Goal: Contribute content: Contribute content

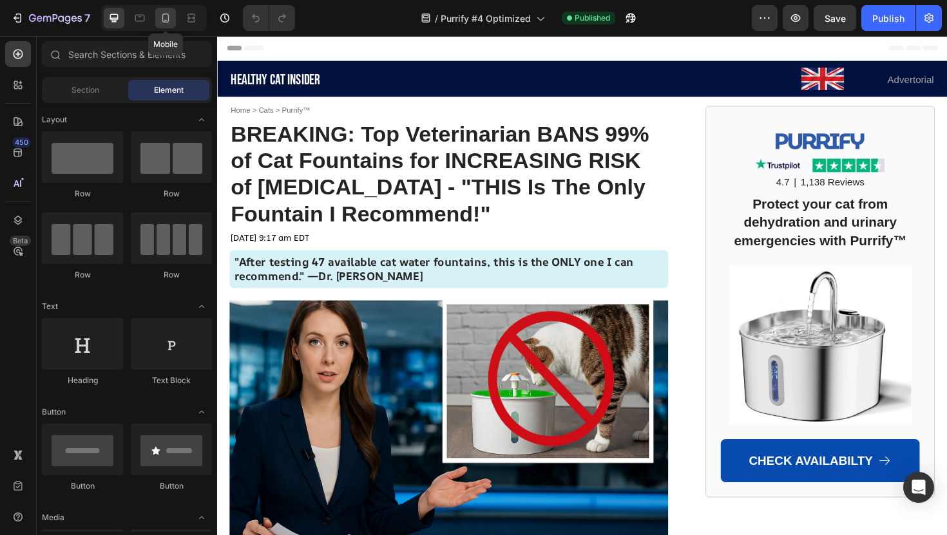
click at [167, 15] on icon at bounding box center [165, 18] width 13 height 13
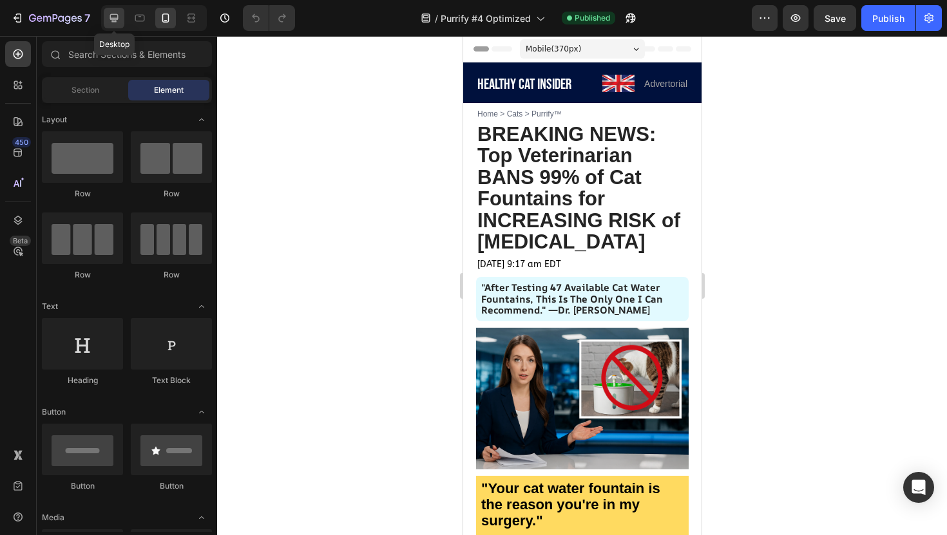
click at [118, 17] on icon at bounding box center [114, 18] width 13 height 13
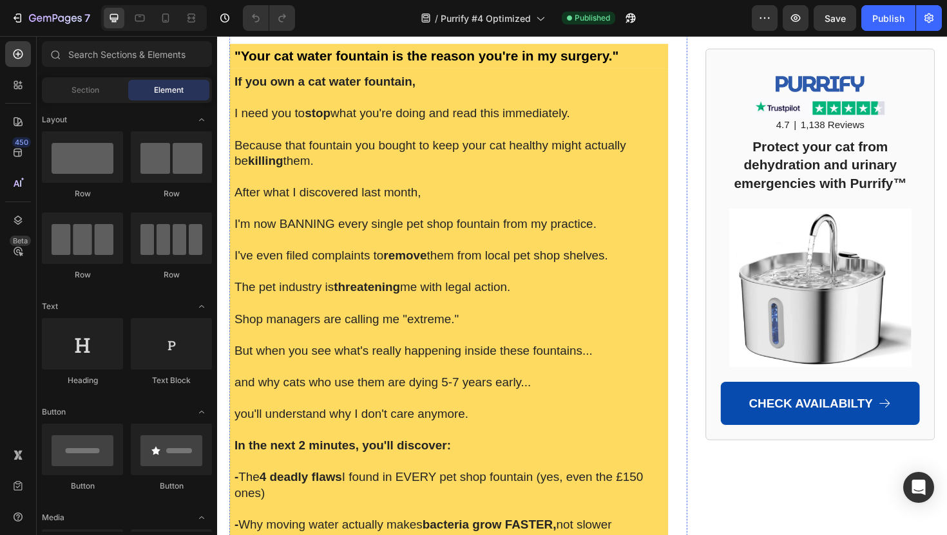
scroll to position [549, 0]
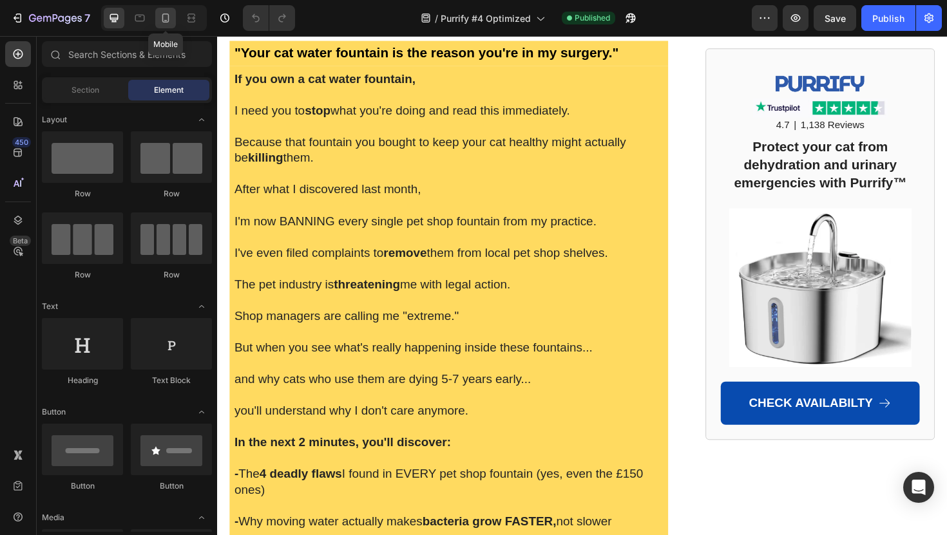
click at [161, 22] on icon at bounding box center [165, 18] width 13 height 13
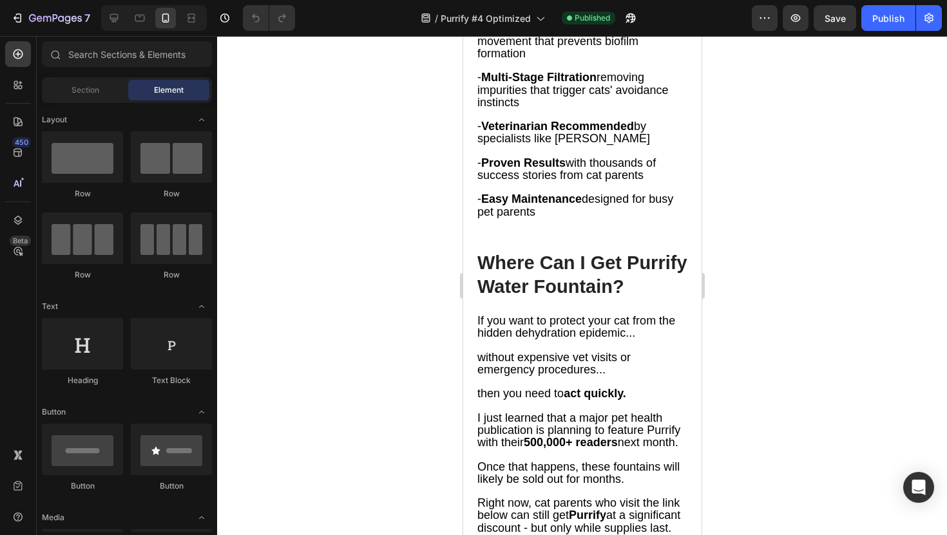
scroll to position [7001, 0]
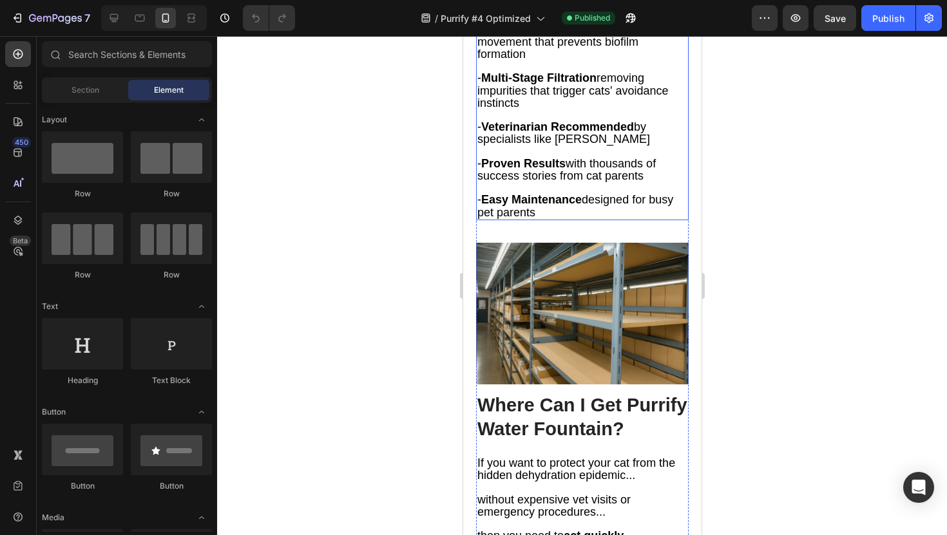
click at [605, 146] on span "- Veterinarian Recommended by specialists like Dr. Stevens" at bounding box center [563, 132] width 173 height 25
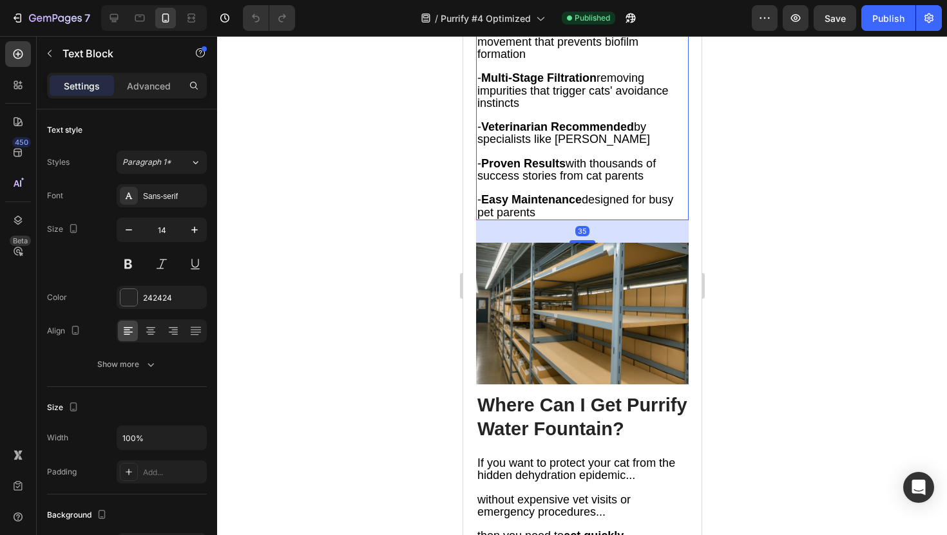
click at [628, 146] on p "- Veterinarian Recommended by specialists like Dr. Stevens" at bounding box center [582, 127] width 210 height 37
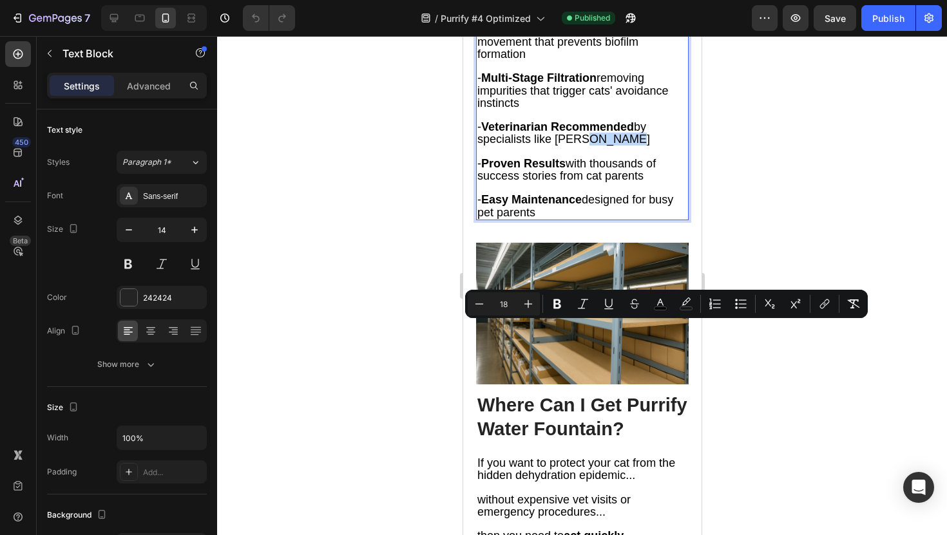
drag, startPoint x: 616, startPoint y: 330, endPoint x: 575, endPoint y: 330, distance: 41.2
click at [575, 146] on p "- Veterinarian Recommended by specialists like Dr. Stevens" at bounding box center [582, 127] width 210 height 37
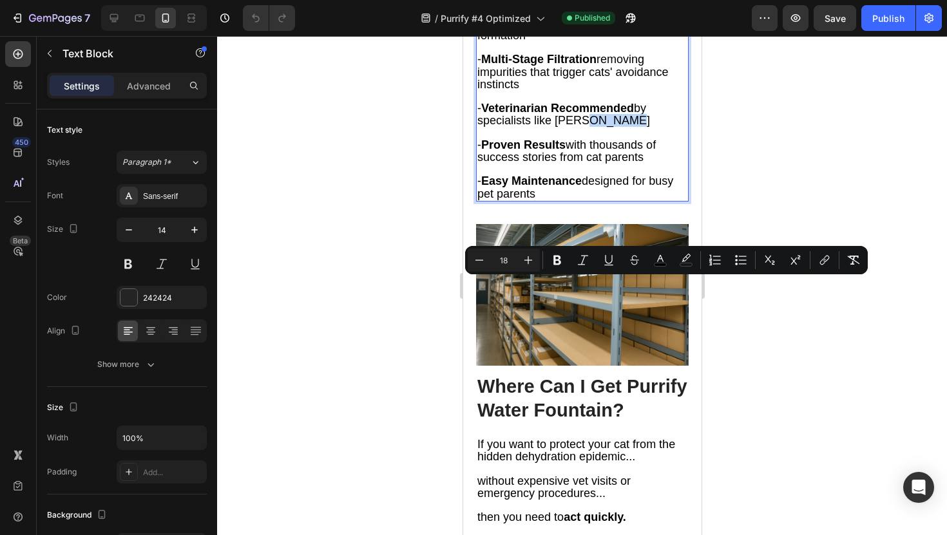
scroll to position [7017, 0]
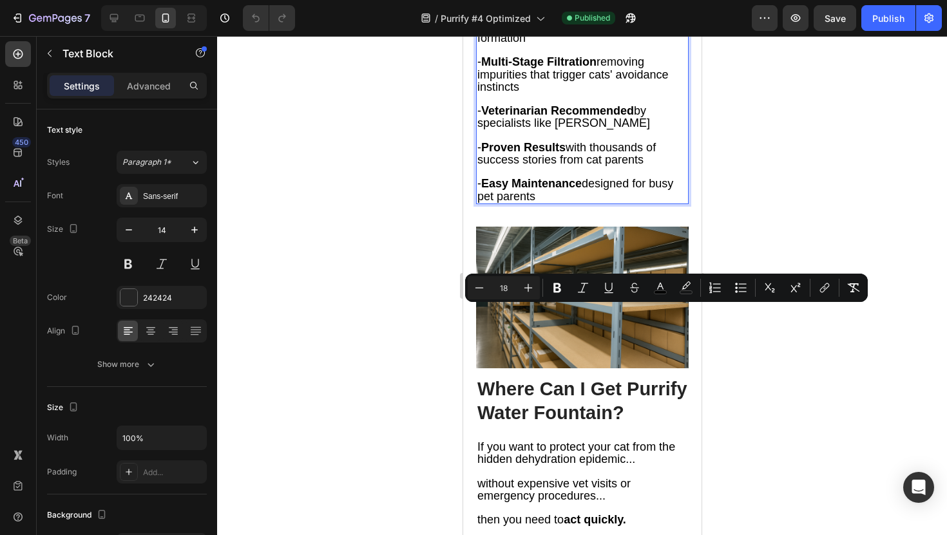
click at [555, 129] on span "- Veterinarian Recommended by specialists like Dr. Stevens" at bounding box center [563, 116] width 173 height 25
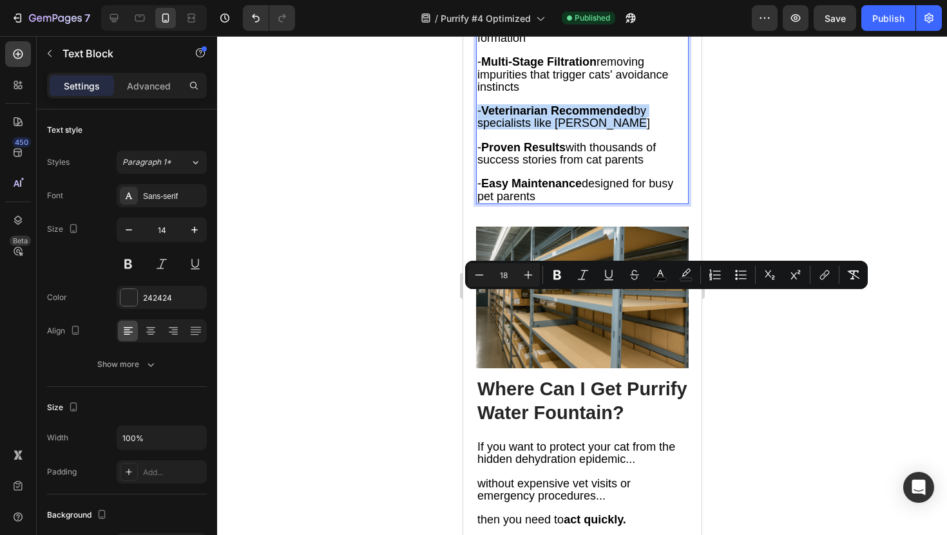
drag, startPoint x: 477, startPoint y: 302, endPoint x: 614, endPoint y: 311, distance: 138.1
click at [614, 130] on p "- Veterinarian Recommended by specialists like Dr. Stevens" at bounding box center [582, 111] width 210 height 37
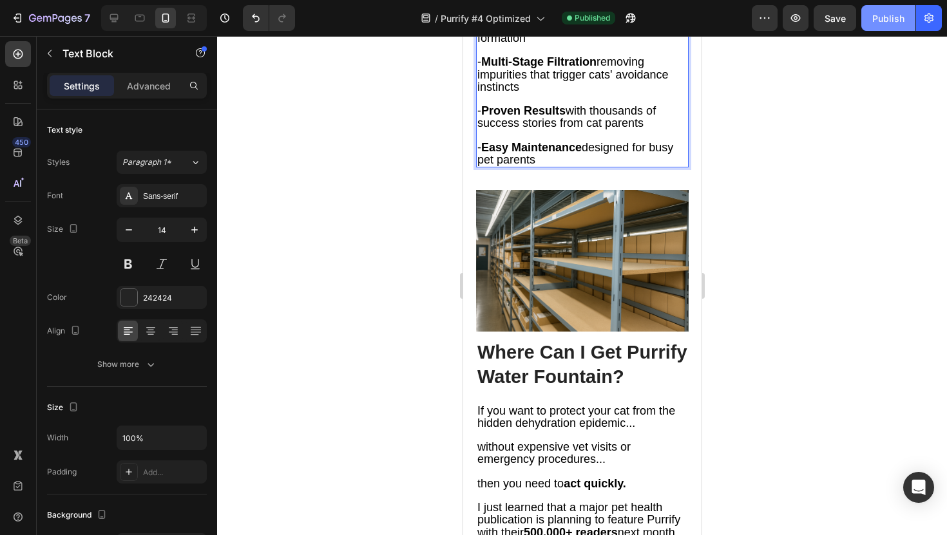
click at [886, 28] on button "Publish" at bounding box center [888, 18] width 54 height 26
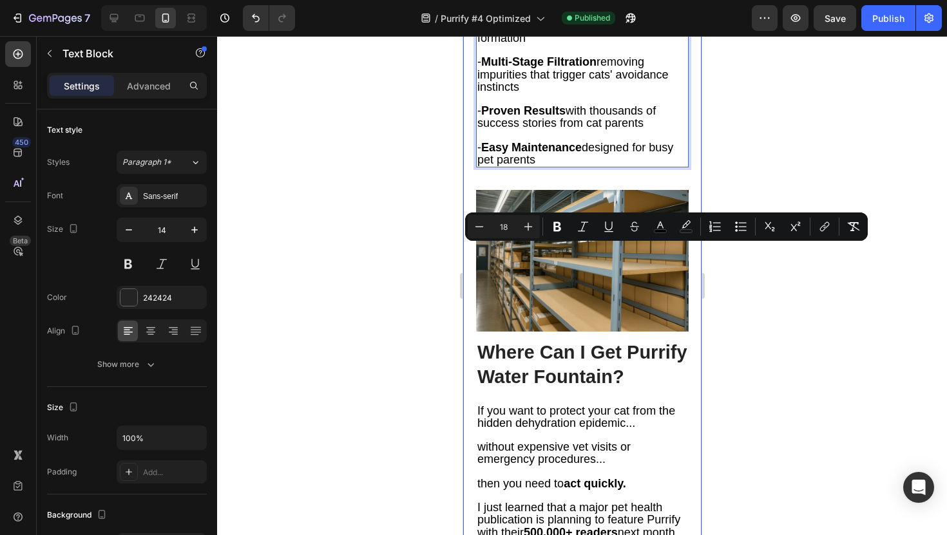
drag, startPoint x: 553, startPoint y: 276, endPoint x: 469, endPoint y: 252, distance: 87.5
copy span "- Multi-Stage Filtration removing impurities that trigger cats' avoidance insti…"
click at [544, 93] on p "- Multi-Stage Filtration removing impurities that trigger cats' avoidance insti…" at bounding box center [582, 68] width 210 height 49
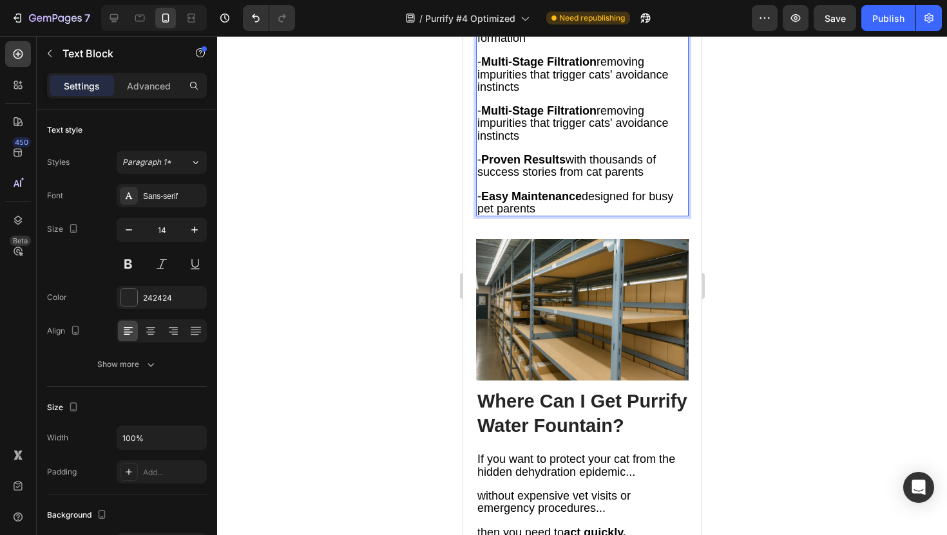
click at [508, 68] on strong "Multi-Stage Filtration" at bounding box center [537, 61] width 115 height 13
click at [509, 68] on strong "Multi-Stage Filtration" at bounding box center [537, 61] width 115 height 13
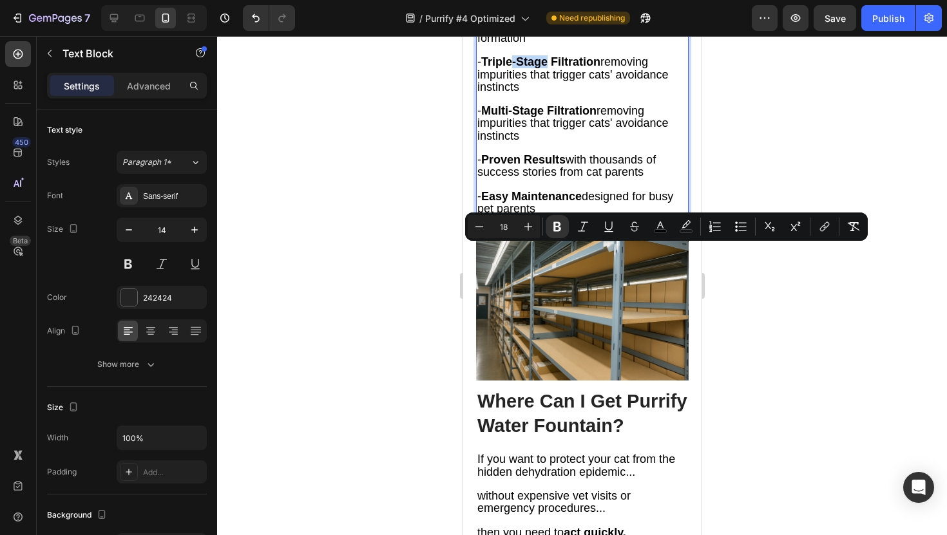
drag, startPoint x: 548, startPoint y: 252, endPoint x: 517, endPoint y: 249, distance: 31.8
click at [517, 68] on strong "Triple-Stage Filtration" at bounding box center [539, 61] width 119 height 13
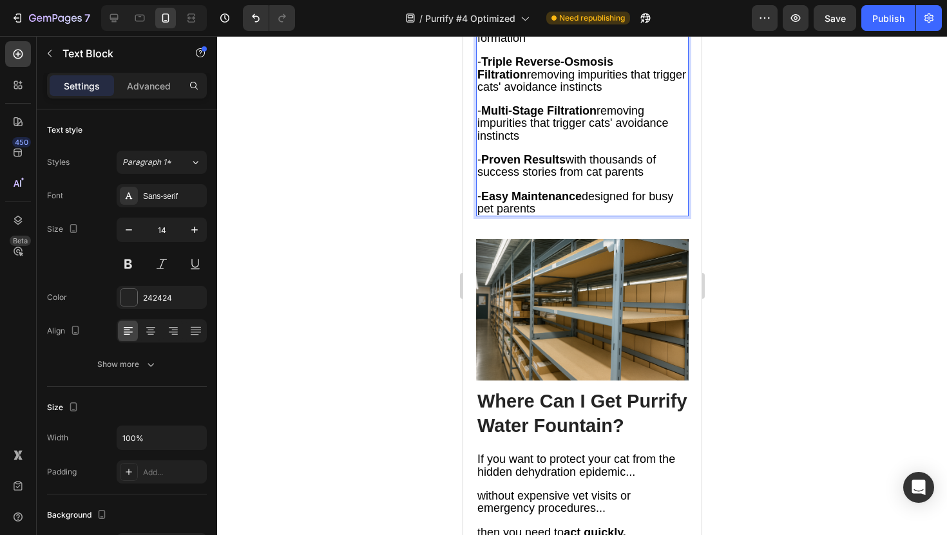
click at [479, 93] on span "- Triple Reverse-Osmosis Filtration removing impurities that trigger cats' avoi…" at bounding box center [581, 73] width 209 height 37
click at [476, 216] on div "After months of research and seeing the results firsthand, here's what I discov…" at bounding box center [581, 80] width 213 height 271
drag, startPoint x: 484, startPoint y: 299, endPoint x: 550, endPoint y: 325, distance: 70.8
click at [550, 142] on p "- Multi-Stage Filtration removing impurities that trigger cats' avoidance insti…" at bounding box center [582, 123] width 210 height 37
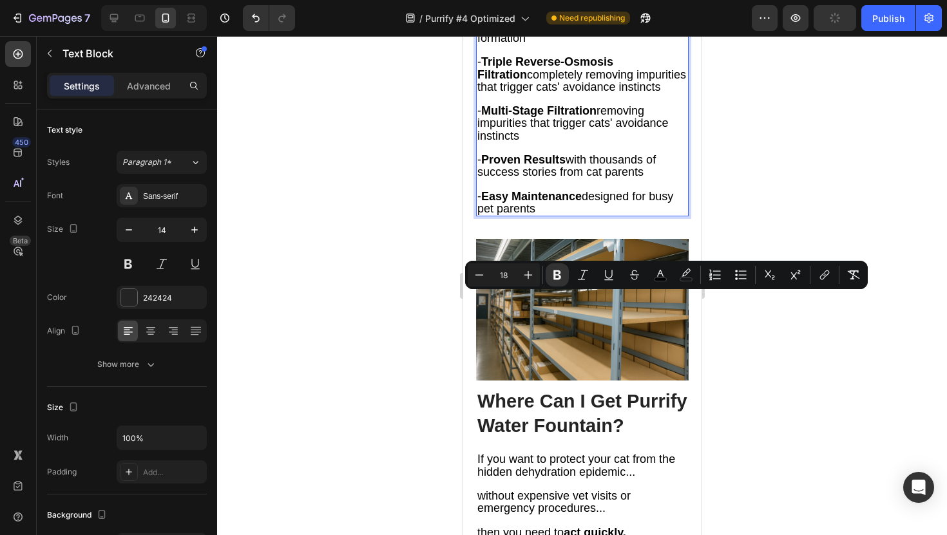
copy span "Multi-Stage Filtration removing impurities that trigger cats' avoidance instinc…"
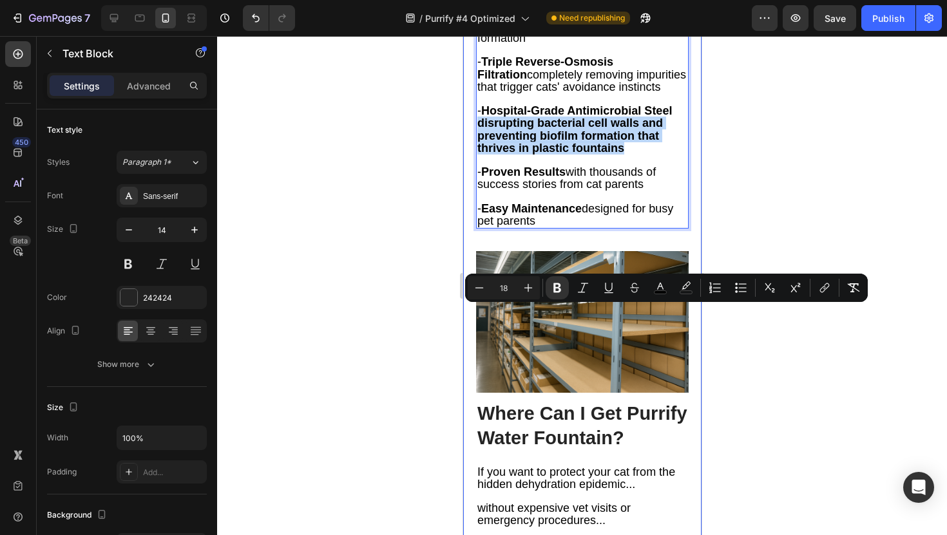
drag, startPoint x: 632, startPoint y: 343, endPoint x: 474, endPoint y: 320, distance: 159.4
click at [557, 287] on icon "Editor contextual toolbar" at bounding box center [557, 287] width 13 height 13
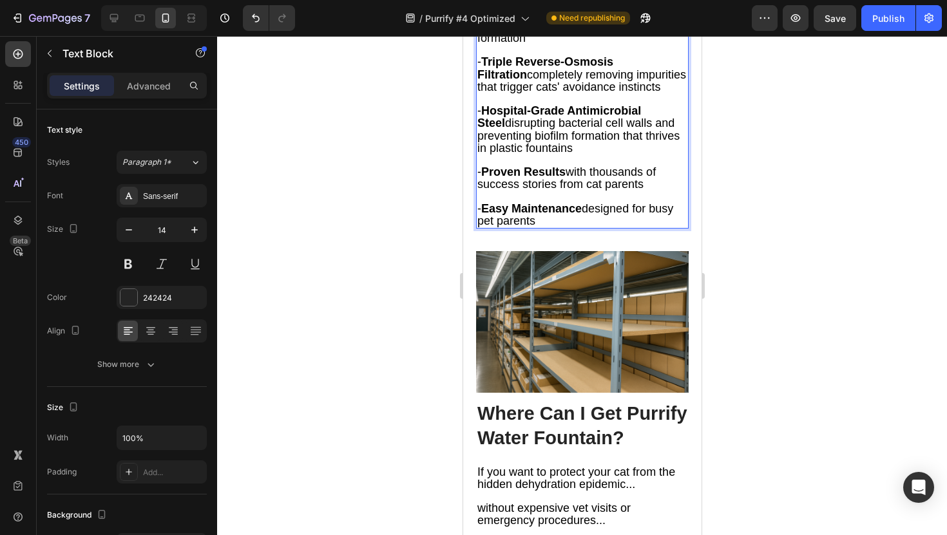
click at [338, 220] on div at bounding box center [582, 285] width 730 height 499
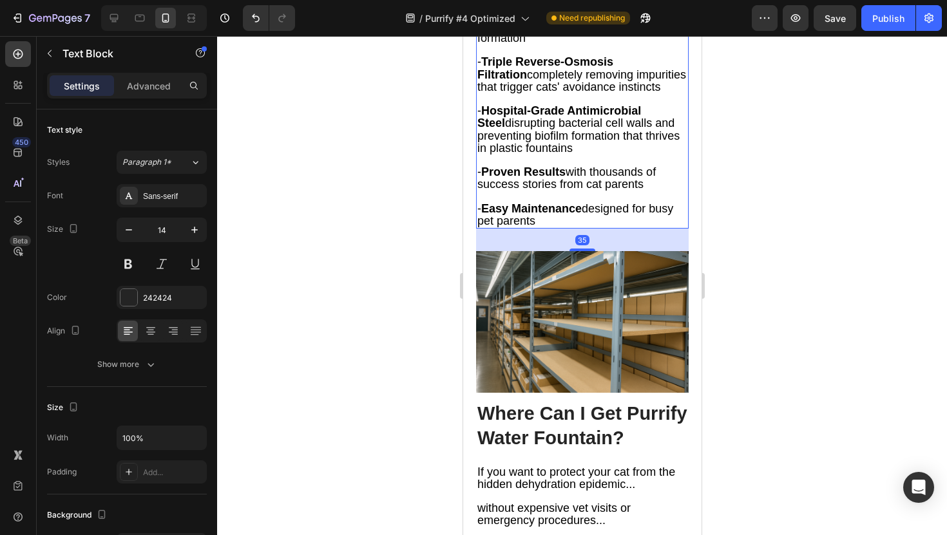
click at [485, 215] on strong "Easy Maintenance" at bounding box center [530, 208] width 100 height 13
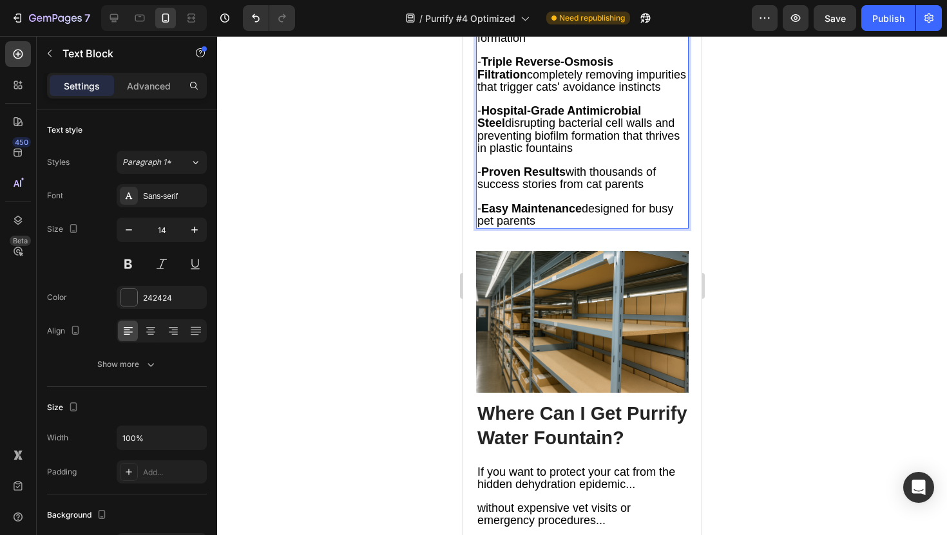
click at [485, 215] on strong "Easy Maintenance" at bounding box center [530, 208] width 100 height 13
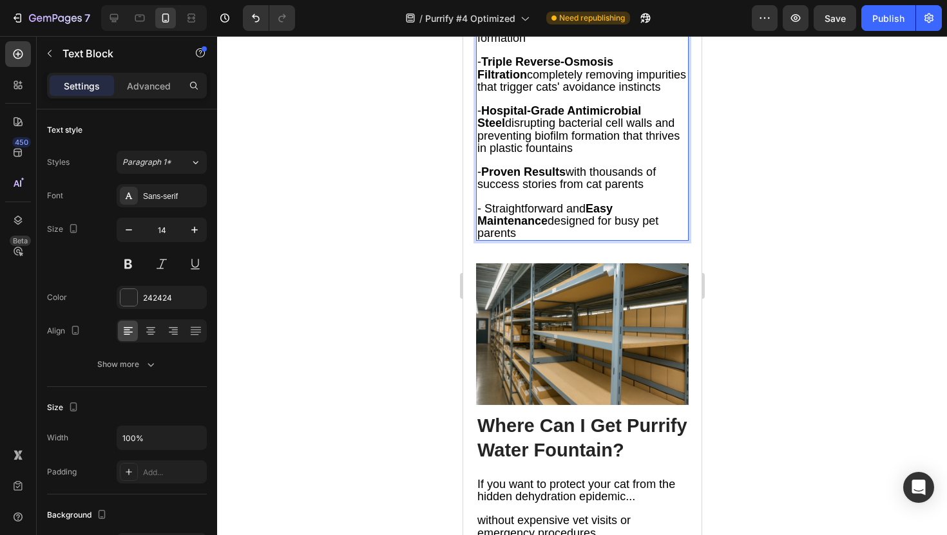
drag, startPoint x: 484, startPoint y: 399, endPoint x: 587, endPoint y: 401, distance: 103.1
click at [587, 240] on span "- Straightforward and Easy Maintenance designed for busy pet parents" at bounding box center [567, 220] width 181 height 37
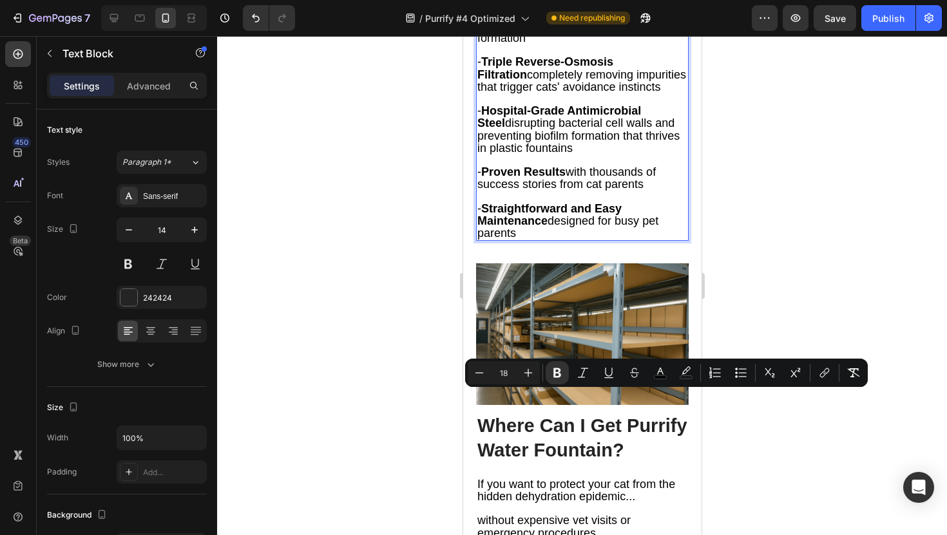
click at [343, 392] on div at bounding box center [582, 285] width 730 height 499
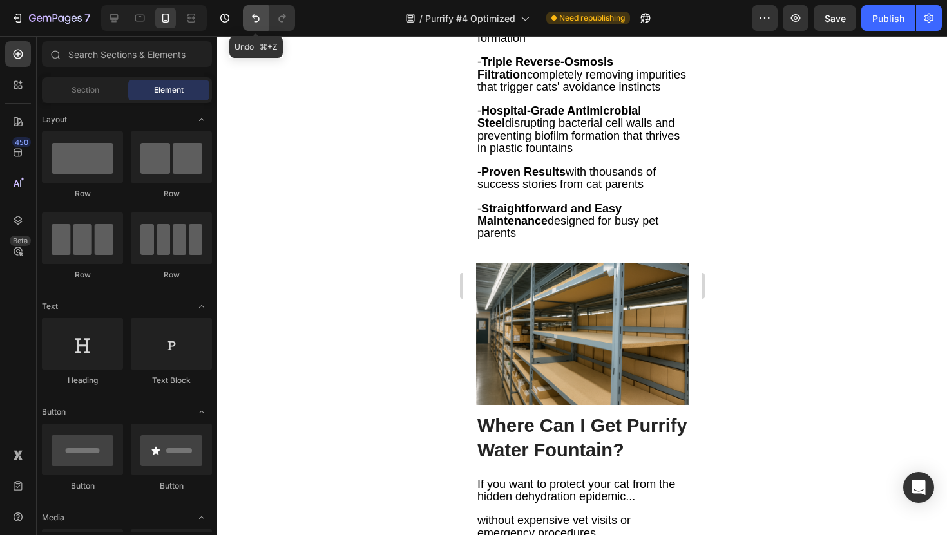
click at [262, 21] on icon "Undo/Redo" at bounding box center [255, 18] width 13 height 13
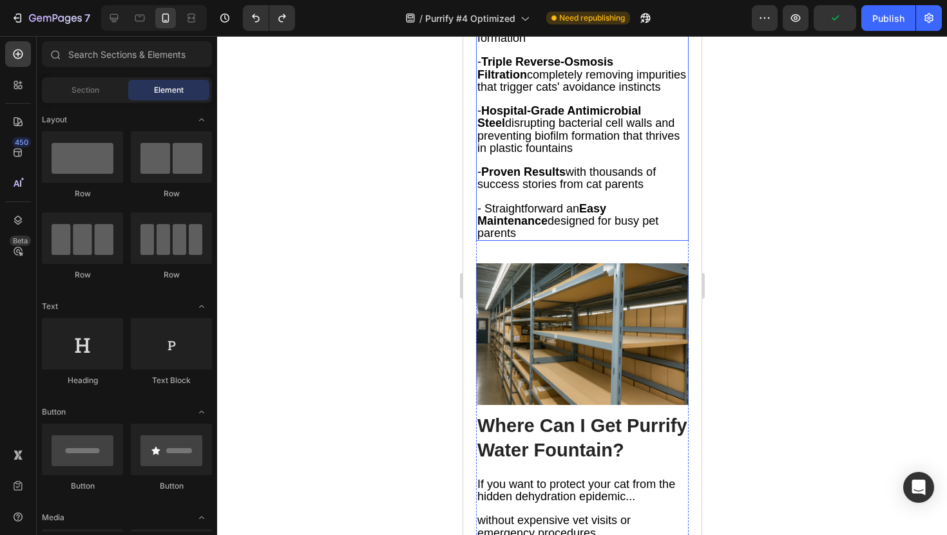
click at [577, 240] on span "- Straightforward an Easy Maintenance designed for busy pet parents" at bounding box center [567, 220] width 181 height 37
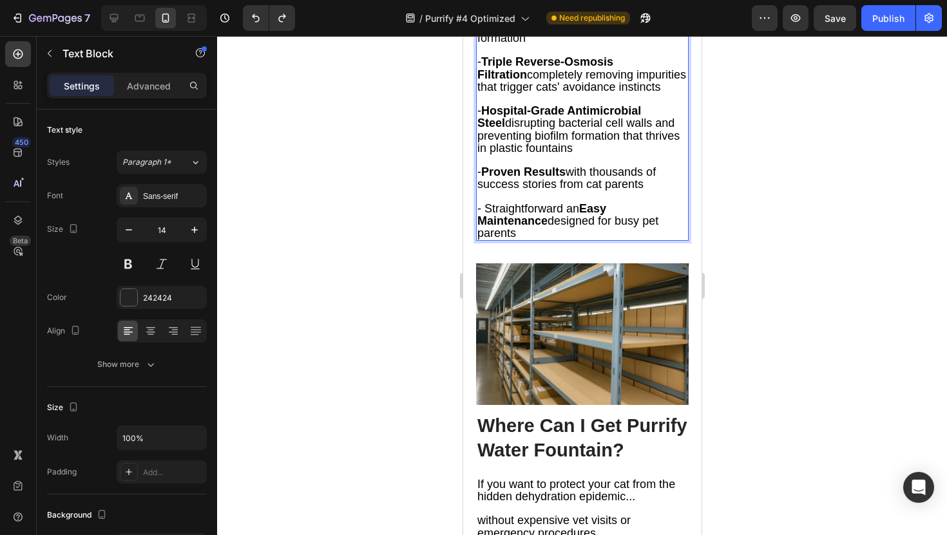
click at [578, 227] on strong "Easy Maintenance" at bounding box center [541, 214] width 129 height 25
drag, startPoint x: 578, startPoint y: 398, endPoint x: 504, endPoint y: 392, distance: 74.3
click at [504, 240] on span "- Straightforward an Easy Maintenance designed for busy pet parents" at bounding box center [567, 220] width 181 height 37
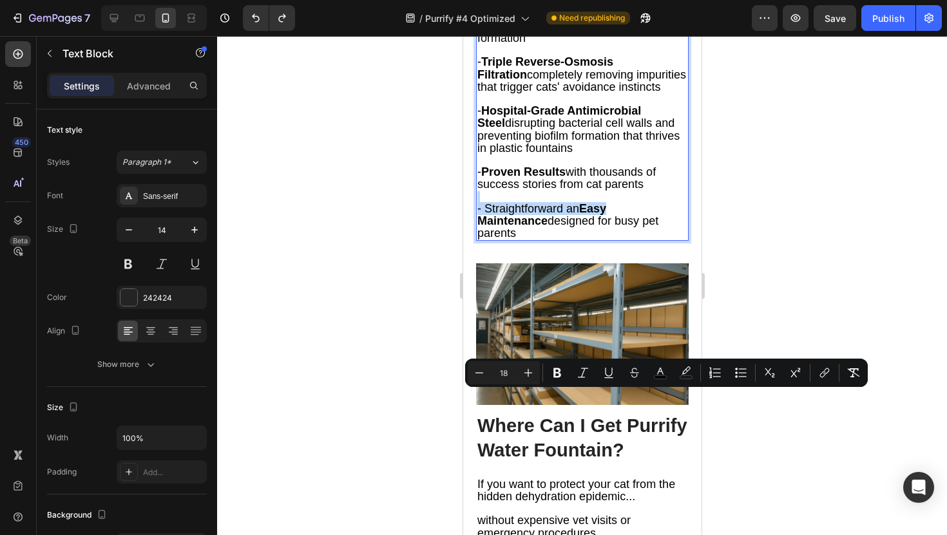
click at [573, 240] on span "- Straightforward an Easy Maintenance designed for busy pet parents" at bounding box center [567, 220] width 181 height 37
click at [578, 227] on strong "Easy Maintenance" at bounding box center [541, 214] width 129 height 25
drag, startPoint x: 576, startPoint y: 400, endPoint x: 486, endPoint y: 398, distance: 90.2
click at [486, 240] on span "- Straightforward an Easy Maintenance designed for busy pet parents" at bounding box center [567, 220] width 181 height 37
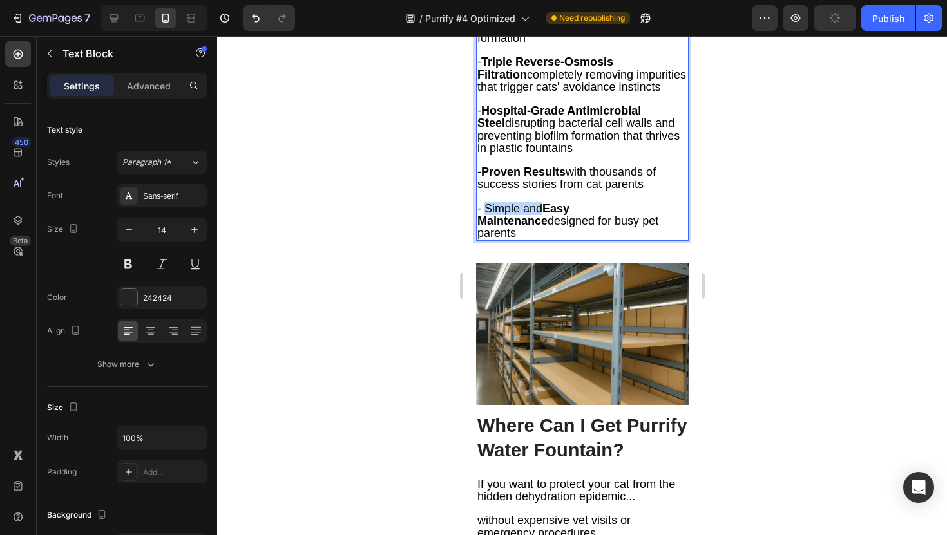
drag, startPoint x: 542, startPoint y: 397, endPoint x: 484, endPoint y: 397, distance: 58.0
click at [484, 240] on span "- Simple and Easy Maintenance designed for busy pet parents" at bounding box center [567, 220] width 181 height 37
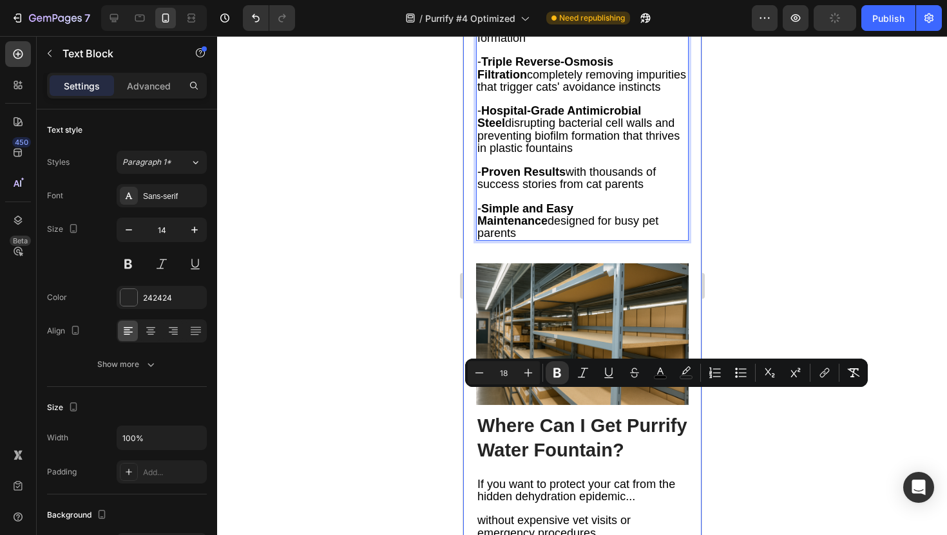
click at [412, 398] on div at bounding box center [582, 285] width 730 height 499
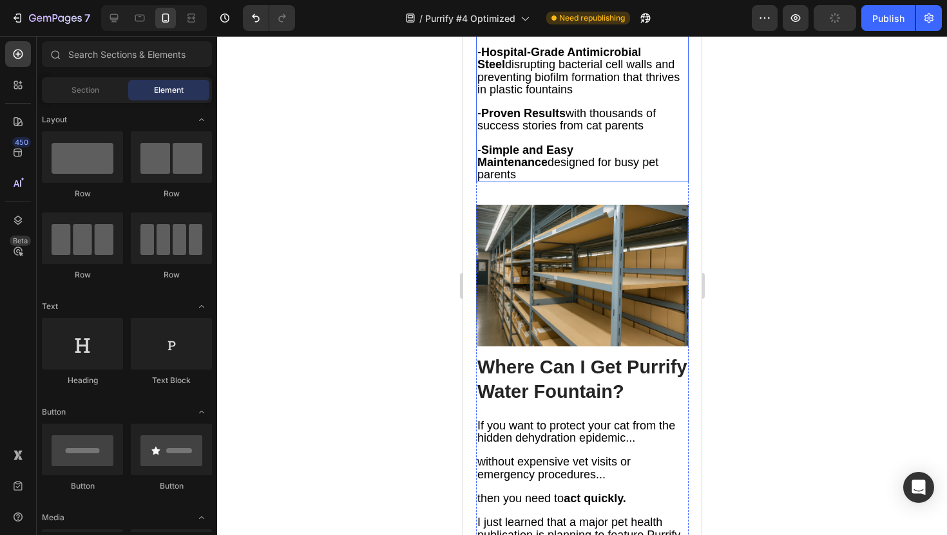
scroll to position [7076, 0]
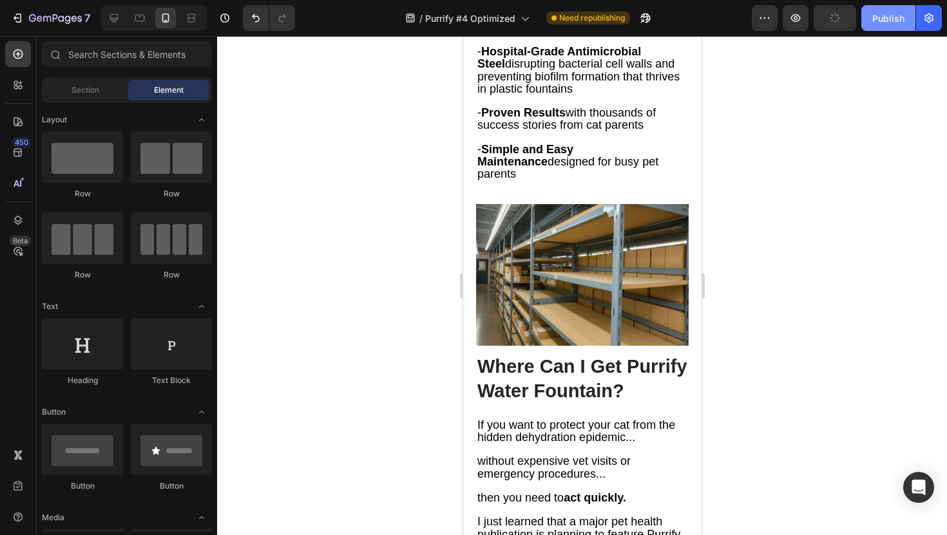
click at [880, 14] on div "Publish" at bounding box center [888, 19] width 32 height 14
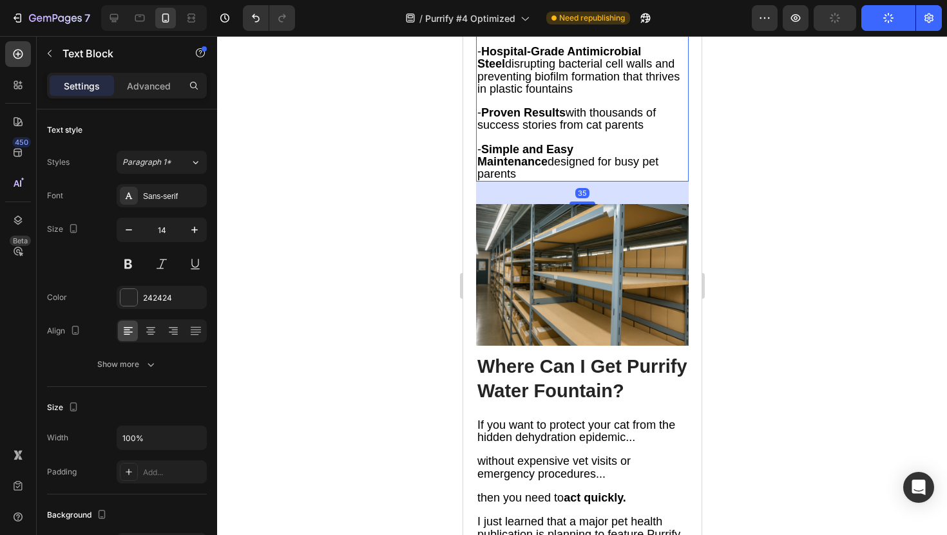
click at [538, 33] on span "- Triple Reverse-Osmosis Filtration completely removing impurities that trigger…" at bounding box center [581, 14] width 209 height 37
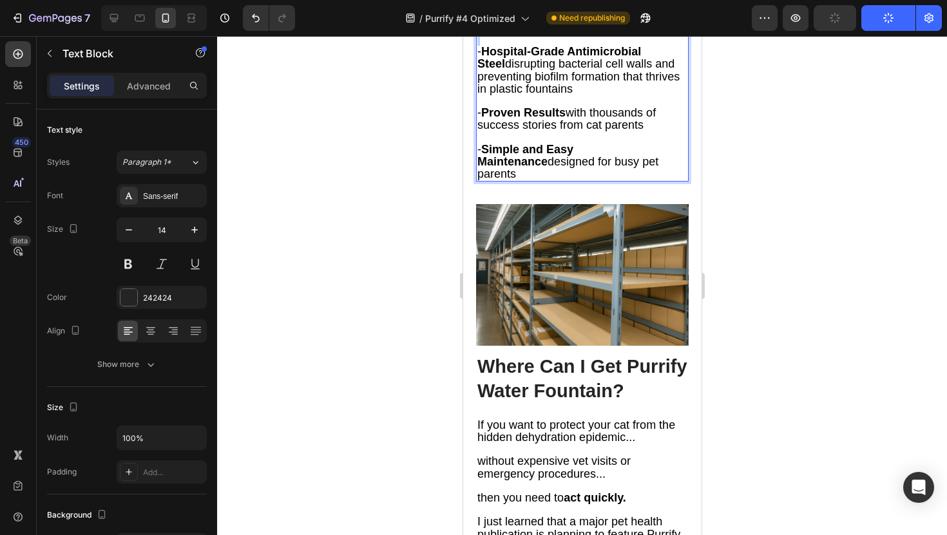
click at [538, 33] on span "- Triple Reverse-Osmosis Filtration completely removing impurities that trigger…" at bounding box center [581, 14] width 209 height 37
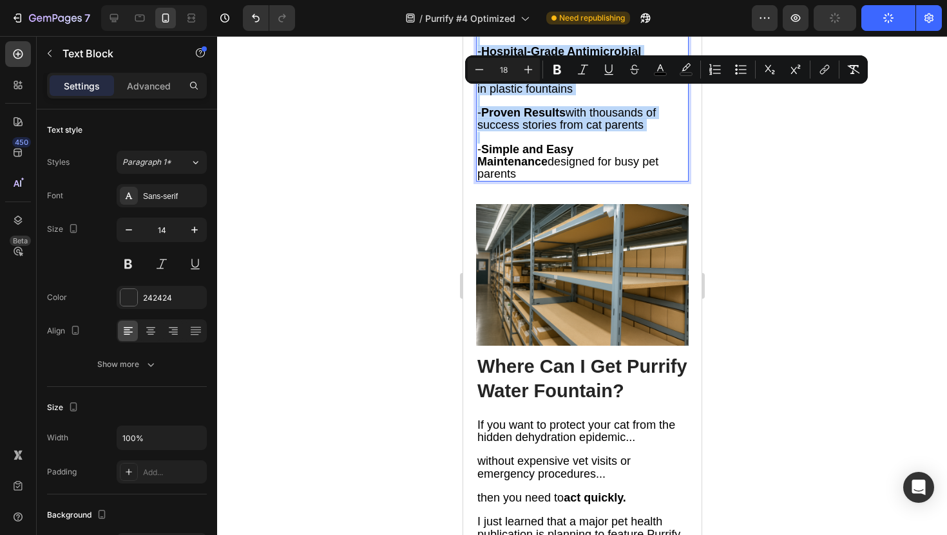
copy div "After months of research and seeing the results firsthand, here's what I discov…"
click at [352, 181] on div at bounding box center [582, 285] width 730 height 499
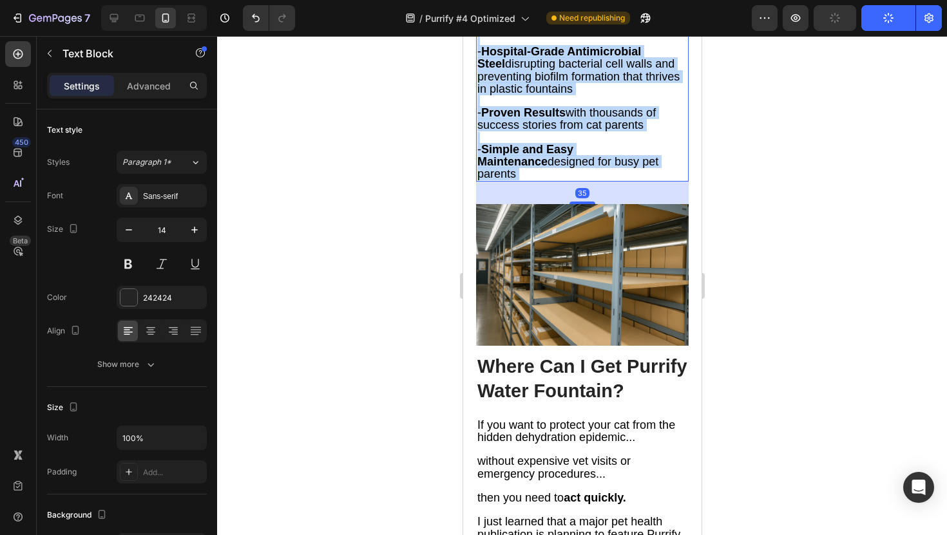
click at [631, 34] on p "- Triple Reverse-Osmosis Filtration completely removing impurities that trigger…" at bounding box center [582, 9] width 210 height 49
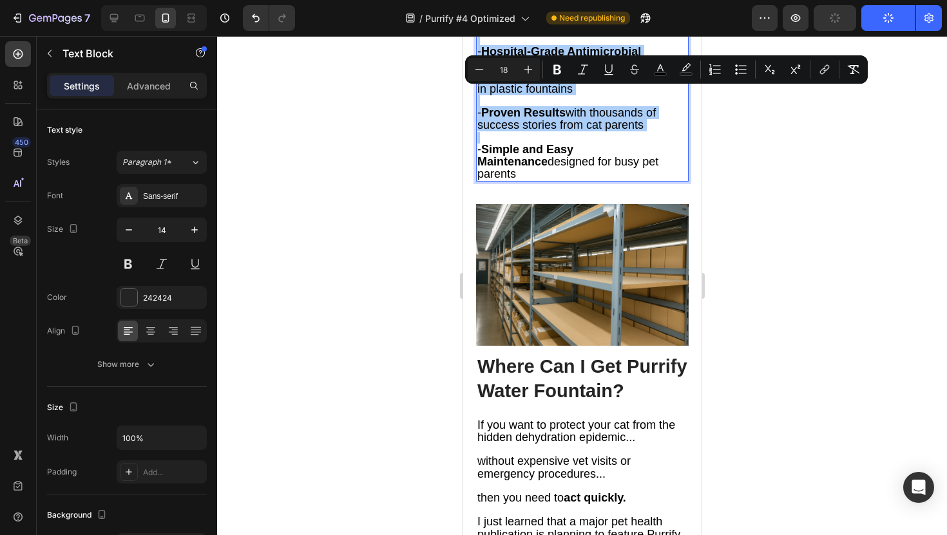
click at [767, 227] on div at bounding box center [582, 285] width 730 height 499
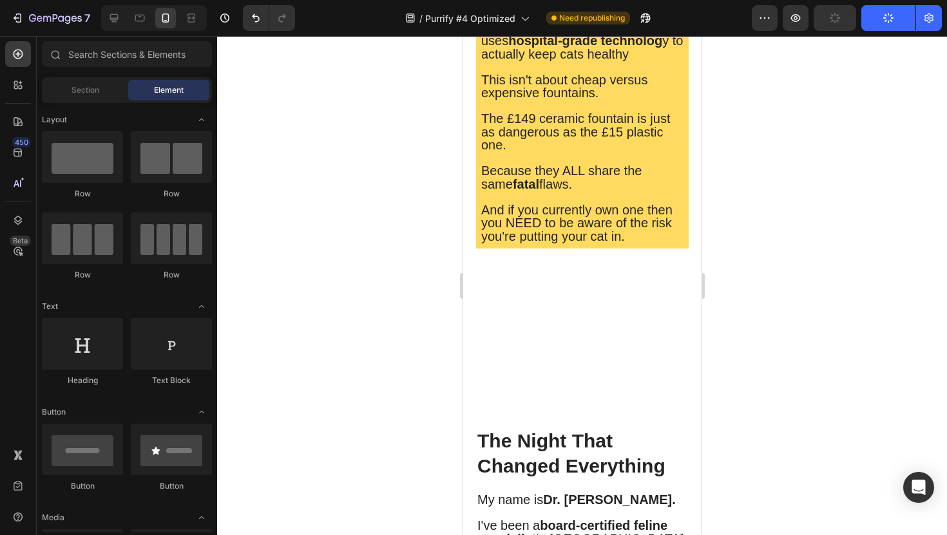
scroll to position [0, 0]
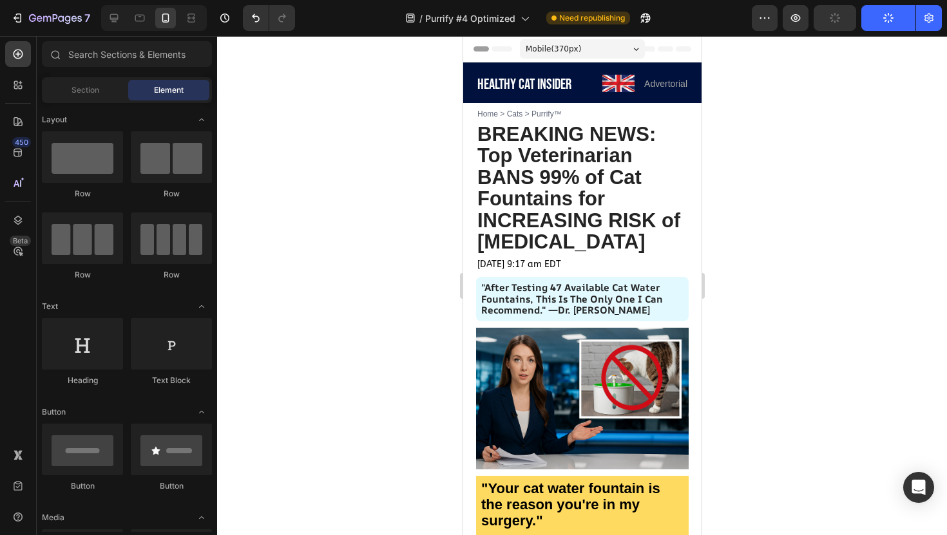
click at [429, 263] on div at bounding box center [582, 285] width 730 height 499
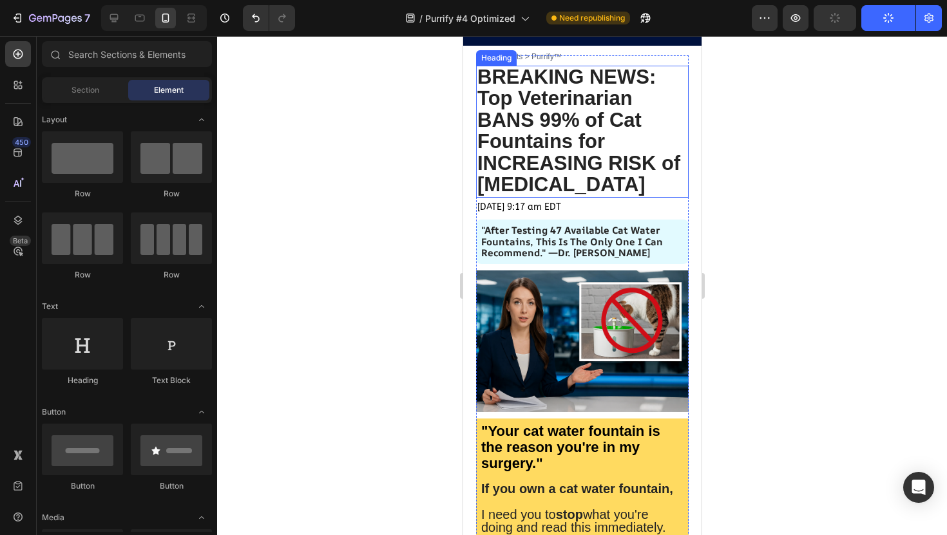
scroll to position [61, 0]
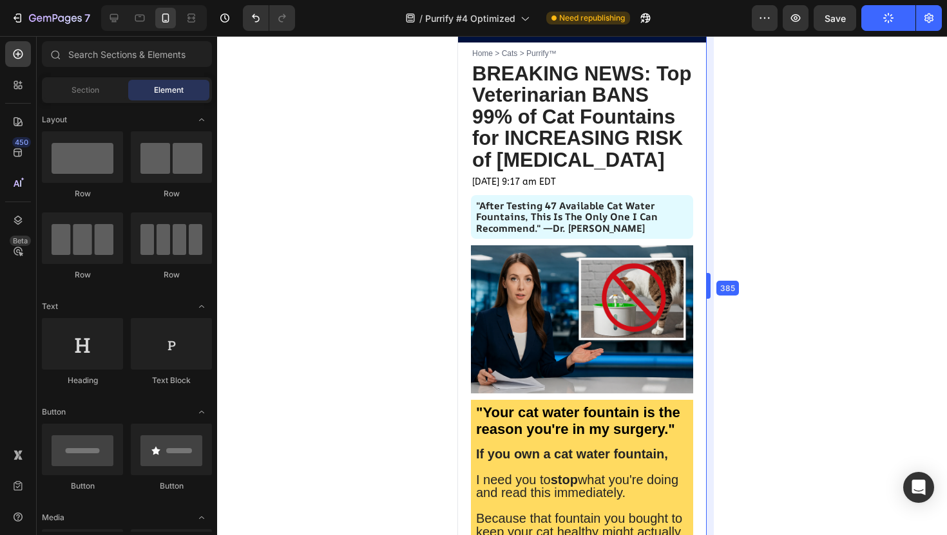
drag, startPoint x: 703, startPoint y: 285, endPoint x: 712, endPoint y: 287, distance: 9.9
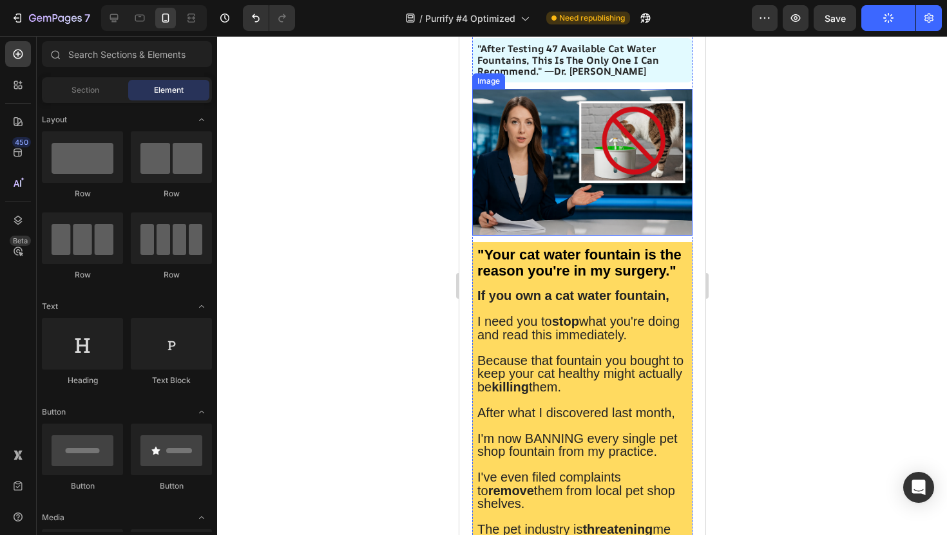
scroll to position [228, 0]
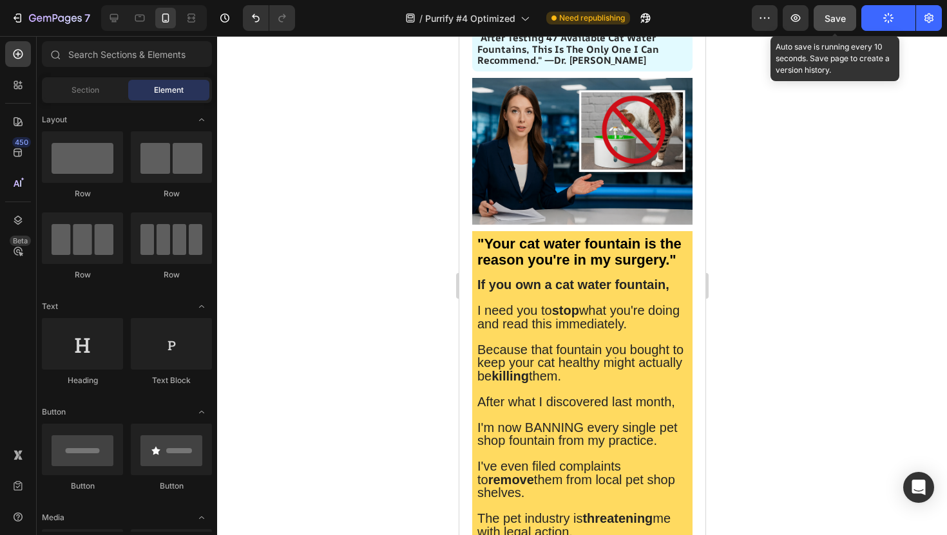
click at [830, 14] on span "Save" at bounding box center [834, 18] width 21 height 11
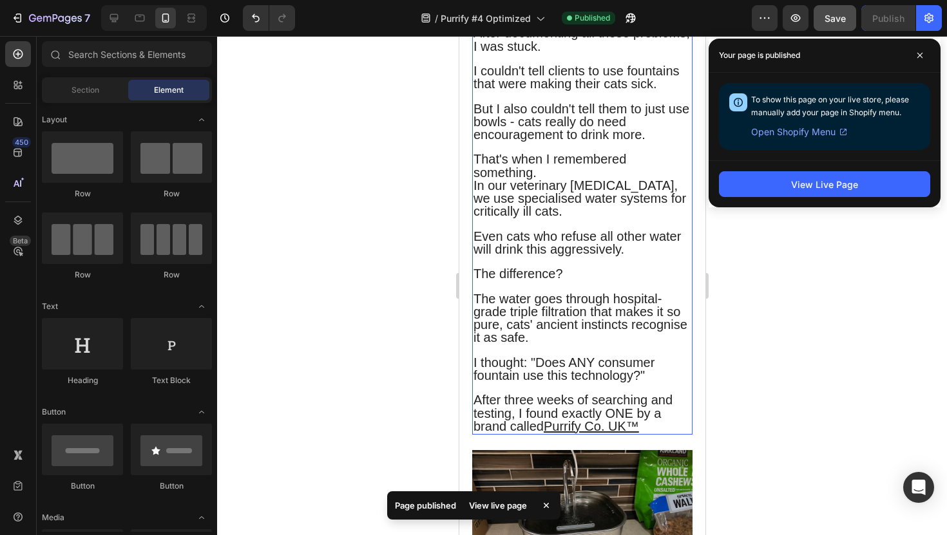
scroll to position [4915, 0]
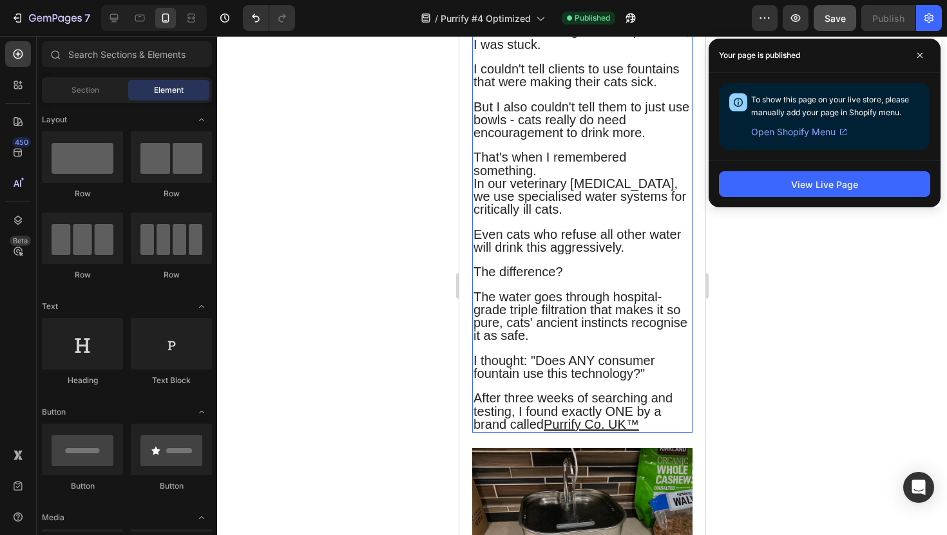
click at [539, 177] on span "That's when I remembered something." at bounding box center [549, 163] width 153 height 27
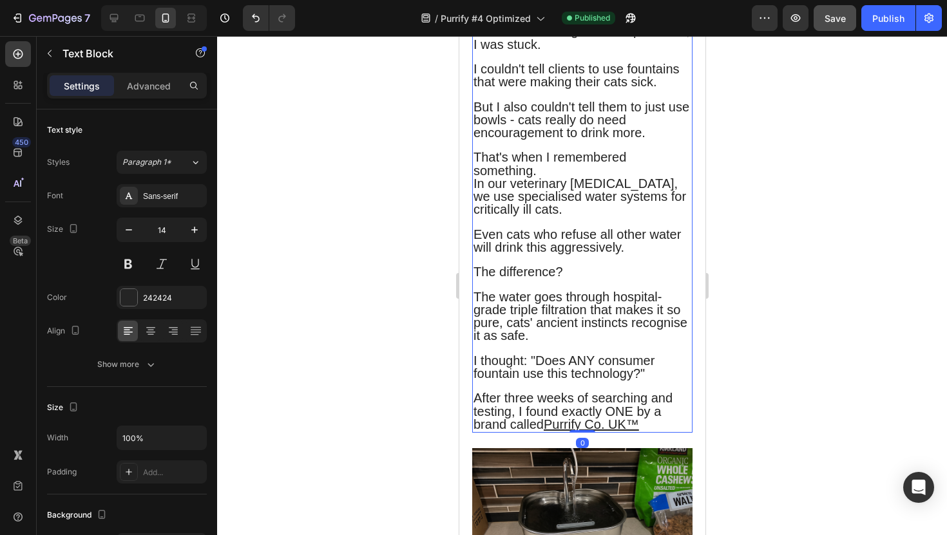
click at [543, 177] on p "That's when I remembered something." at bounding box center [582, 164] width 218 height 26
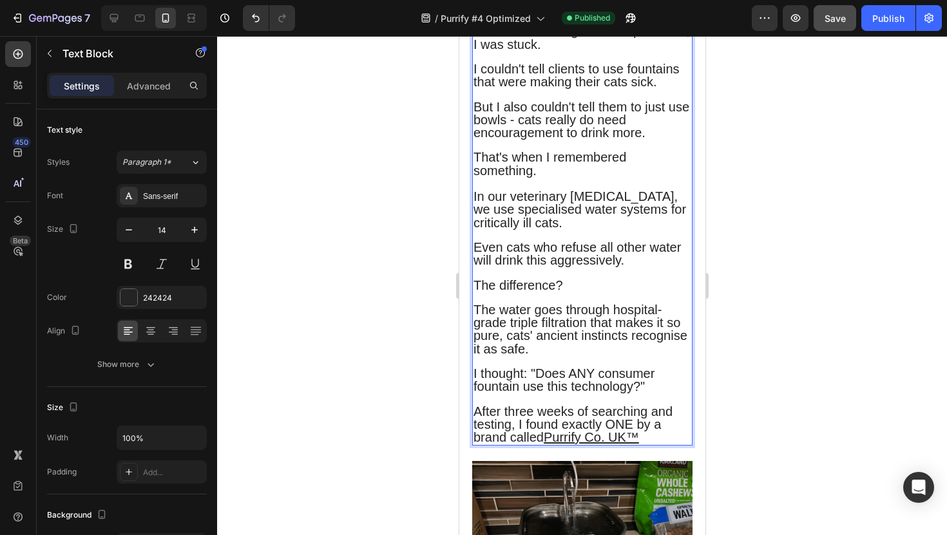
scroll to position [4916, 0]
click at [879, 21] on div "Publish" at bounding box center [888, 19] width 32 height 14
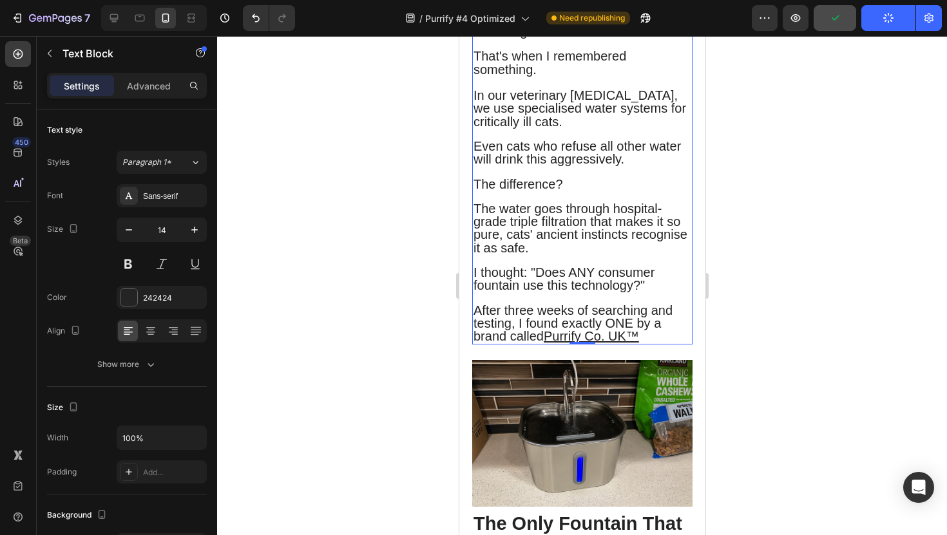
scroll to position [5019, 0]
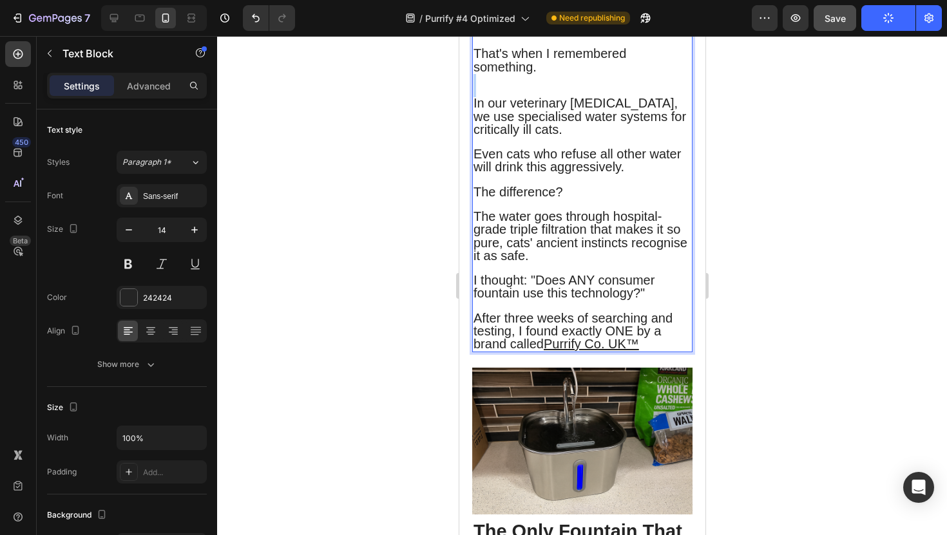
click at [577, 97] on p "Rich Text Editor. Editing area: main" at bounding box center [582, 85] width 218 height 23
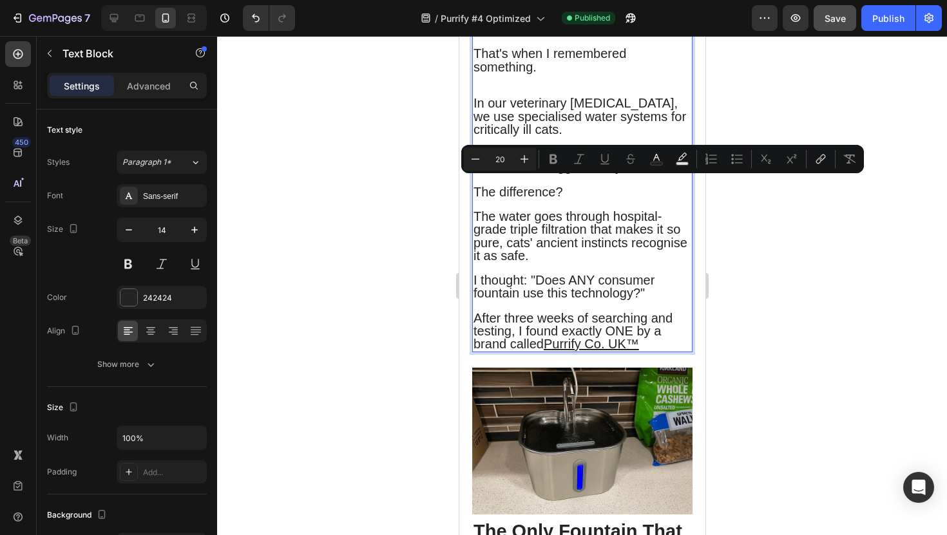
click at [575, 136] on span "In our veterinary ICU, we use specialised water systems for critically ill cats." at bounding box center [579, 116] width 213 height 40
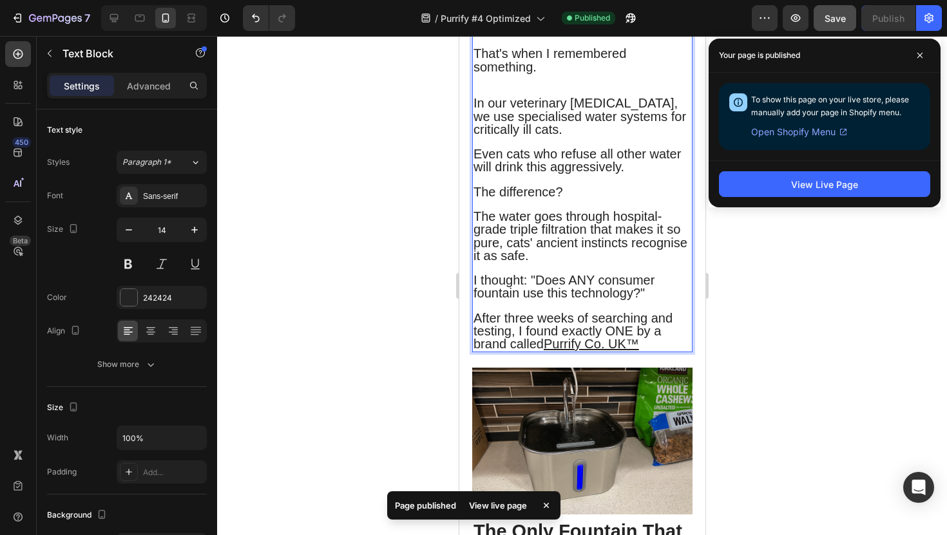
click at [567, 97] on p "Rich Text Editor. Editing area: main" at bounding box center [582, 85] width 218 height 23
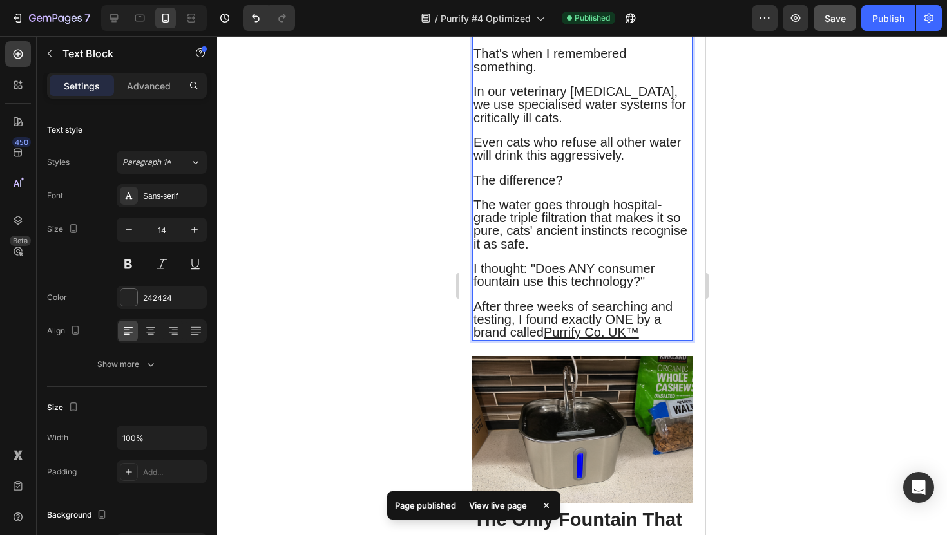
click at [374, 151] on div at bounding box center [582, 285] width 730 height 499
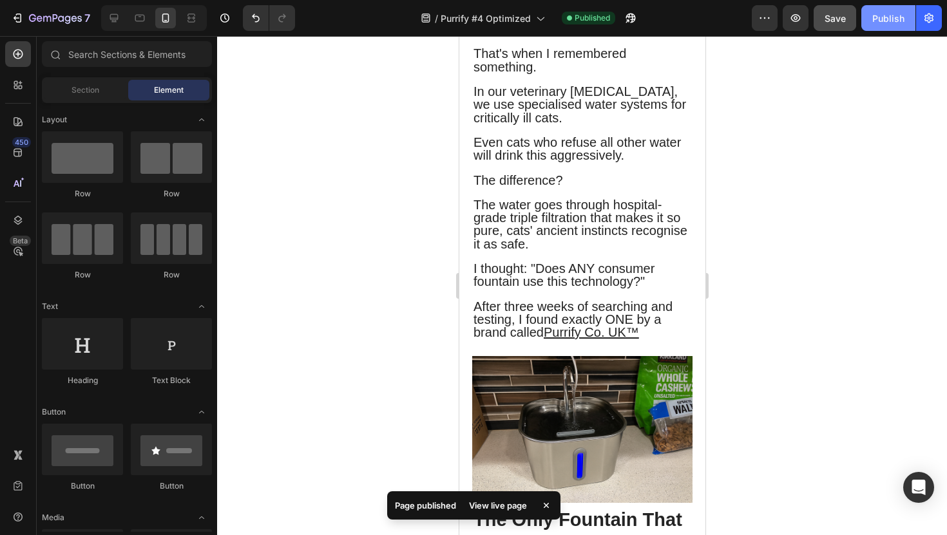
click at [875, 12] on div "Publish" at bounding box center [888, 19] width 32 height 14
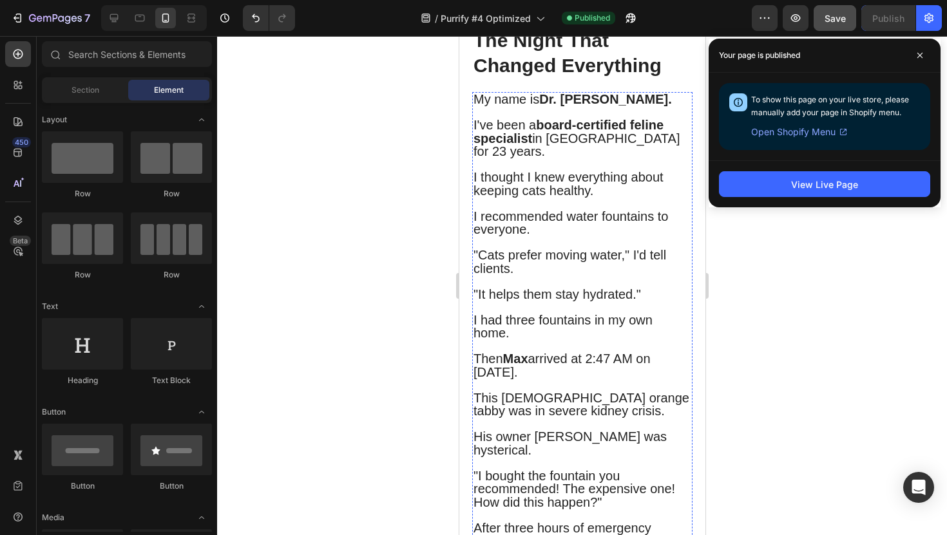
scroll to position [0, 0]
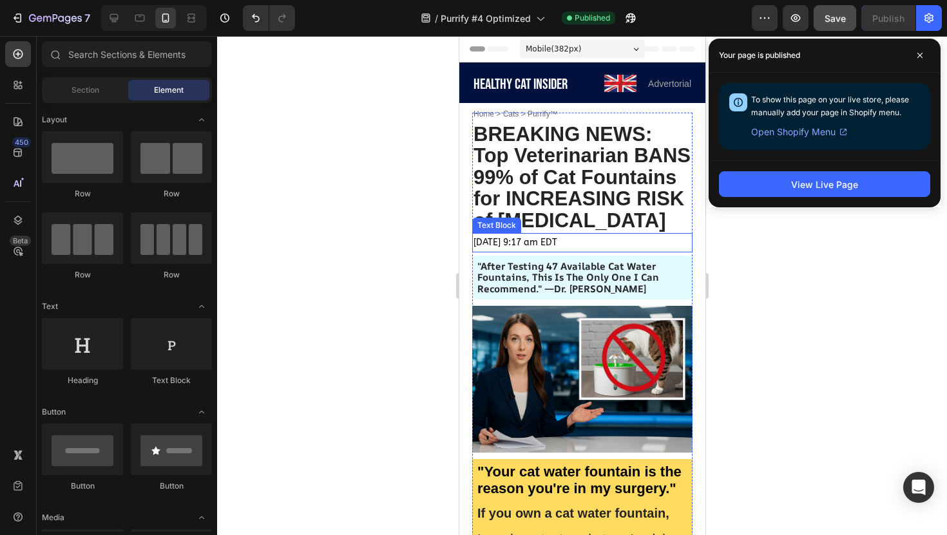
click at [556, 242] on span "[DATE] 9:17 am EDT" at bounding box center [515, 242] width 84 height 11
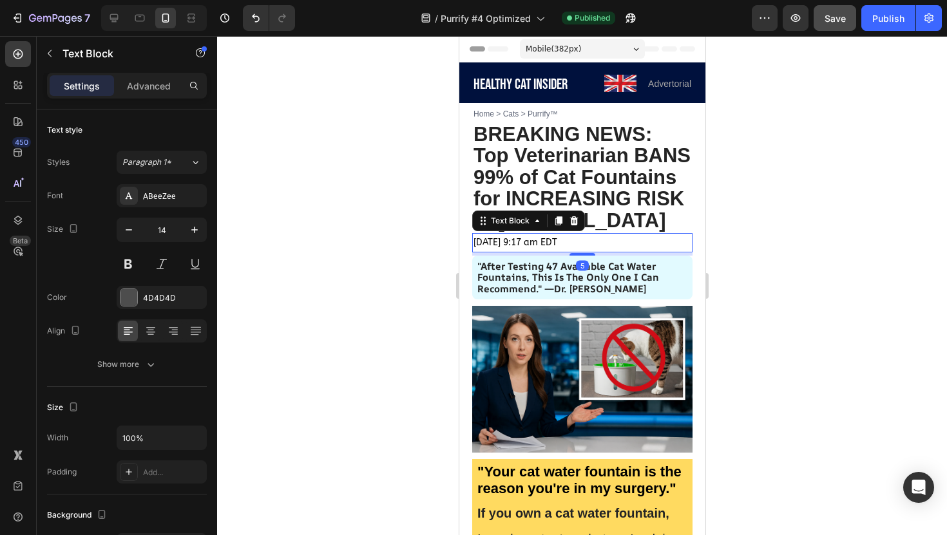
click at [600, 245] on p "[DATE] 9:17 am EDT" at bounding box center [582, 242] width 218 height 16
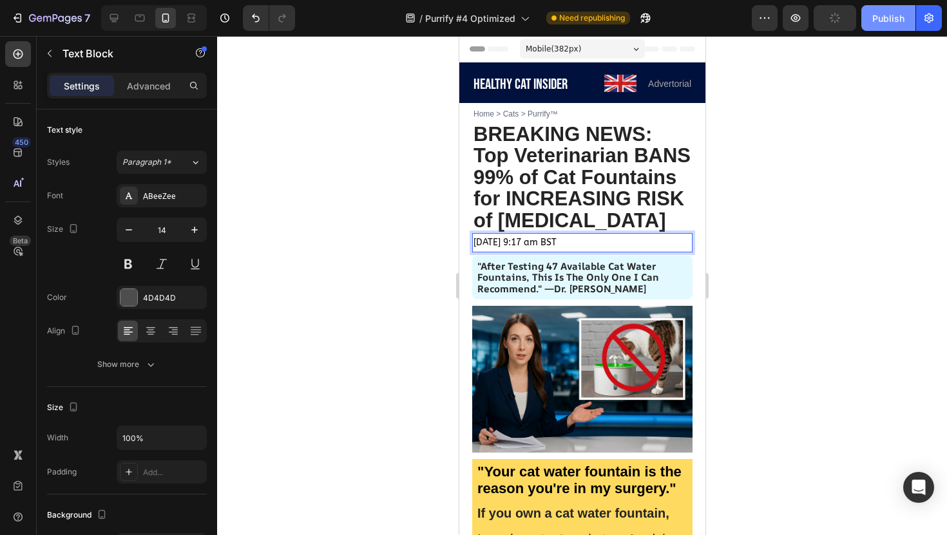
click at [882, 22] on div "Publish" at bounding box center [888, 19] width 32 height 14
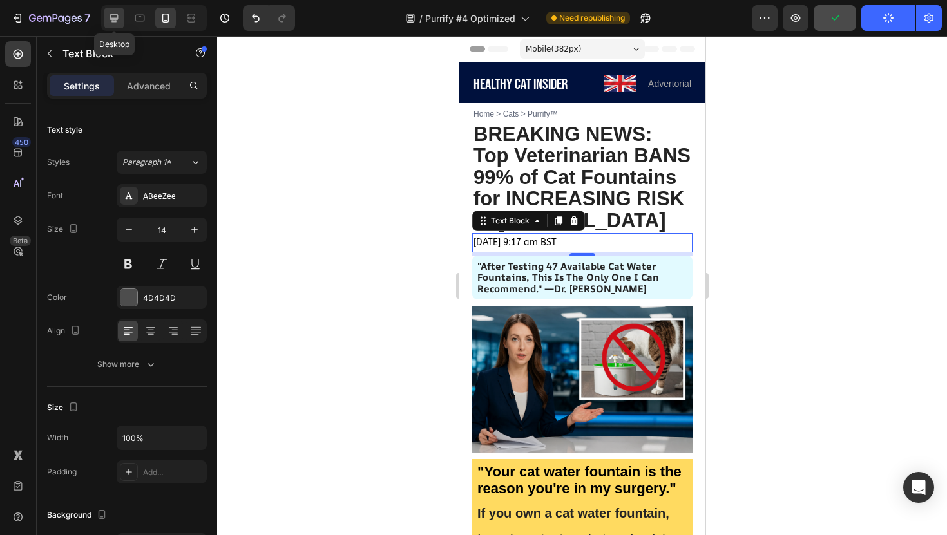
click at [109, 17] on icon at bounding box center [114, 18] width 13 height 13
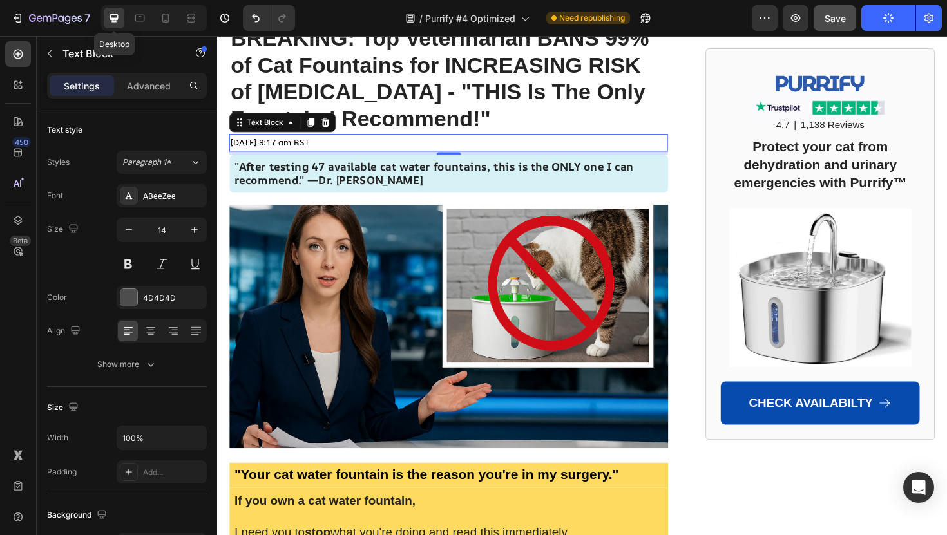
scroll to position [161, 0]
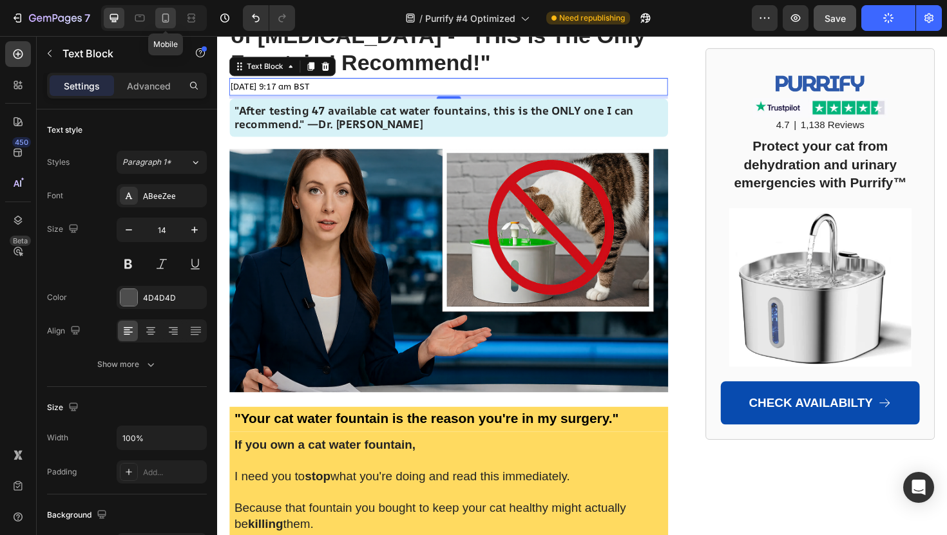
click at [165, 21] on icon at bounding box center [165, 18] width 7 height 9
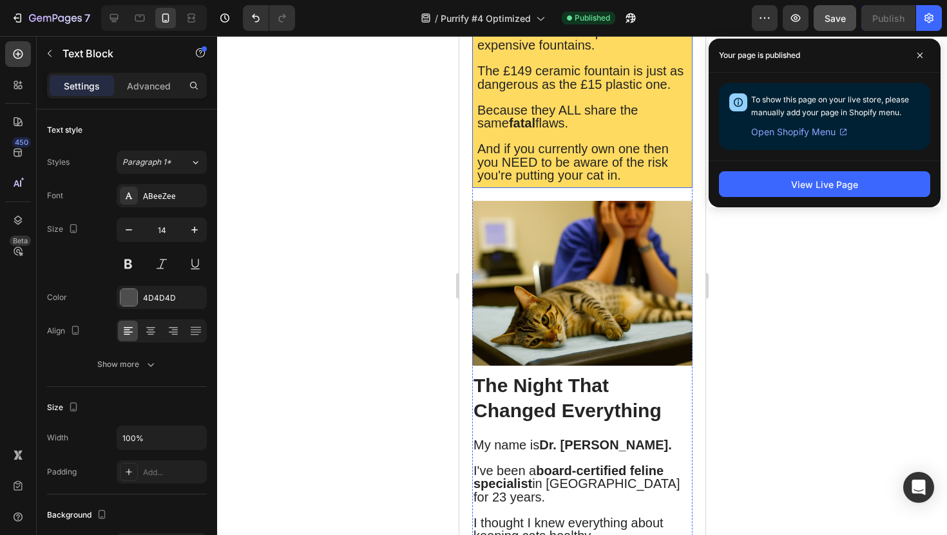
scroll to position [1144, 0]
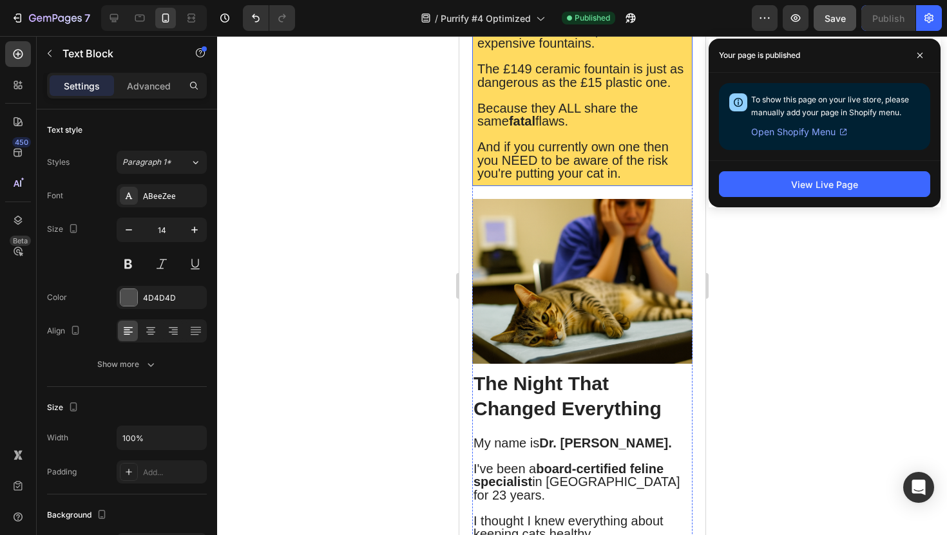
click at [502, 160] on span "And if you currently own one then you NEED to be aware of the risk you're putti…" at bounding box center [572, 160] width 191 height 41
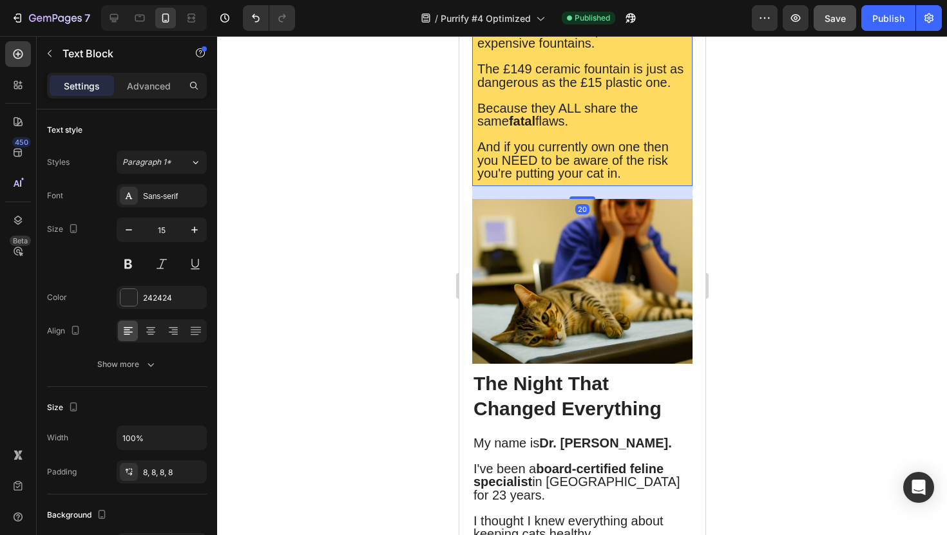
click at [502, 164] on span "And if you currently own one then you NEED to be aware of the risk you're putti…" at bounding box center [572, 160] width 191 height 41
drag, startPoint x: 502, startPoint y: 164, endPoint x: 551, endPoint y: 161, distance: 49.7
click at [551, 161] on span "And if you currently own one then you NEED to be aware of the risk you're putti…" at bounding box center [572, 160] width 191 height 41
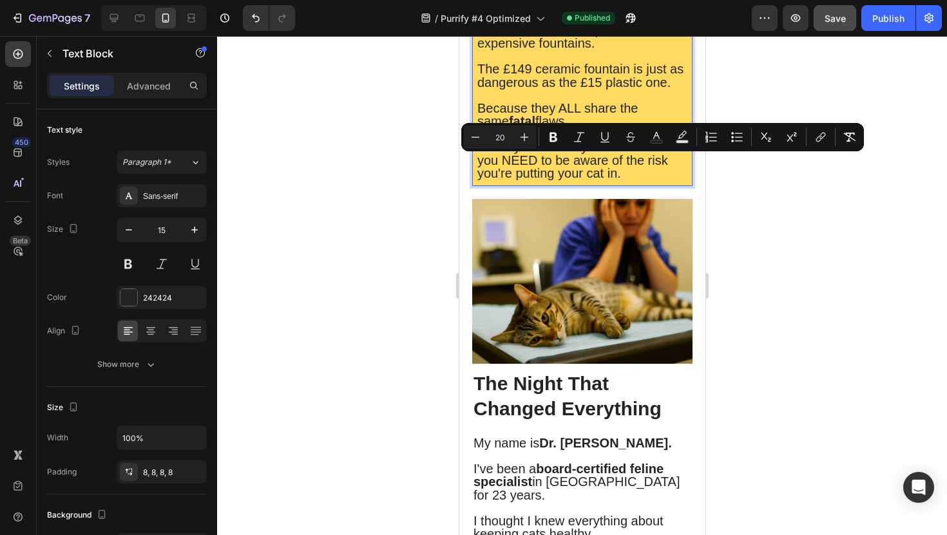
click at [549, 174] on span "And if you currently own one then you NEED to be aware of the risk you're putti…" at bounding box center [572, 160] width 191 height 41
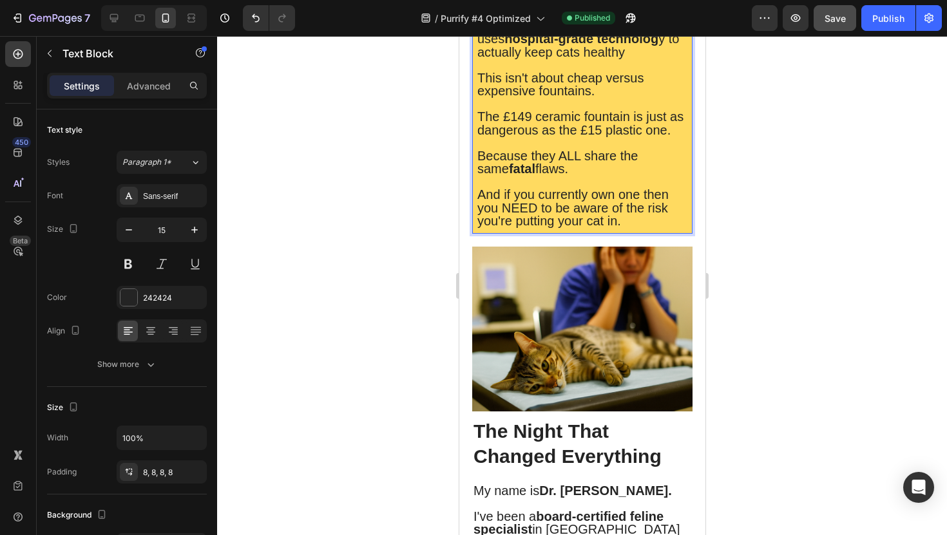
scroll to position [1093, 0]
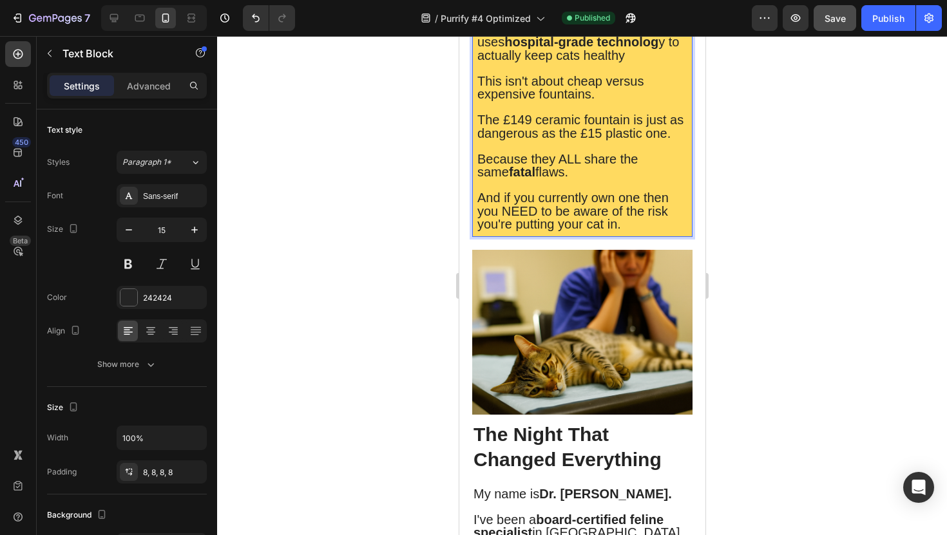
click at [543, 202] on span "And if you currently own one then you NEED to be aware of the risk you're putti…" at bounding box center [572, 211] width 191 height 41
drag, startPoint x: 501, startPoint y: 216, endPoint x: 605, endPoint y: 215, distance: 104.4
click at [605, 215] on span "And if you currently own one then you NEED to be aware of the risk you're putti…" at bounding box center [572, 211] width 191 height 41
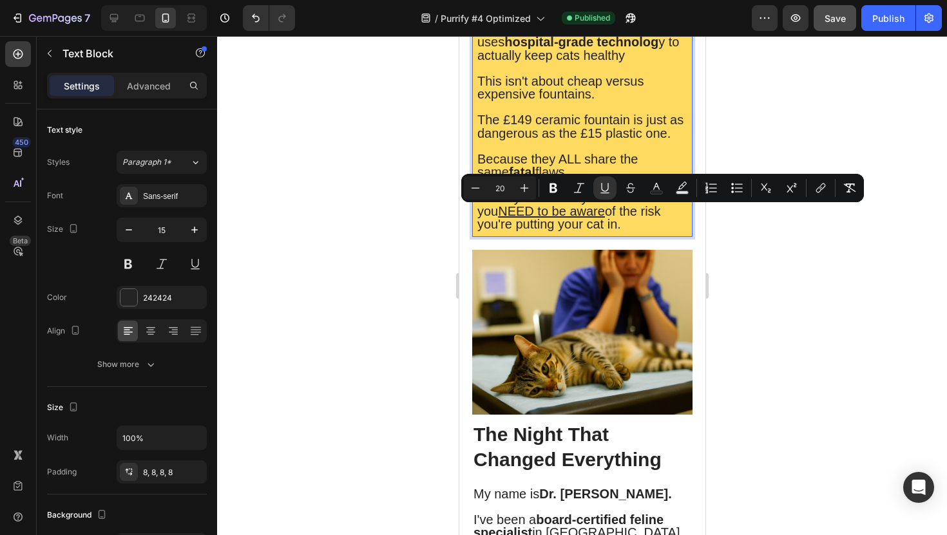
click at [393, 233] on div at bounding box center [582, 285] width 730 height 499
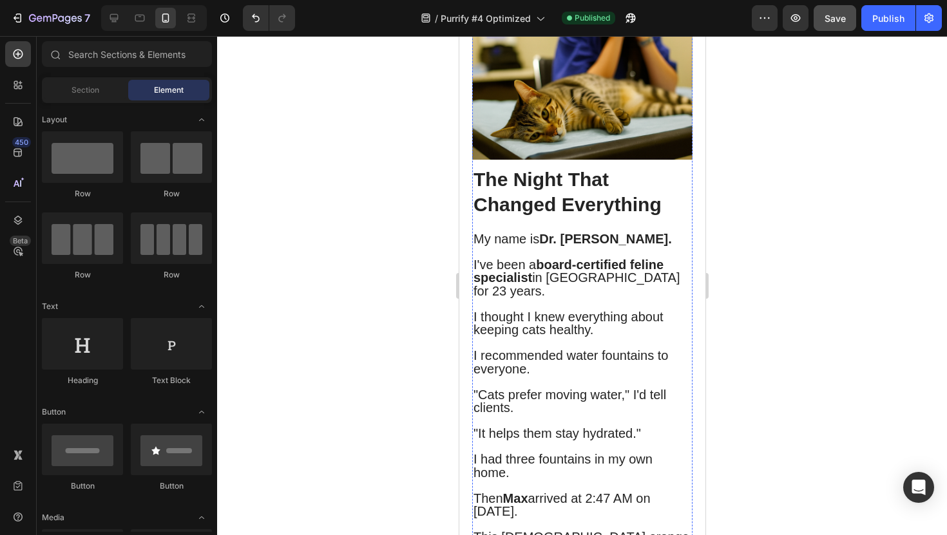
scroll to position [1350, 0]
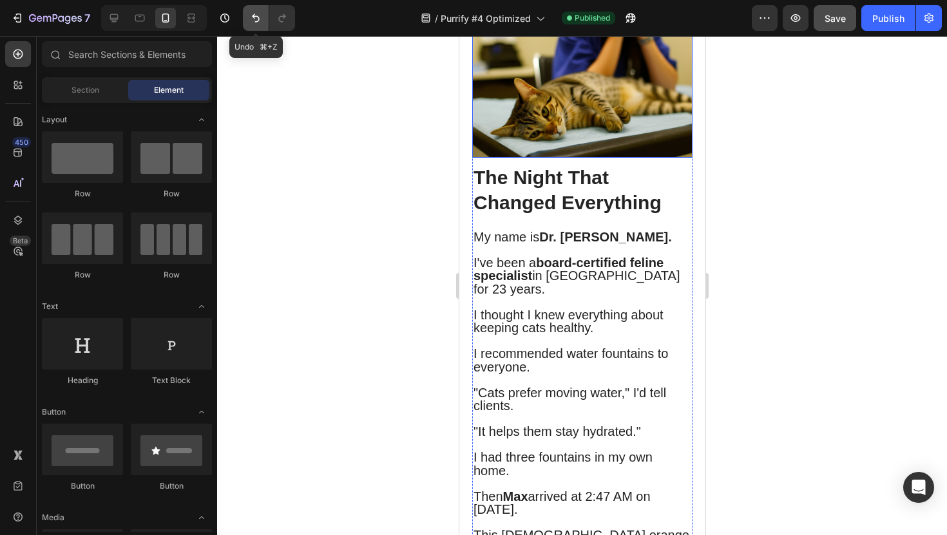
click at [252, 20] on icon "Undo/Redo" at bounding box center [255, 18] width 13 height 13
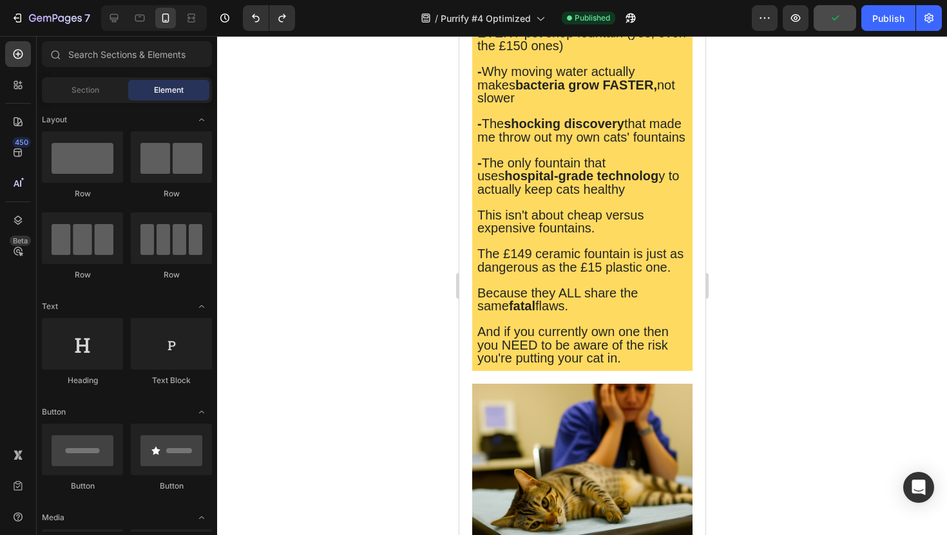
scroll to position [970, 0]
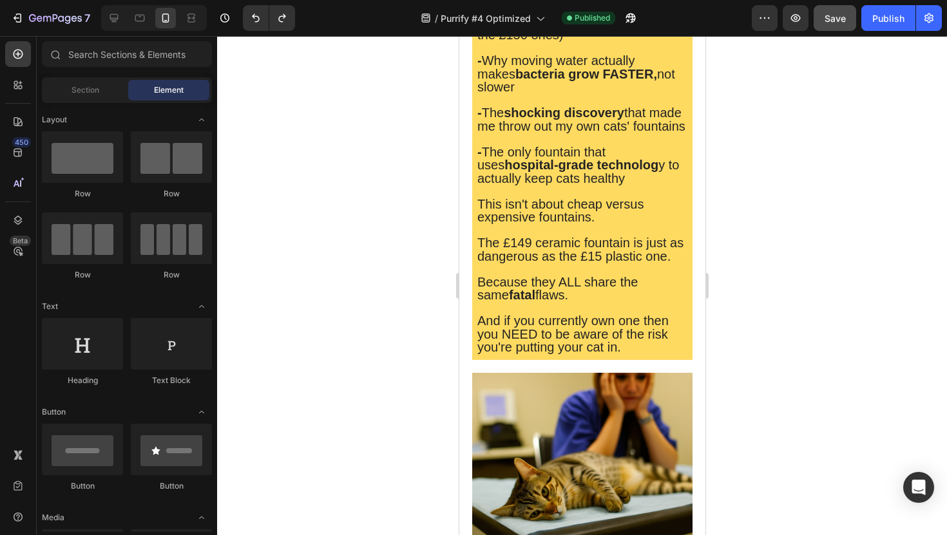
click at [779, 175] on div at bounding box center [582, 285] width 730 height 499
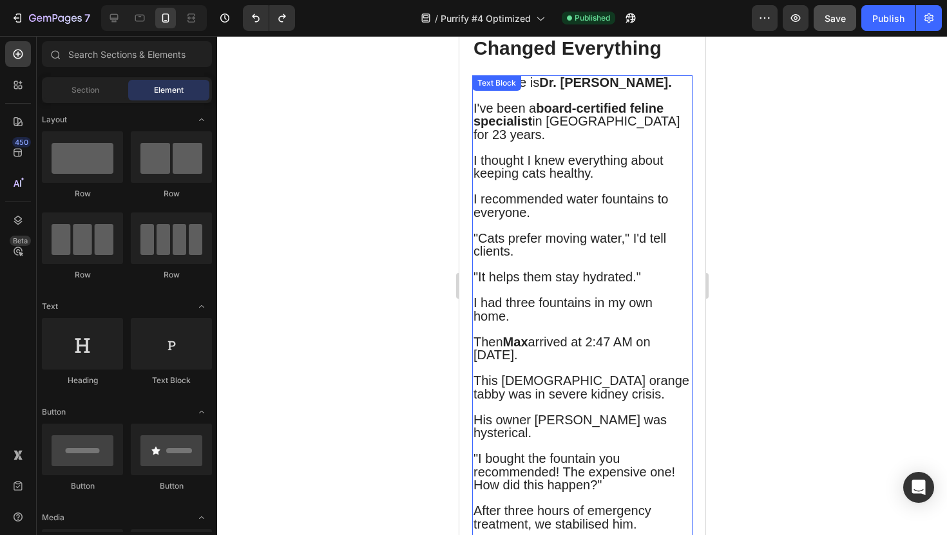
scroll to position [1498, 0]
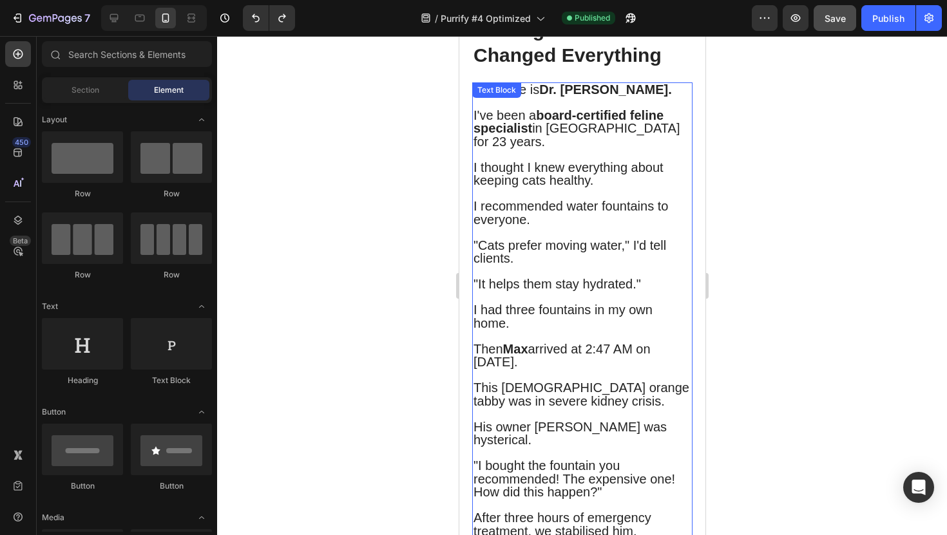
click at [540, 113] on strong "board-certified feline specialist" at bounding box center [568, 122] width 190 height 28
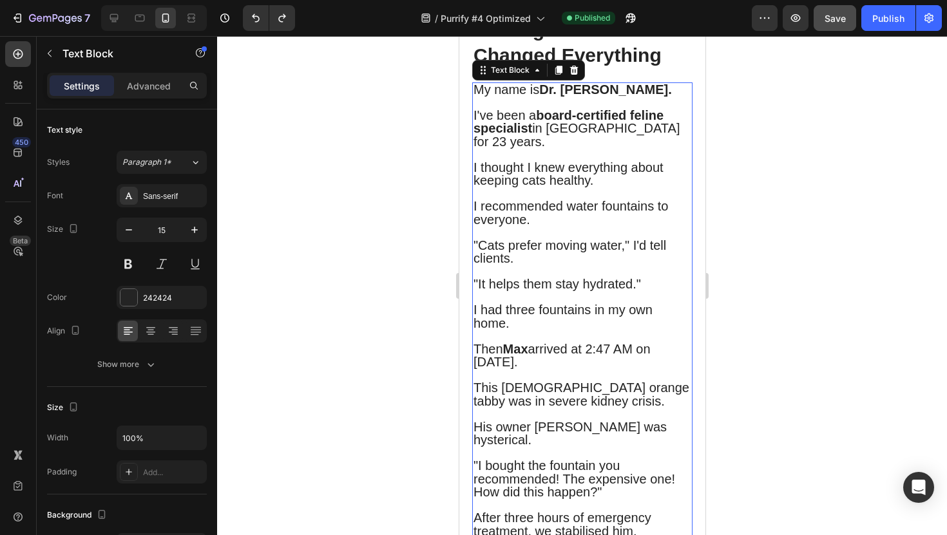
click at [540, 119] on strong "board-certified feline specialist" at bounding box center [568, 122] width 190 height 28
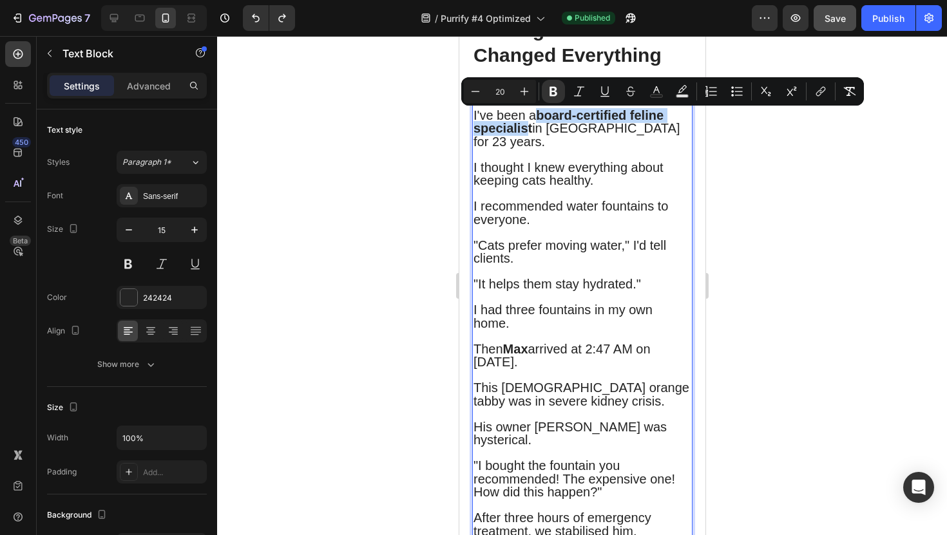
drag, startPoint x: 540, startPoint y: 119, endPoint x: 529, endPoint y: 136, distance: 20.9
click at [529, 136] on strong "board-certified feline specialist" at bounding box center [568, 122] width 190 height 28
drag, startPoint x: 531, startPoint y: 135, endPoint x: 540, endPoint y: 116, distance: 20.7
click at [540, 116] on span "I've been a board-certified feline specialist in Manchester for 23 years." at bounding box center [576, 128] width 206 height 41
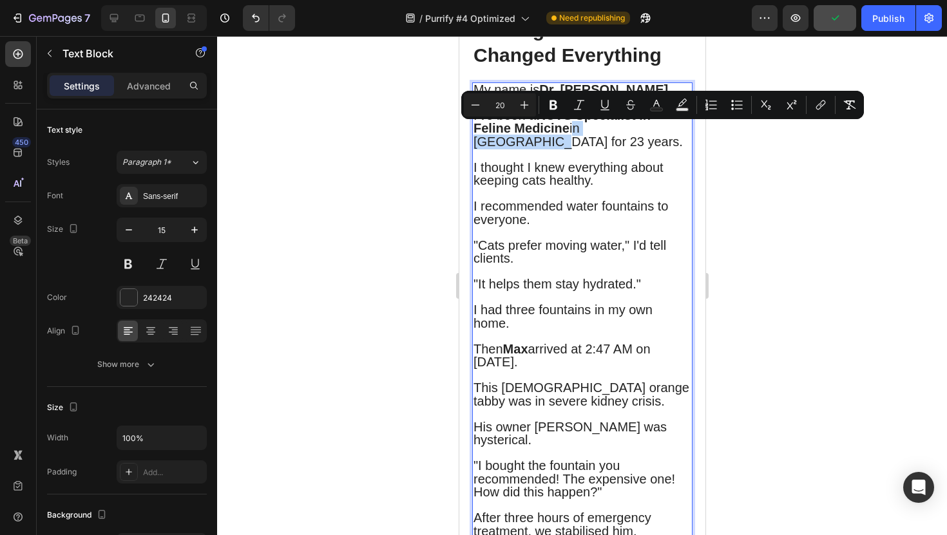
drag, startPoint x: 657, startPoint y: 131, endPoint x: 573, endPoint y: 133, distance: 84.4
click at [573, 133] on span "I've been a RCVS Specialist in Feline Medicine in Manchester for 23 years." at bounding box center [577, 128] width 209 height 41
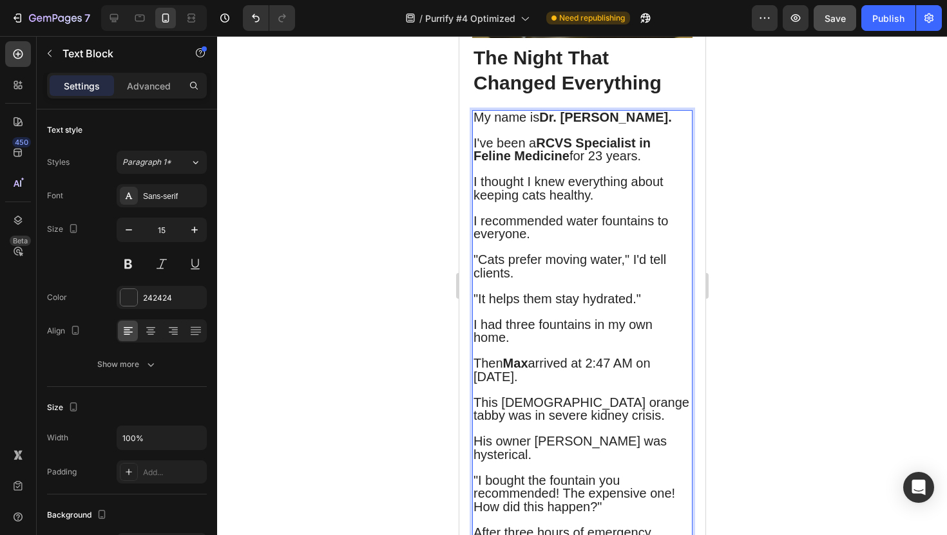
scroll to position [1470, 0]
click at [547, 170] on p "Rich Text Editor. Editing area: main" at bounding box center [582, 169] width 218 height 13
click at [884, 26] on button "Publish" at bounding box center [888, 18] width 54 height 26
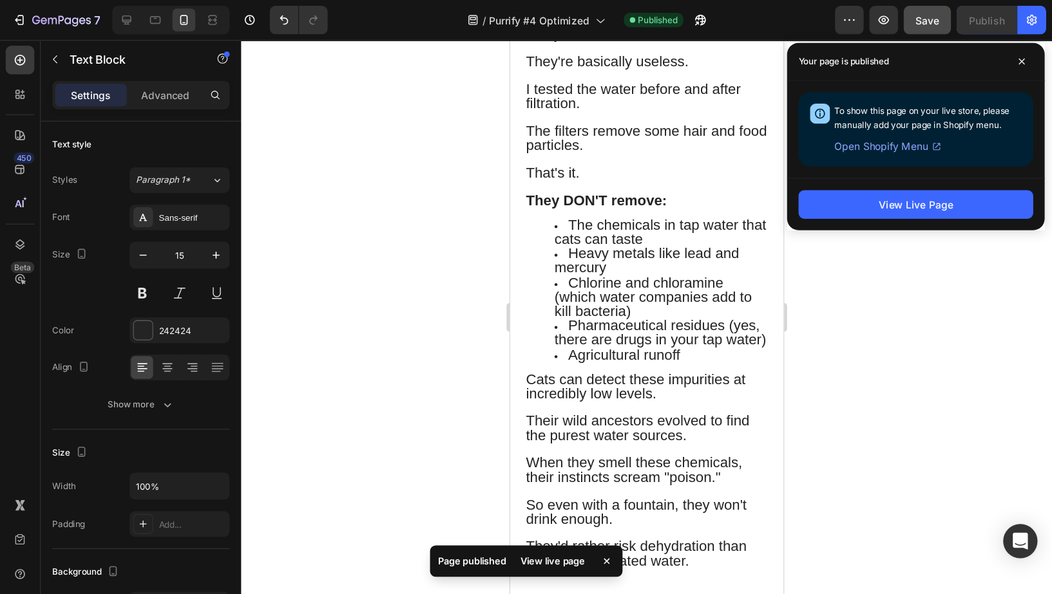
scroll to position [3852, 0]
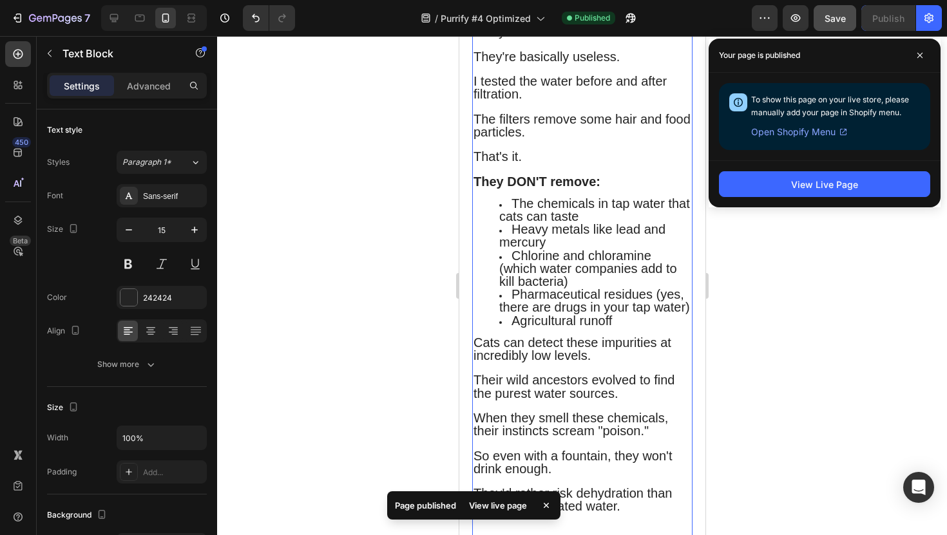
click at [510, 198] on li "The chemicals in tap water that cats can taste" at bounding box center [595, 211] width 192 height 26
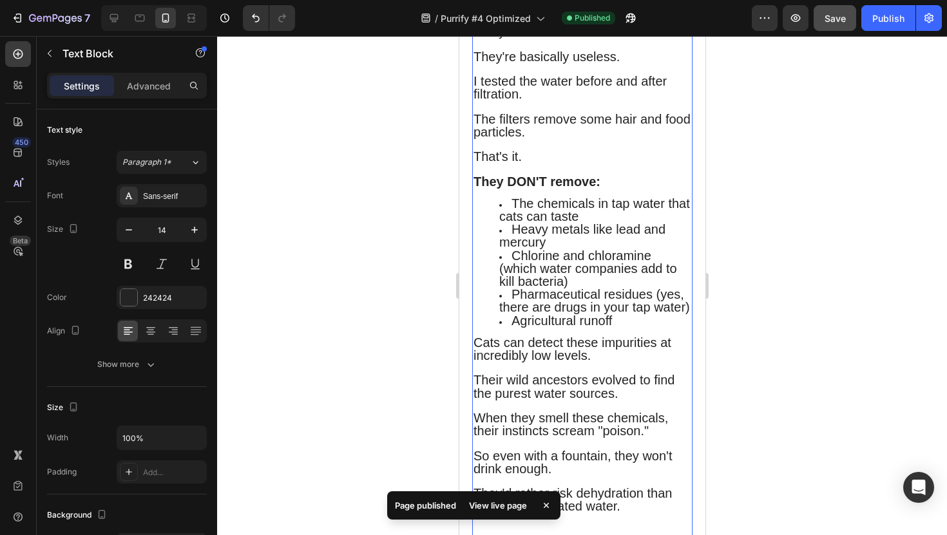
click at [512, 196] on span "The chemicals in tap water that cats can taste" at bounding box center [594, 209] width 191 height 27
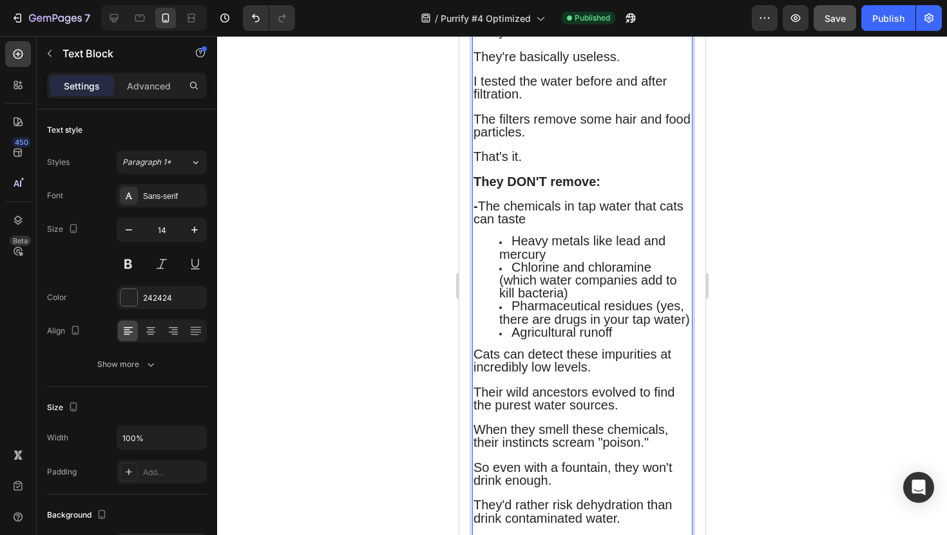
click at [512, 234] on span "Heavy metals like lead and mercury" at bounding box center [582, 247] width 166 height 27
click at [510, 259] on span "Chlorine and chloramine (which water companies add to kill bacteria)" at bounding box center [588, 279] width 178 height 40
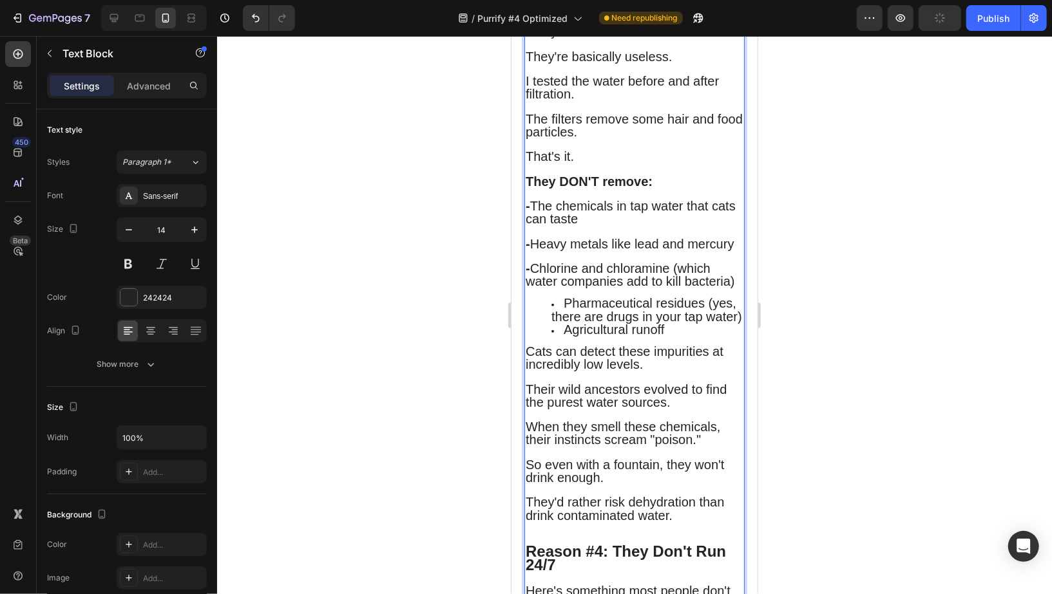
click at [564, 301] on span "Pharmaceutical residues (yes, there are drugs in your tap water)" at bounding box center [646, 309] width 191 height 27
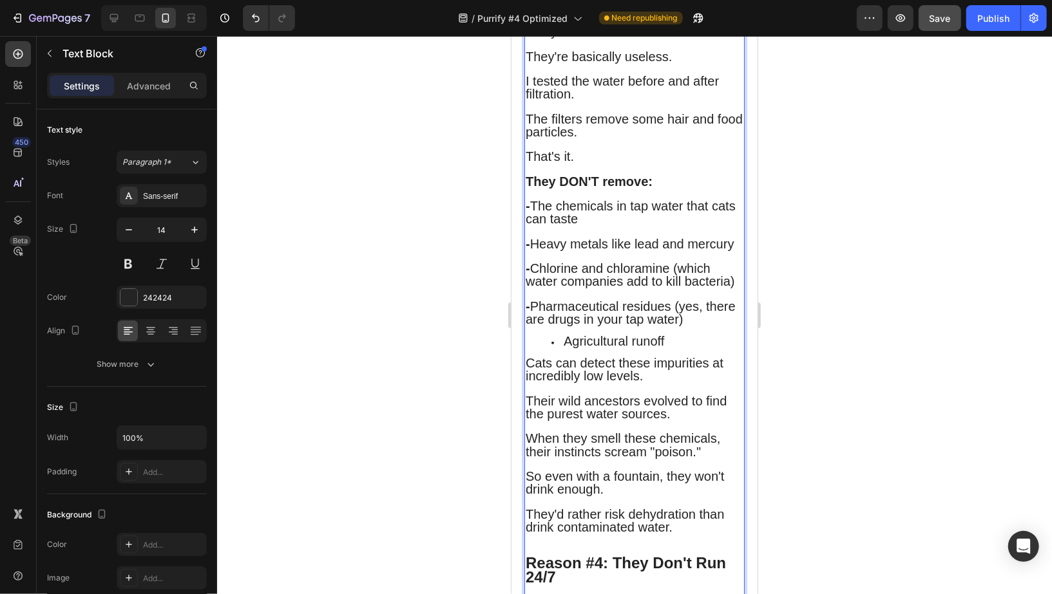
click at [563, 339] on span "Agricultural runoff" at bounding box center [613, 341] width 100 height 14
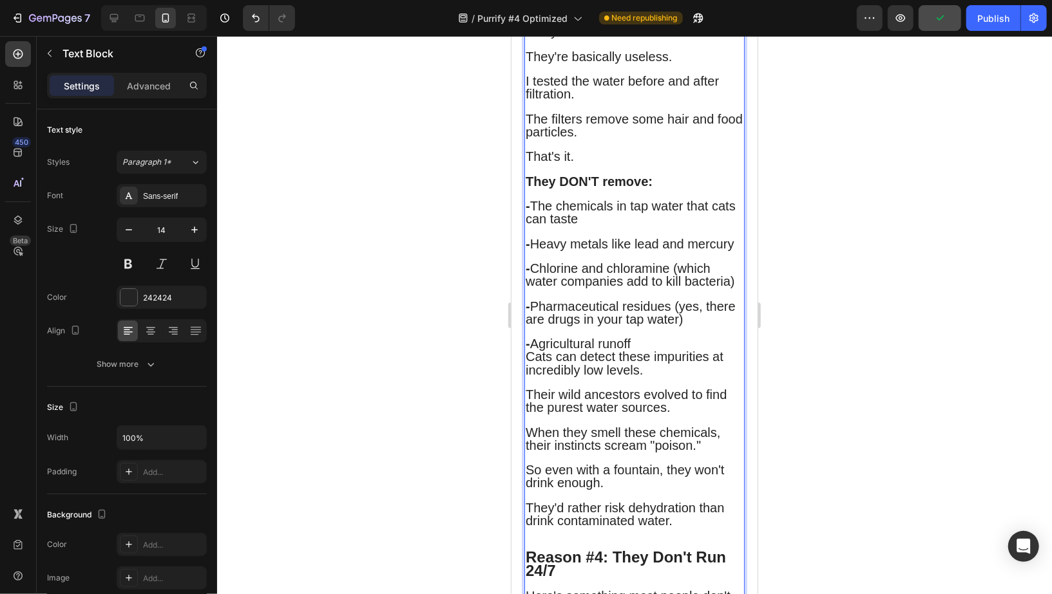
click at [642, 338] on p "- Agricultural runoff" at bounding box center [634, 344] width 218 height 13
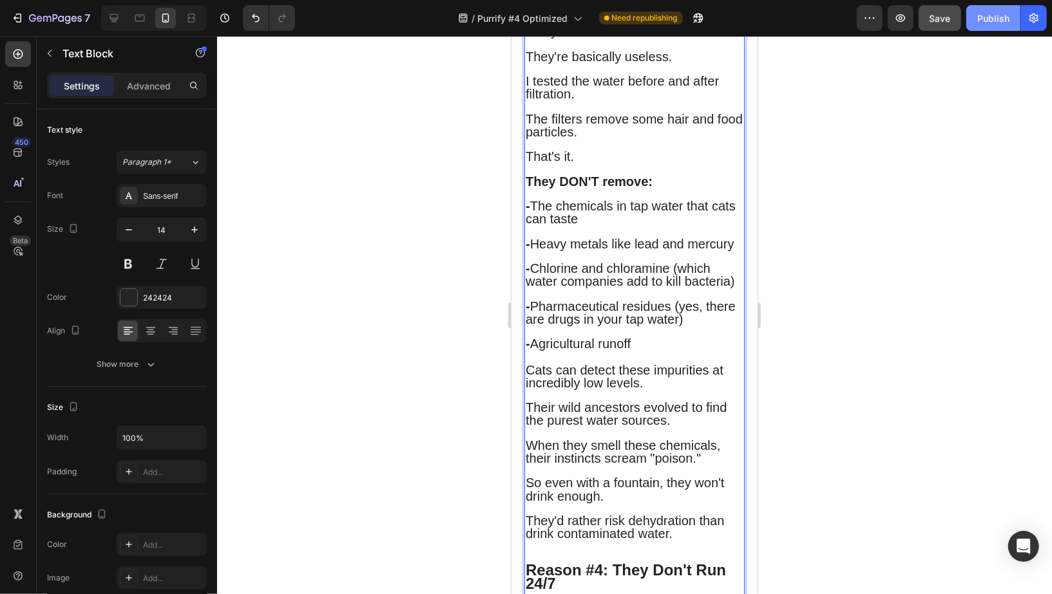
click at [946, 10] on button "Publish" at bounding box center [993, 18] width 54 height 26
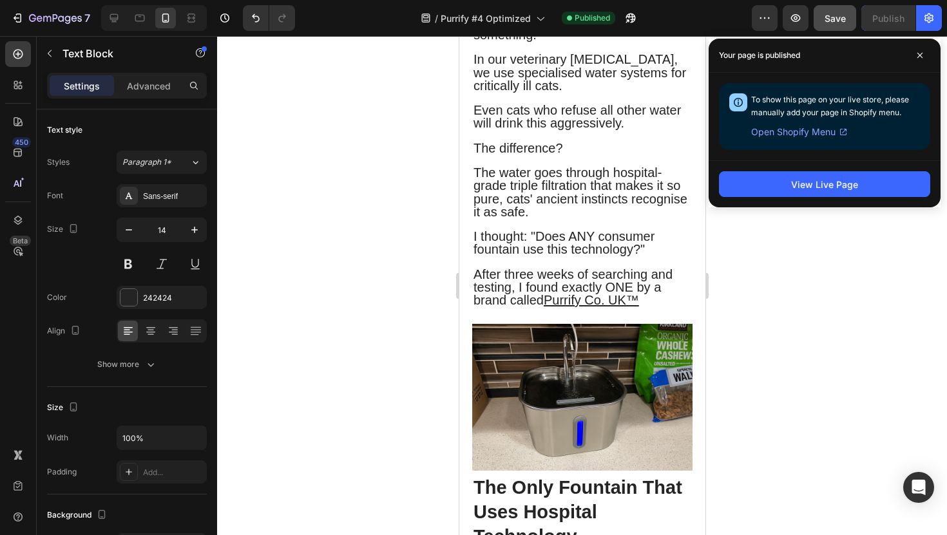
scroll to position [5062, 0]
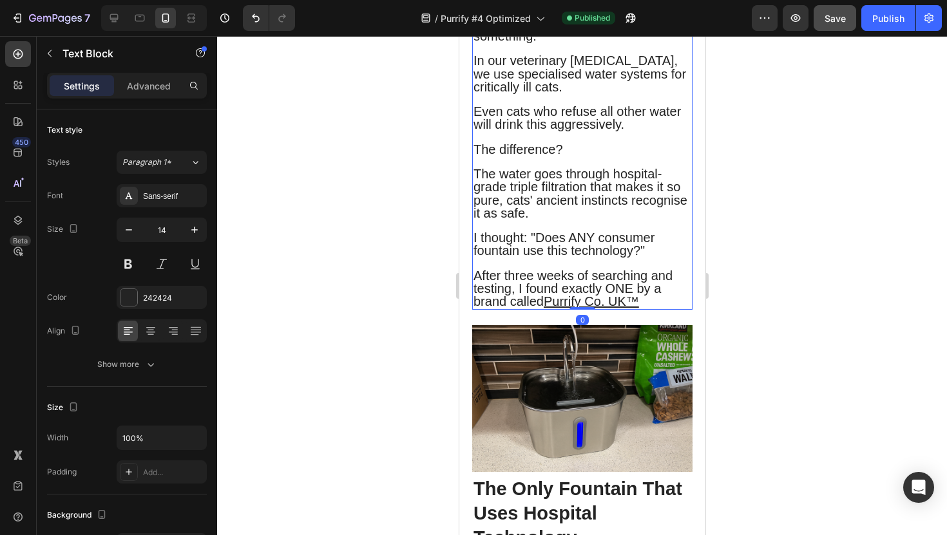
click at [613, 220] on span "The water goes through hospital-grade triple filtration that makes it so pure, …" at bounding box center [580, 193] width 214 height 53
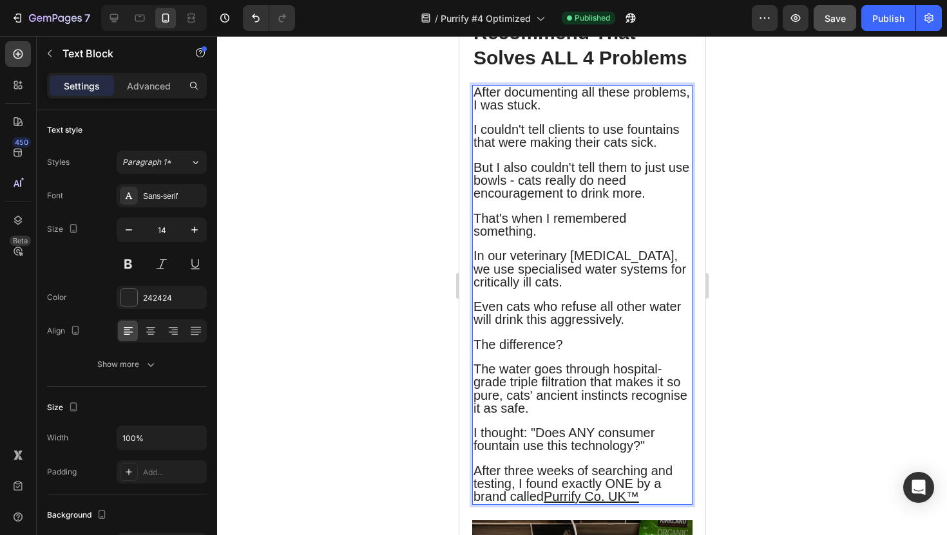
scroll to position [4916, 0]
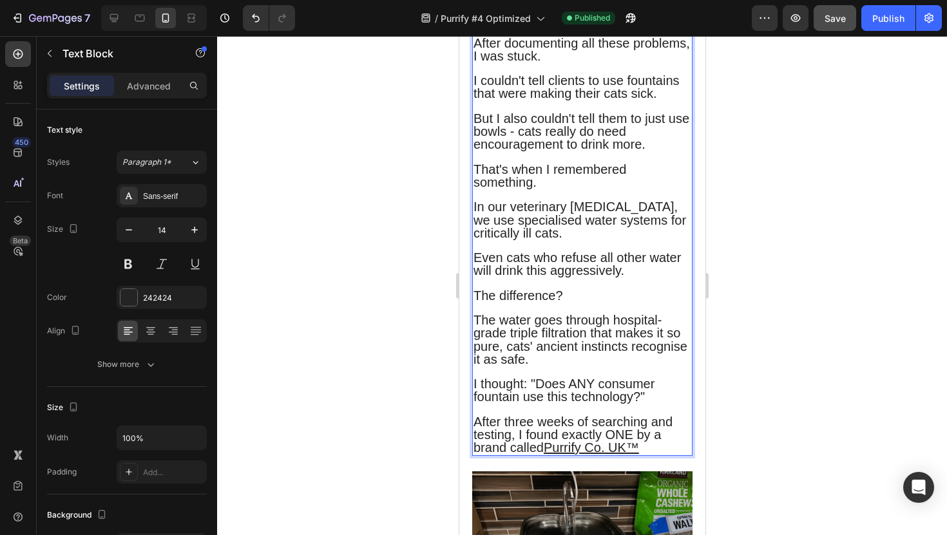
click at [613, 366] on span "The water goes through hospital-grade triple filtration that makes it so pure, …" at bounding box center [580, 339] width 214 height 53
drag, startPoint x: 613, startPoint y: 411, endPoint x: 583, endPoint y: 425, distance: 33.4
click at [583, 366] on span "The water goes through hospital-grade triple filtration that makes it so pure, …" at bounding box center [580, 339] width 214 height 53
click at [602, 151] on span "But I also couldn't tell them to just use bowls - cats really do need encourage…" at bounding box center [581, 131] width 216 height 40
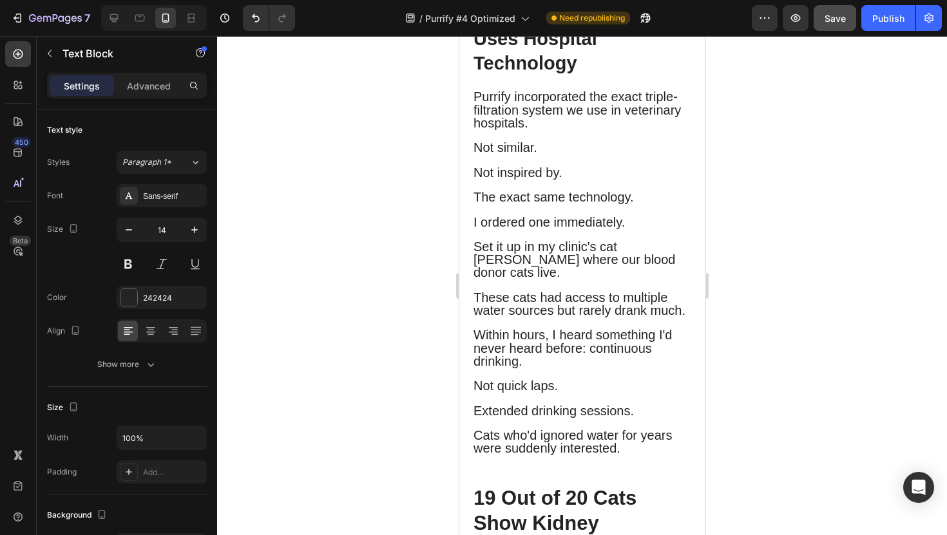
scroll to position [5537, 0]
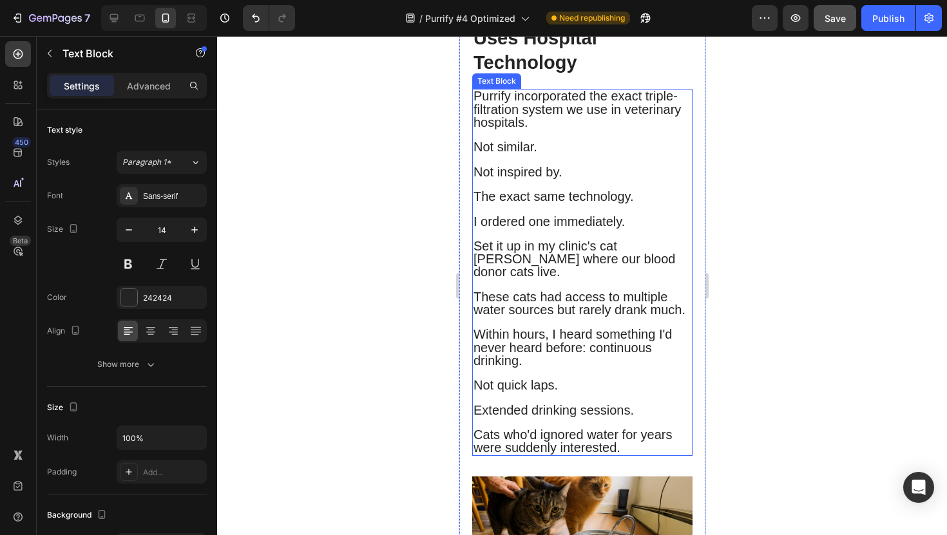
click at [522, 129] on span "Purrify incorporated the exact triple-filtration system we use in veterinary ho…" at bounding box center [576, 109] width 207 height 40
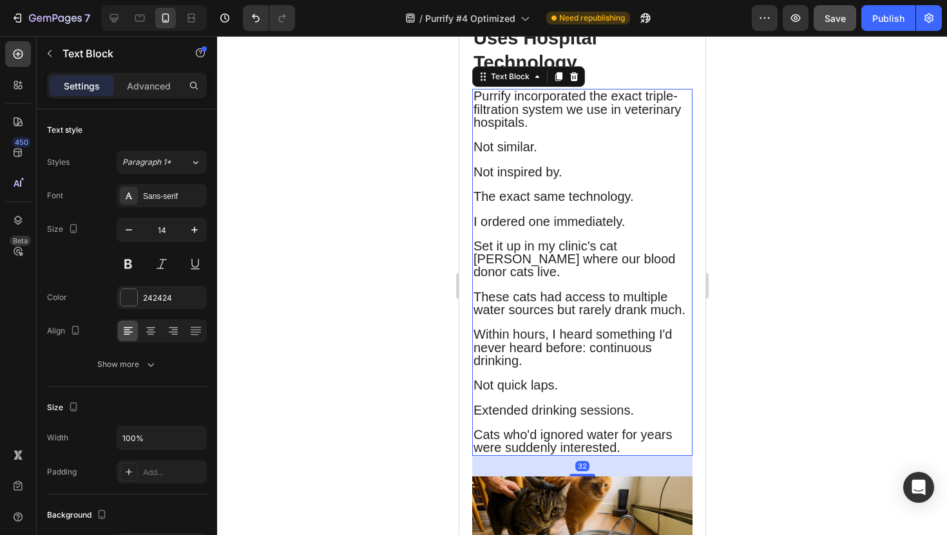
click at [521, 129] on span "Purrify incorporated the exact triple-filtration system we use in veterinary ho…" at bounding box center [576, 109] width 207 height 40
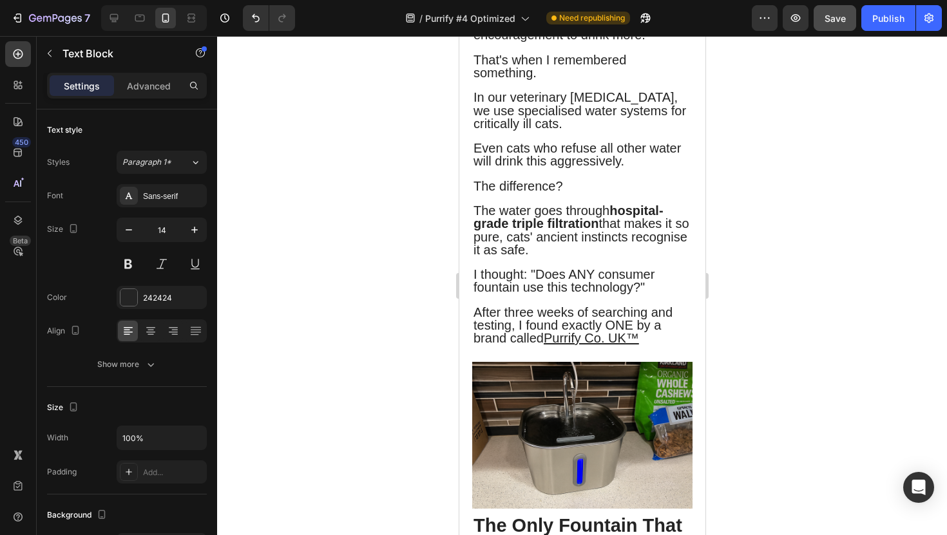
scroll to position [5011, 0]
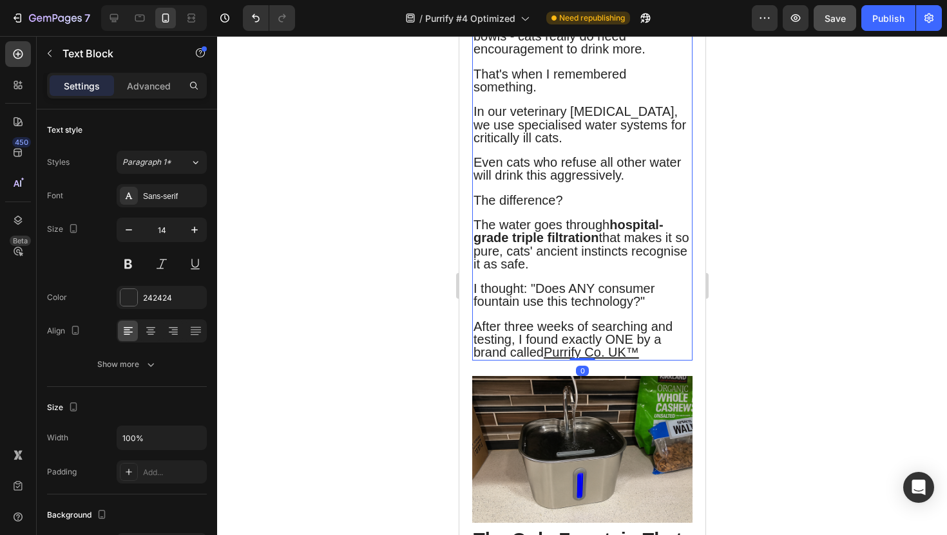
click at [544, 245] on strong "hospital-grade triple filtration" at bounding box center [568, 231] width 190 height 27
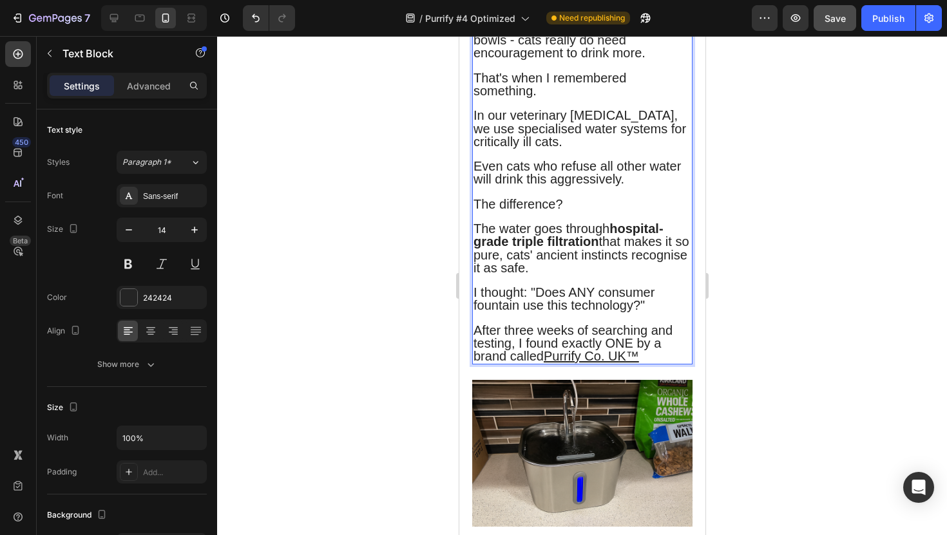
click at [547, 249] on strong "hospital-grade triple filtration" at bounding box center [568, 235] width 190 height 27
click at [543, 262] on strong "hospital-grade triple reverse-osmosis filtration" at bounding box center [568, 242] width 190 height 40
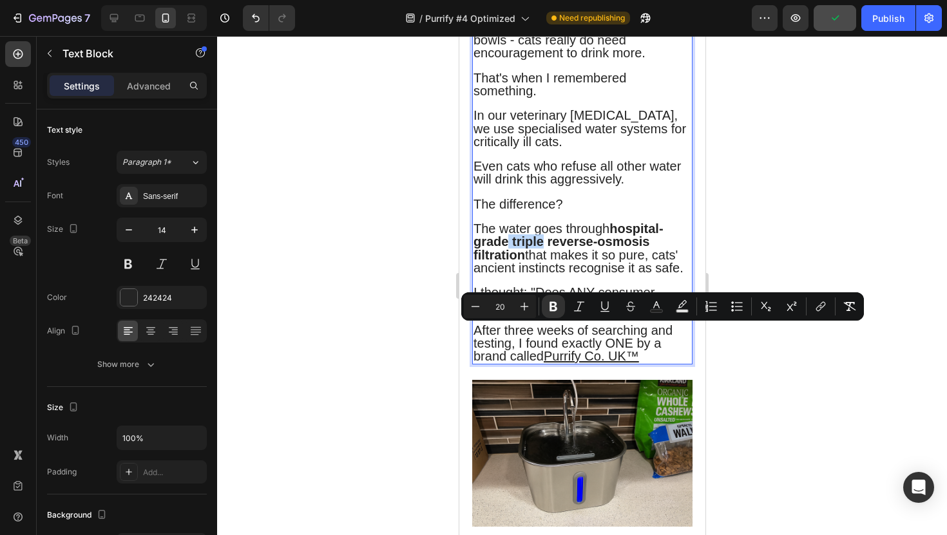
drag, startPoint x: 543, startPoint y: 333, endPoint x: 508, endPoint y: 336, distance: 35.5
click at [508, 262] on strong "hospital-grade triple reverse-osmosis filtration" at bounding box center [568, 242] width 190 height 40
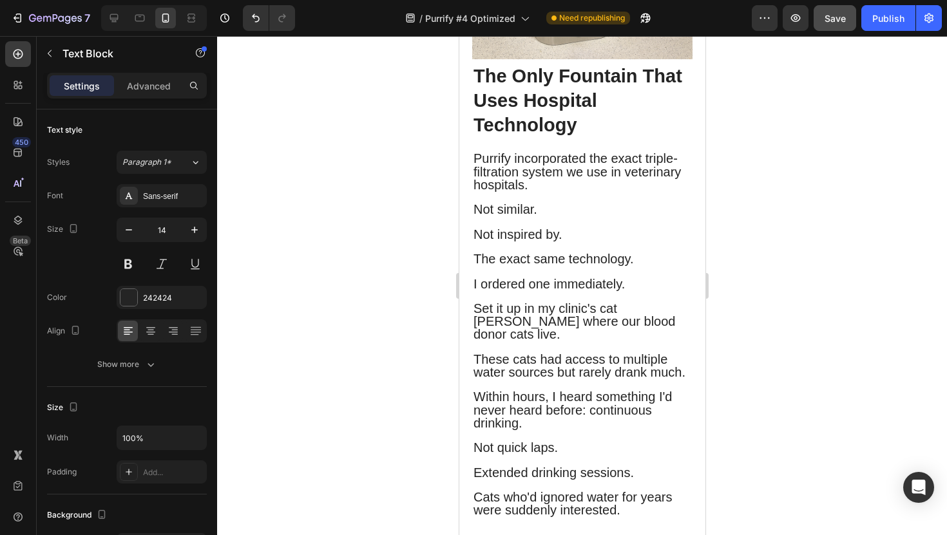
scroll to position [5503, 0]
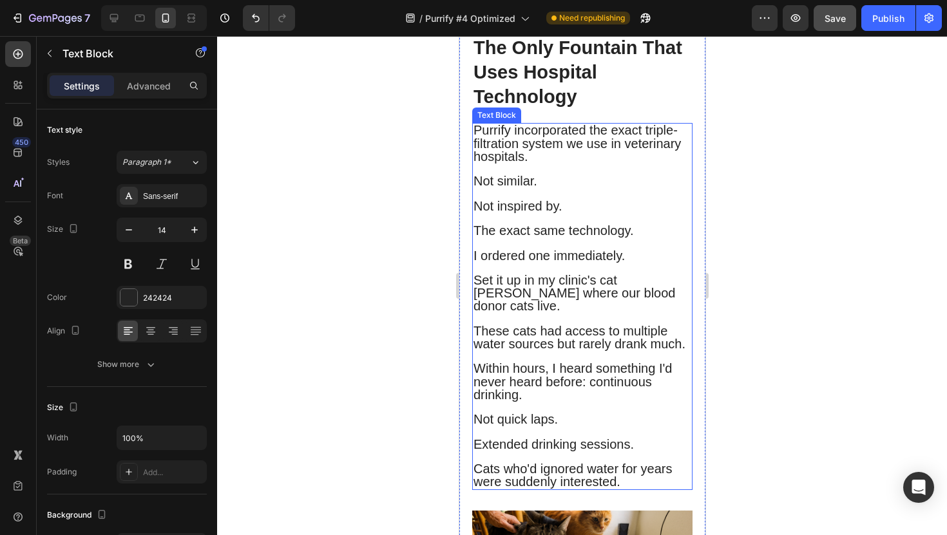
click at [554, 163] on span "Purrify incorporated the exact triple-filtration system we use in veterinary ho…" at bounding box center [576, 143] width 207 height 40
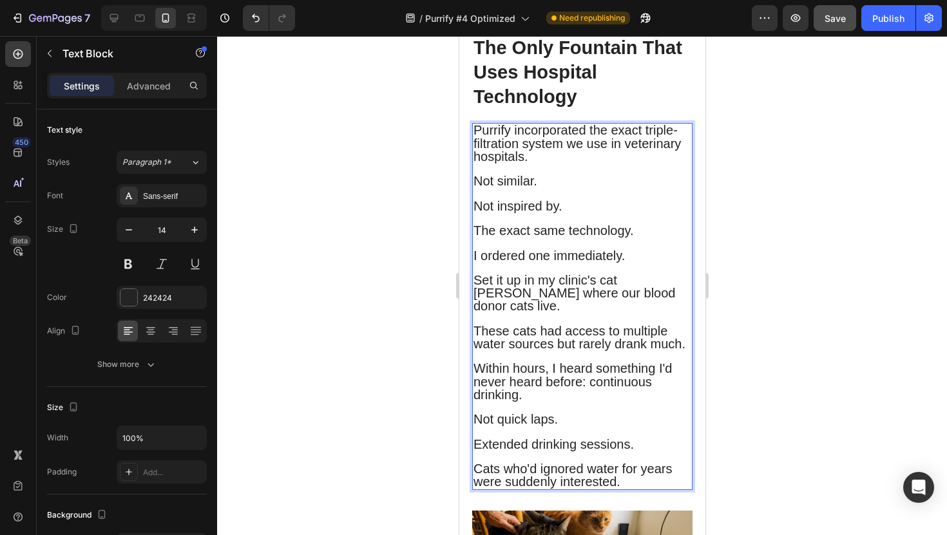
click at [677, 164] on p "Purrify incorporated the exact triple-filtration system we use in veterinary ho…" at bounding box center [582, 143] width 218 height 39
click at [659, 163] on span "Purrify incorporated the exact reverse-osmosis filtration system we use in vete…" at bounding box center [576, 143] width 207 height 40
click at [654, 164] on p "Purrify incorporated the exact reverse-osmosis filtration system we use in vete…" at bounding box center [582, 143] width 218 height 39
click at [616, 163] on span "Purrify incorporated the exact triple reverse-osmosis filtration system we use …" at bounding box center [576, 143] width 207 height 40
click at [573, 163] on span "Purrify incorporated the exact triple reverse-osmosis filtration™ system we use…" at bounding box center [573, 143] width 200 height 40
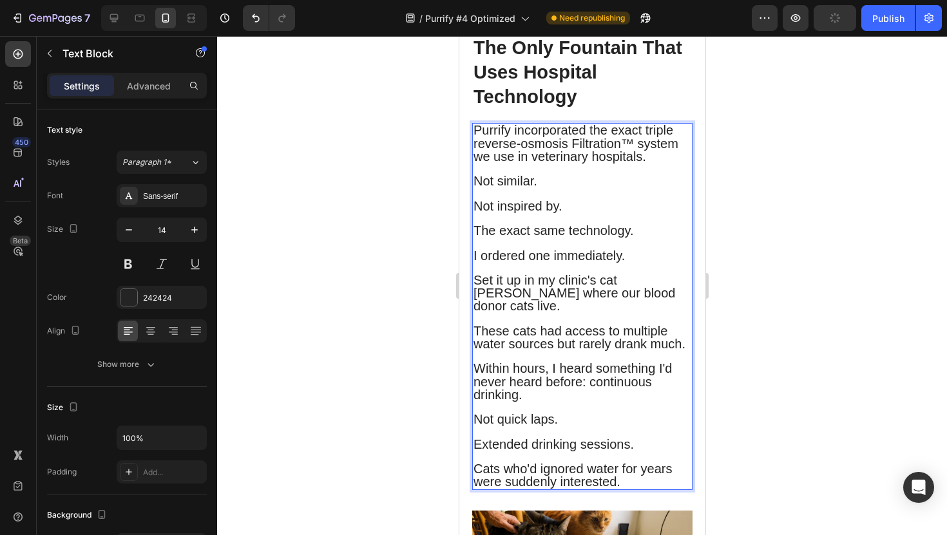
click at [527, 163] on span "Purrify incorporated the exact triple reverse-osmosis Filtration™ system we use…" at bounding box center [575, 143] width 205 height 40
click at [478, 163] on span "Purrify incorporated the exact triple reverse-Osmosis Filtration™ system we use…" at bounding box center [576, 143] width 207 height 40
click at [647, 163] on span "Purrify incorporated the exact triple Reverse-Osmosis Filtration™ system we use…" at bounding box center [579, 143] width 213 height 40
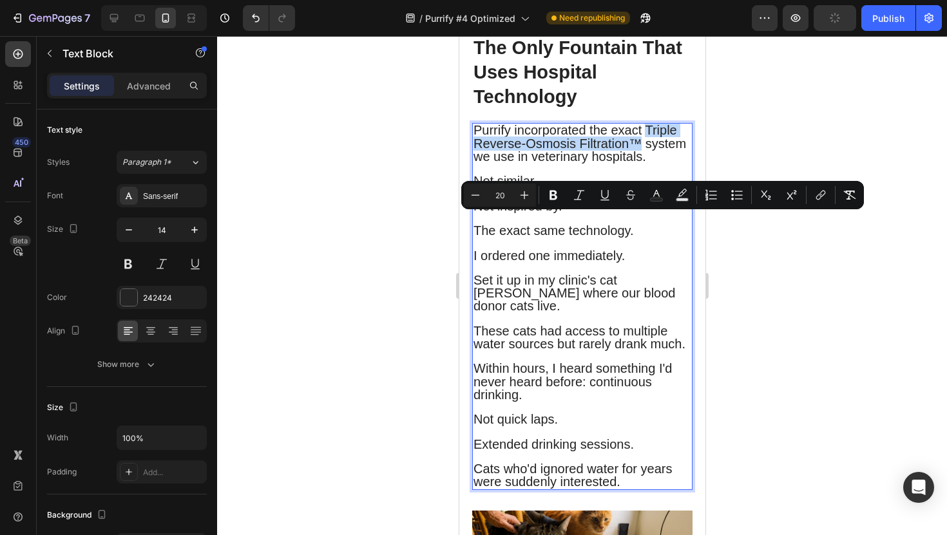
drag, startPoint x: 644, startPoint y: 220, endPoint x: 637, endPoint y: 234, distance: 15.8
click at [637, 163] on span "Purrify incorporated the exact Triple Reverse-Osmosis Filtration™ system we use…" at bounding box center [579, 143] width 213 height 40
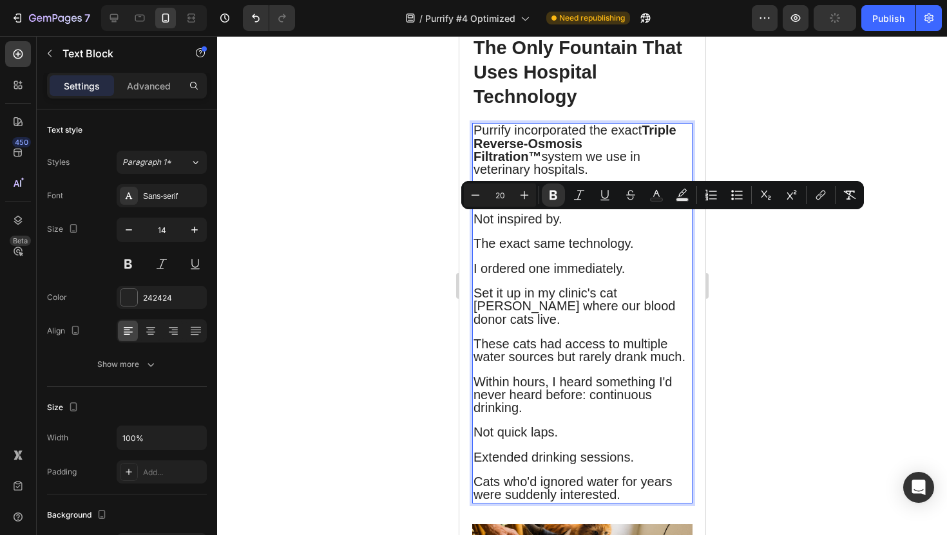
click at [326, 286] on div at bounding box center [582, 285] width 730 height 499
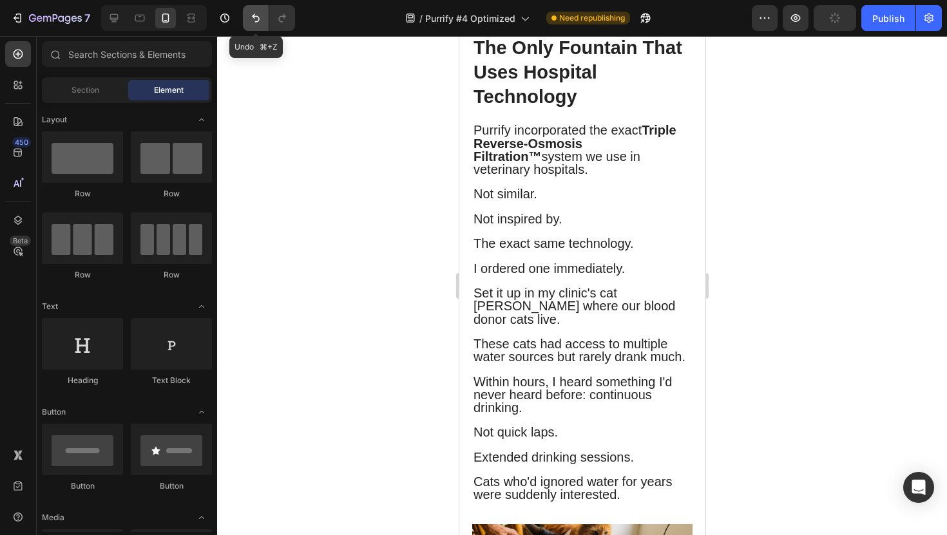
click at [257, 26] on button "Undo/Redo" at bounding box center [256, 18] width 26 height 26
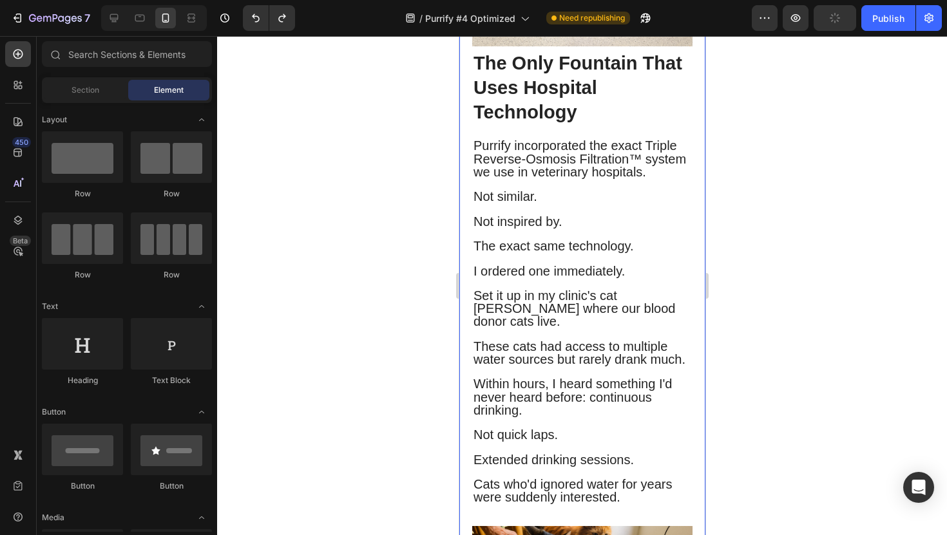
scroll to position [5483, 0]
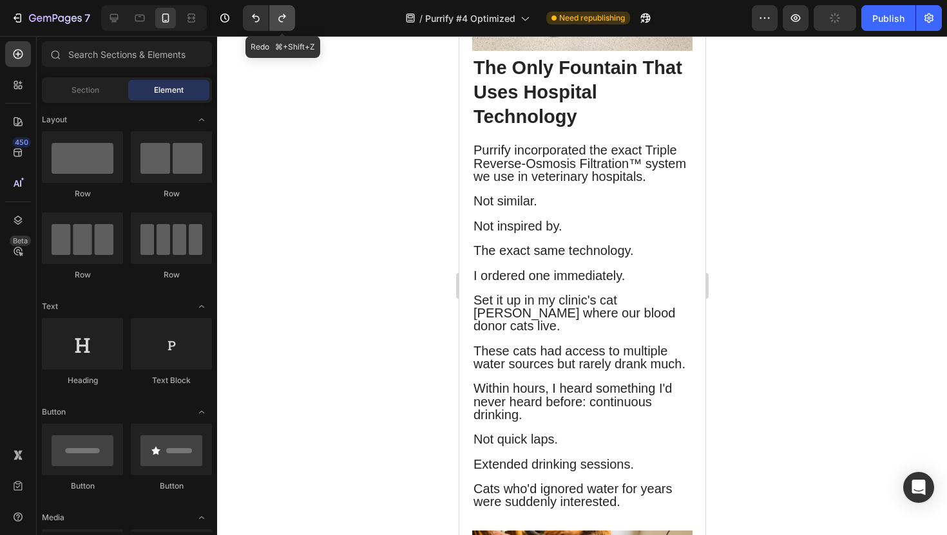
click at [278, 14] on icon "Undo/Redo" at bounding box center [282, 18] width 13 height 13
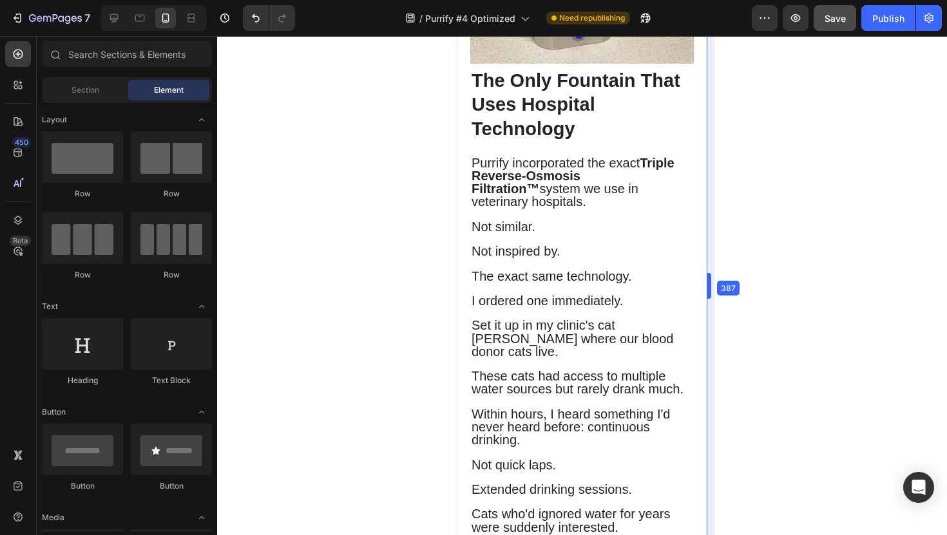
scroll to position [5439, 0]
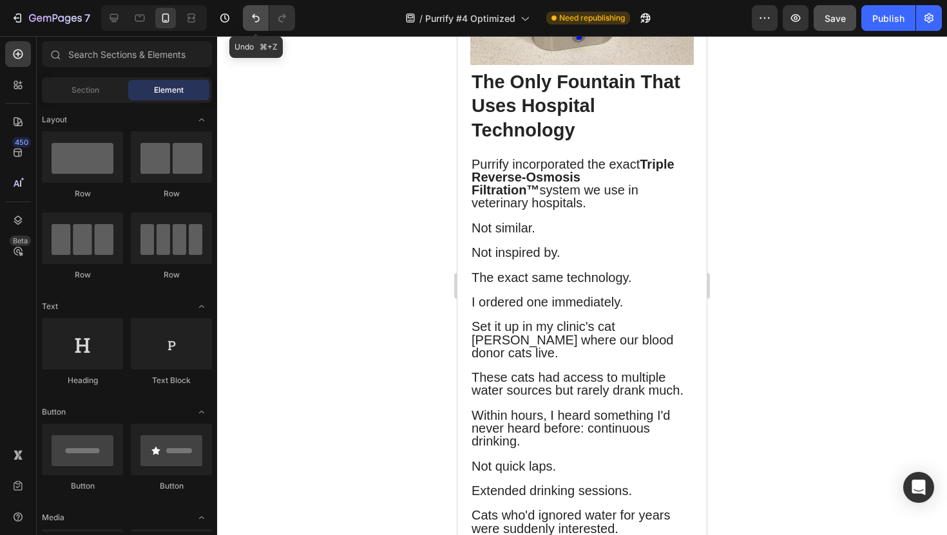
click at [251, 21] on icon "Undo/Redo" at bounding box center [255, 18] width 13 height 13
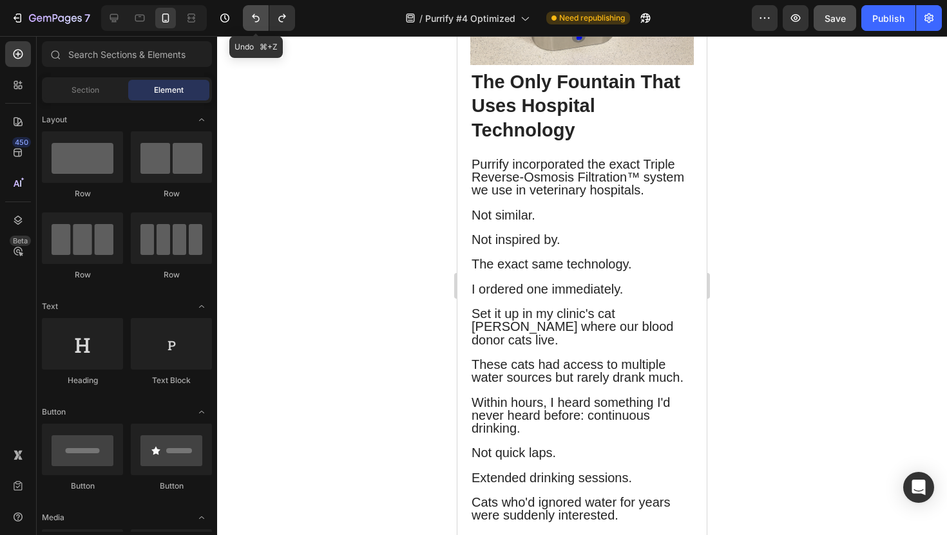
click at [251, 21] on icon "Undo/Redo" at bounding box center [255, 18] width 13 height 13
click at [281, 18] on icon "Undo/Redo" at bounding box center [282, 18] width 13 height 13
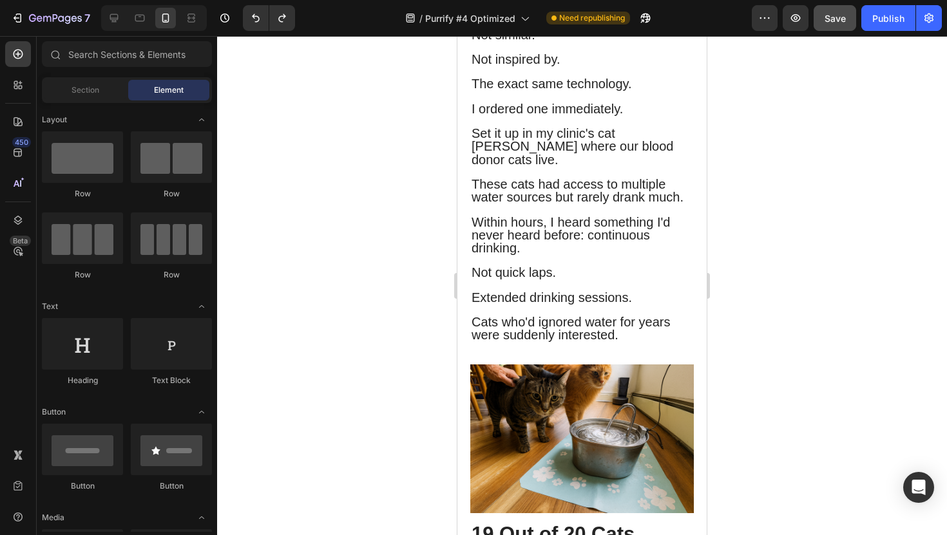
scroll to position [5626, 0]
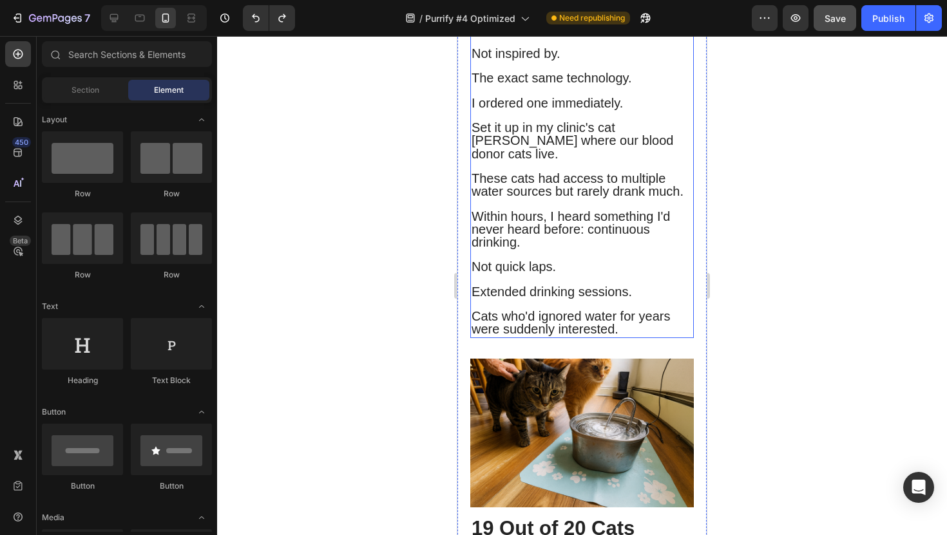
click at [551, 110] on span "I ordered one immediately." at bounding box center [546, 103] width 151 height 14
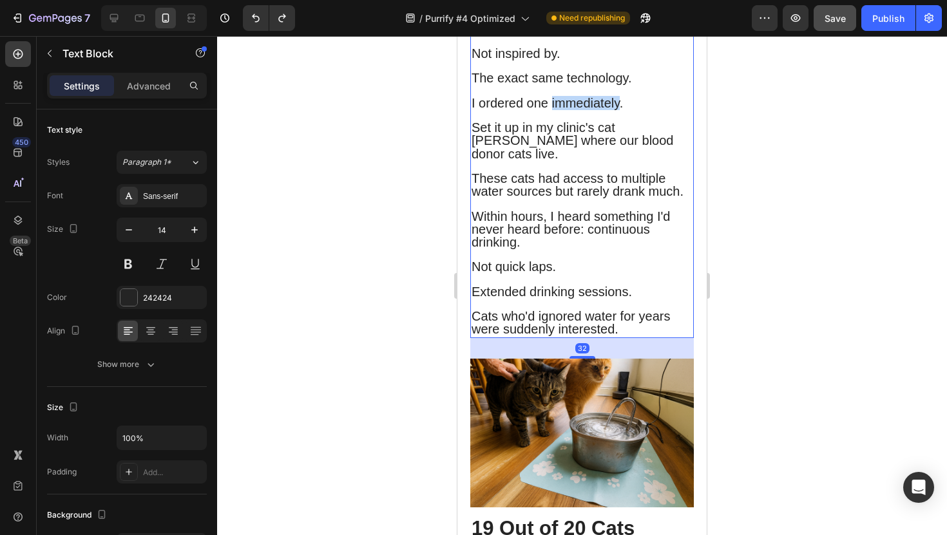
click at [559, 110] on span "I ordered one immediately." at bounding box center [546, 103] width 151 height 14
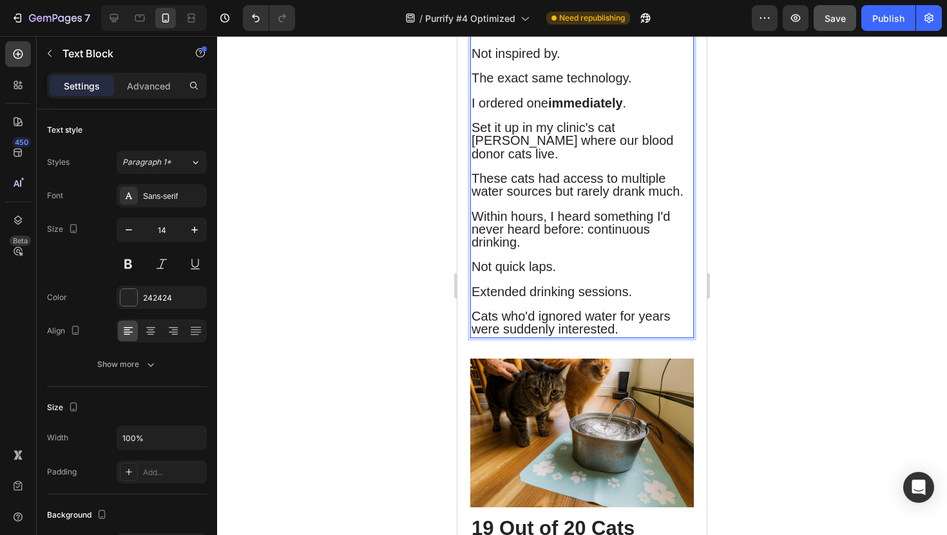
click at [651, 110] on p "I ordered one immediately ." at bounding box center [581, 103] width 221 height 13
click at [591, 110] on strong "immediately" at bounding box center [585, 103] width 75 height 14
click at [648, 110] on p "I ordered one immediately ." at bounding box center [581, 103] width 221 height 13
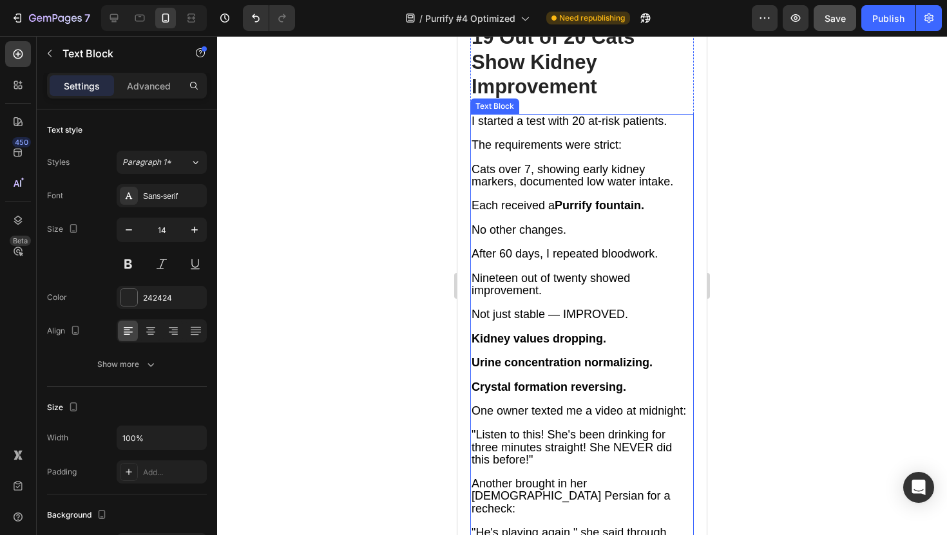
scroll to position [6121, 0]
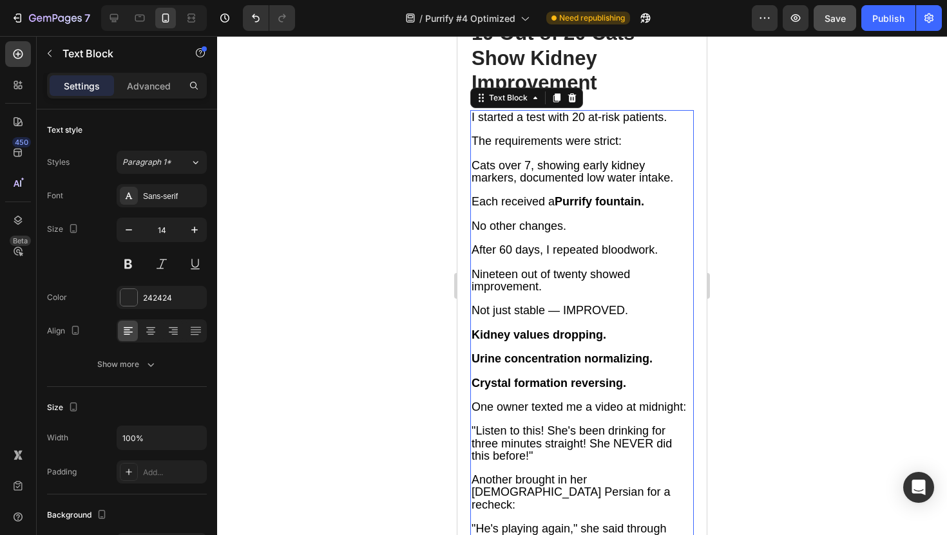
click at [594, 208] on strong "Purrify fountain." at bounding box center [600, 201] width 90 height 13
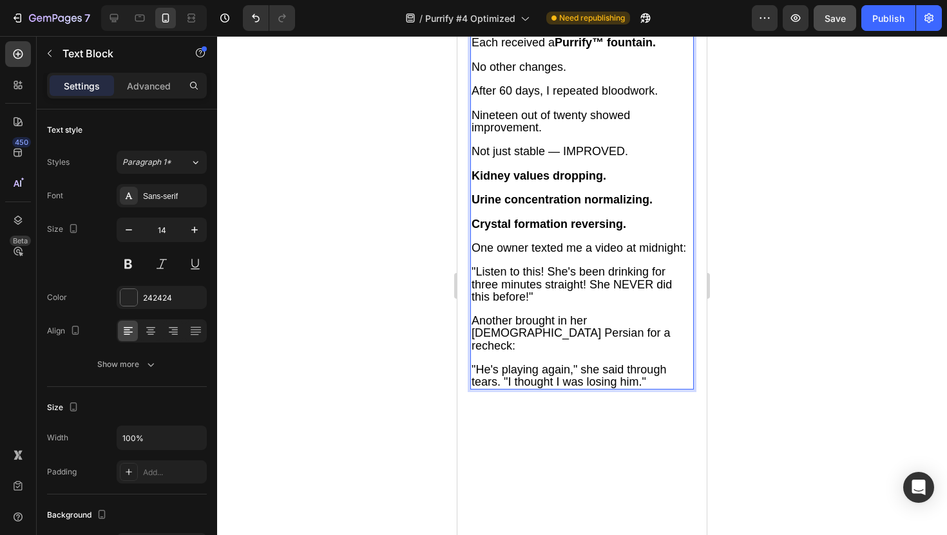
scroll to position [6283, 0]
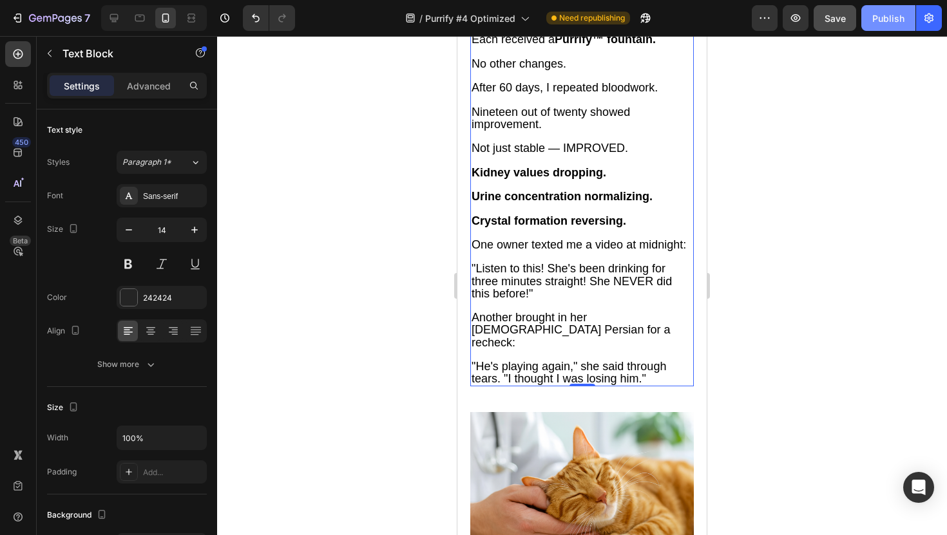
click at [873, 8] on button "Publish" at bounding box center [888, 18] width 54 height 26
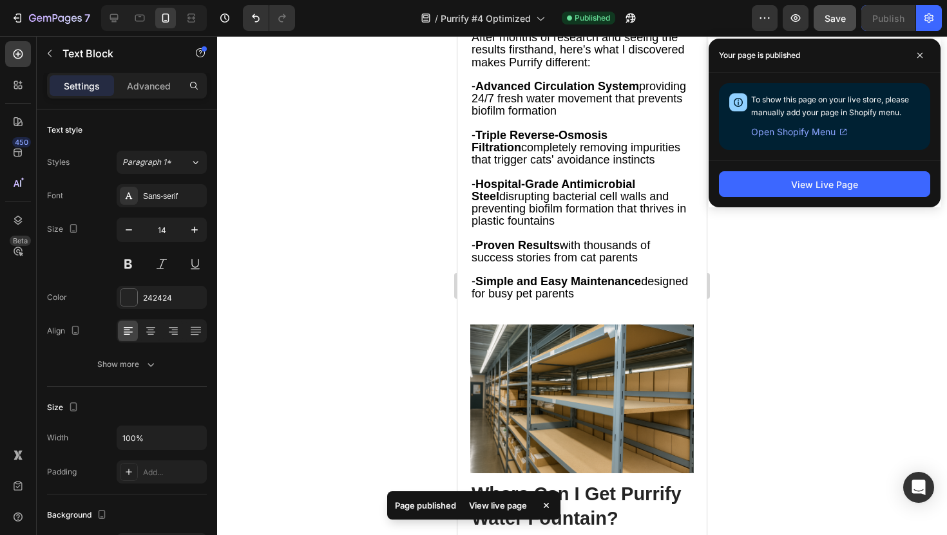
scroll to position [6900, 0]
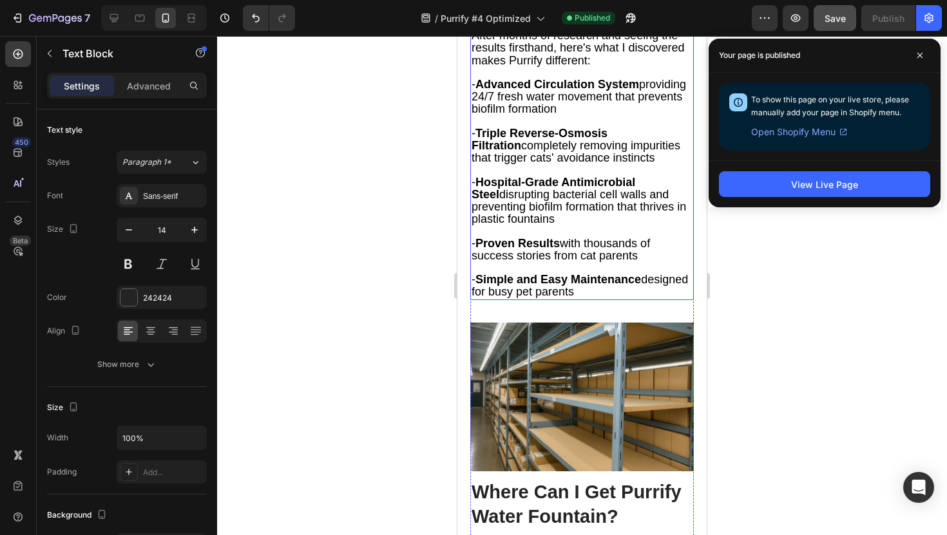
click at [669, 165] on p "- Triple Reverse-Osmosis Filtration completely removing impurities that trigger…" at bounding box center [581, 140] width 221 height 49
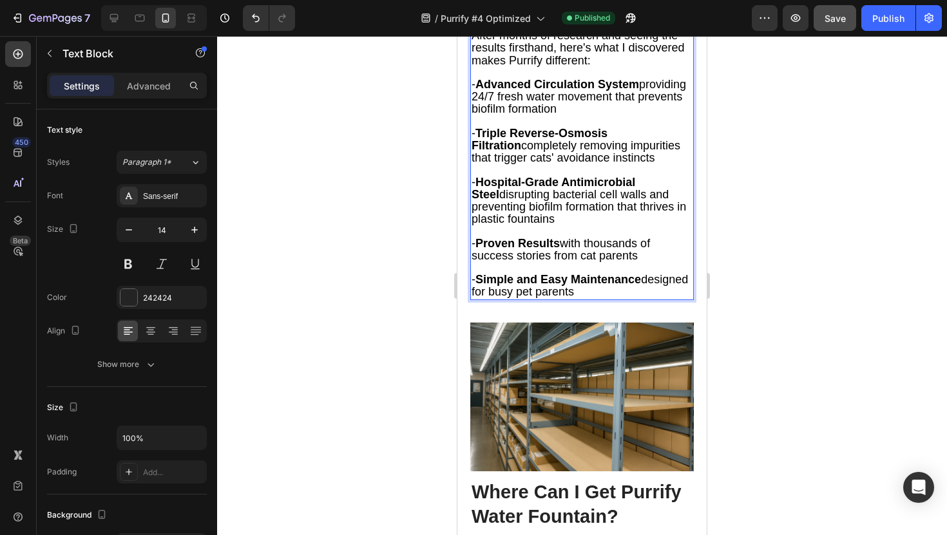
click at [607, 152] on strong "Triple Reverse-Osmosis Filtration" at bounding box center [539, 139] width 136 height 25
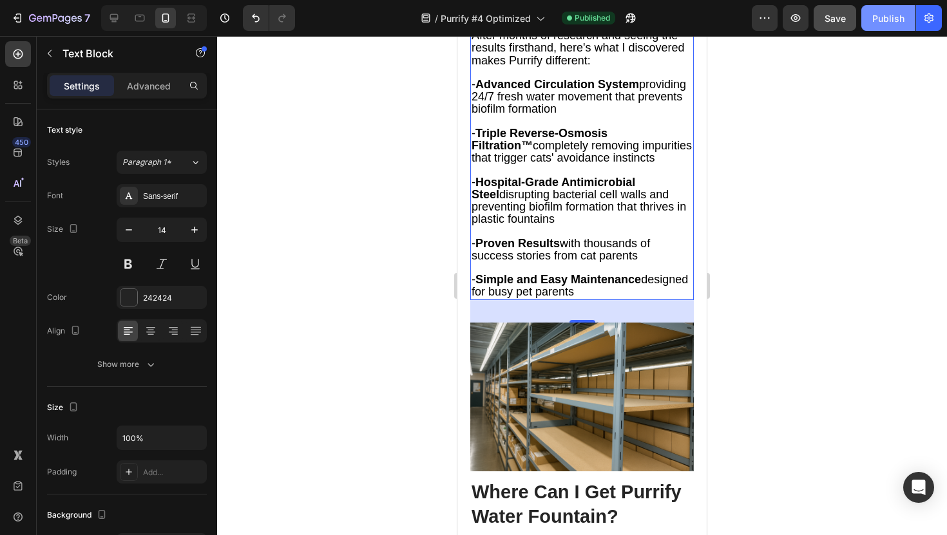
click at [880, 14] on div "Publish" at bounding box center [888, 19] width 32 height 14
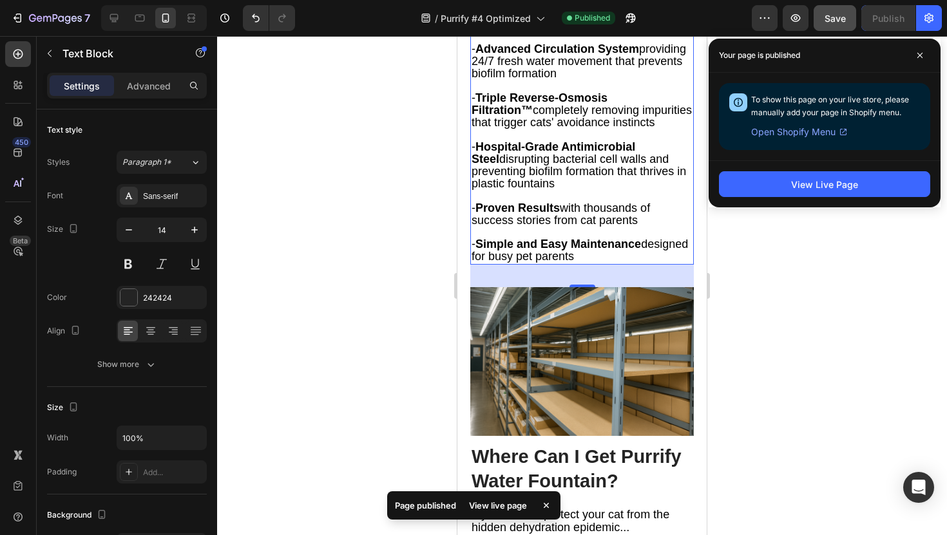
scroll to position [6888, 0]
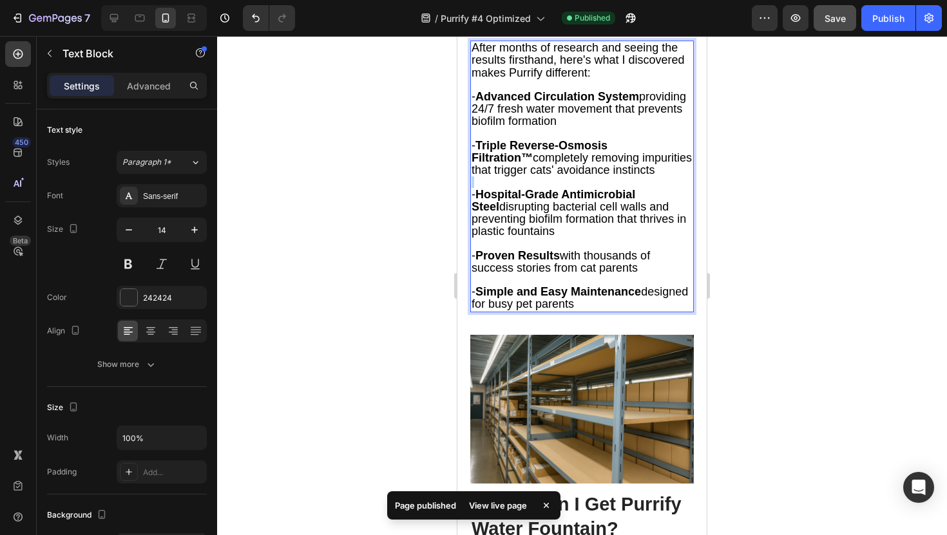
click at [625, 188] on p "Rich Text Editor. Editing area: main" at bounding box center [581, 182] width 221 height 12
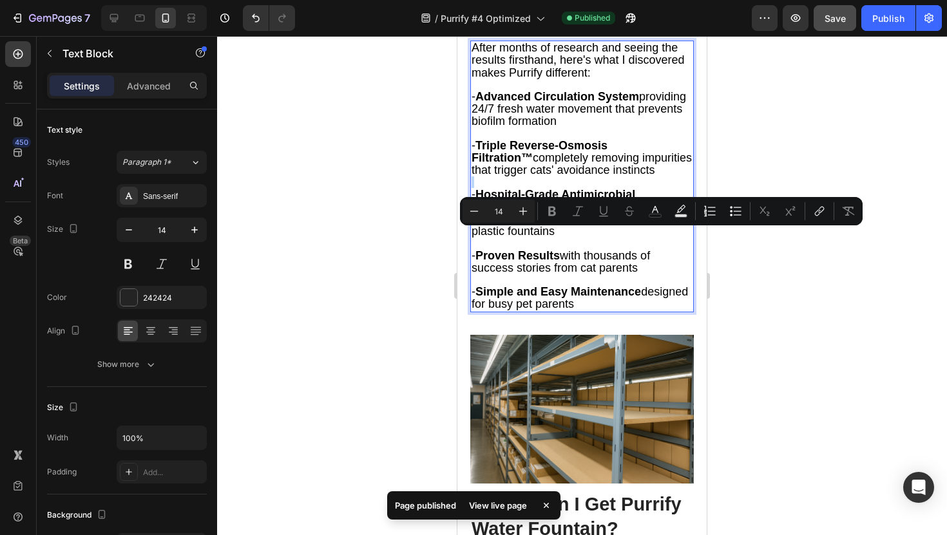
click at [625, 188] on p "Rich Text Editor. Editing area: main" at bounding box center [581, 182] width 221 height 12
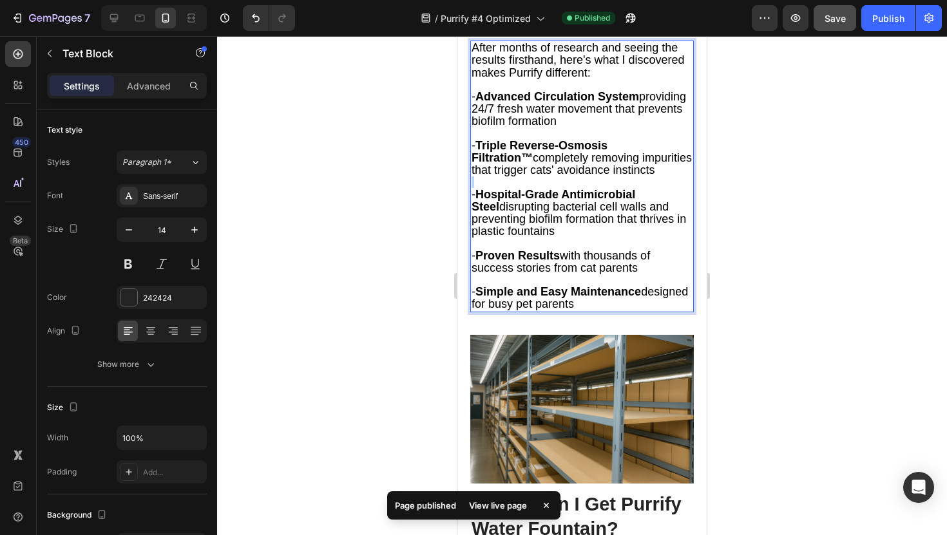
click at [625, 188] on p "Rich Text Editor. Editing area: main" at bounding box center [581, 182] width 221 height 12
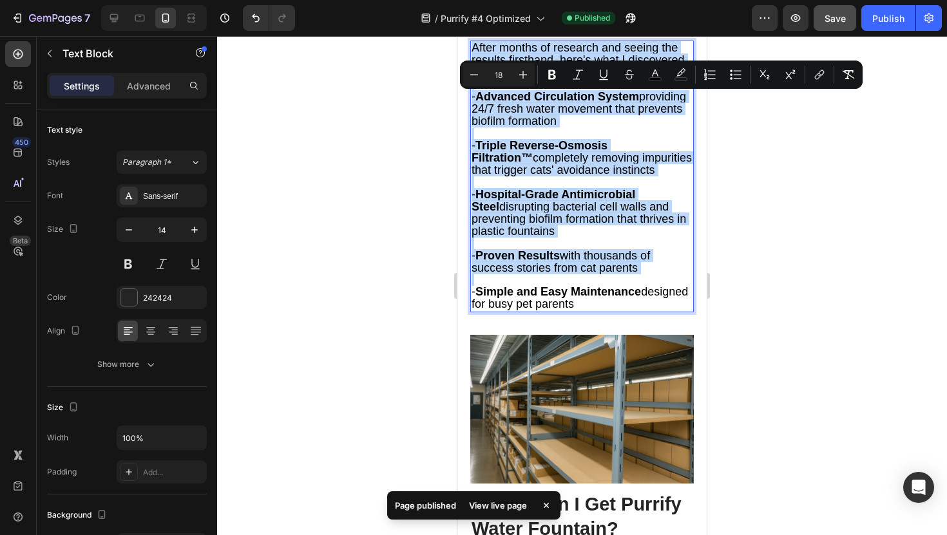
copy div "After months of research and seeing the results firsthand, here's what I discov…"
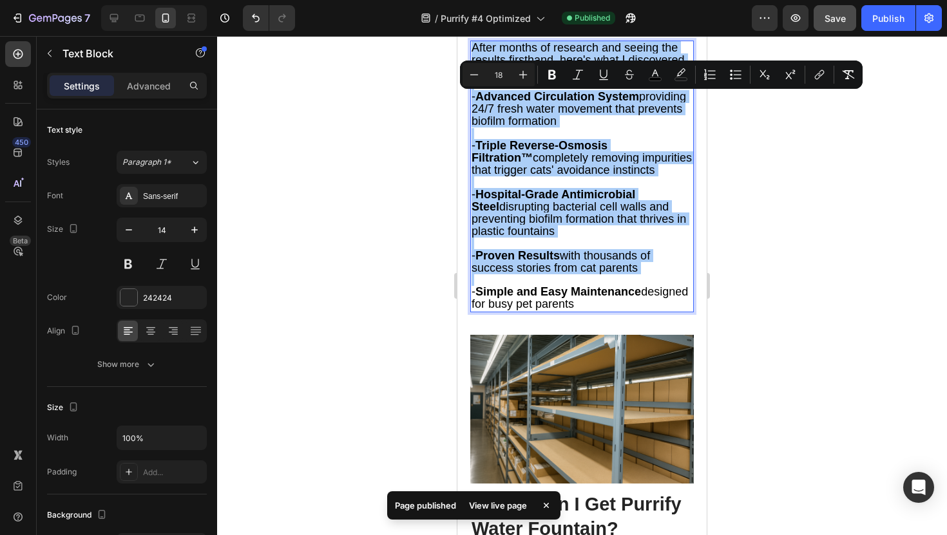
click at [774, 213] on div at bounding box center [582, 285] width 730 height 499
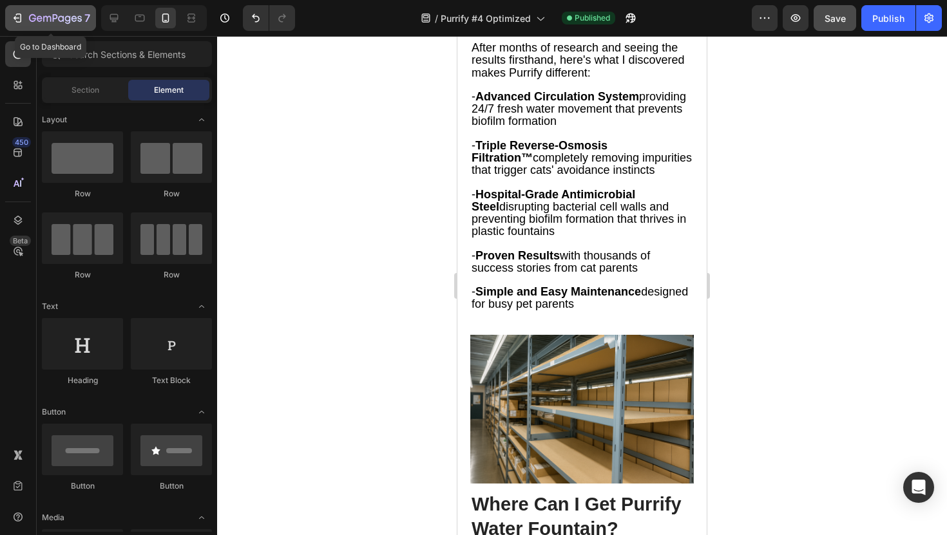
click at [86, 14] on p "7" at bounding box center [87, 17] width 6 height 15
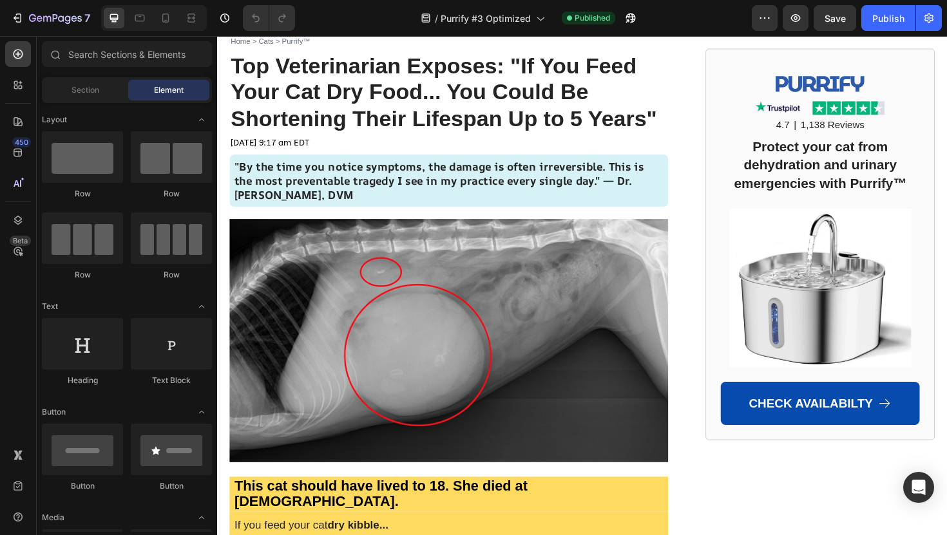
scroll to position [26, 0]
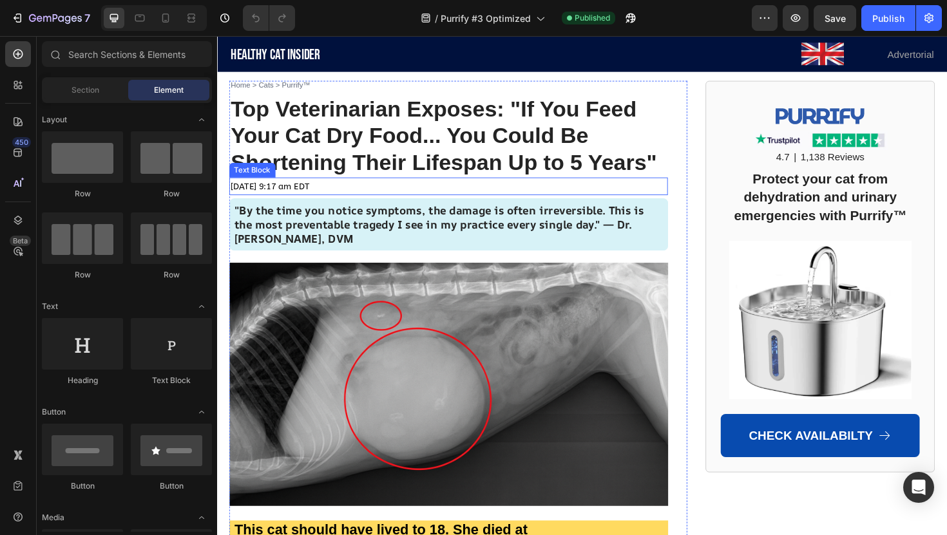
click at [315, 196] on span "[DATE] 9:17 am EDT" at bounding box center [273, 195] width 84 height 11
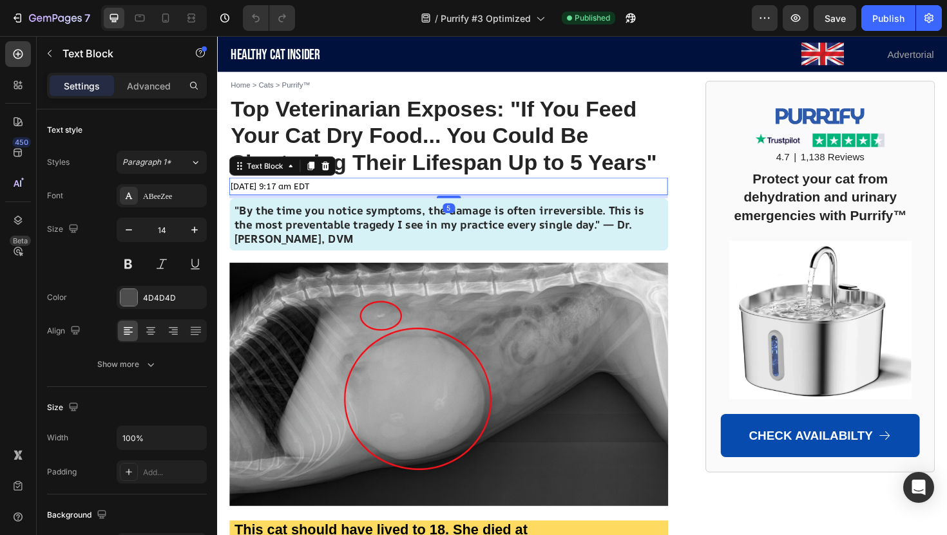
click at [356, 196] on p "[DATE] 9:17 am EDT" at bounding box center [462, 195] width 462 height 16
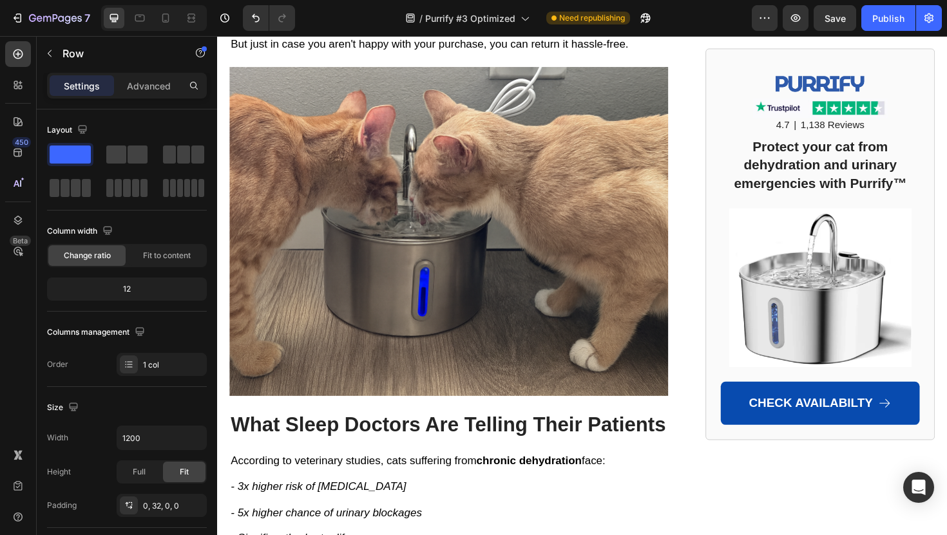
scroll to position [7249, 0]
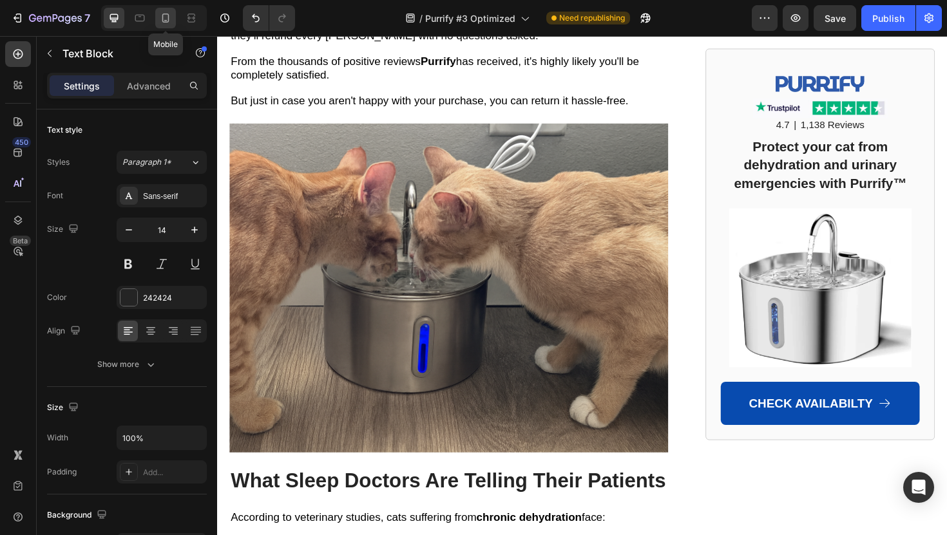
click at [160, 20] on icon at bounding box center [165, 18] width 13 height 13
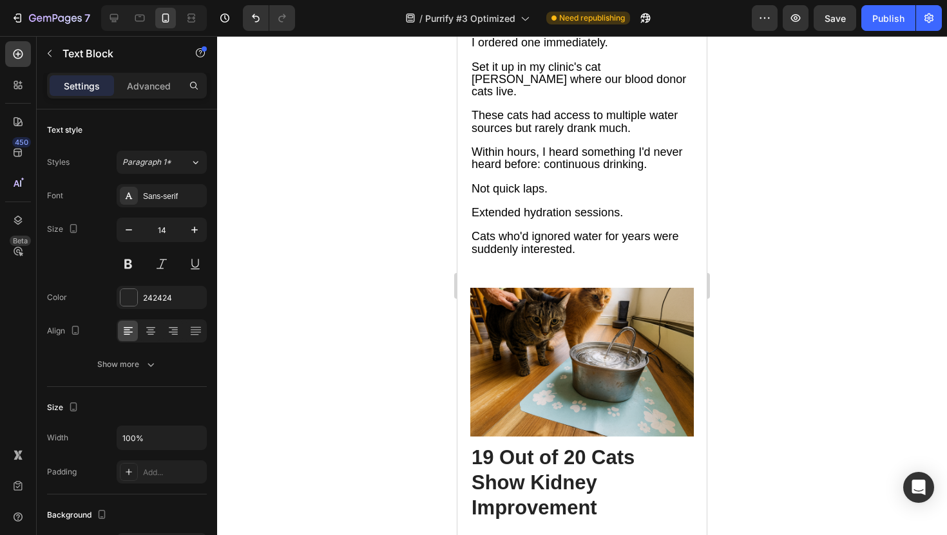
scroll to position [5122, 0]
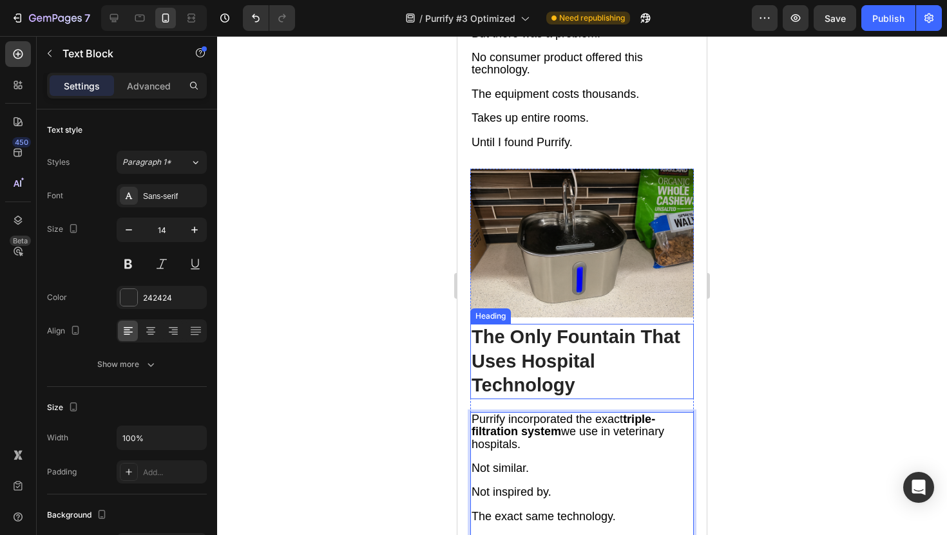
scroll to position [4608, 0]
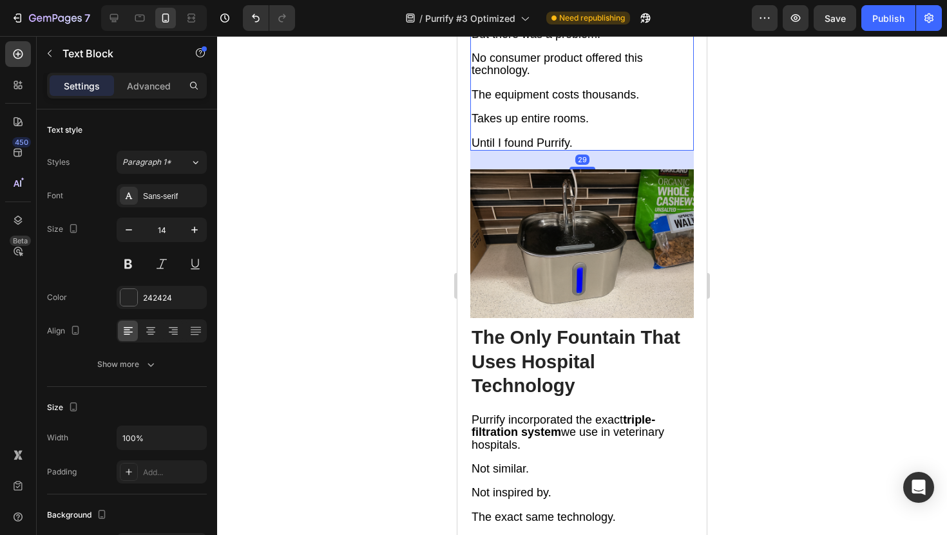
click at [541, 149] on span "Until I found Purrify." at bounding box center [521, 143] width 101 height 13
click at [567, 149] on span "Until I found Purrify." at bounding box center [521, 143] width 101 height 13
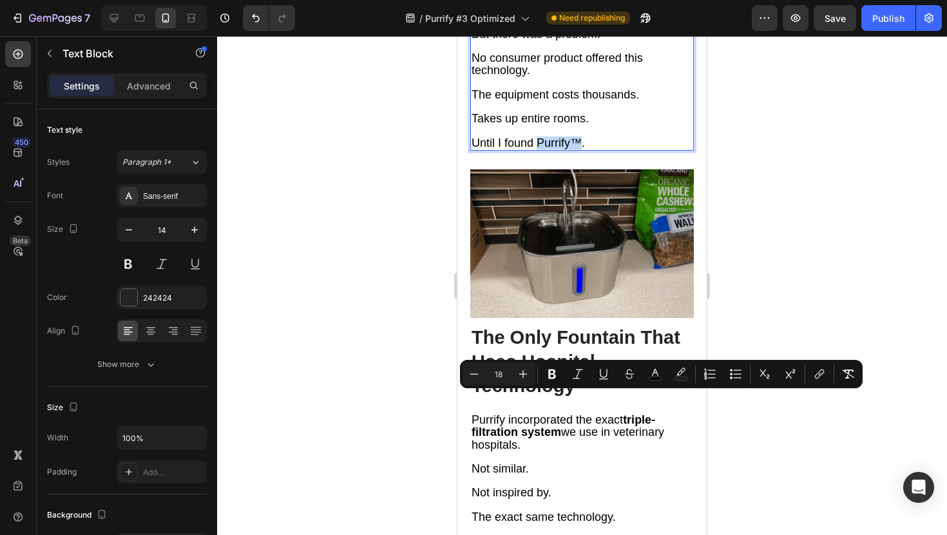
drag, startPoint x: 537, startPoint y: 397, endPoint x: 578, endPoint y: 399, distance: 40.6
click at [578, 149] on span "Until I found Purrify™." at bounding box center [527, 143] width 113 height 13
click at [357, 390] on div at bounding box center [582, 285] width 730 height 499
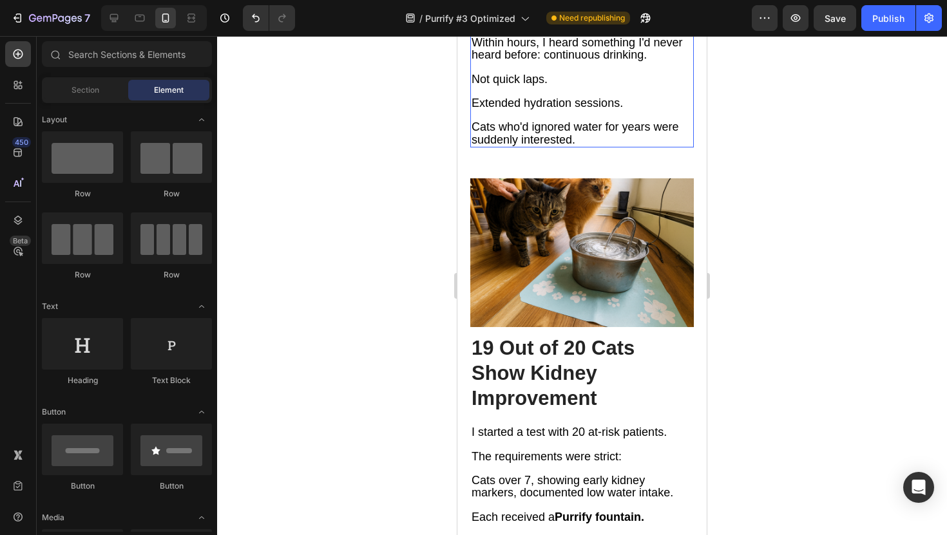
scroll to position [5217, 0]
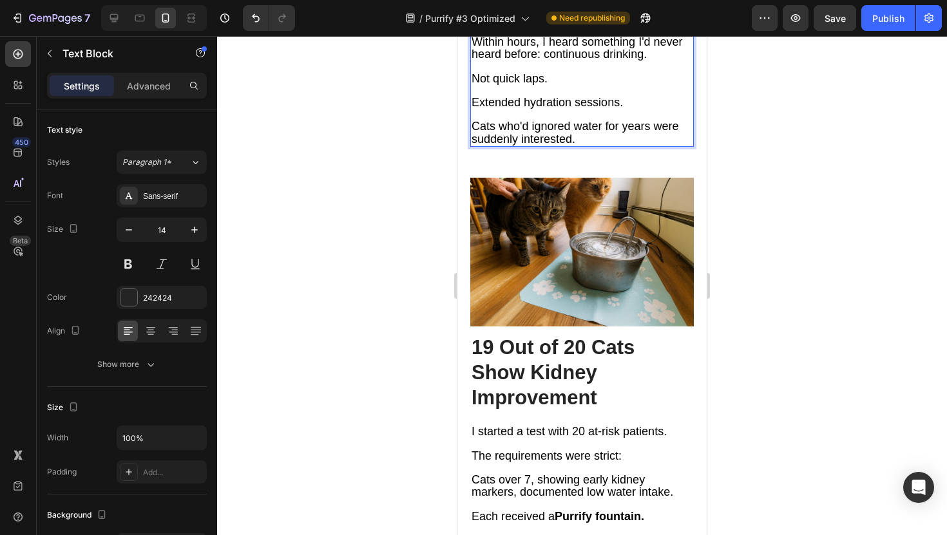
scroll to position [5162, 0]
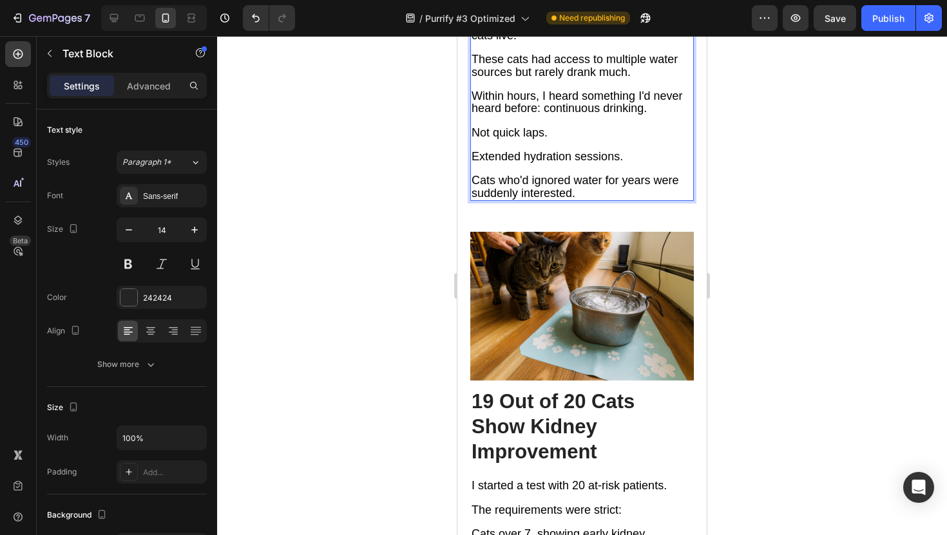
click at [876, 22] on div "Publish" at bounding box center [888, 19] width 32 height 14
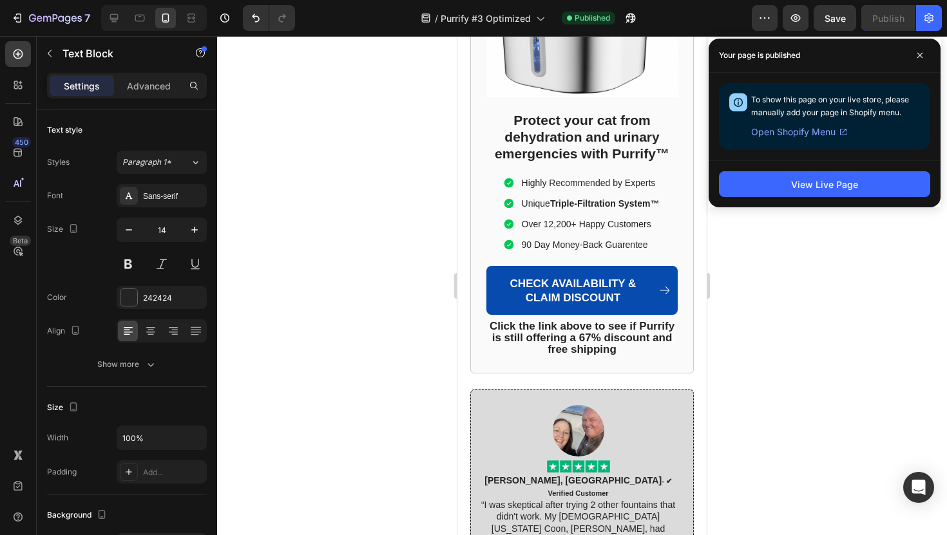
scroll to position [8224, 0]
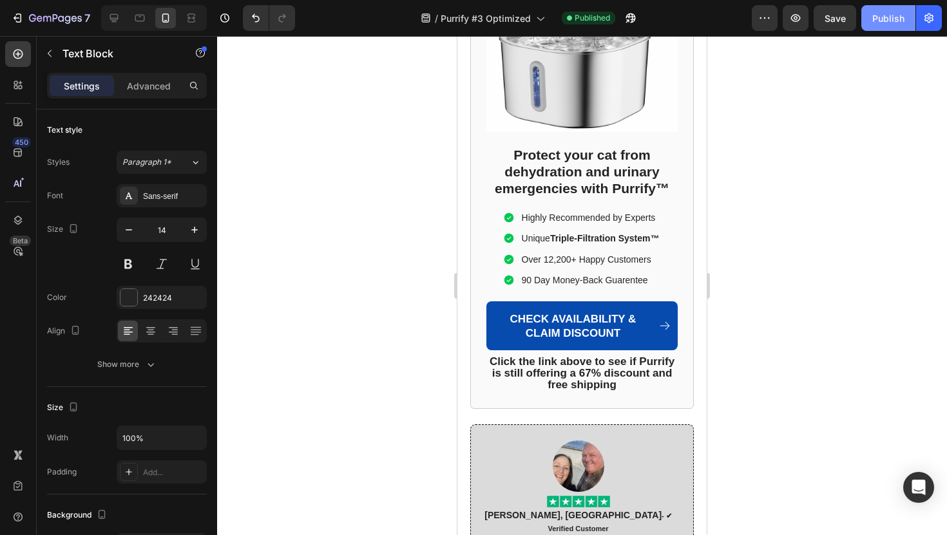
click at [878, 17] on div "Publish" at bounding box center [888, 19] width 32 height 14
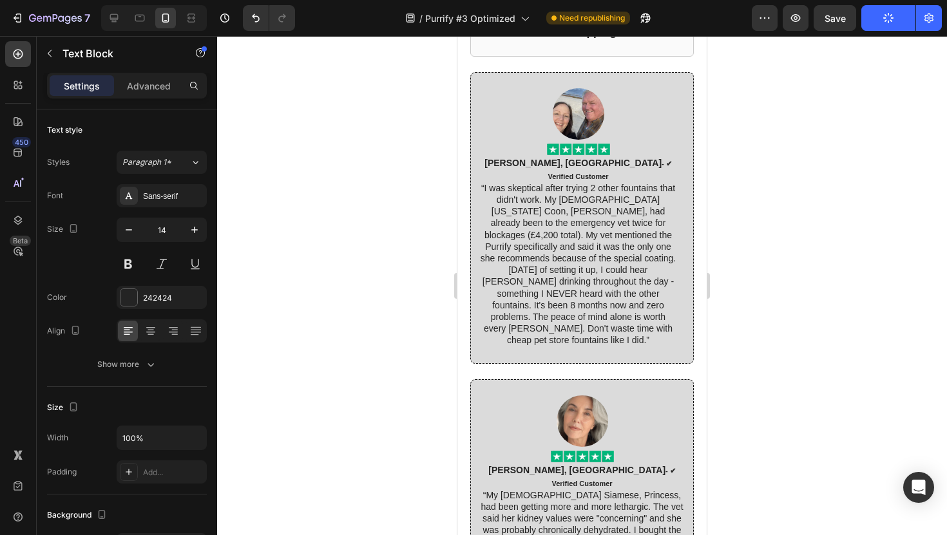
scroll to position [8578, 0]
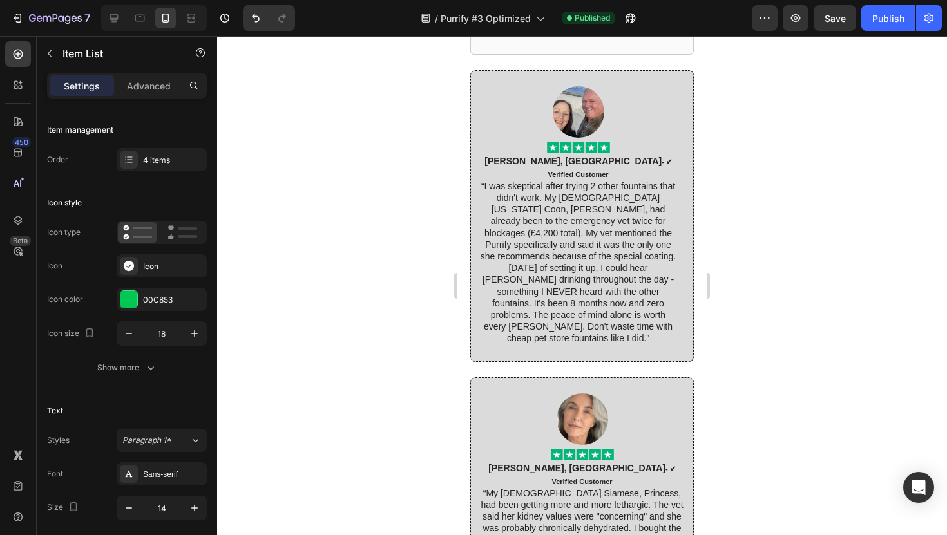
drag, startPoint x: 651, startPoint y: 278, endPoint x: 620, endPoint y: 278, distance: 31.6
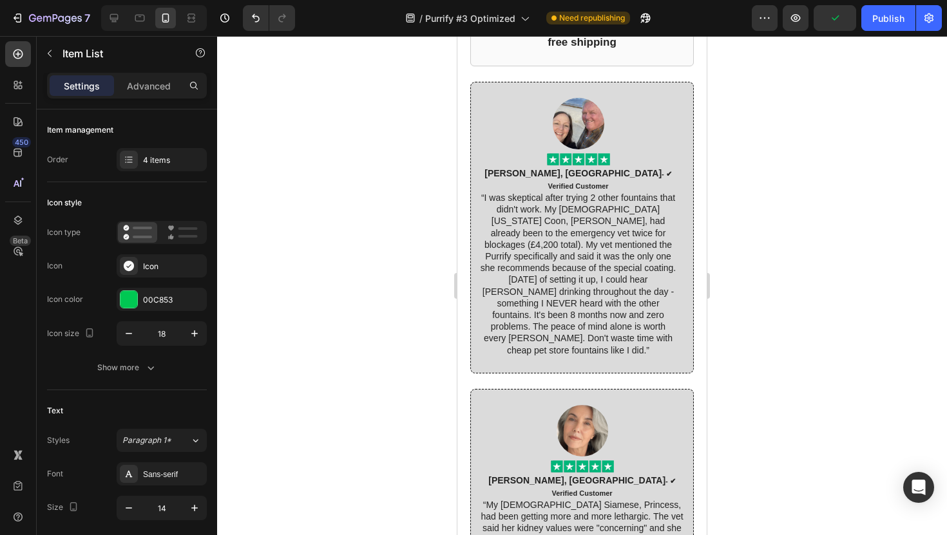
drag, startPoint x: 535, startPoint y: 278, endPoint x: 502, endPoint y: 278, distance: 33.5
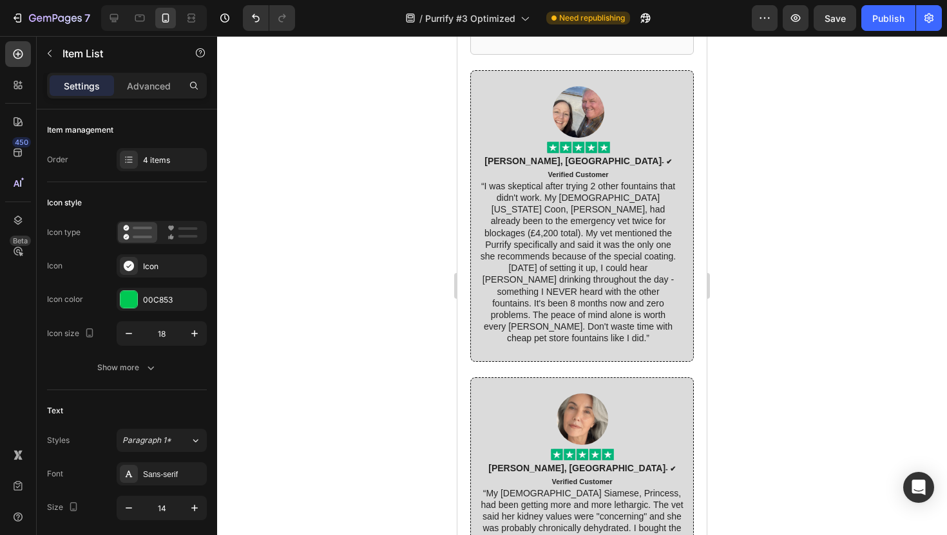
click at [410, 243] on div at bounding box center [582, 285] width 730 height 499
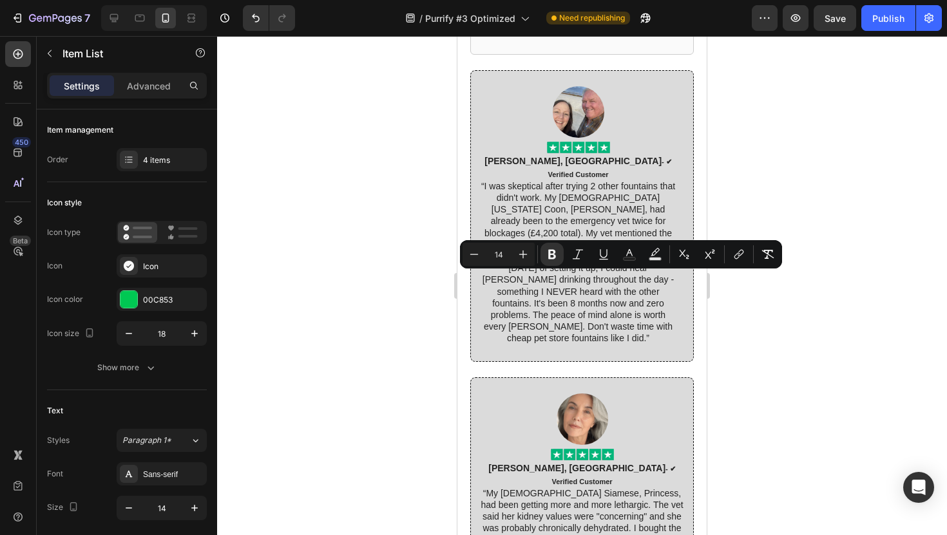
copy strong "Triple Reverse-Osmosis Filtration™"
click at [278, 270] on div at bounding box center [582, 285] width 730 height 499
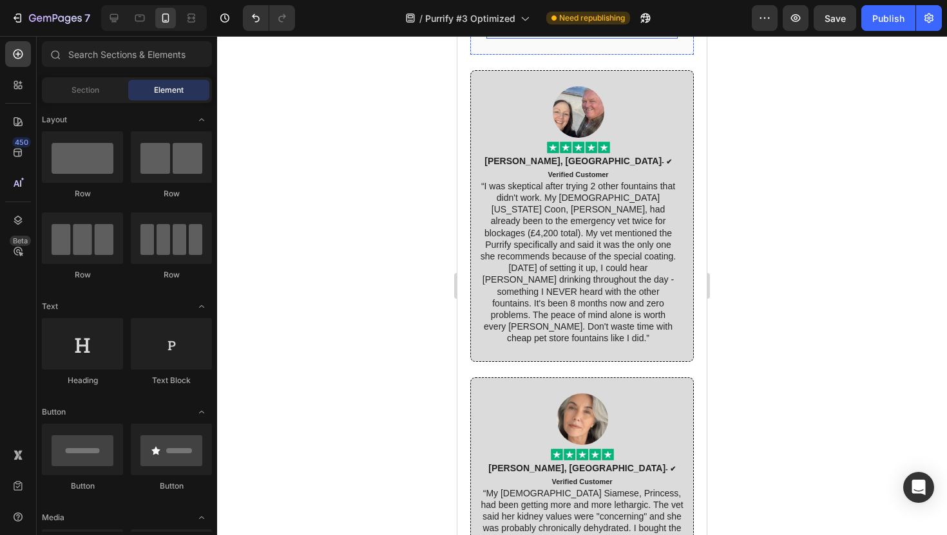
click at [616, 37] on strong "Click the link above to see if Purrify is still offering a 67% discount and fre…" at bounding box center [582, 18] width 185 height 35
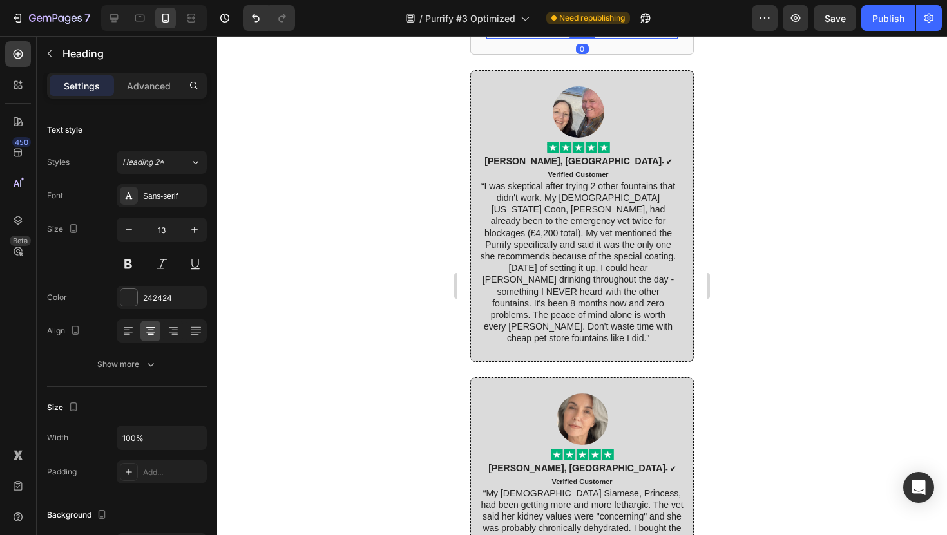
click at [571, 37] on strong "Click the link above to see if Purrify is still offering a 67% discount and fre…" at bounding box center [582, 18] width 185 height 35
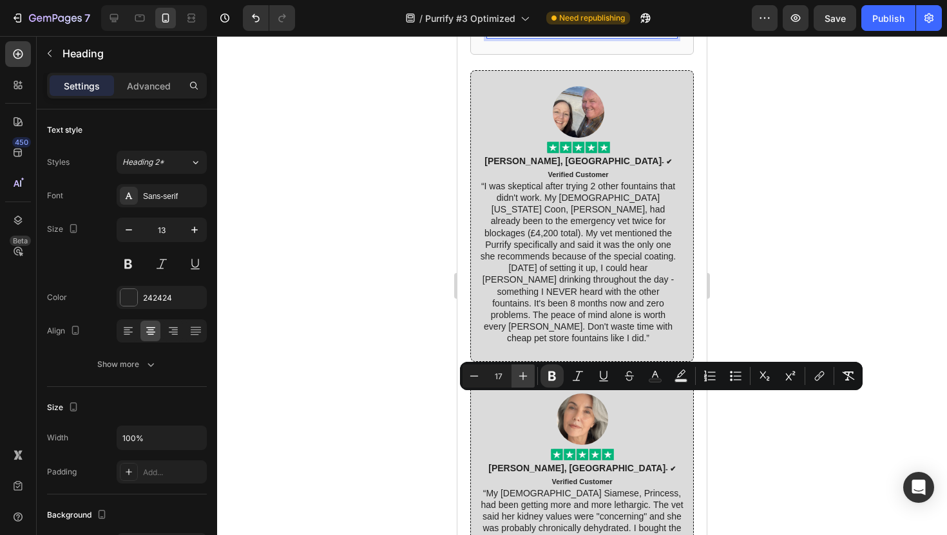
click at [526, 374] on icon "Editor contextual toolbar" at bounding box center [523, 376] width 13 height 13
type input "18"
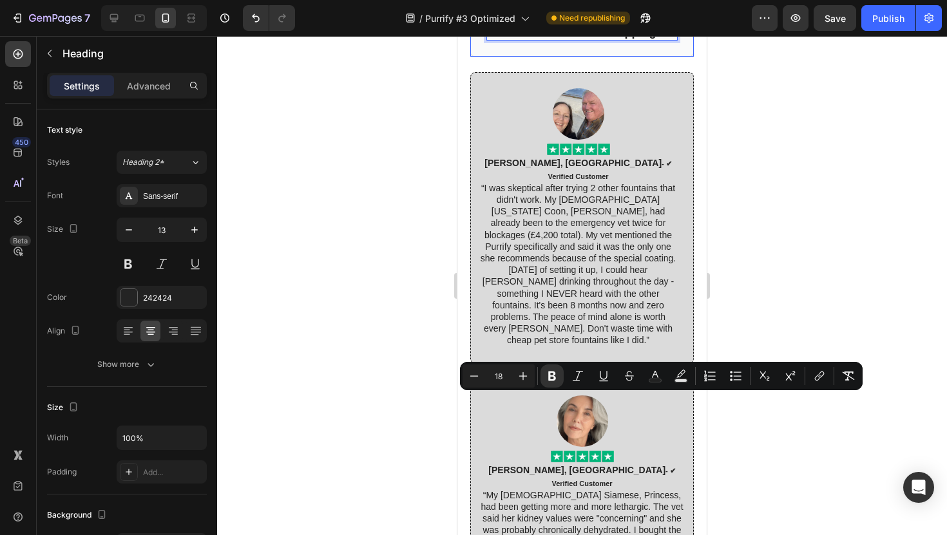
click at [402, 325] on div at bounding box center [582, 285] width 730 height 499
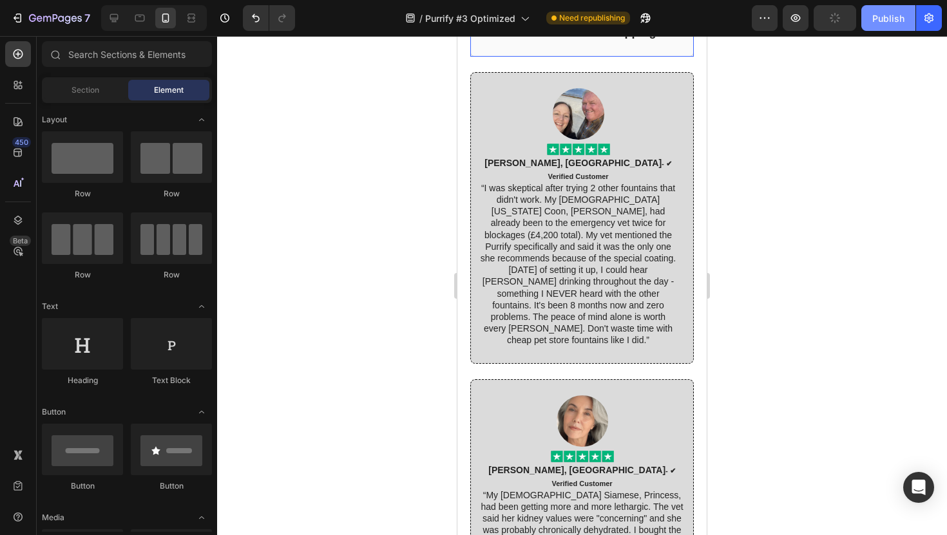
click at [883, 16] on div "Publish" at bounding box center [888, 19] width 32 height 14
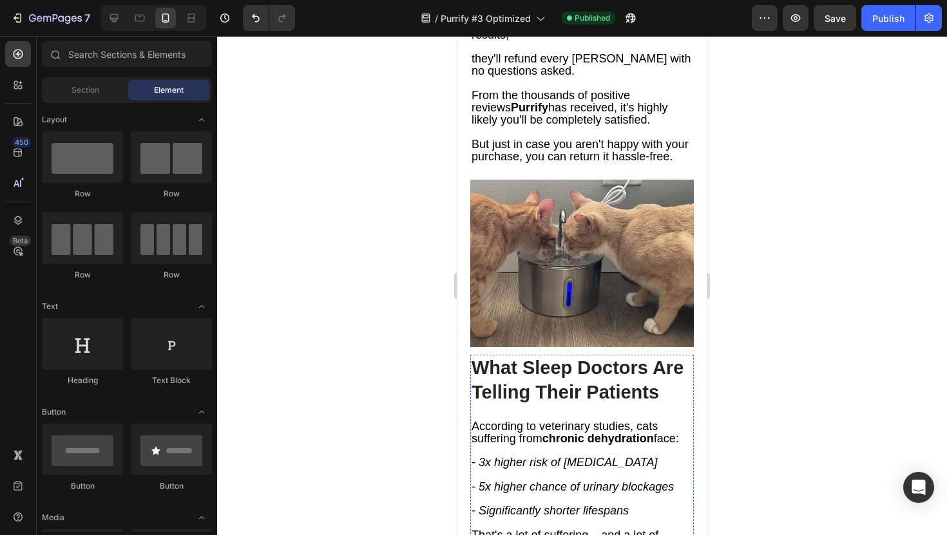
scroll to position [7248, 0]
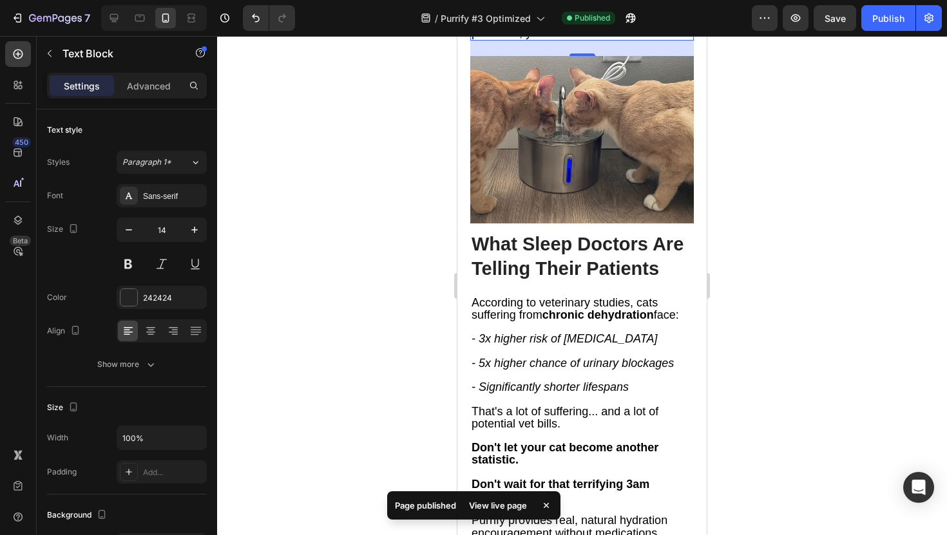
click at [880, 19] on div "Publish" at bounding box center [888, 19] width 32 height 14
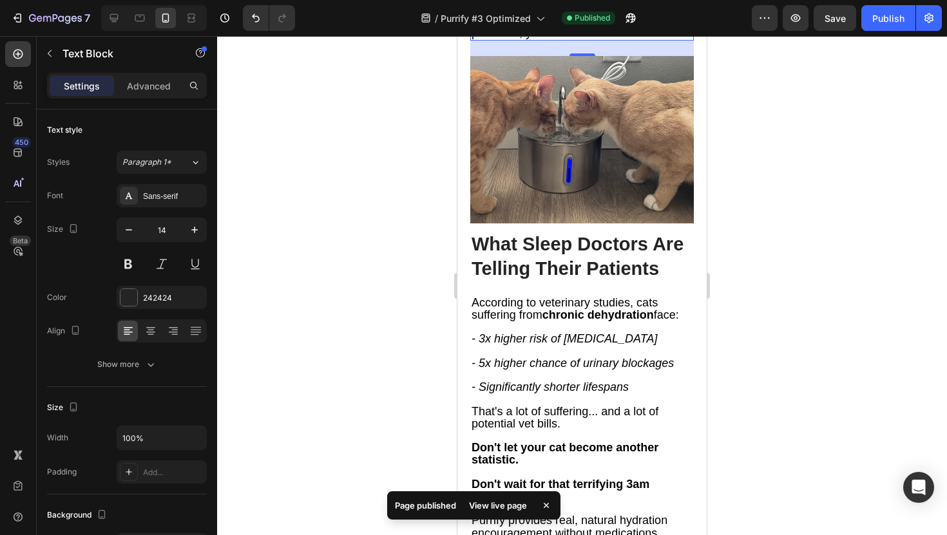
click at [728, 315] on div at bounding box center [582, 285] width 730 height 499
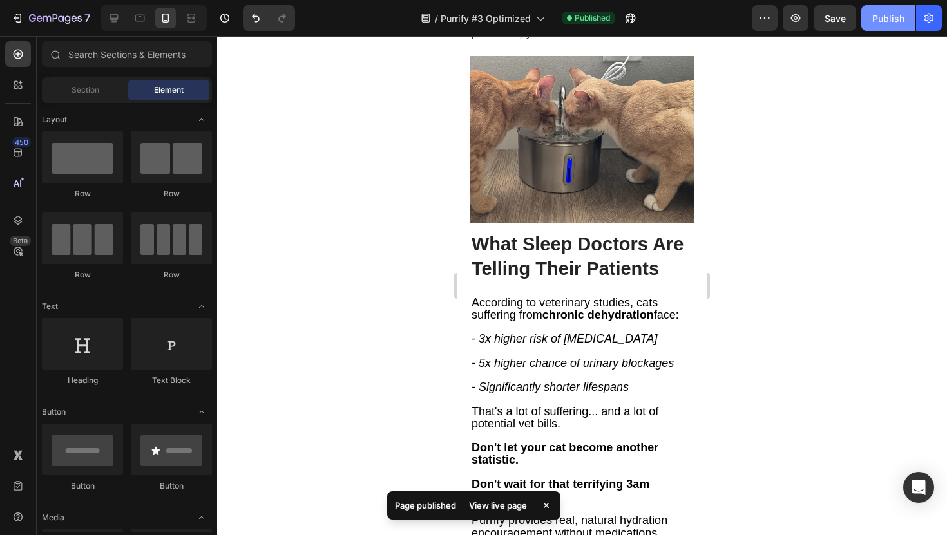
click at [897, 12] on div "Publish" at bounding box center [888, 19] width 32 height 14
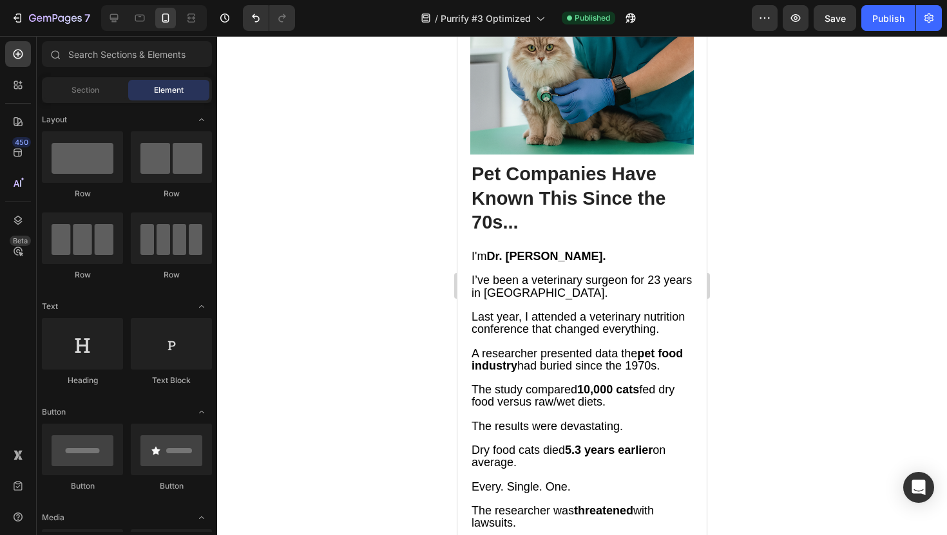
scroll to position [1043, 0]
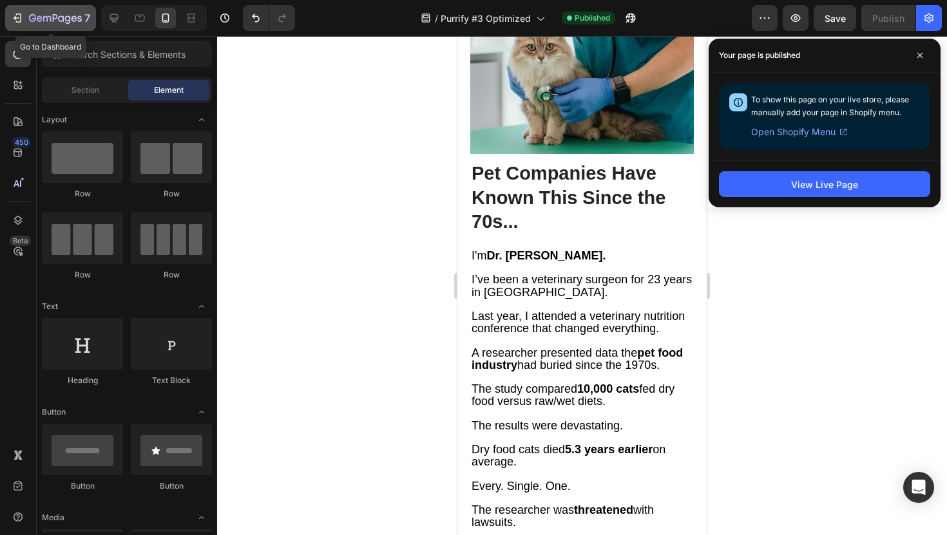
click at [58, 17] on icon "button" at bounding box center [55, 19] width 53 height 11
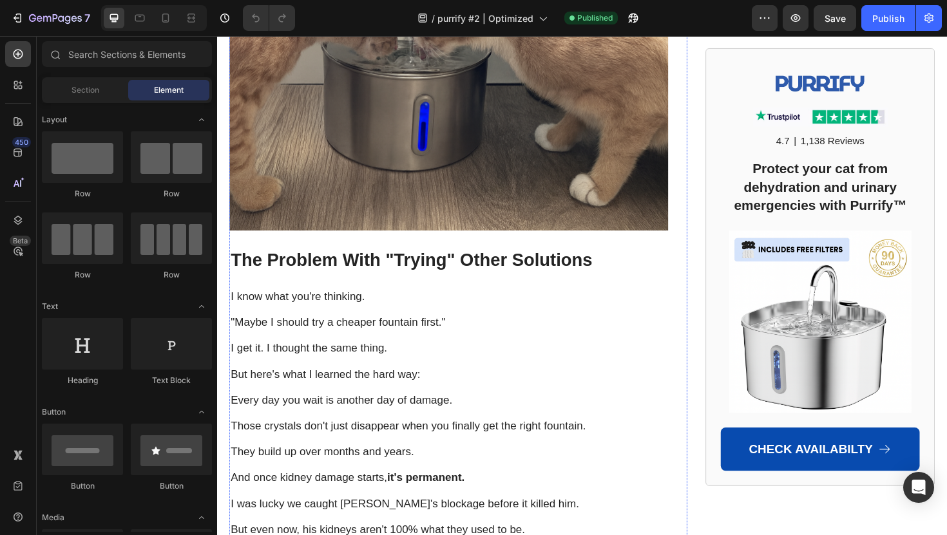
scroll to position [10526, 0]
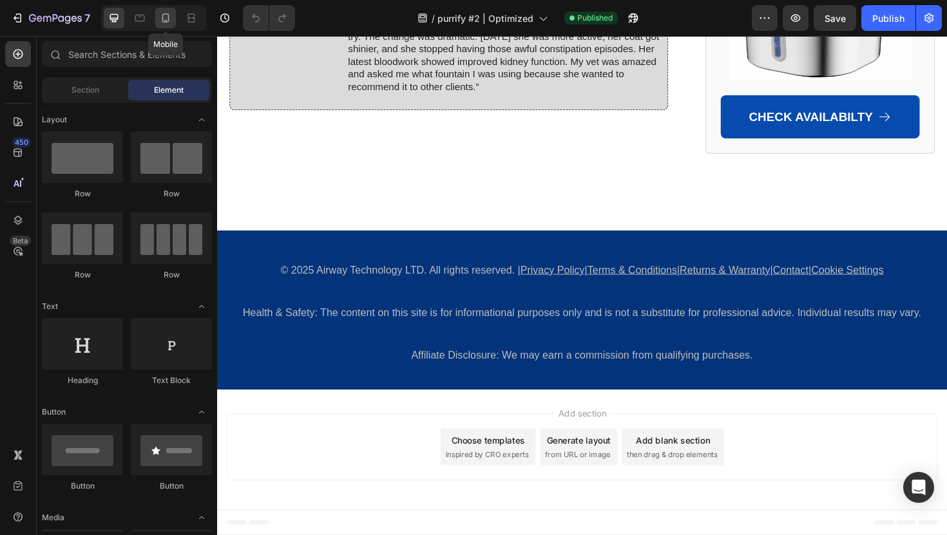
click at [162, 23] on icon at bounding box center [165, 18] width 13 height 13
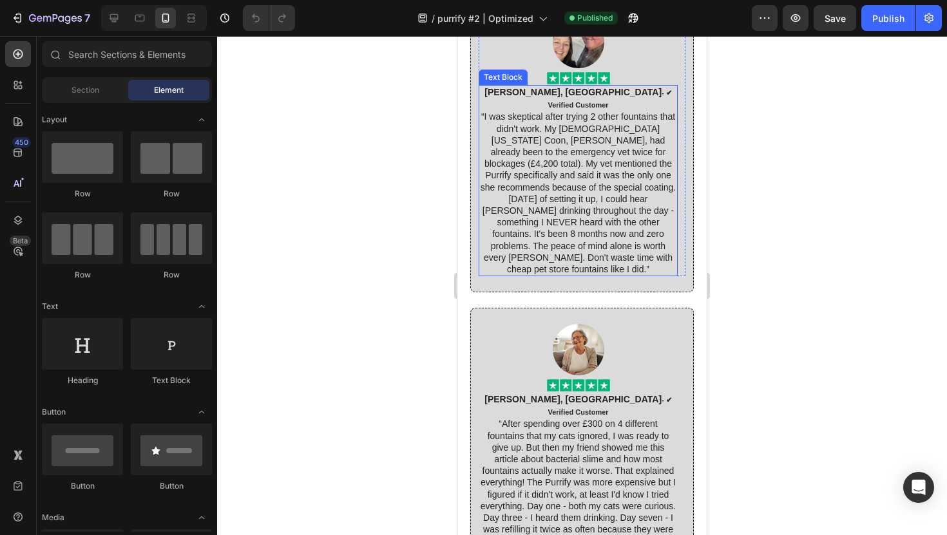
scroll to position [9939, 0]
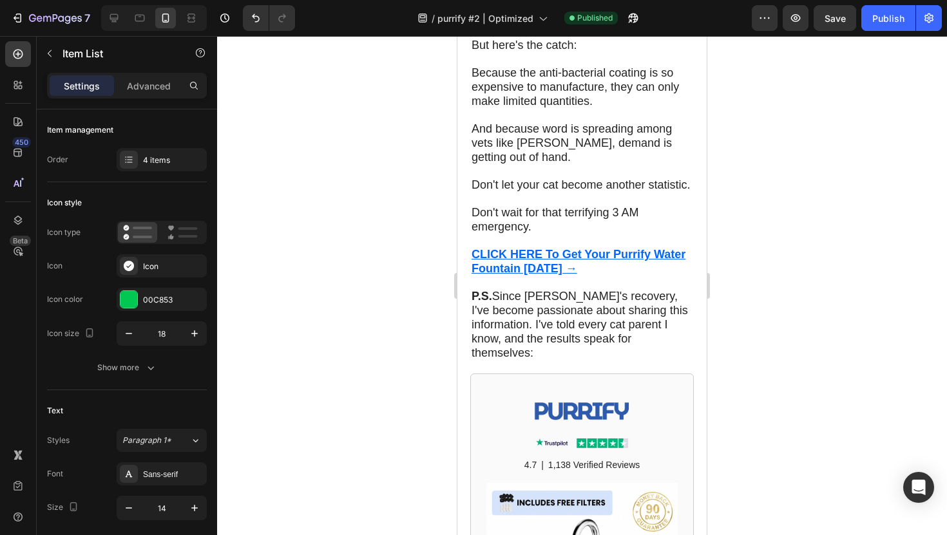
scroll to position [9017, 0]
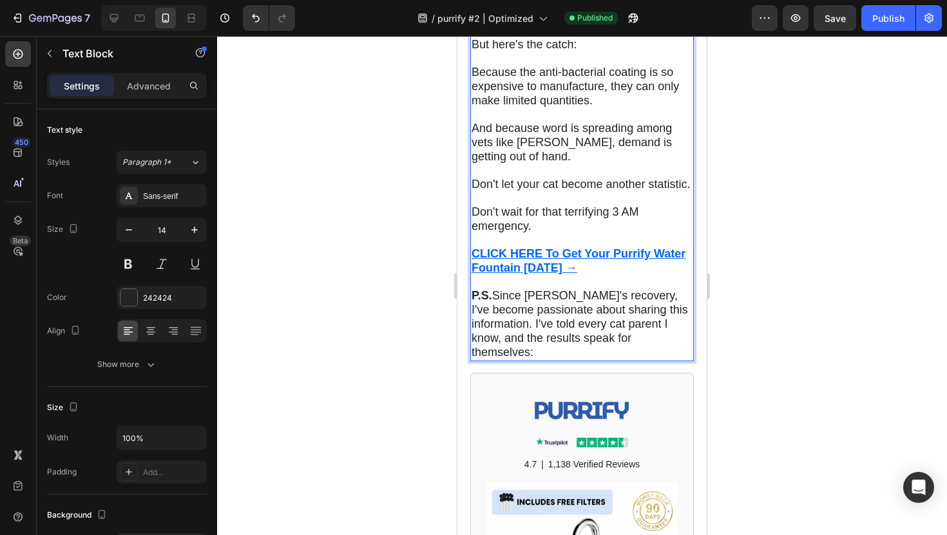
click at [877, 19] on div "Publish" at bounding box center [888, 19] width 32 height 14
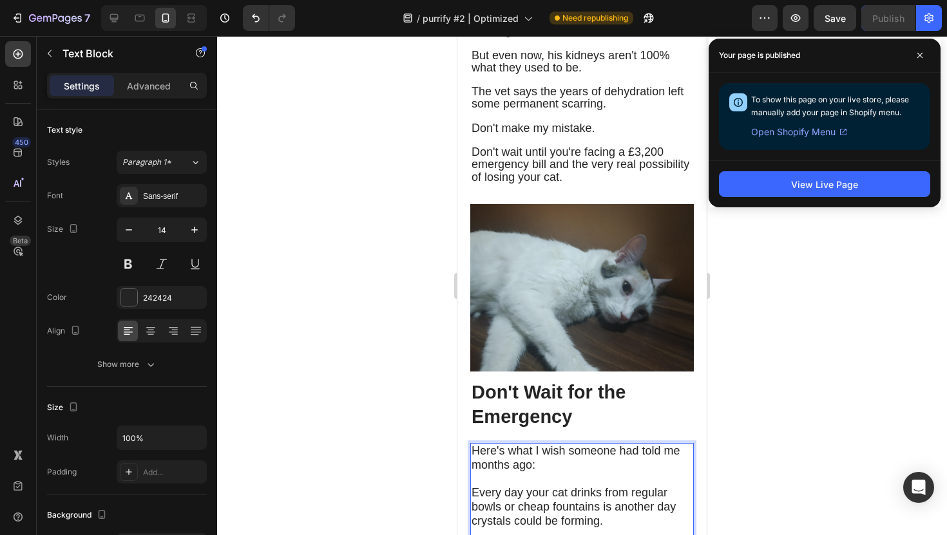
scroll to position [8175, 0]
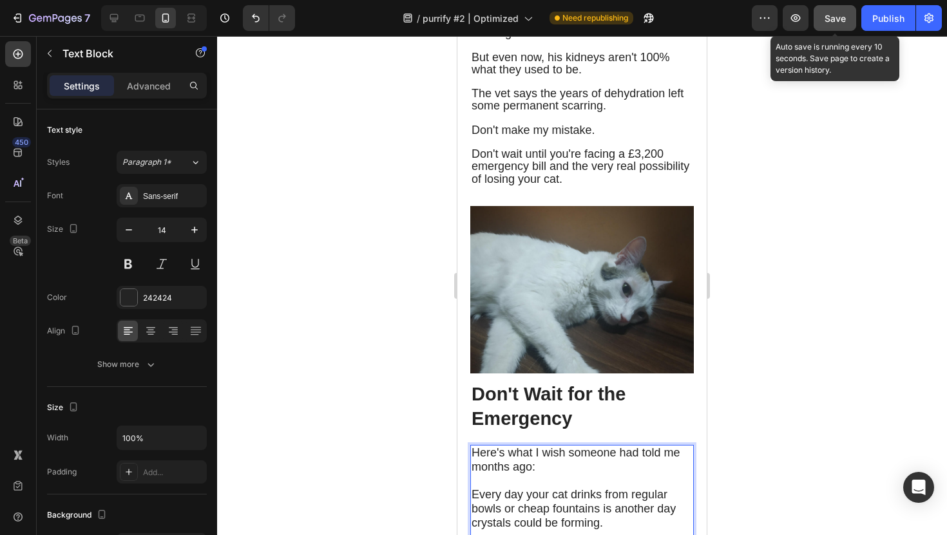
click at [843, 24] on button "Save" at bounding box center [834, 18] width 43 height 26
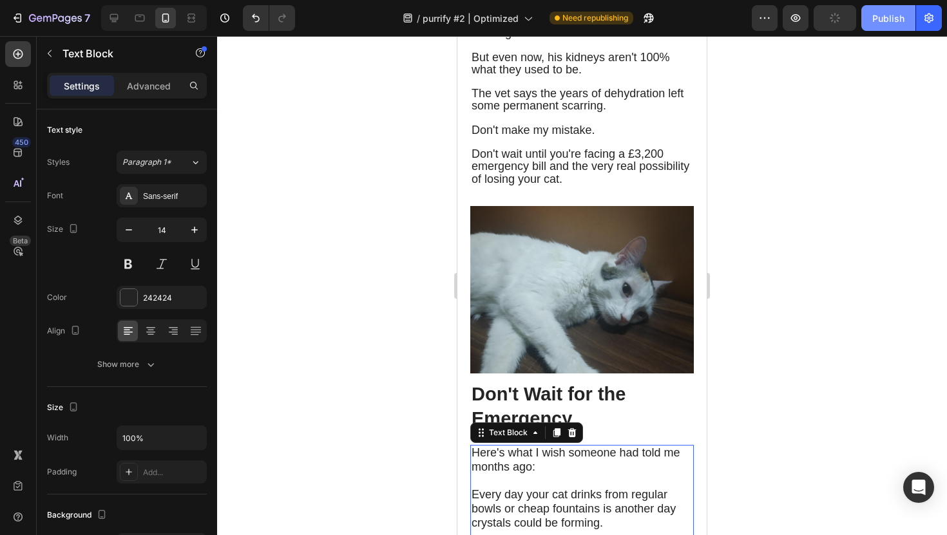
click at [876, 18] on div "Publish" at bounding box center [888, 19] width 32 height 14
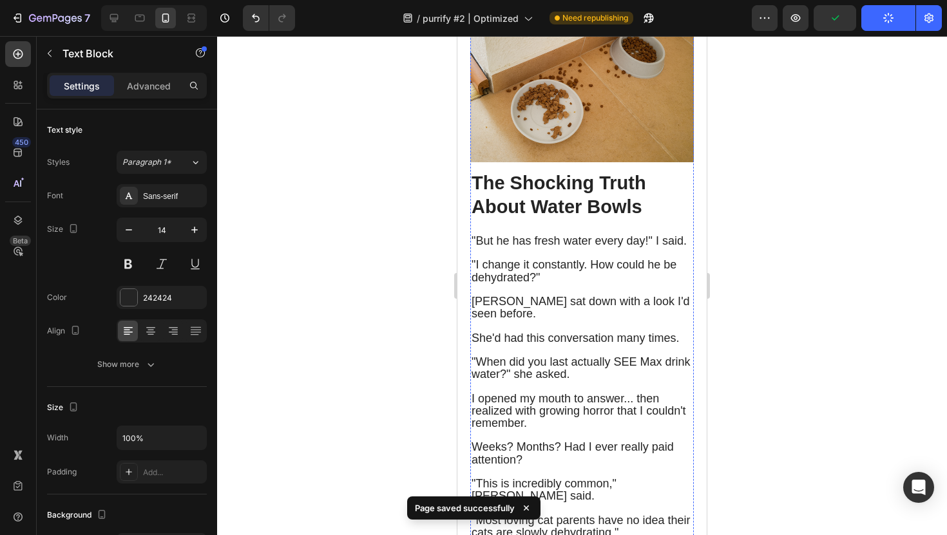
scroll to position [0, 0]
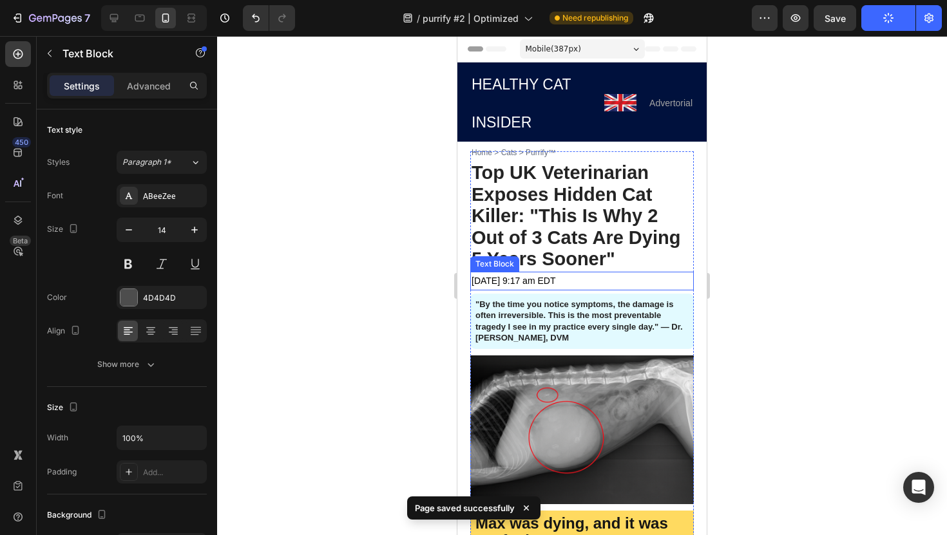
click at [555, 276] on span "[DATE] 9:17 am EDT" at bounding box center [513, 281] width 84 height 10
click at [599, 273] on p "[DATE] 9:17 am EDT" at bounding box center [581, 281] width 221 height 16
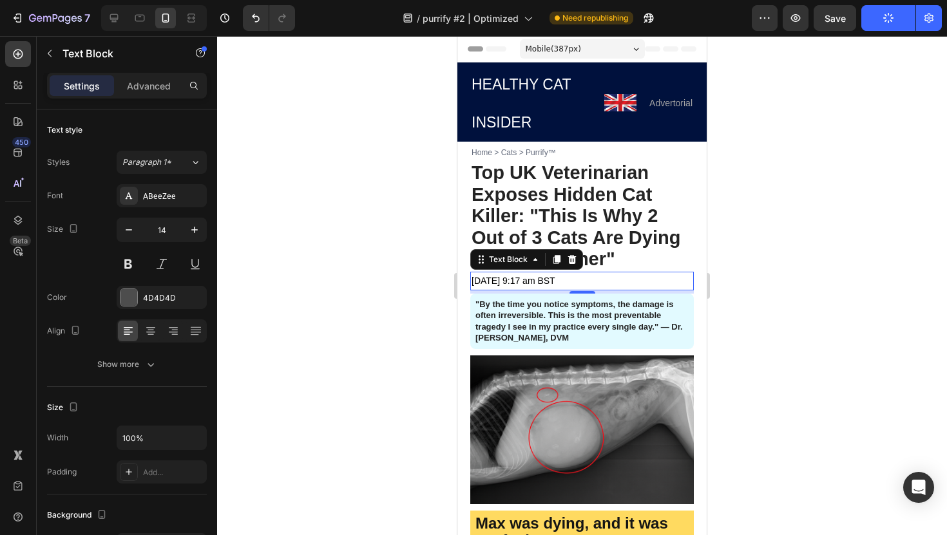
click at [801, 159] on div at bounding box center [582, 285] width 730 height 499
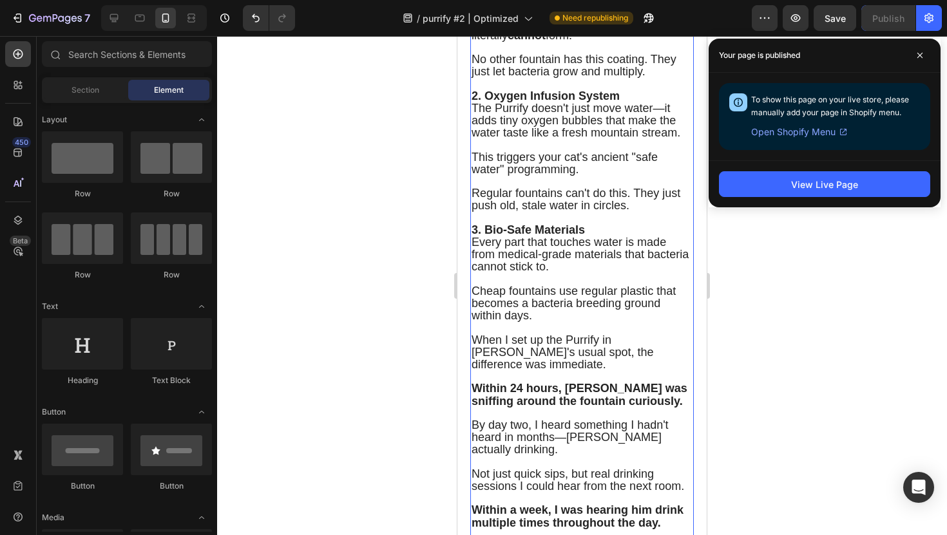
scroll to position [5974, 0]
click at [526, 102] on strong "2. Oxygen Infusion System" at bounding box center [545, 95] width 148 height 13
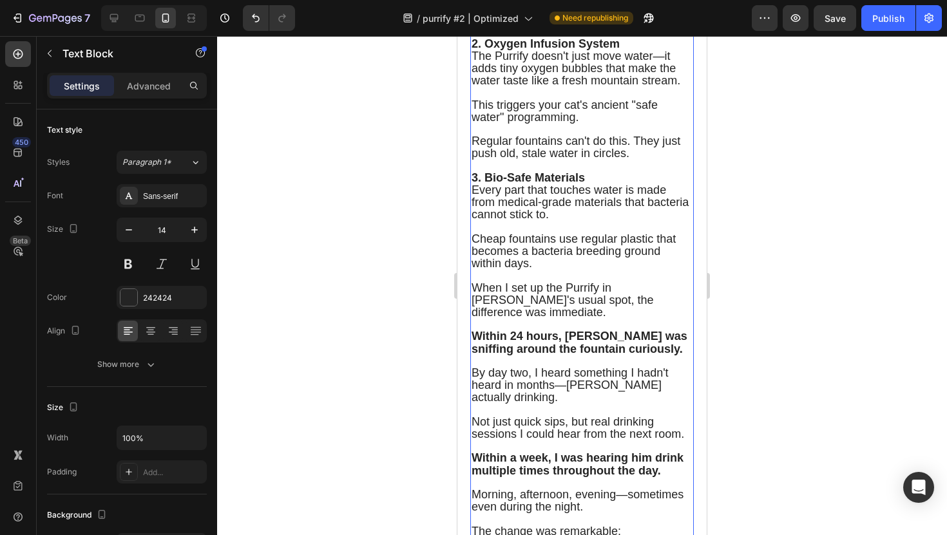
scroll to position [6035, 0]
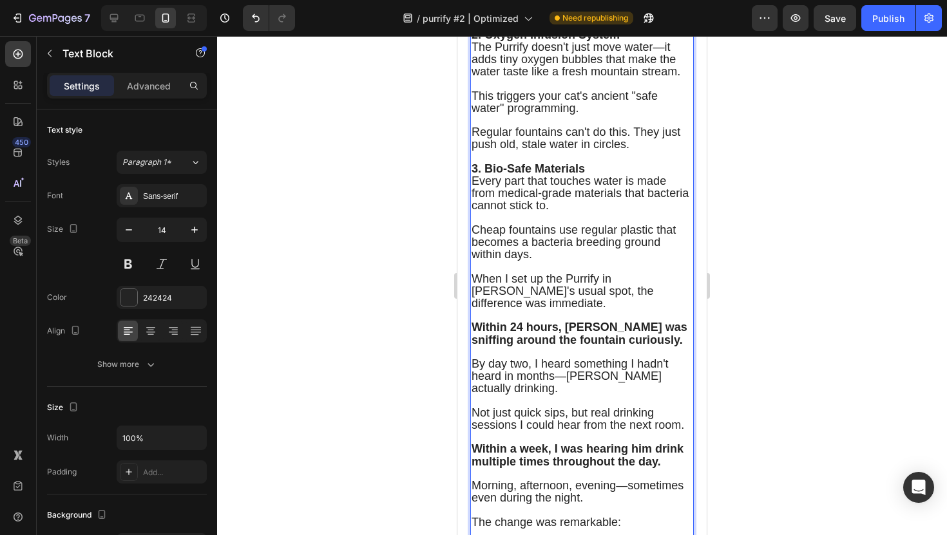
click at [872, 17] on div "Publish" at bounding box center [888, 19] width 32 height 14
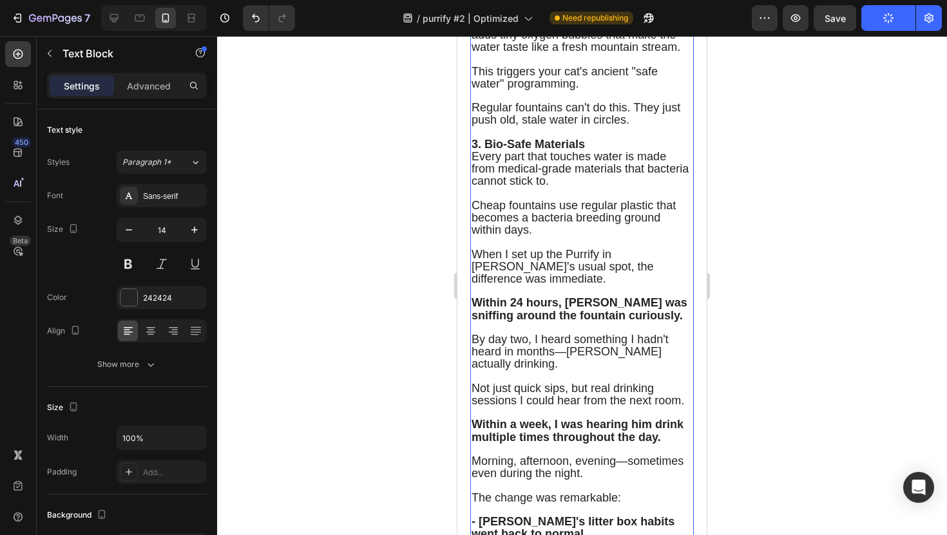
scroll to position [6067, 0]
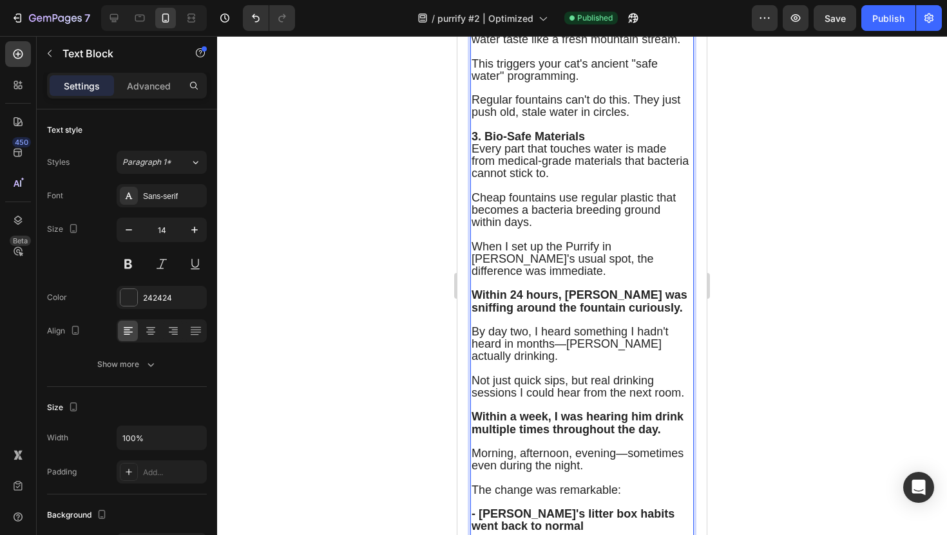
click at [884, 12] on div "Publish" at bounding box center [888, 19] width 32 height 14
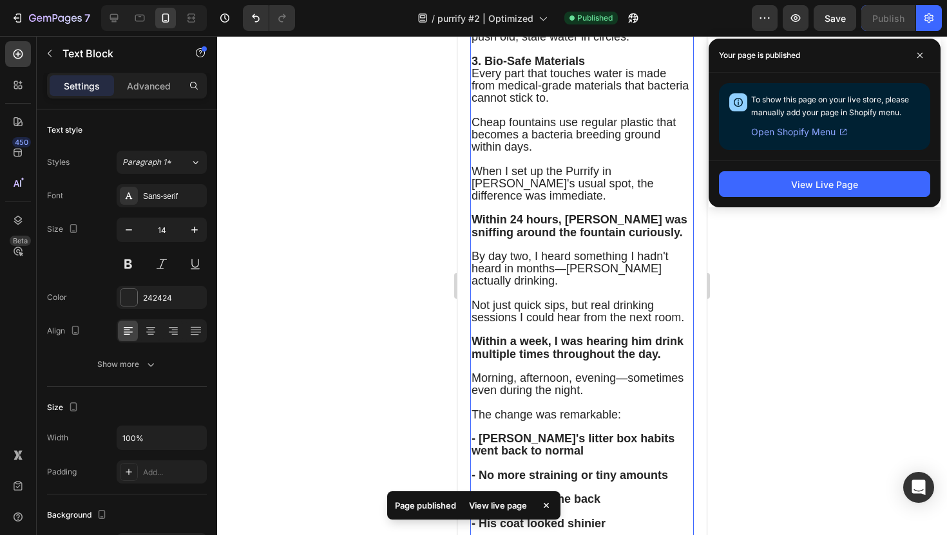
scroll to position [6143, 0]
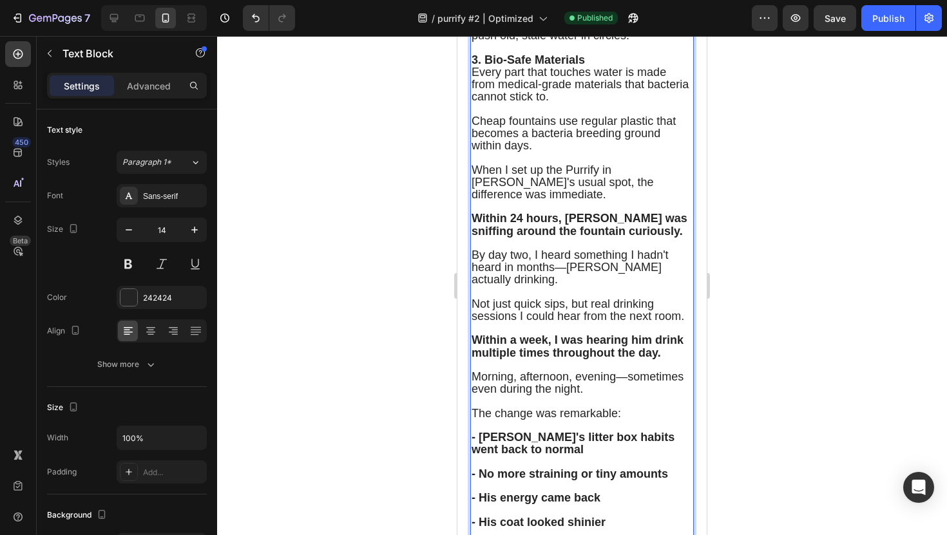
click at [508, 42] on span "Regular fountains can't do this. They just push old, stale water in circles." at bounding box center [575, 29] width 209 height 25
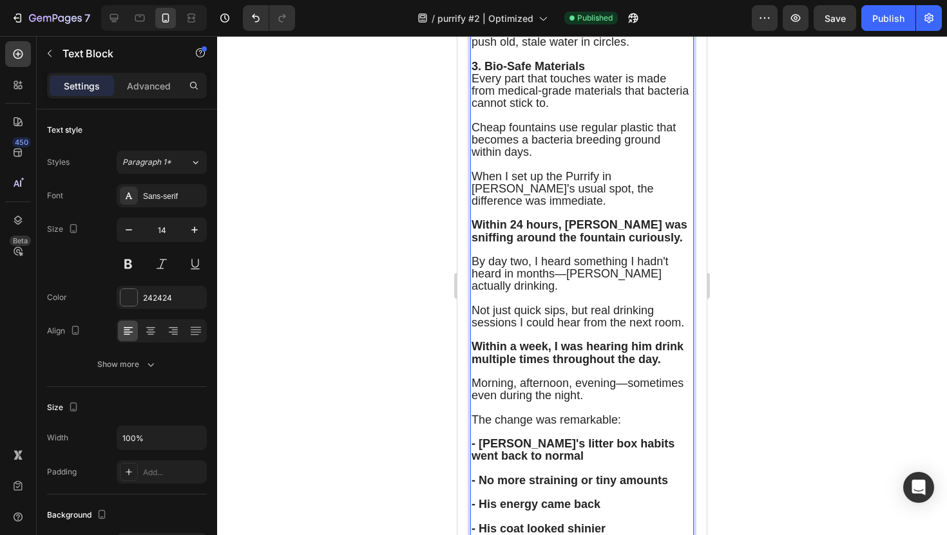
scroll to position [6138, 0]
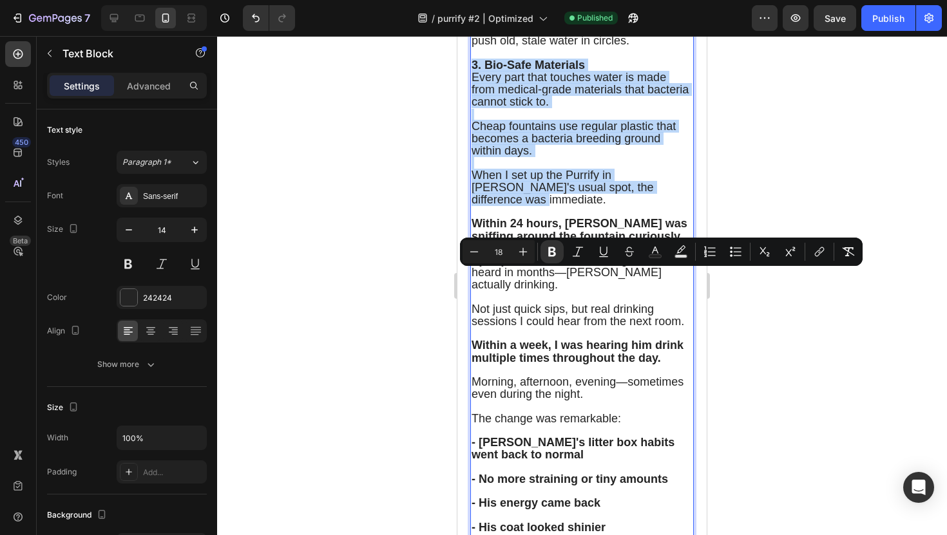
drag, startPoint x: 471, startPoint y: 278, endPoint x: 654, endPoint y: 403, distance: 221.5
click at [654, 403] on div "Unlike every other fountain on the market, the Purrify was designed by cat hydr…" at bounding box center [582, 204] width 224 height 977
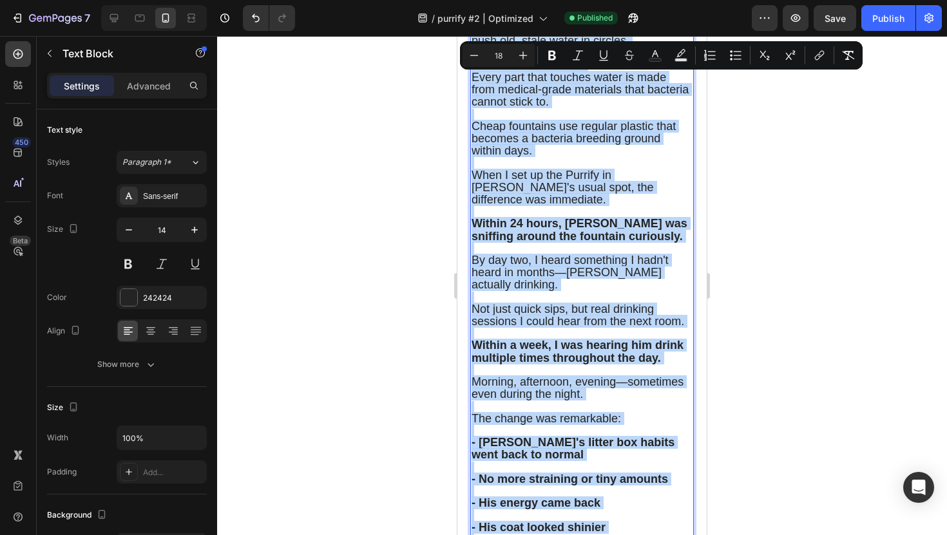
copy div "Unlike every other fountain on the market, the Purrify was designed by cat hydr…"
click at [495, 108] on span "Every part that touches water is made from medical-grade materials that bacteri…" at bounding box center [579, 89] width 217 height 37
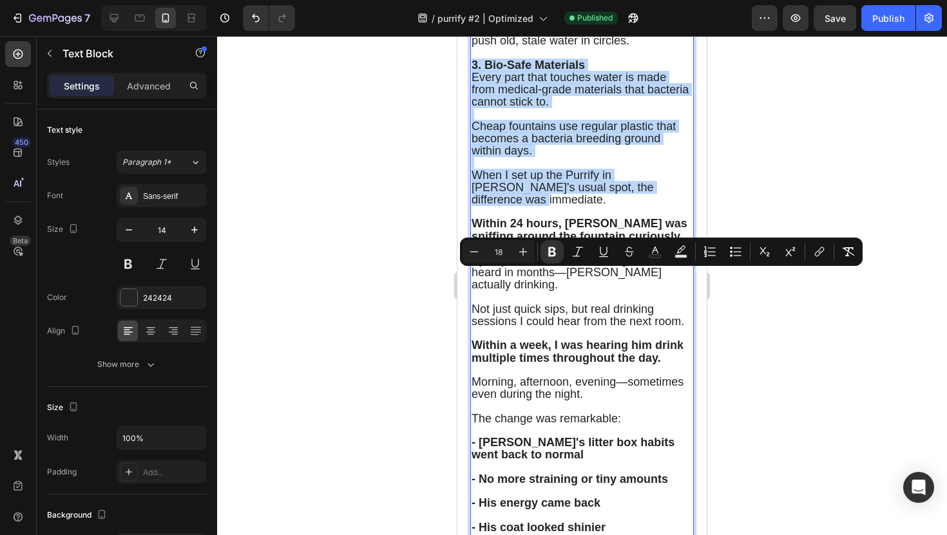
drag, startPoint x: 471, startPoint y: 276, endPoint x: 658, endPoint y: 403, distance: 225.3
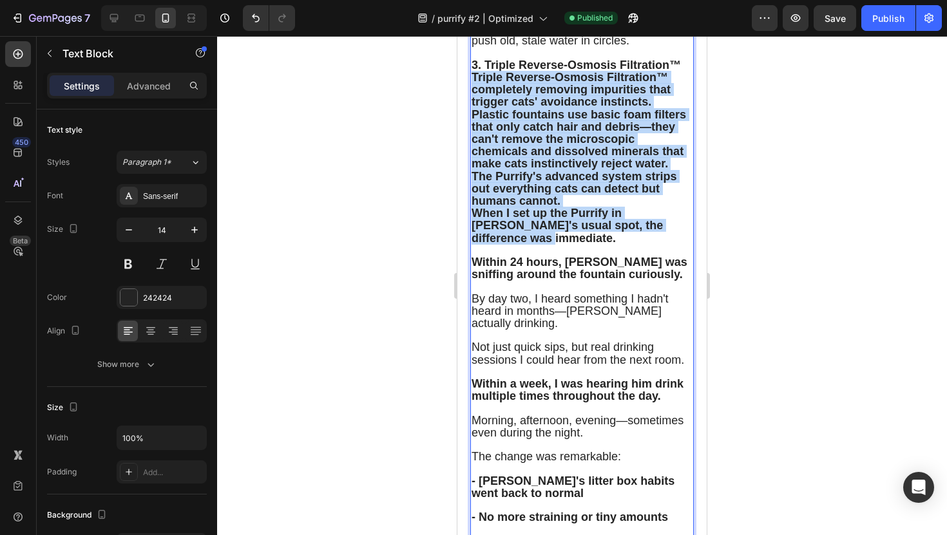
drag, startPoint x: 671, startPoint y: 439, endPoint x: 471, endPoint y: 289, distance: 250.7
click at [471, 289] on div "Unlike every other fountain on the market, the Purrify was designed by cat hydr…" at bounding box center [582, 224] width 224 height 1016
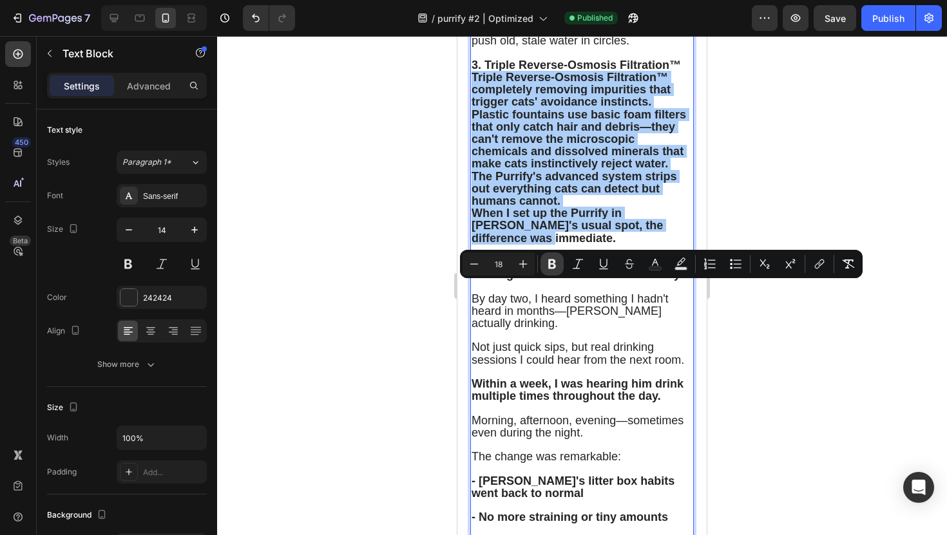
click at [552, 268] on icon "Editor contextual toolbar" at bounding box center [552, 265] width 8 height 10
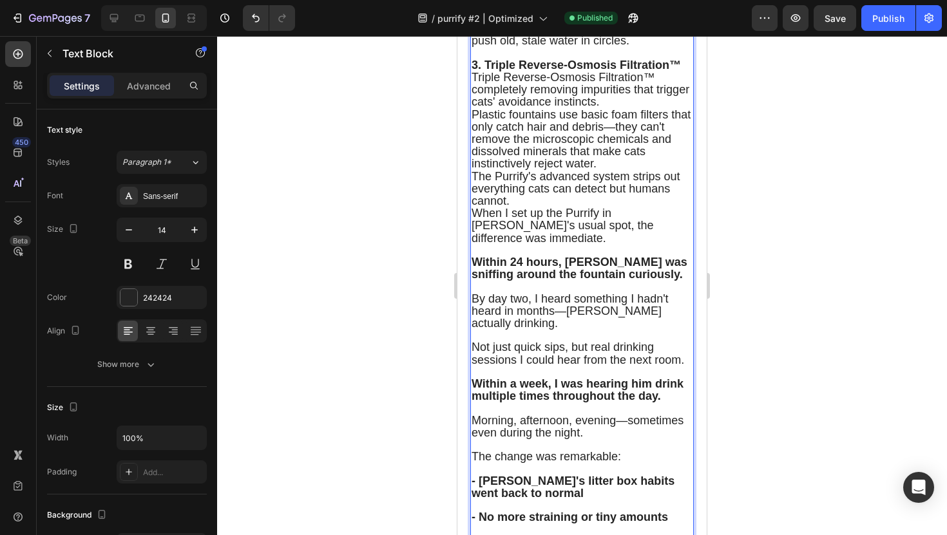
click at [365, 205] on div at bounding box center [582, 285] width 730 height 499
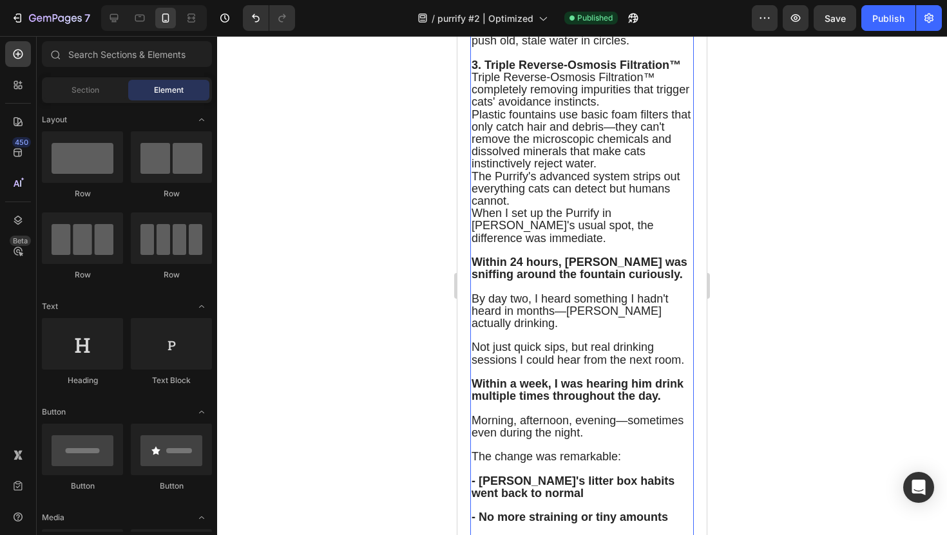
click at [622, 245] on p "3. Triple Reverse-Osmosis Filtration™ Triple Reverse-Osmosis Filtration™ comple…" at bounding box center [581, 151] width 221 height 185
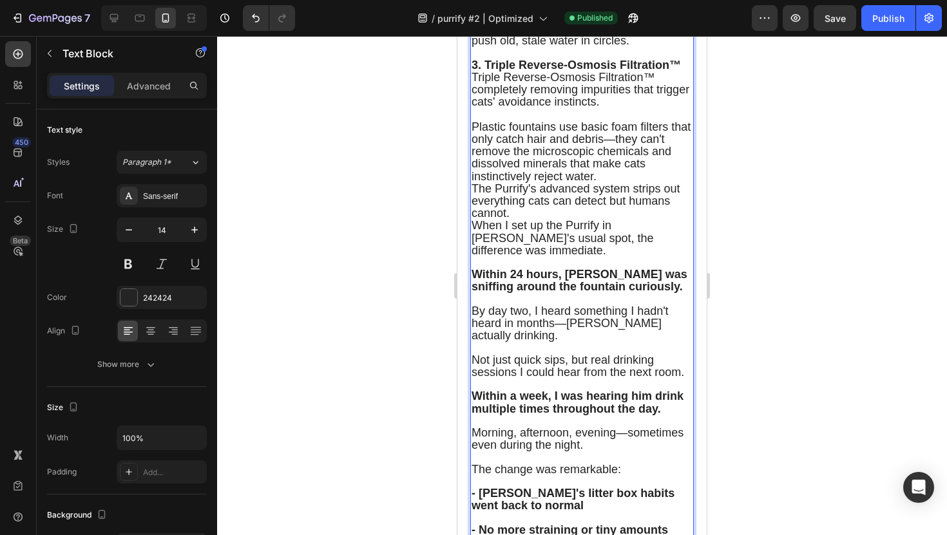
click at [597, 108] on span "Triple Reverse-Osmosis Filtration™ completely removing impurities that trigger …" at bounding box center [580, 89] width 218 height 37
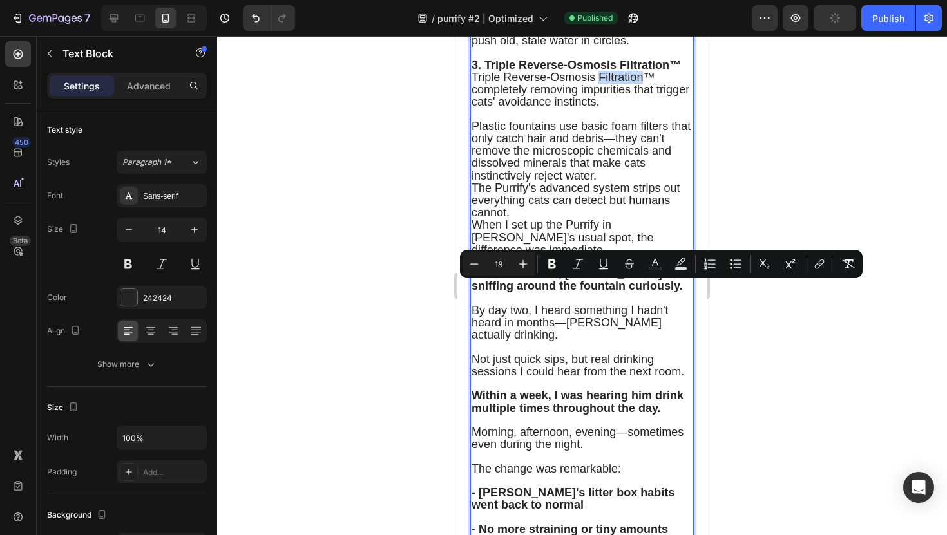
click at [597, 108] on span "Triple Reverse-Osmosis Filtration™ completely removing impurities that trigger …" at bounding box center [580, 89] width 218 height 37
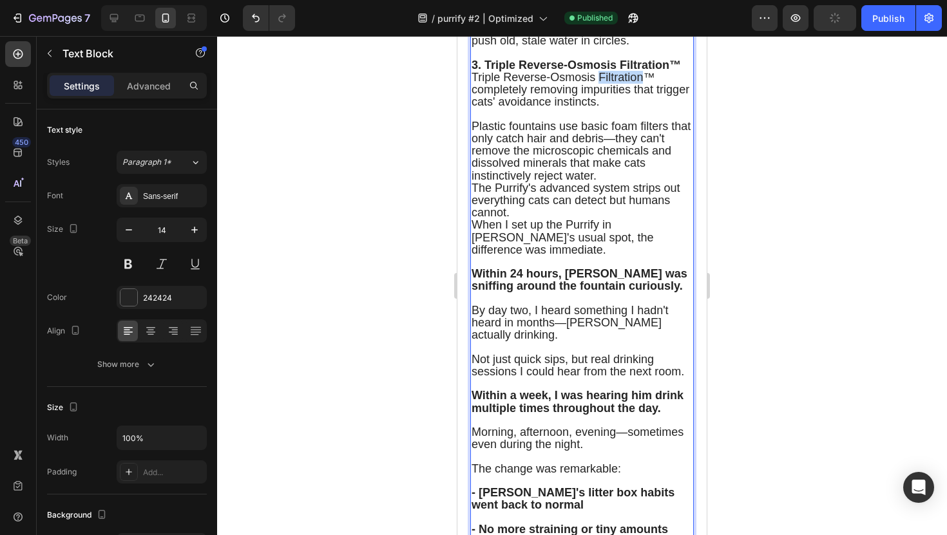
click at [597, 108] on span "Triple Reverse-Osmosis Filtration™ completely removing impurities that trigger …" at bounding box center [580, 89] width 218 height 37
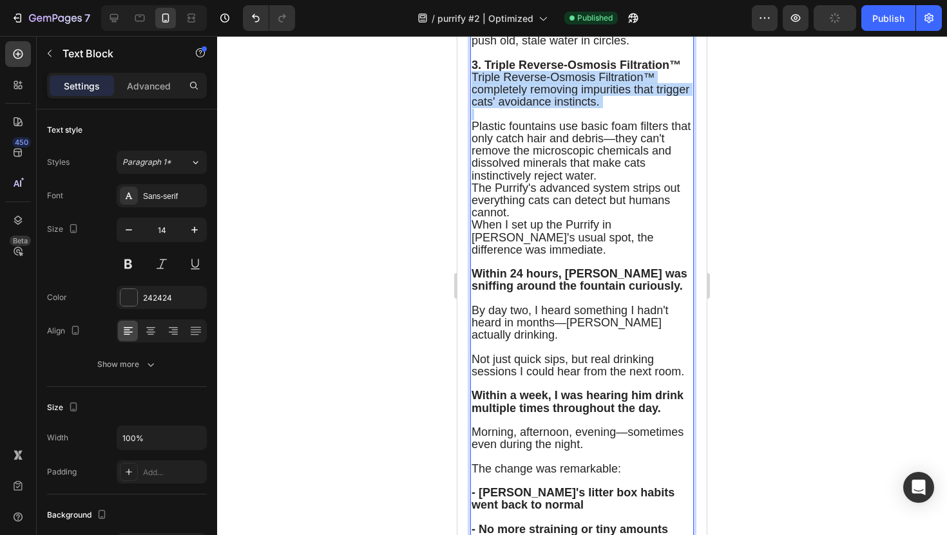
click at [597, 108] on span "Triple Reverse-Osmosis Filtration™ completely removing impurities that trigger …" at bounding box center [580, 89] width 218 height 37
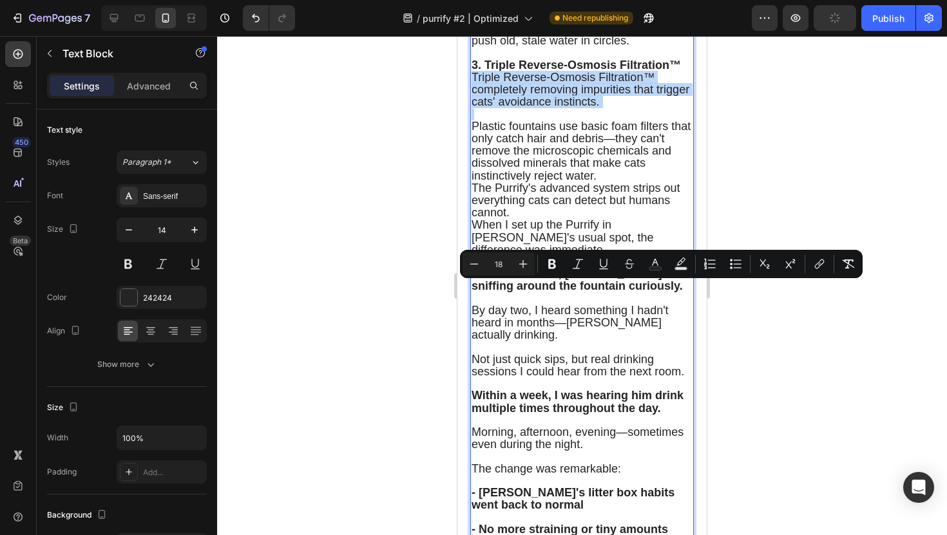
click at [597, 108] on span "Triple Reverse-Osmosis Filtration™ completely removing impurities that trigger …" at bounding box center [580, 89] width 218 height 37
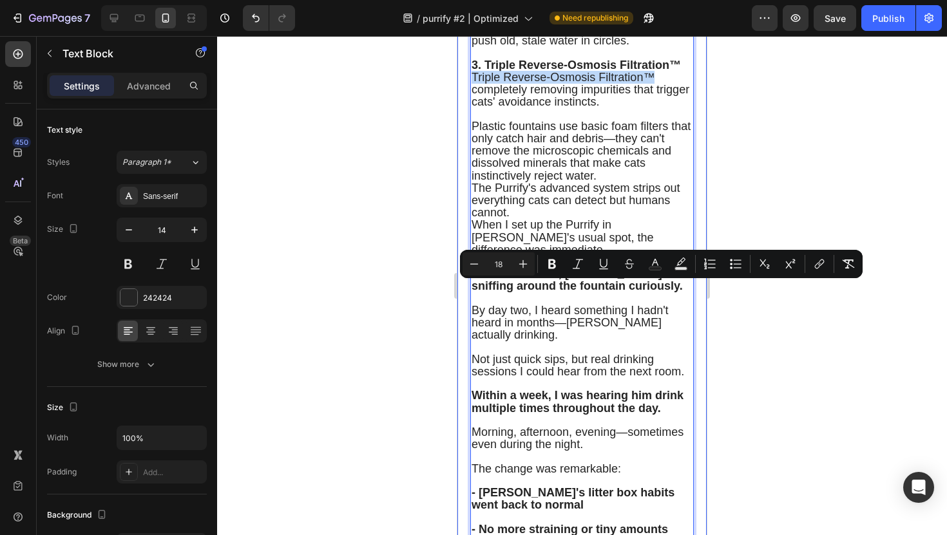
drag, startPoint x: 664, startPoint y: 291, endPoint x: 461, endPoint y: 290, distance: 203.5
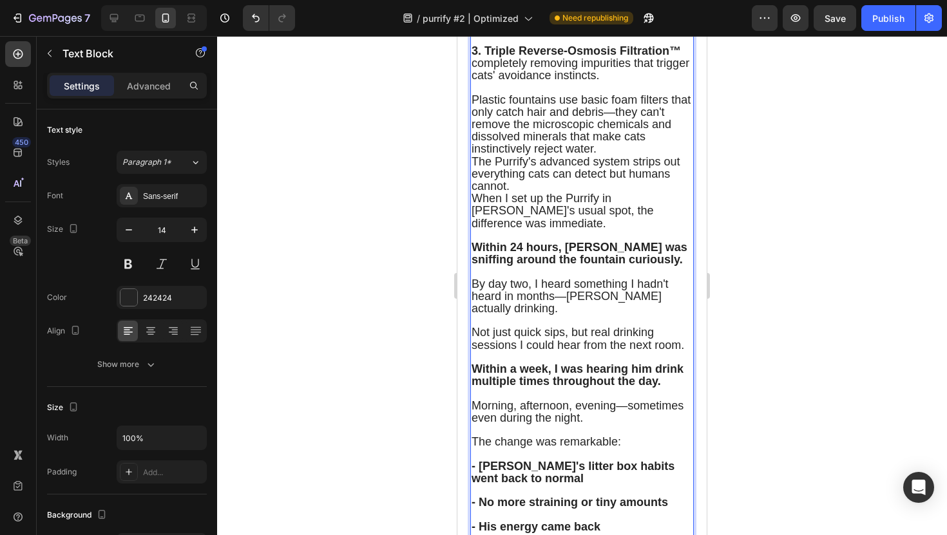
scroll to position [6154, 0]
click at [475, 81] on span "completely removing impurities that trigger cats' avoidance instincts." at bounding box center [580, 67] width 218 height 25
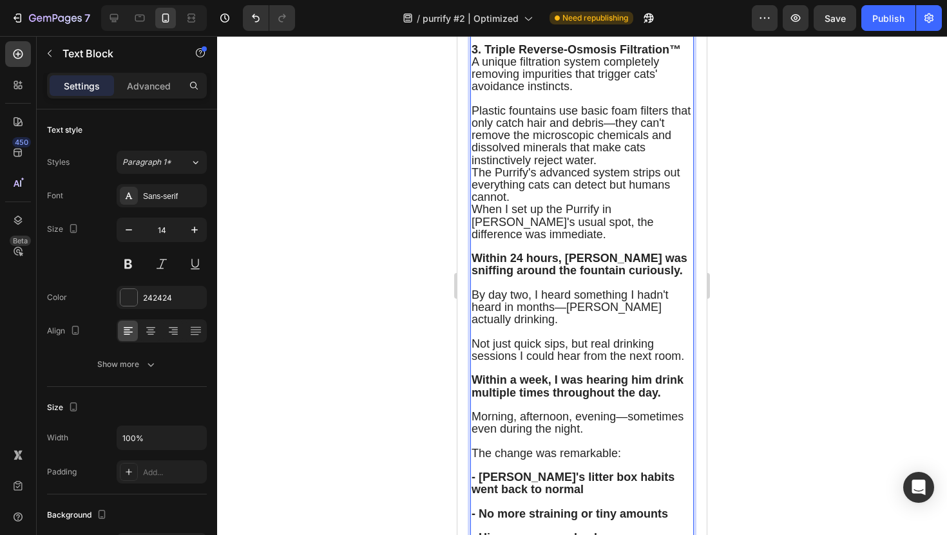
click at [604, 241] on p "Plastic fountains use basic foam filters that only catch hair and debris—they c…" at bounding box center [581, 166] width 221 height 147
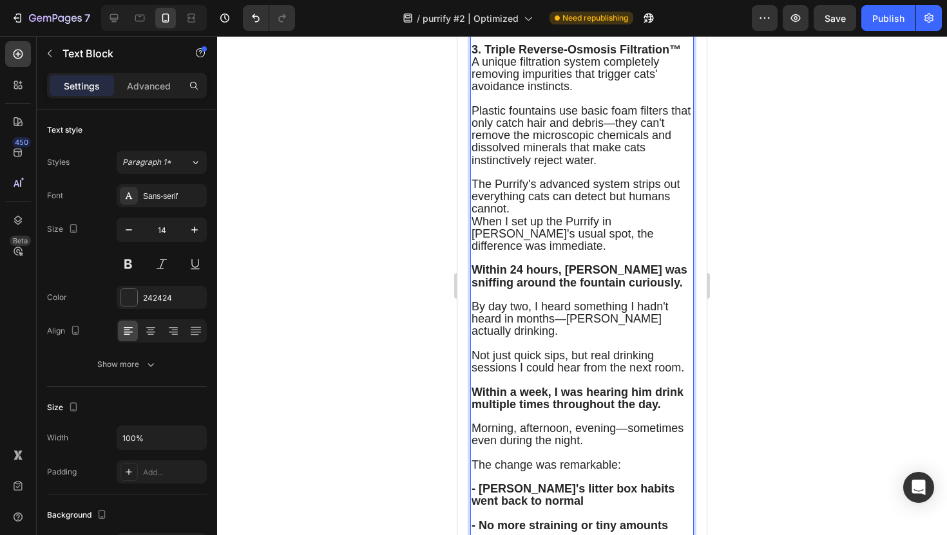
click at [614, 167] on span "Plastic fountains use basic foam filters that only catch hair and debris—they c…" at bounding box center [580, 135] width 219 height 62
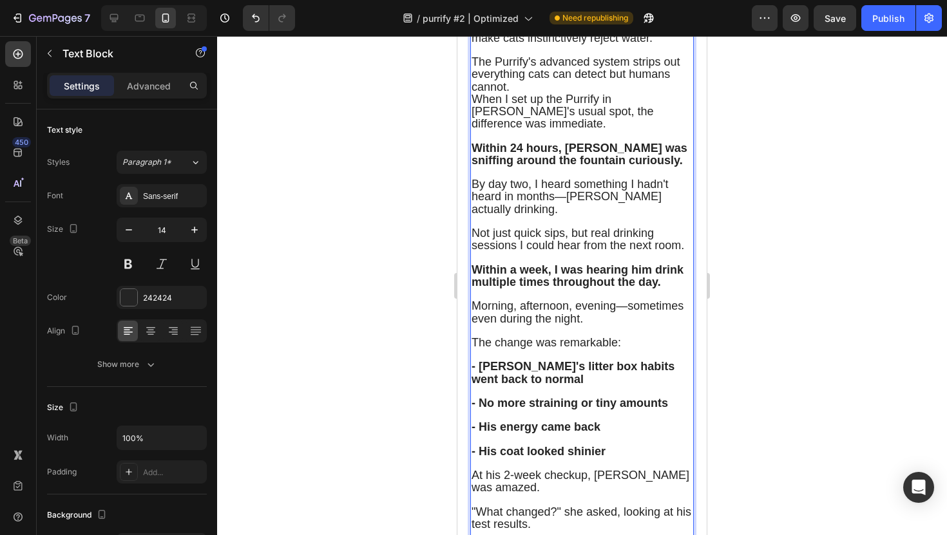
scroll to position [6292, 0]
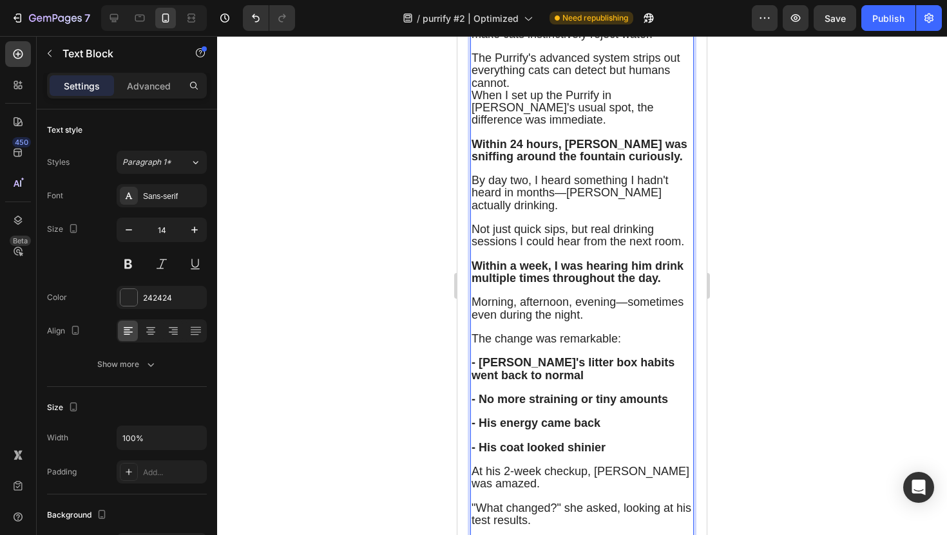
click at [535, 126] on p "The Purrify's advanced system strips out everything cats can detect but humans …" at bounding box center [581, 84] width 221 height 86
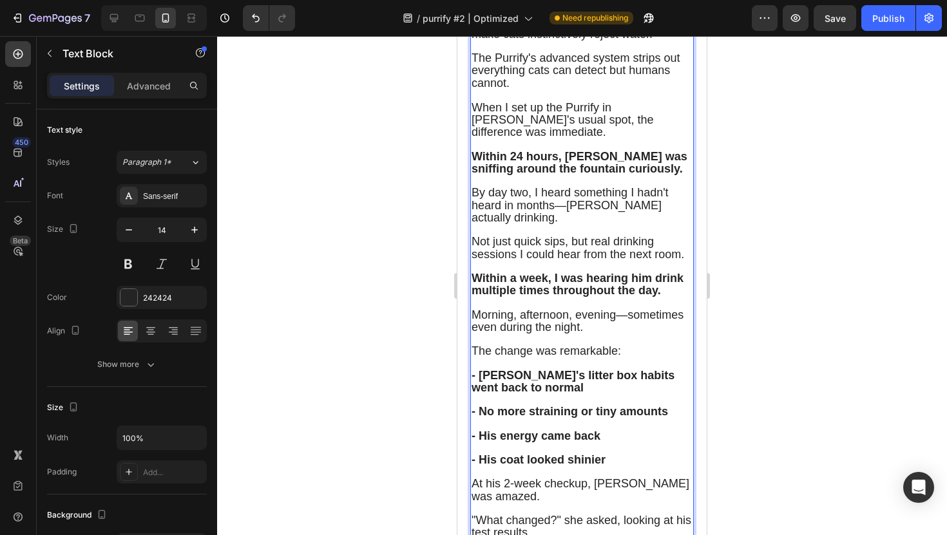
click at [523, 40] on span "they can't remove the microscopic chemicals and dissolved minerals that make ca…" at bounding box center [568, 21] width 195 height 37
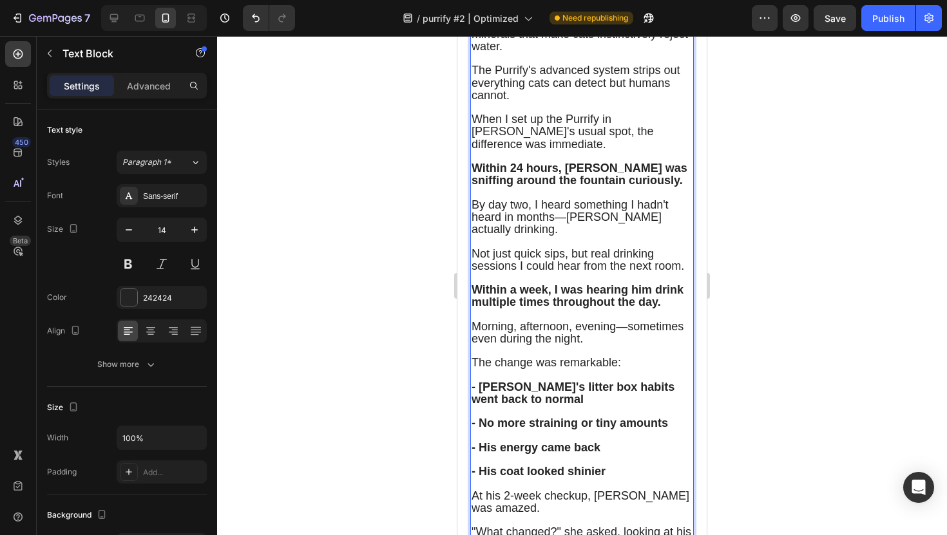
click at [577, 102] on p "The Purrify's advanced system strips out everything cats can detect but humans …" at bounding box center [581, 77] width 221 height 49
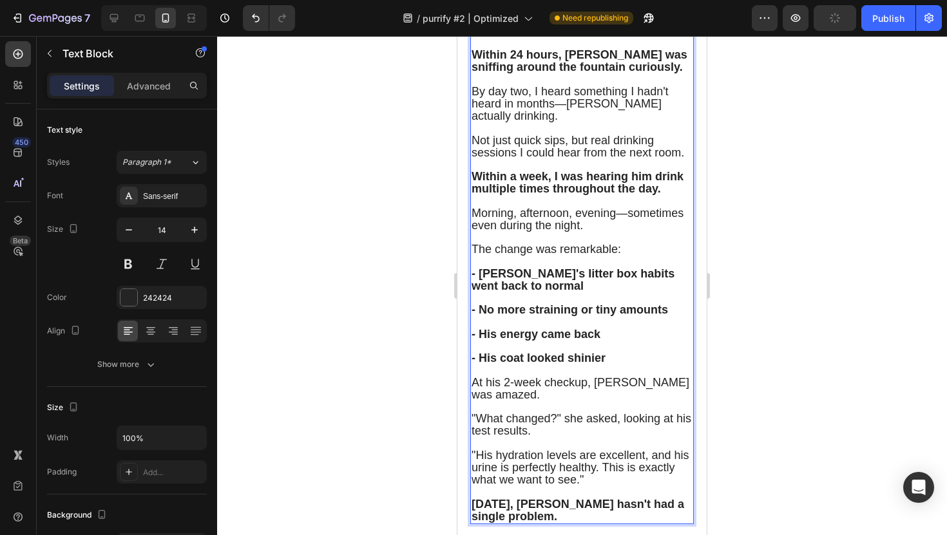
scroll to position [6416, 0]
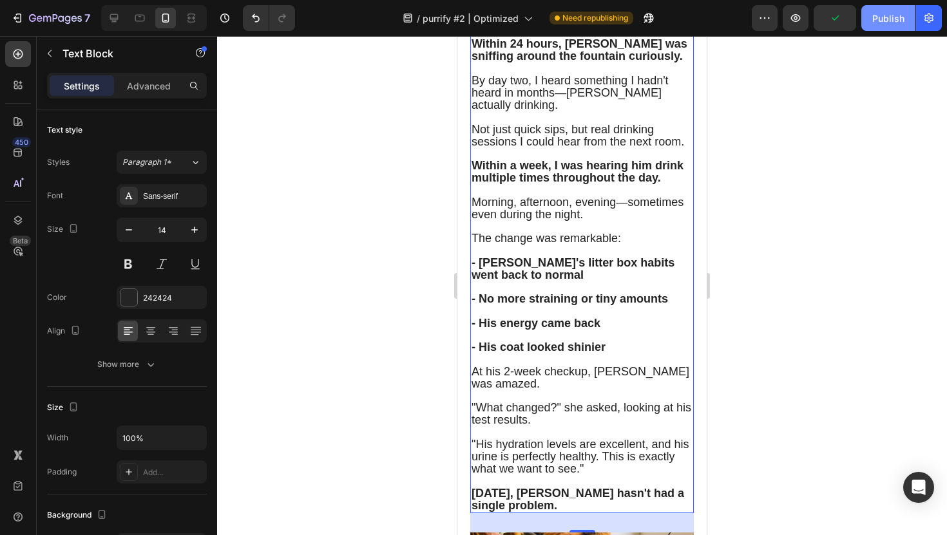
click at [875, 28] on button "Publish" at bounding box center [888, 18] width 54 height 26
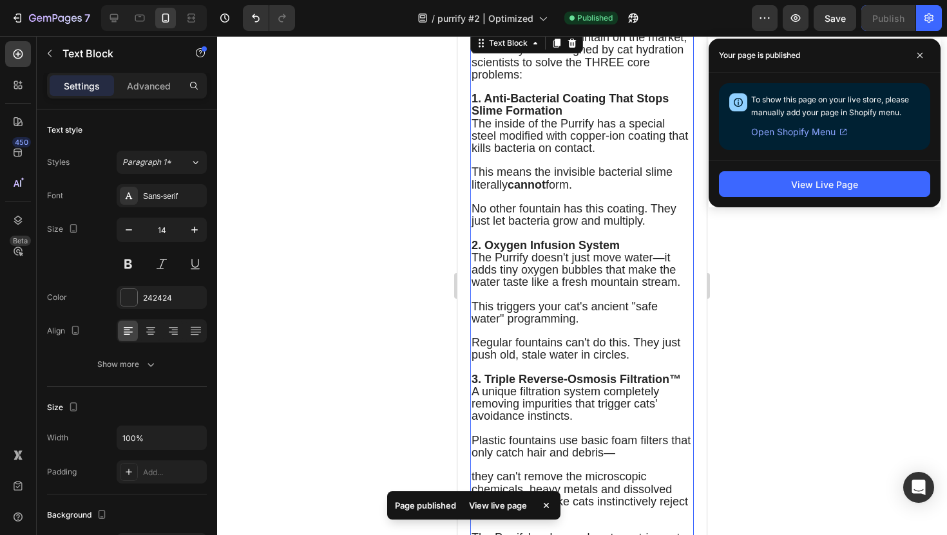
scroll to position [5820, 0]
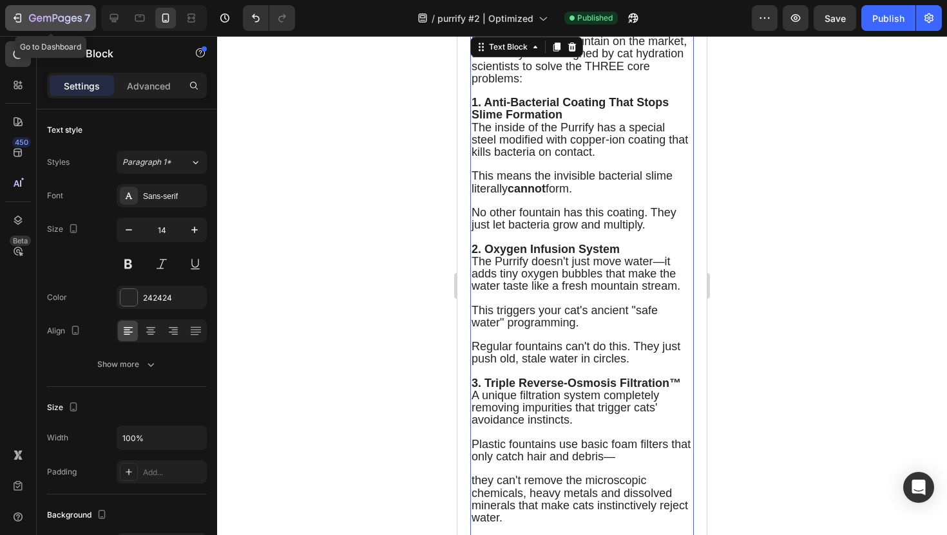
click at [80, 22] on icon "button" at bounding box center [55, 19] width 53 height 11
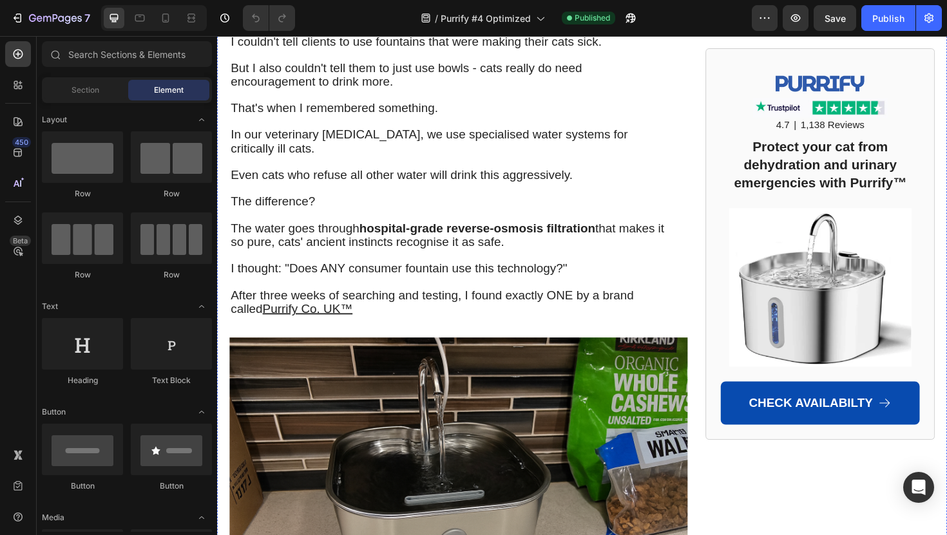
scroll to position [4655, 0]
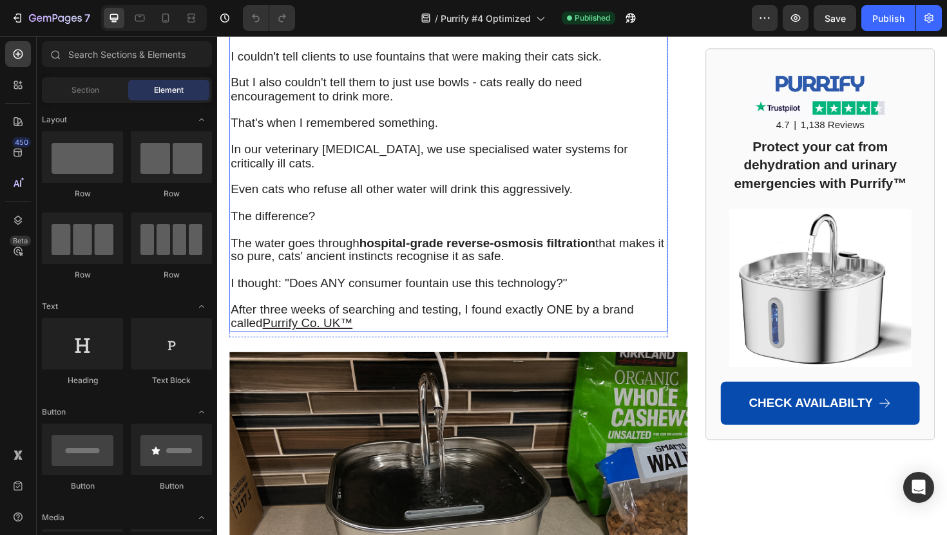
click at [395, 149] on p at bounding box center [462, 143] width 462 height 14
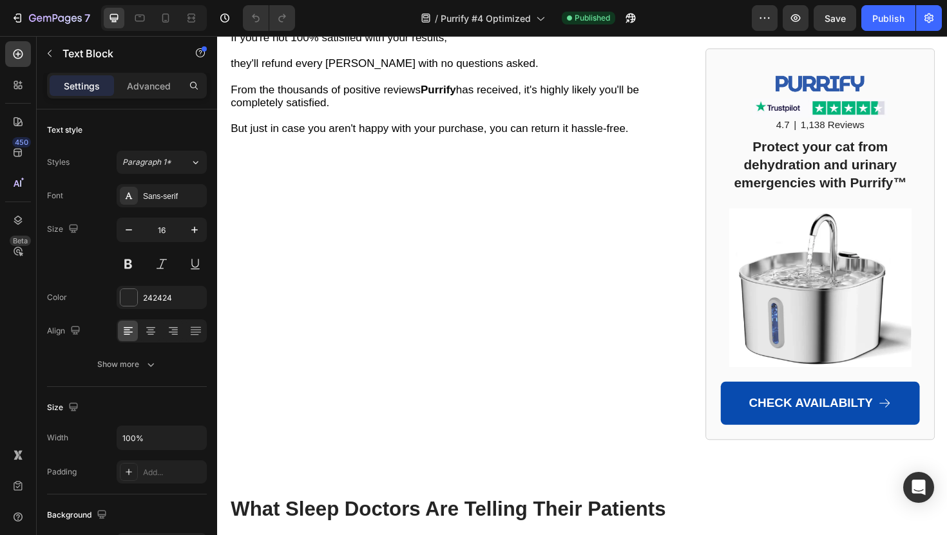
scroll to position [6979, 0]
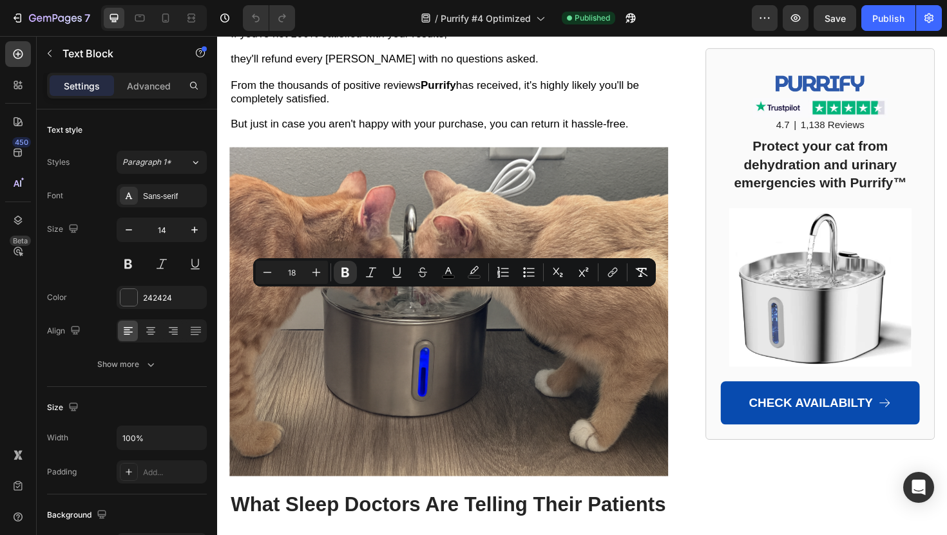
drag, startPoint x: 238, startPoint y: 312, endPoint x: 357, endPoint y: 328, distance: 119.6
copy span "Triple Reverse-Osmosis Filtration™ completely removing impurities that trigger …"
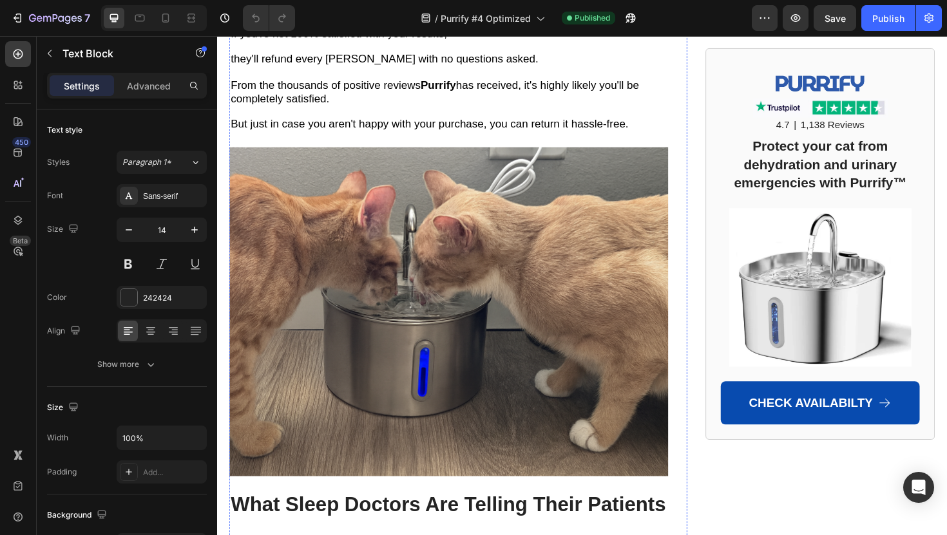
copy span "Triple Reverse-Osmosis Filtration™ completely removing impurities that trigger …"
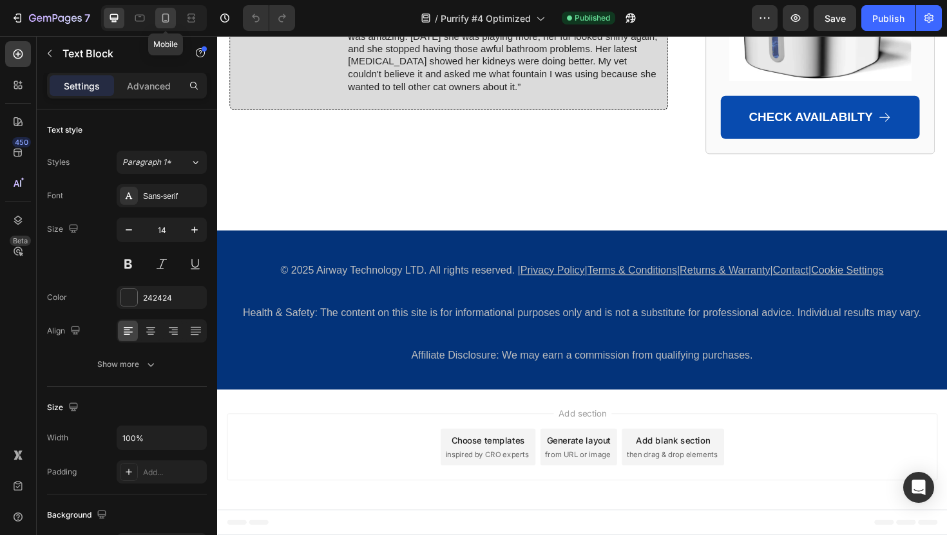
click at [165, 15] on icon at bounding box center [165, 18] width 13 height 13
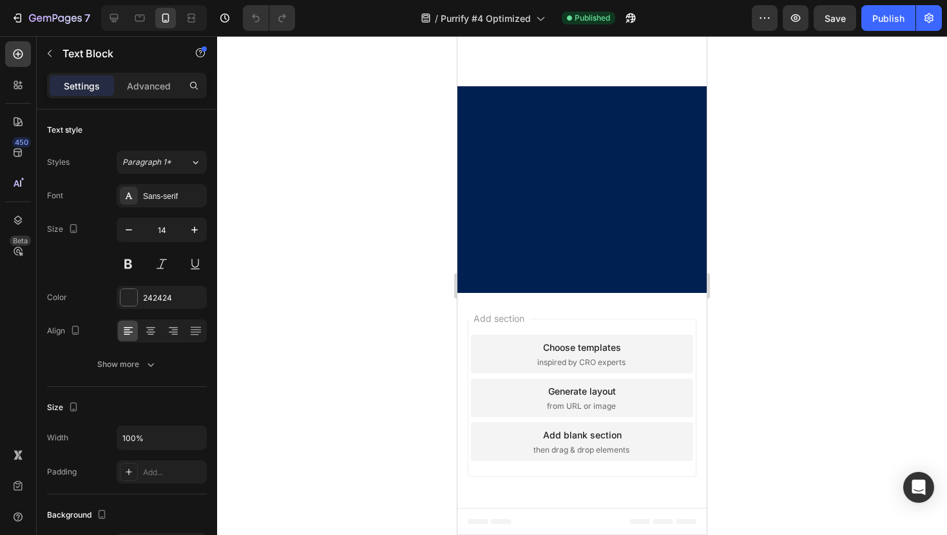
scroll to position [9786, 0]
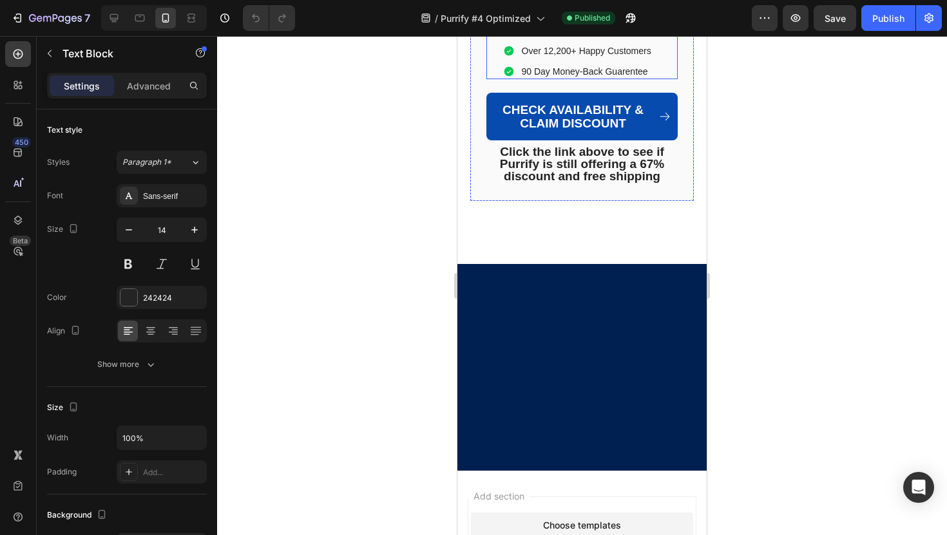
click at [561, 35] on strong "Triple-Filtration System™" at bounding box center [604, 30] width 109 height 10
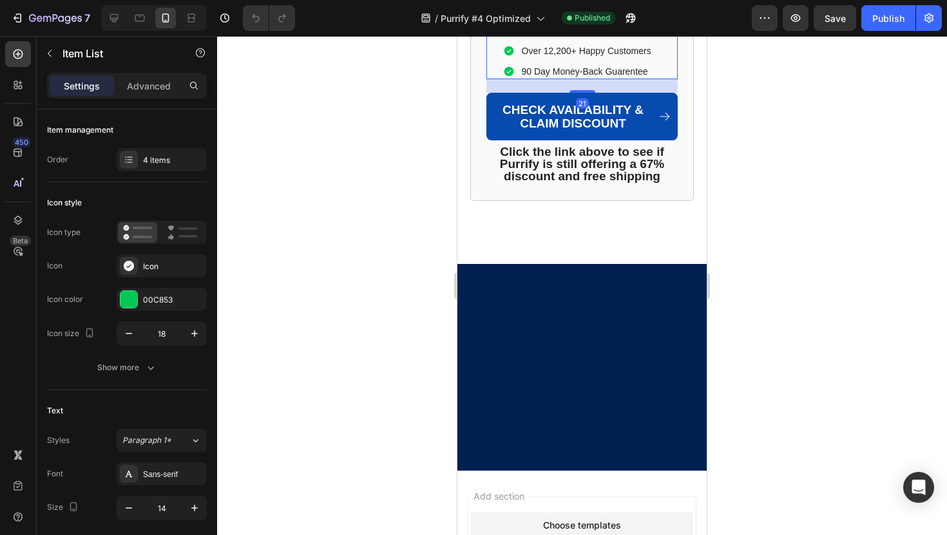
click at [577, 35] on strong "Triple-Filtration System™" at bounding box center [604, 30] width 109 height 10
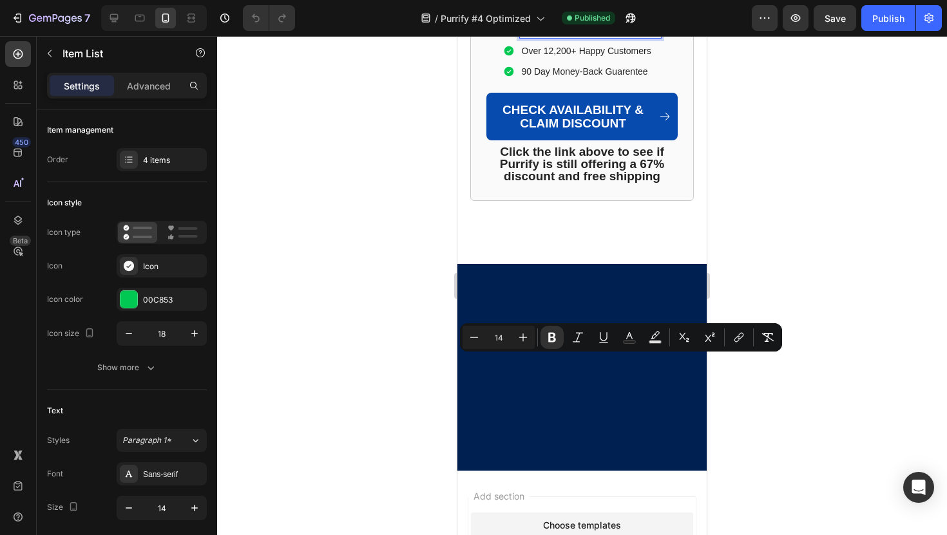
drag, startPoint x: 652, startPoint y: 365, endPoint x: 616, endPoint y: 364, distance: 35.4
click at [616, 35] on strong "Triple-Filtration System™" at bounding box center [604, 30] width 109 height 10
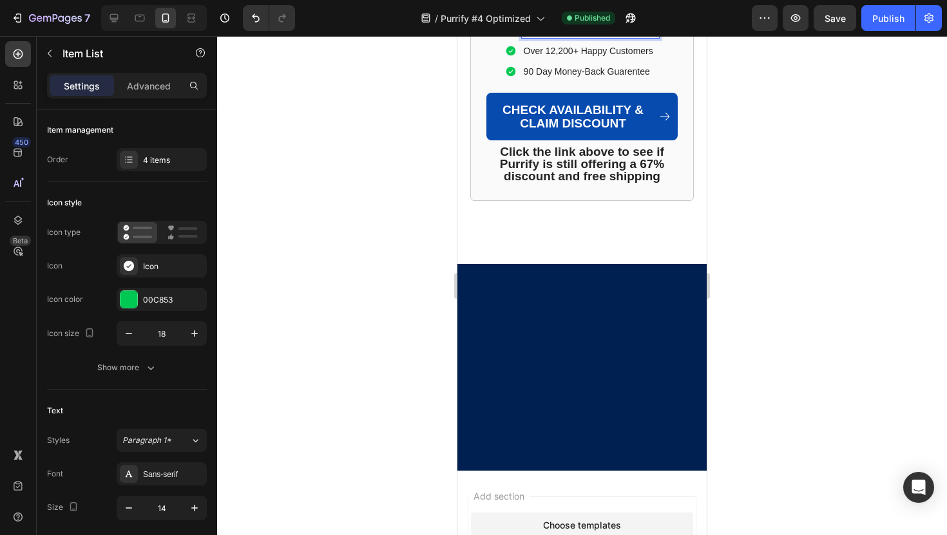
click at [580, 35] on strong "Triple-Filtration™" at bounding box center [589, 30] width 75 height 10
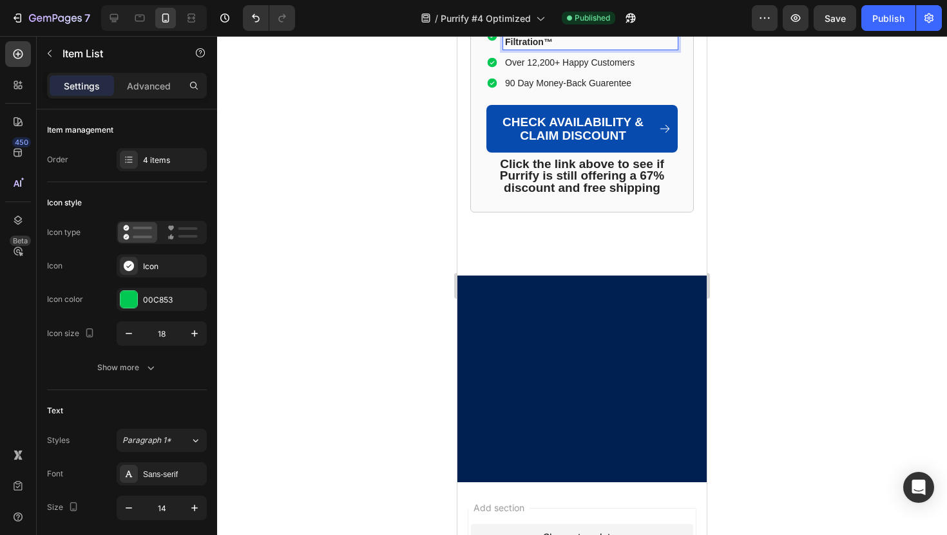
click at [602, 47] on strong "Triple Reverse.Osmosis Filtration™" at bounding box center [570, 36] width 131 height 22
click at [535, 48] on p "Unique Triple Reverse-Osmosis Filtration™" at bounding box center [590, 35] width 171 height 23
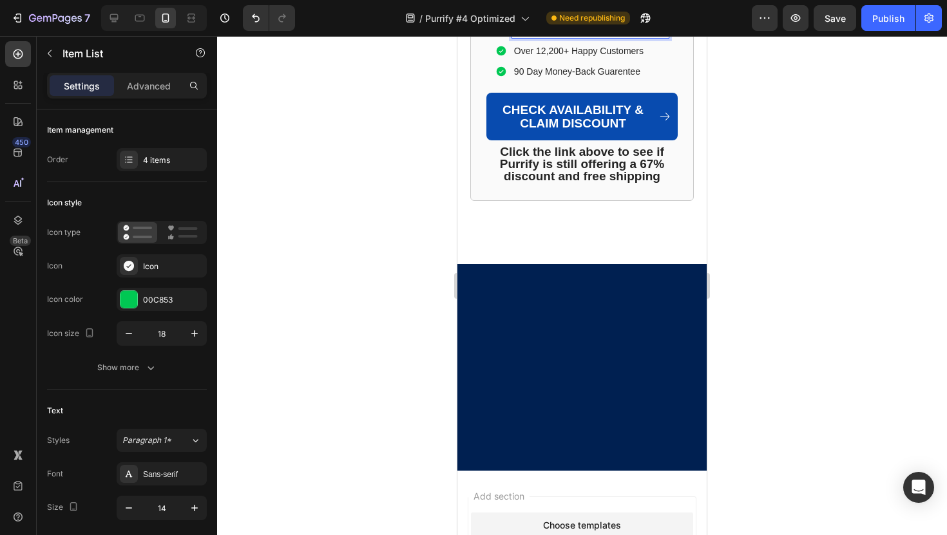
click at [561, 35] on strong "Triple Reverse-Osmosis Filtration™" at bounding box center [590, 30] width 153 height 10
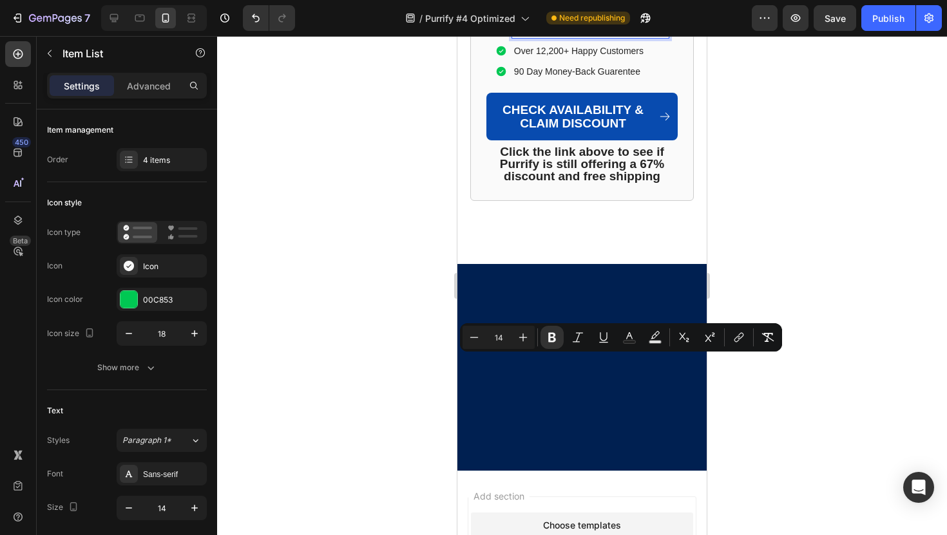
copy strong "Triple Reverse-Osmosis Filtration™"
click at [270, 312] on div at bounding box center [582, 285] width 730 height 499
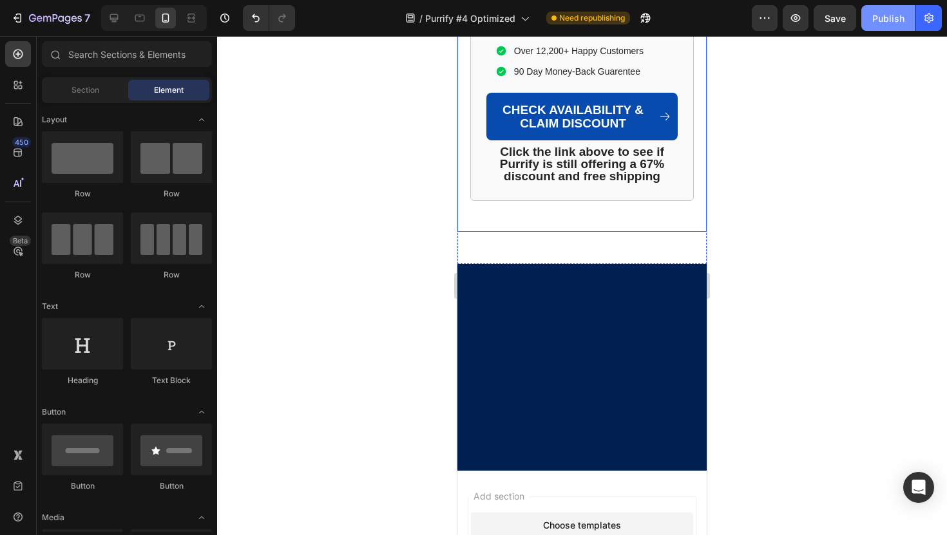
click at [888, 19] on div "Publish" at bounding box center [888, 19] width 32 height 14
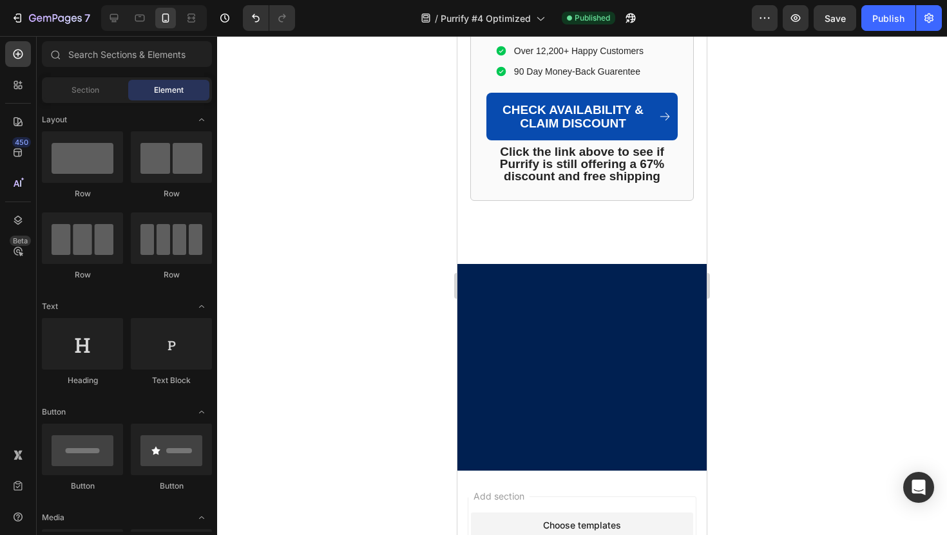
click at [355, 210] on div at bounding box center [582, 285] width 730 height 499
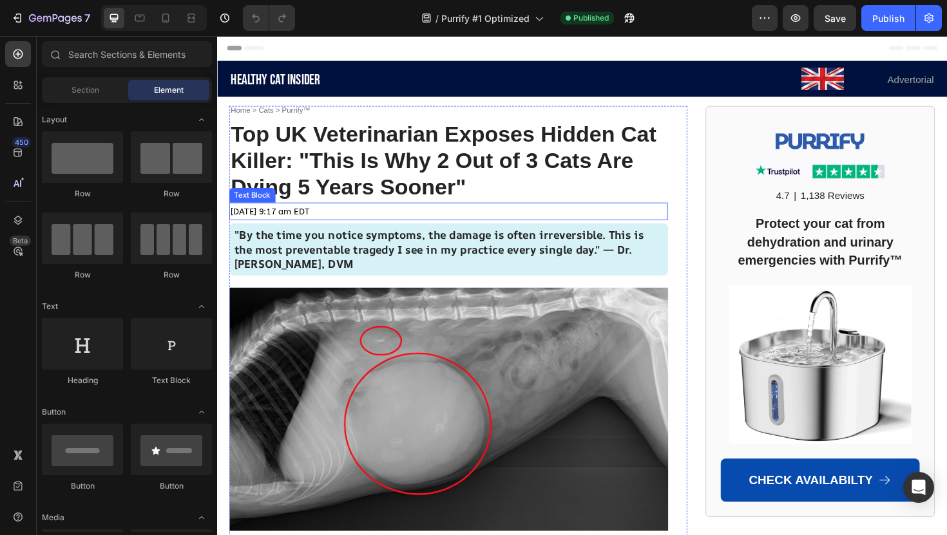
click at [315, 221] on span "[DATE] 9:17 am EDT" at bounding box center [273, 221] width 84 height 11
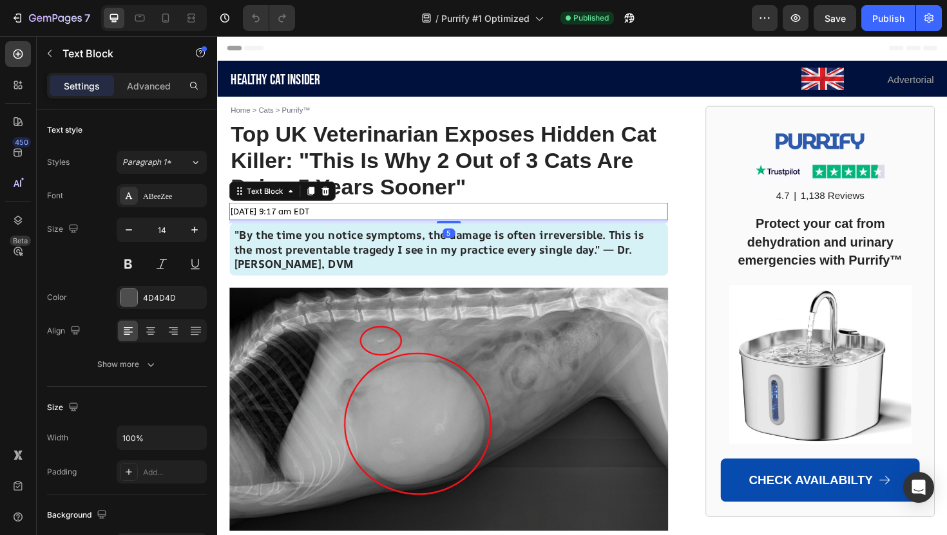
click at [357, 221] on p "[DATE] 9:17 am EDT" at bounding box center [462, 222] width 462 height 16
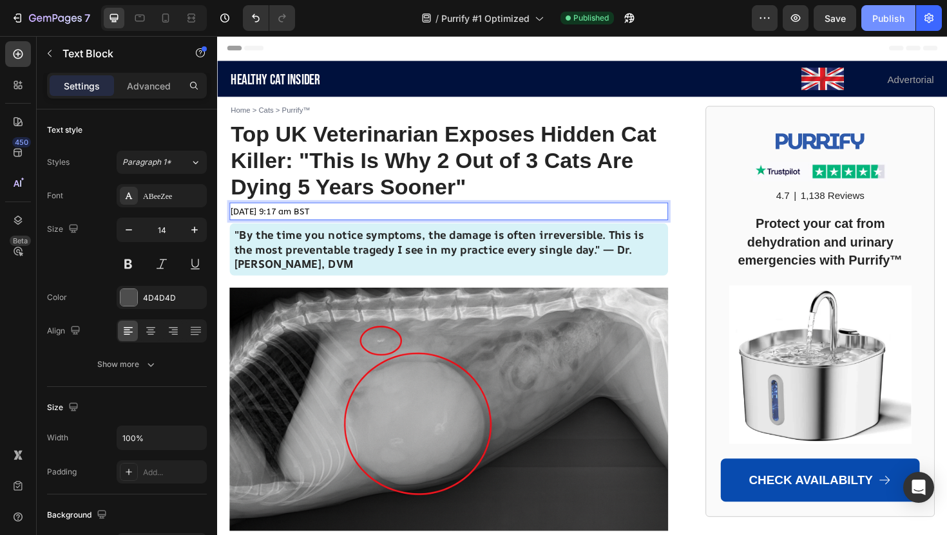
click at [890, 14] on div "Publish" at bounding box center [888, 19] width 32 height 14
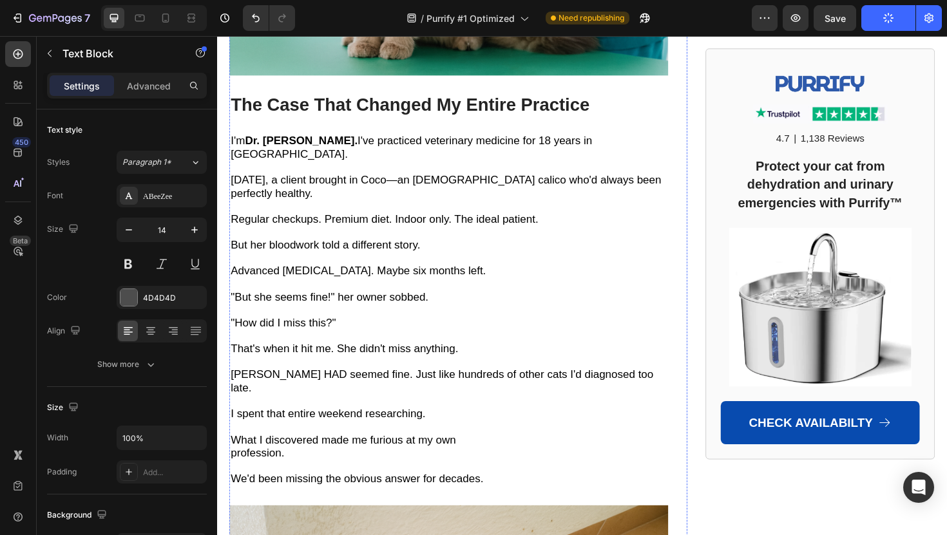
scroll to position [1311, 0]
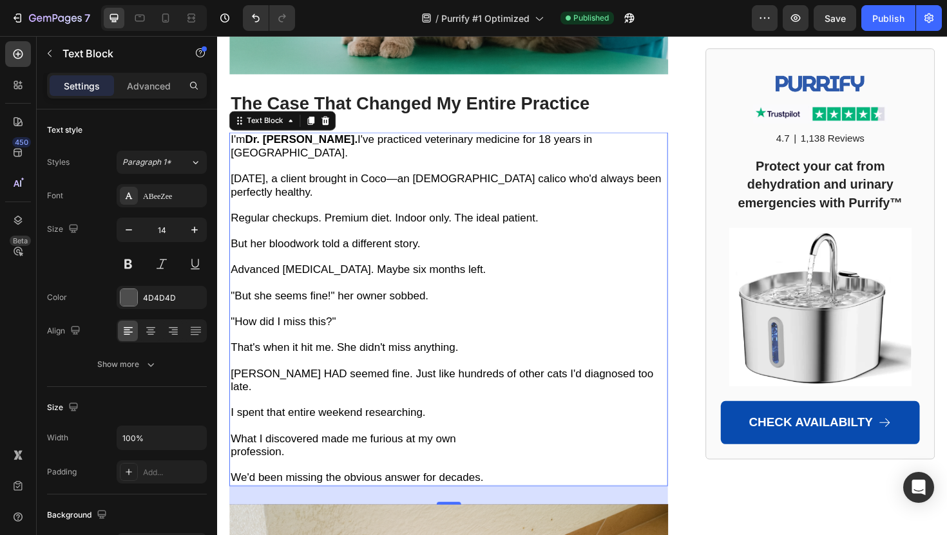
click at [417, 181] on span "[DATE], a client brought in Coco—an [DEMOGRAPHIC_DATA] calico who'd always been…" at bounding box center [459, 194] width 456 height 27
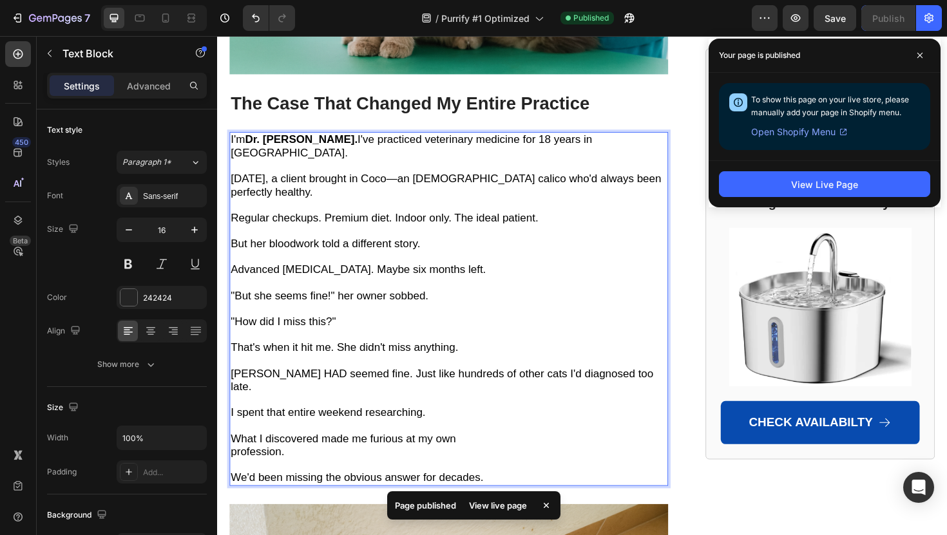
click at [415, 181] on span "[DATE], a client brought in Coco—an [DEMOGRAPHIC_DATA] calico who'd always been…" at bounding box center [459, 194] width 456 height 27
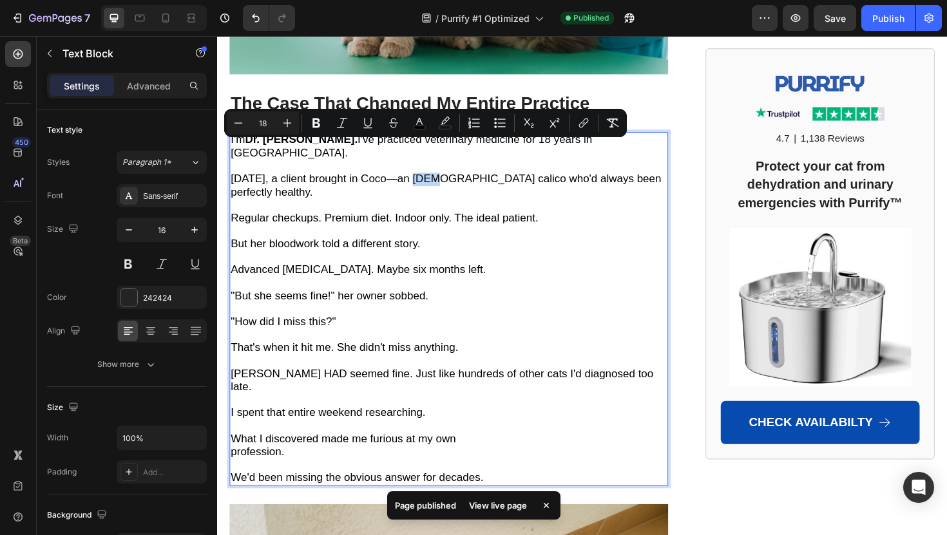
drag, startPoint x: 414, startPoint y: 154, endPoint x: 441, endPoint y: 156, distance: 27.1
click at [441, 181] on span "[DATE], a client brought in Coco—an [DEMOGRAPHIC_DATA] calico who'd always been…" at bounding box center [459, 194] width 456 height 27
click at [171, 14] on icon at bounding box center [165, 18] width 13 height 13
type input "14"
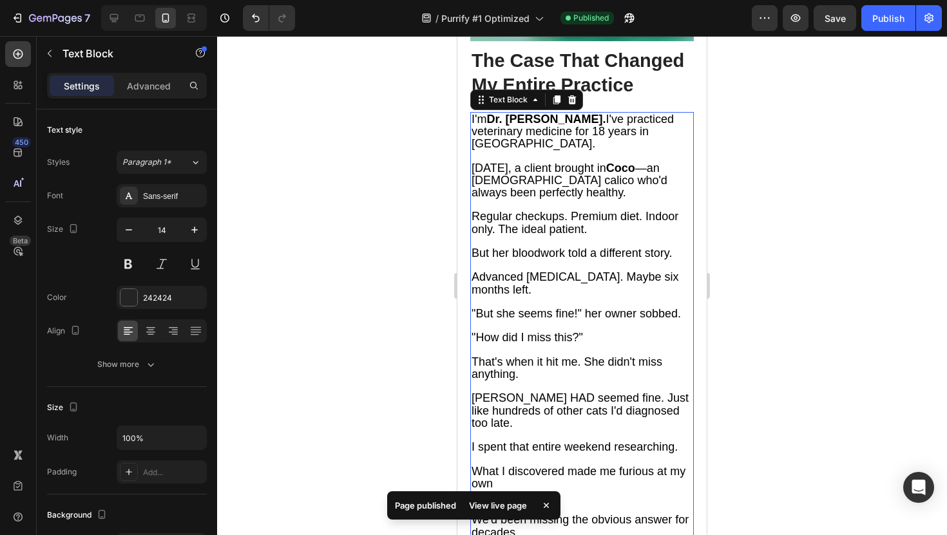
scroll to position [1128, 0]
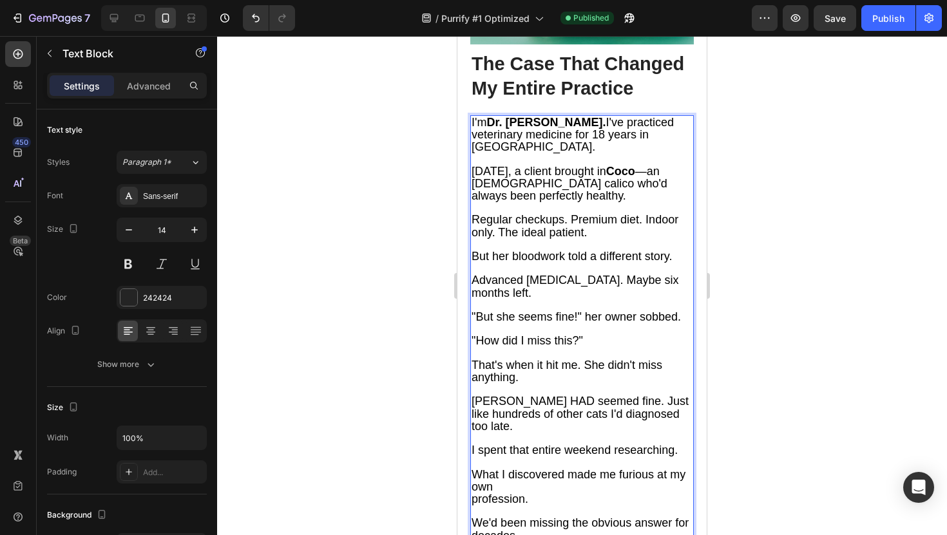
click at [483, 178] on span "[DATE], a client brought in Coco —an [DEMOGRAPHIC_DATA] calico who'd always bee…" at bounding box center [569, 183] width 196 height 37
click at [471, 178] on span "[DATE], a client brought in Coco —an [DEMOGRAPHIC_DATA] calico who'd always bee…" at bounding box center [569, 183] width 196 height 37
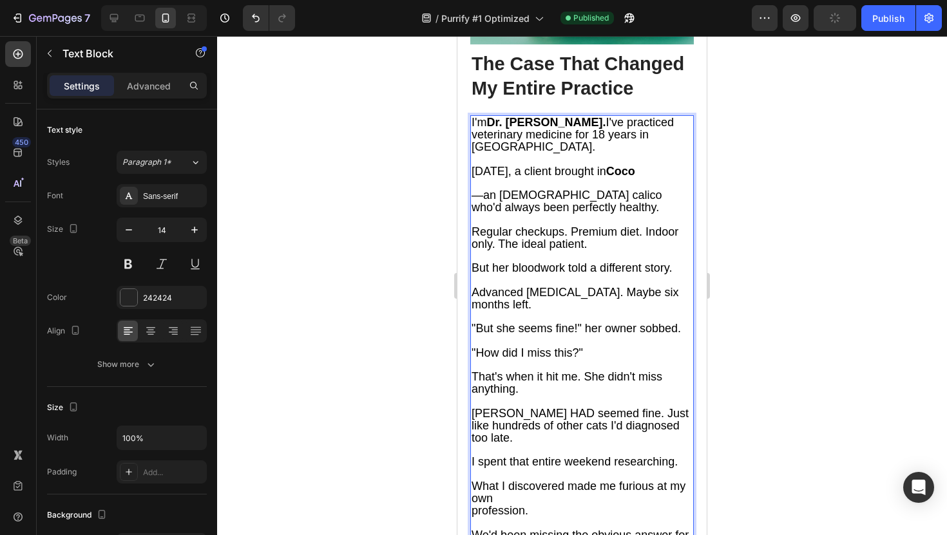
click at [571, 229] on span "Regular checkups. Premium diet. Indoor only. The ideal patient." at bounding box center [574, 237] width 207 height 25
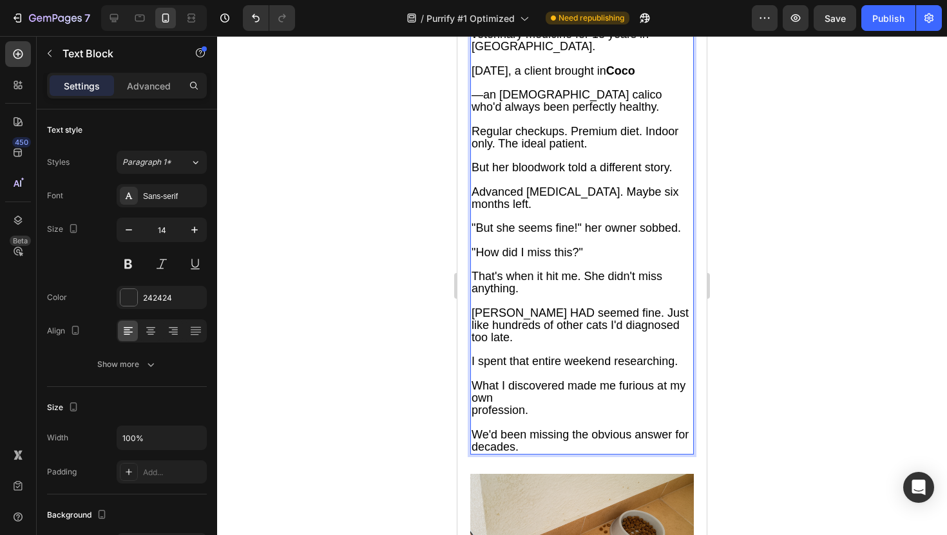
scroll to position [1240, 0]
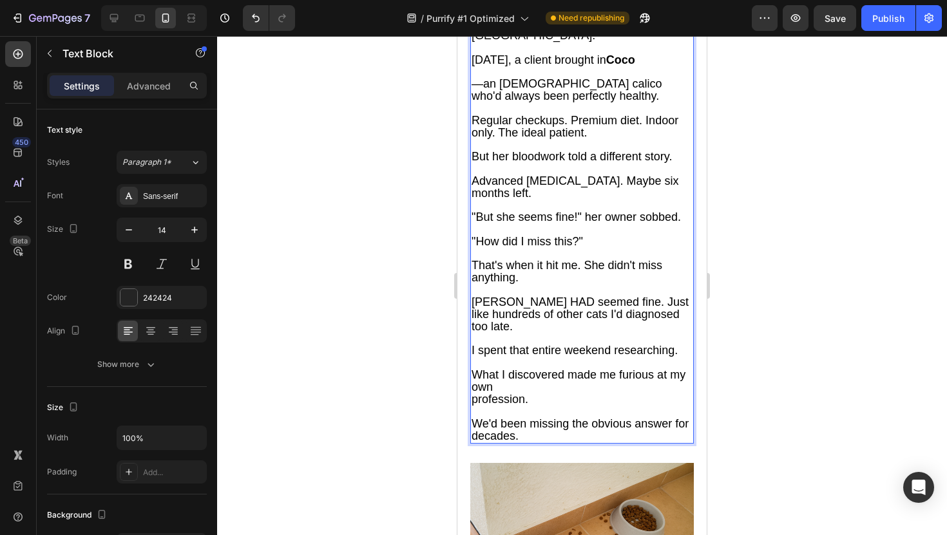
click at [530, 176] on span "Advanced [MEDICAL_DATA]. Maybe six months left." at bounding box center [574, 187] width 207 height 25
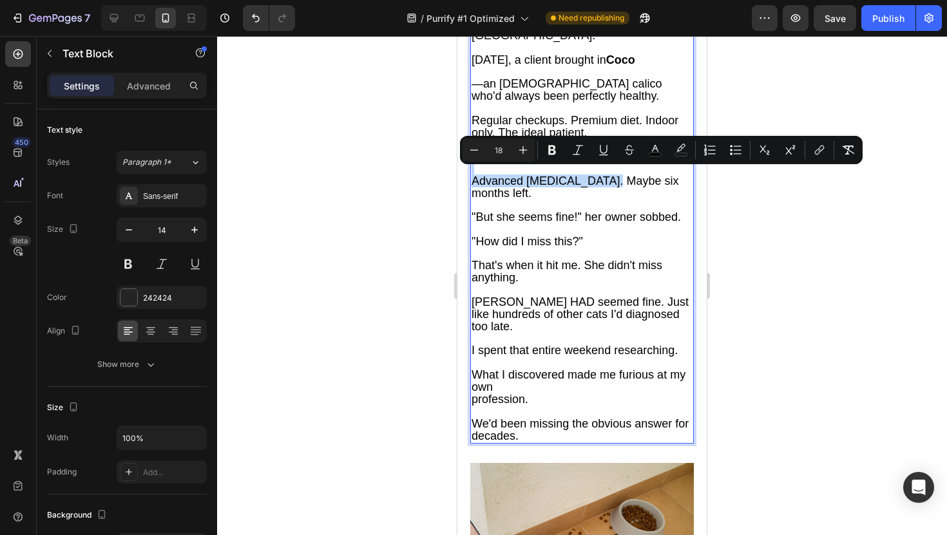
drag, startPoint x: 597, startPoint y: 175, endPoint x: 428, endPoint y: 165, distance: 169.1
click at [616, 179] on span "Advanced [MEDICAL_DATA]. Maybe six months left." at bounding box center [576, 187] width 211 height 25
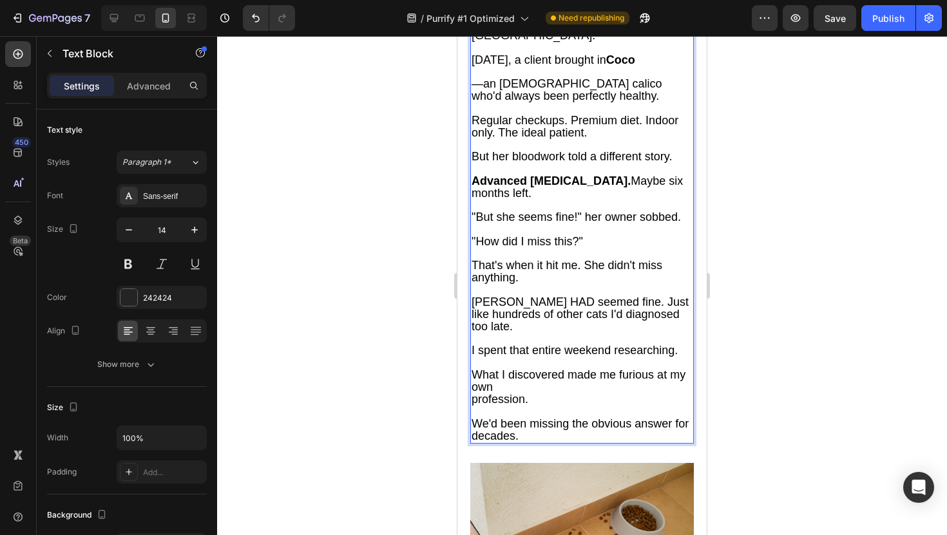
click at [613, 176] on span "Advanced [MEDICAL_DATA]. Maybe six months left." at bounding box center [576, 187] width 211 height 25
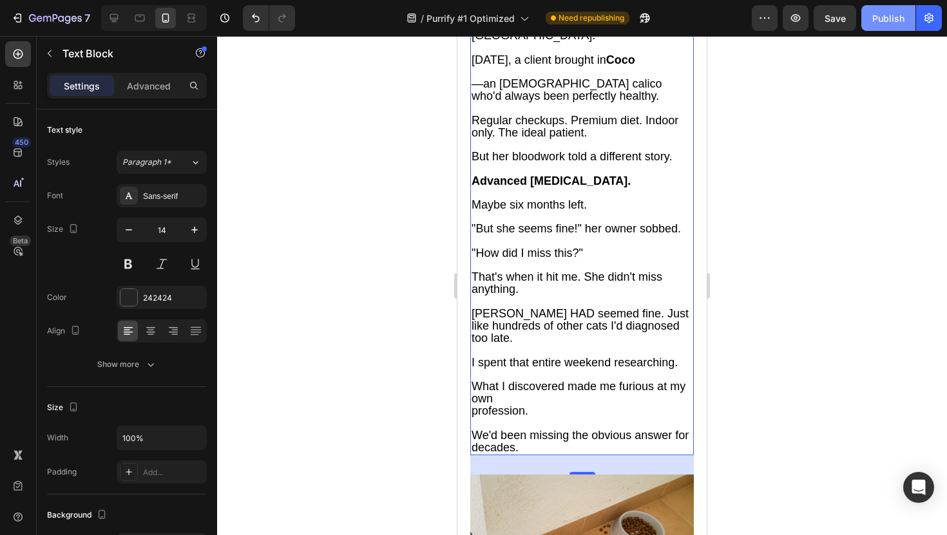
click at [876, 15] on div "Publish" at bounding box center [888, 19] width 32 height 14
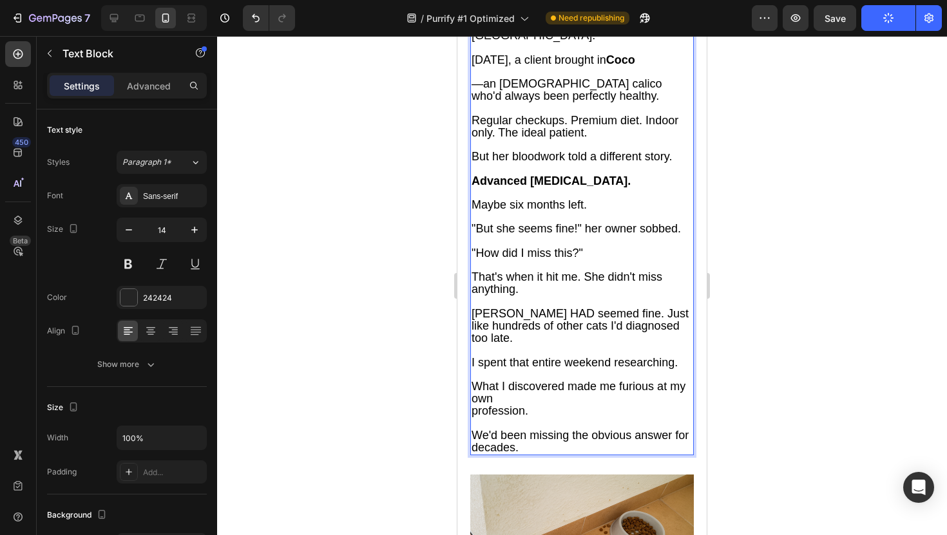
click at [600, 310] on span "[PERSON_NAME] HAD seemed fine. Just like hundreds of other cats I'd diagnosed t…" at bounding box center [579, 325] width 217 height 37
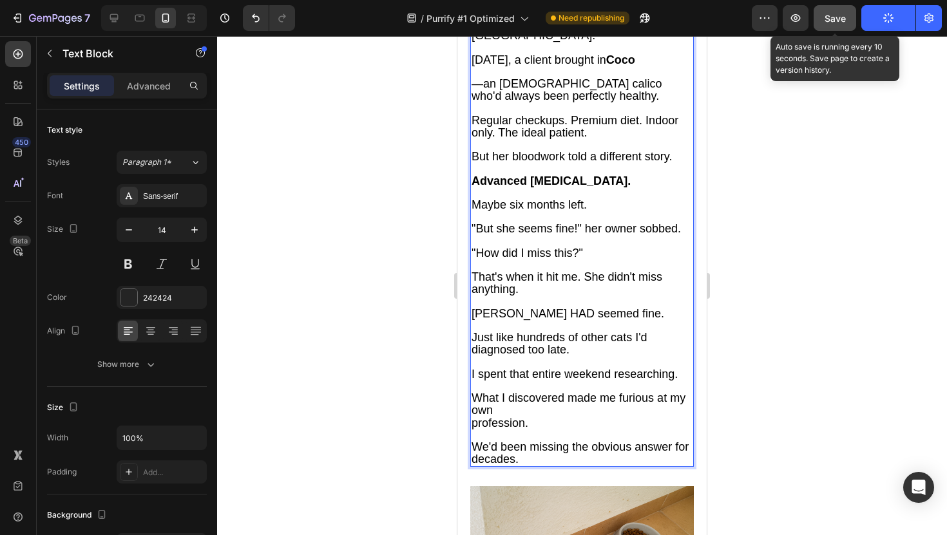
click at [820, 24] on button "Save" at bounding box center [834, 18] width 43 height 26
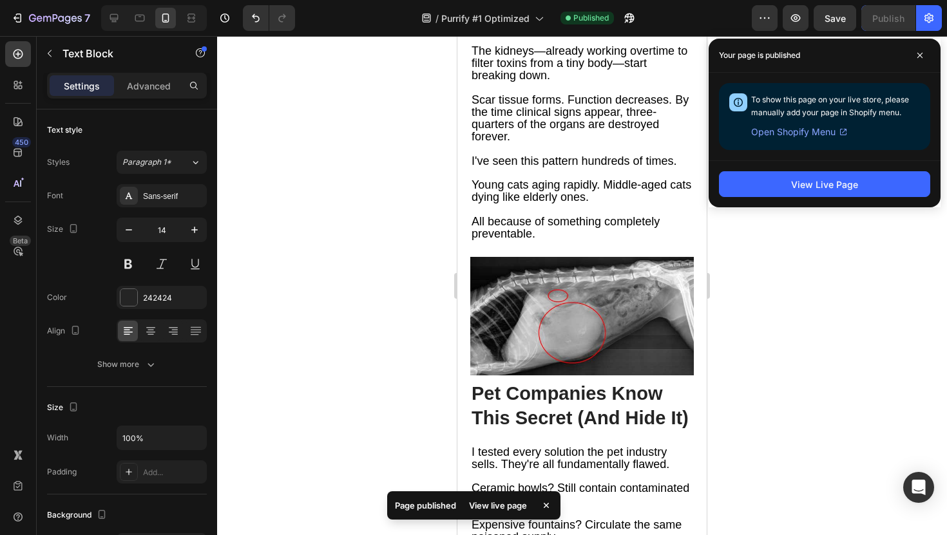
scroll to position [2821, 0]
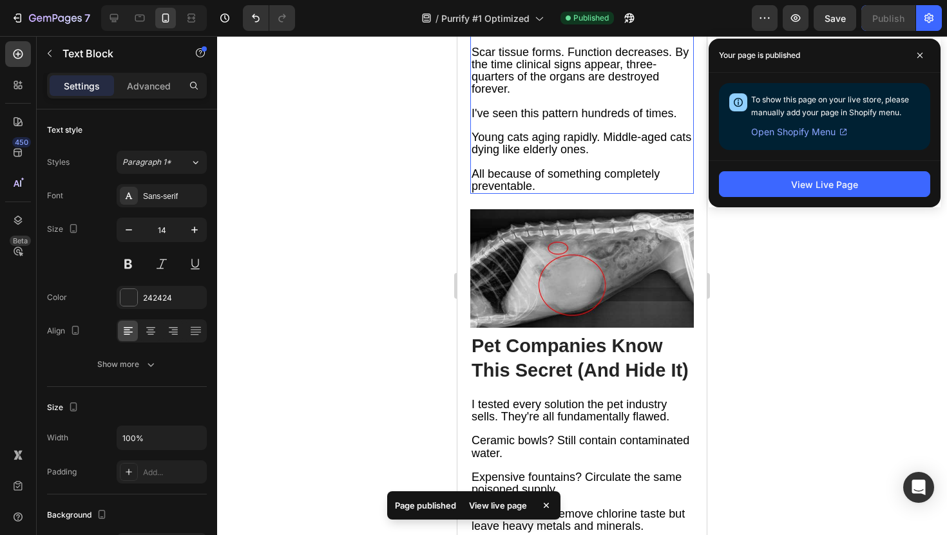
click at [674, 96] on span "Scar tissue forms. Function decreases. By the time clinical signs appear, three…" at bounding box center [579, 71] width 217 height 50
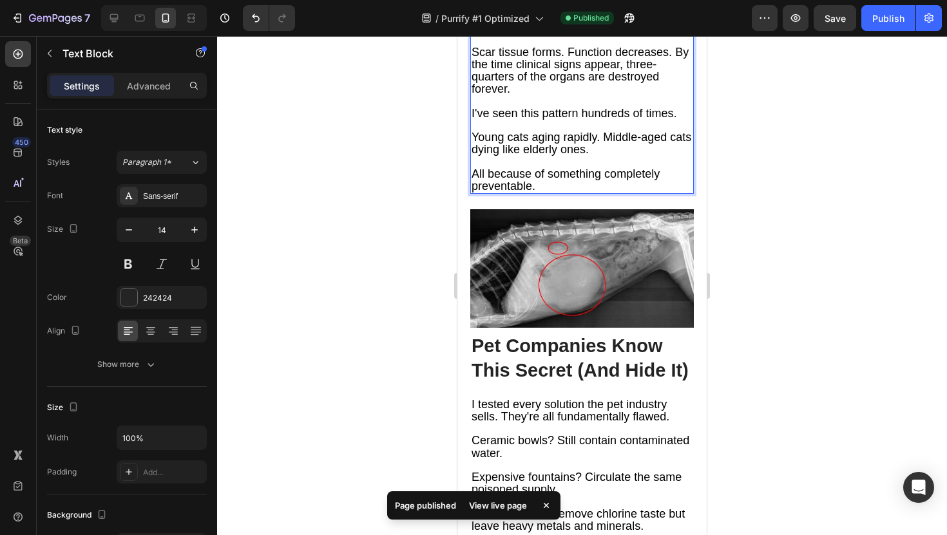
click at [678, 96] on span "Scar tissue forms. Function decreases. By the time clinical signs appear, three…" at bounding box center [579, 71] width 217 height 50
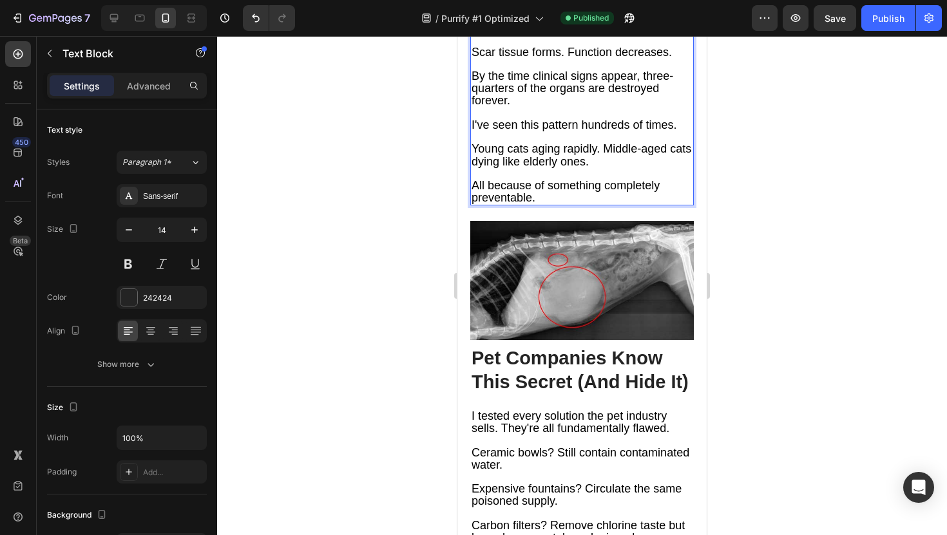
click at [625, 34] on span "The kidneys—already working overtime to filter toxins from a tiny body—start br…" at bounding box center [579, 15] width 216 height 37
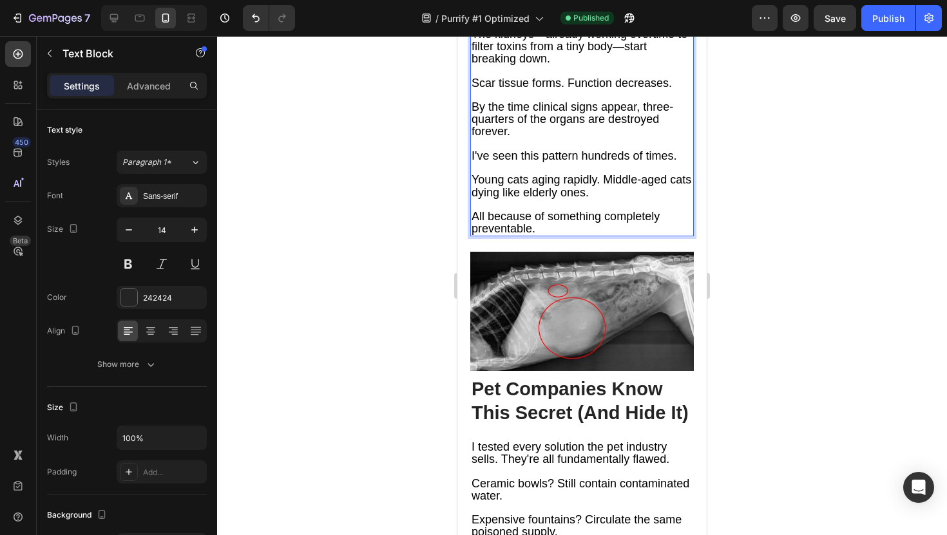
scroll to position [2787, 0]
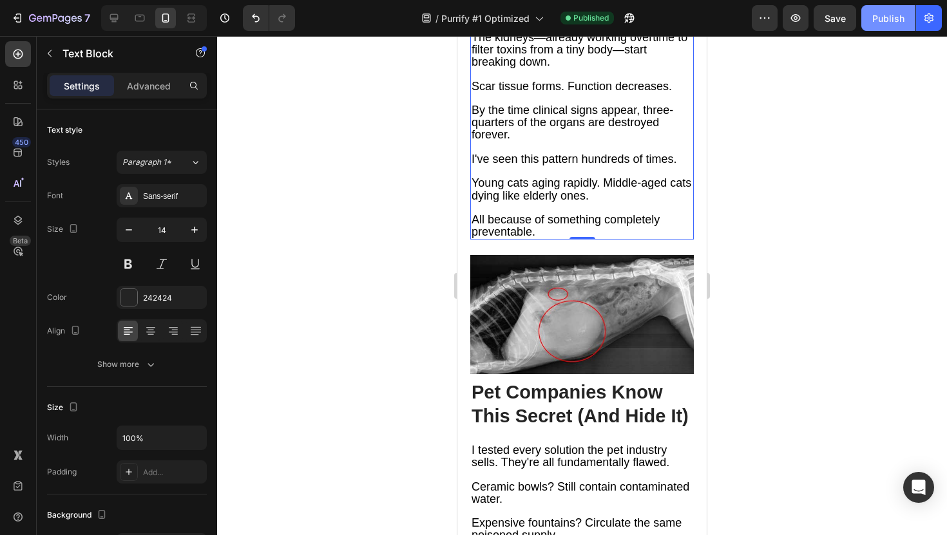
click at [880, 29] on button "Publish" at bounding box center [888, 18] width 54 height 26
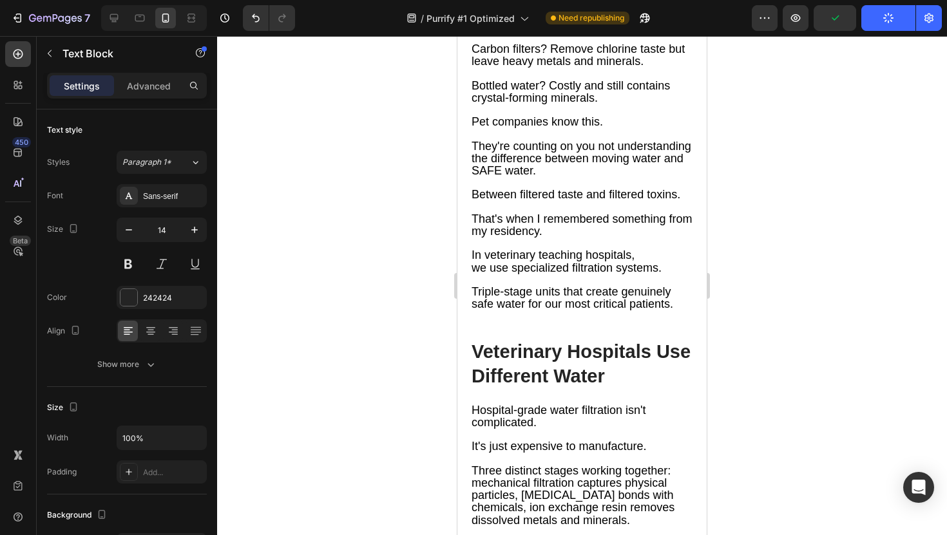
scroll to position [3301, 0]
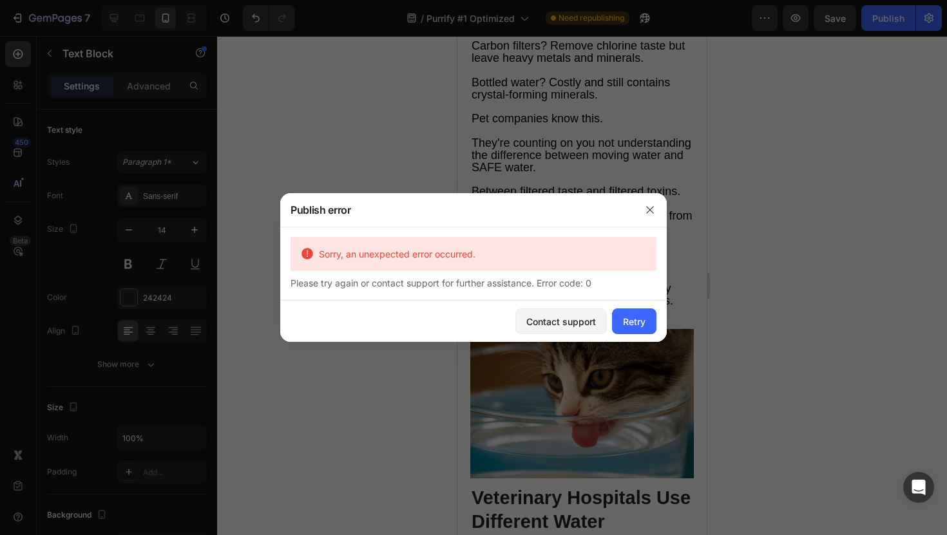
click at [551, 119] on div at bounding box center [473, 267] width 947 height 535
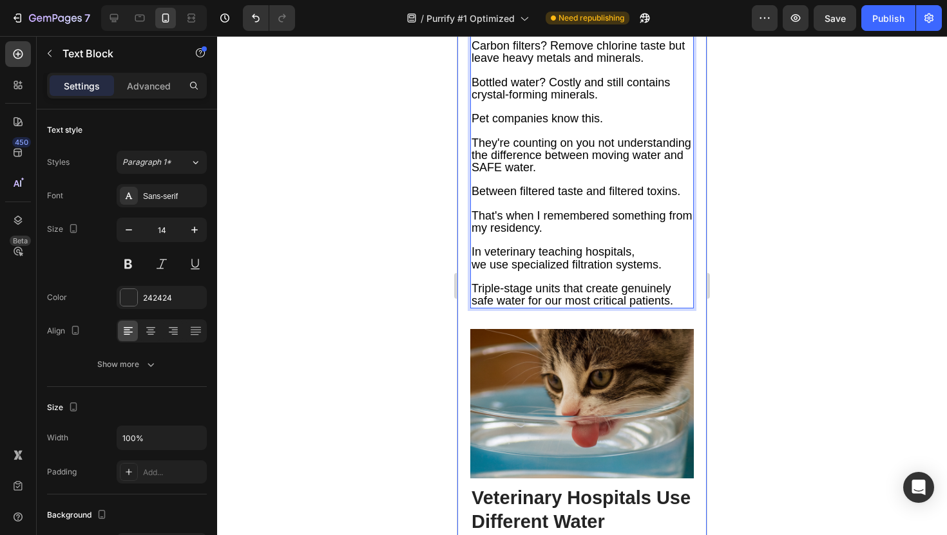
drag, startPoint x: 553, startPoint y: 119, endPoint x: 468, endPoint y: 115, distance: 84.5
drag, startPoint x: 583, startPoint y: 151, endPoint x: 462, endPoint y: 154, distance: 121.1
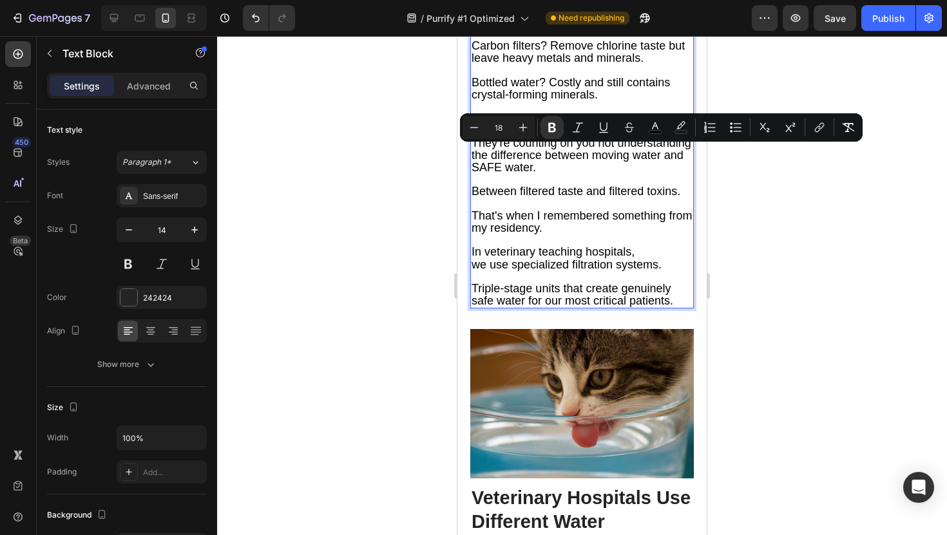
click at [533, 64] on span "Carbon filters? Remove chlorine taste but leave heavy metals and minerals." at bounding box center [577, 51] width 213 height 25
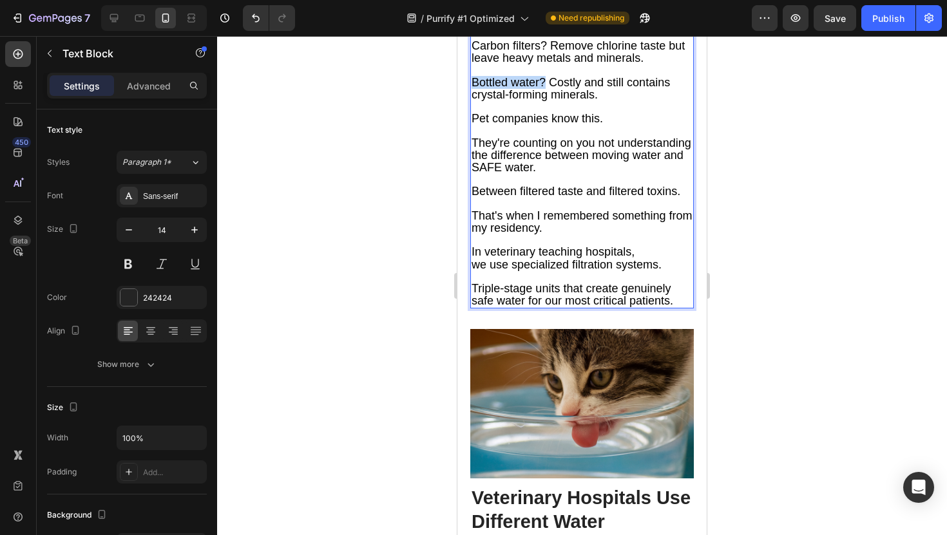
drag, startPoint x: 546, startPoint y: 224, endPoint x: 459, endPoint y: 224, distance: 87.6
click at [521, 125] on p "Pet companies know this." at bounding box center [581, 113] width 221 height 24
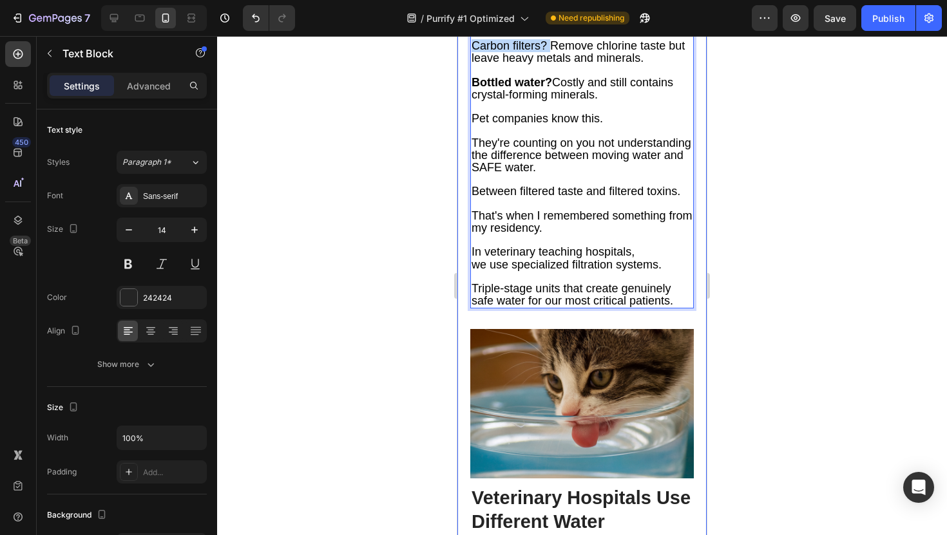
drag, startPoint x: 549, startPoint y: 187, endPoint x: 464, endPoint y: 186, distance: 85.0
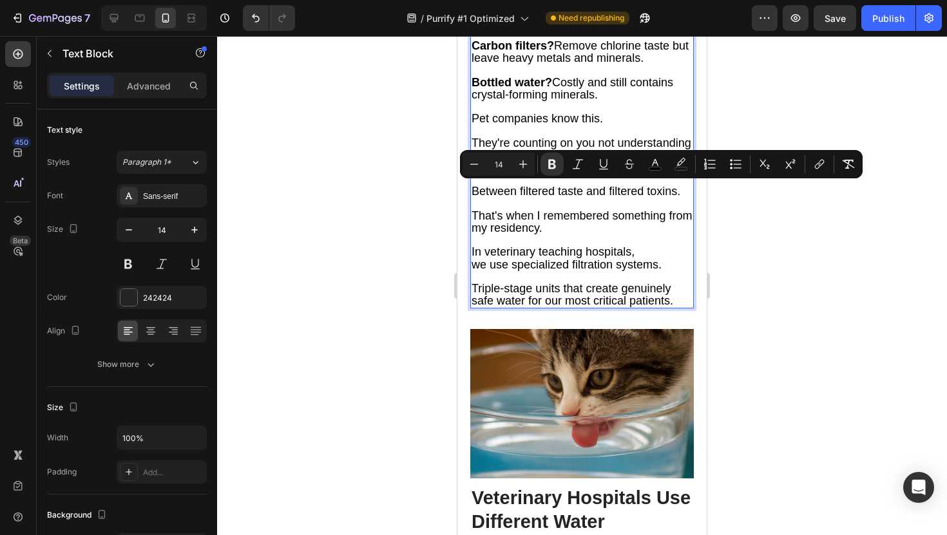
click at [543, 125] on p "Pet companies know this." at bounding box center [581, 113] width 221 height 24
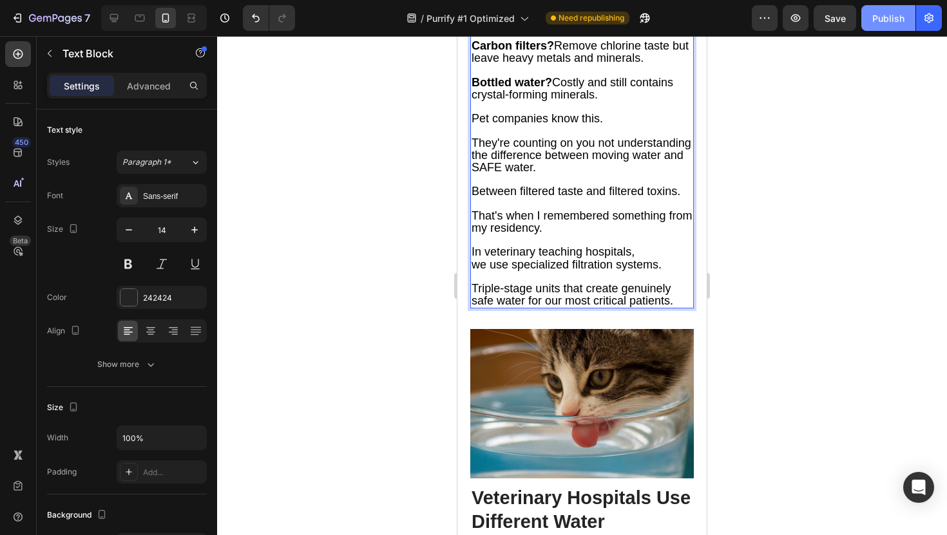
click at [881, 24] on div "Publish" at bounding box center [888, 19] width 32 height 14
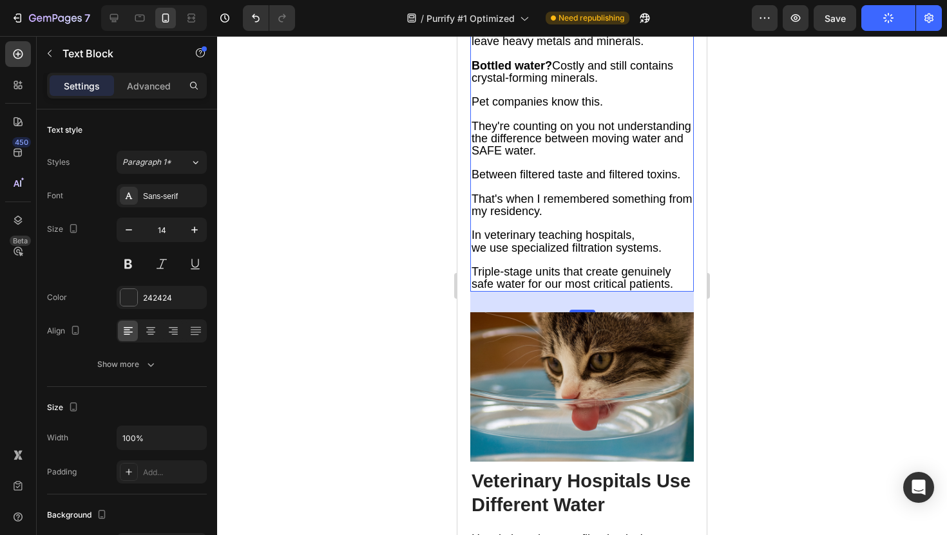
scroll to position [3320, 0]
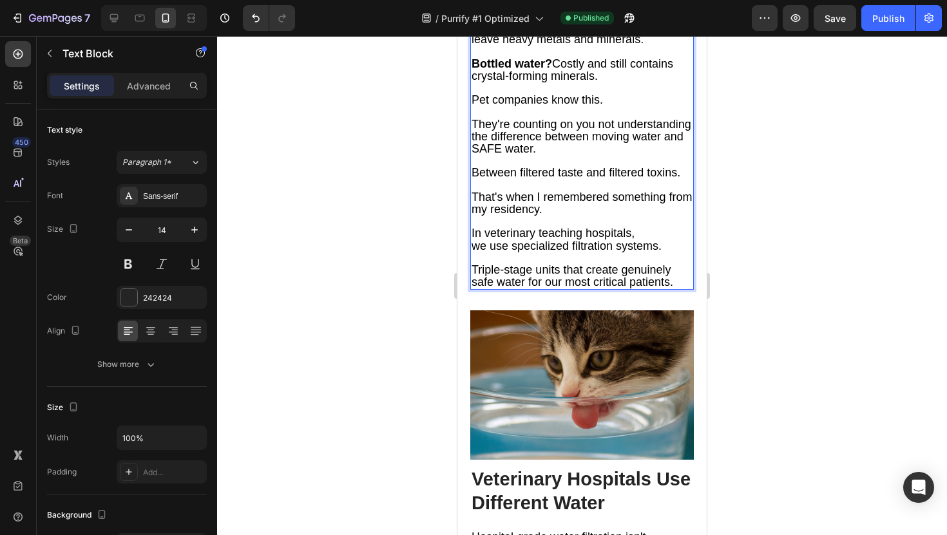
click at [556, 9] on span "poisoned supply." at bounding box center [514, 2] width 86 height 13
click at [554, 9] on span "poisoned supply." at bounding box center [514, 2] width 86 height 13
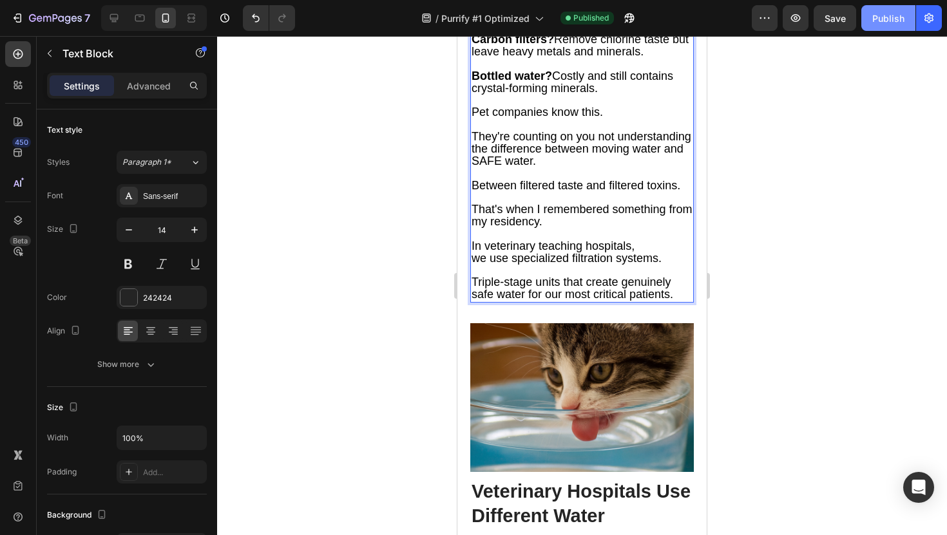
click at [877, 16] on div "Publish" at bounding box center [888, 19] width 32 height 14
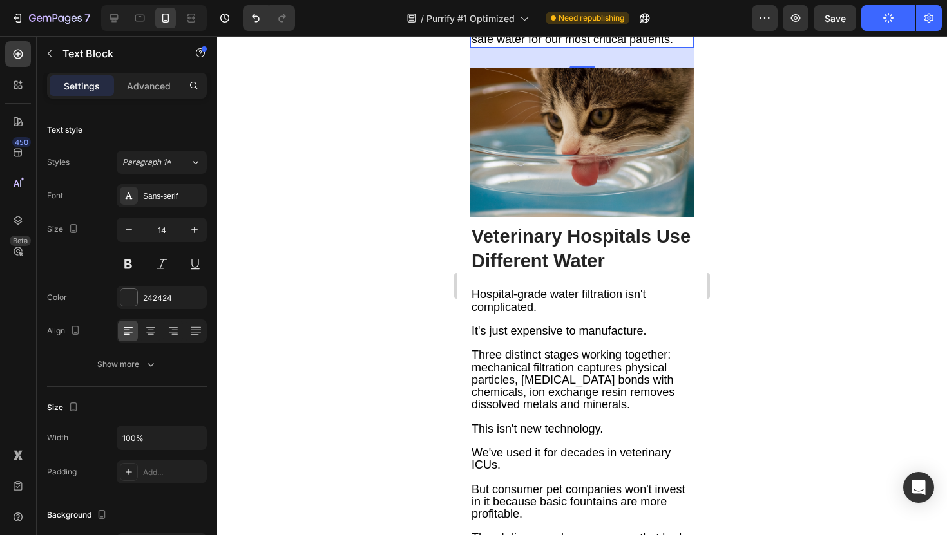
scroll to position [3581, 0]
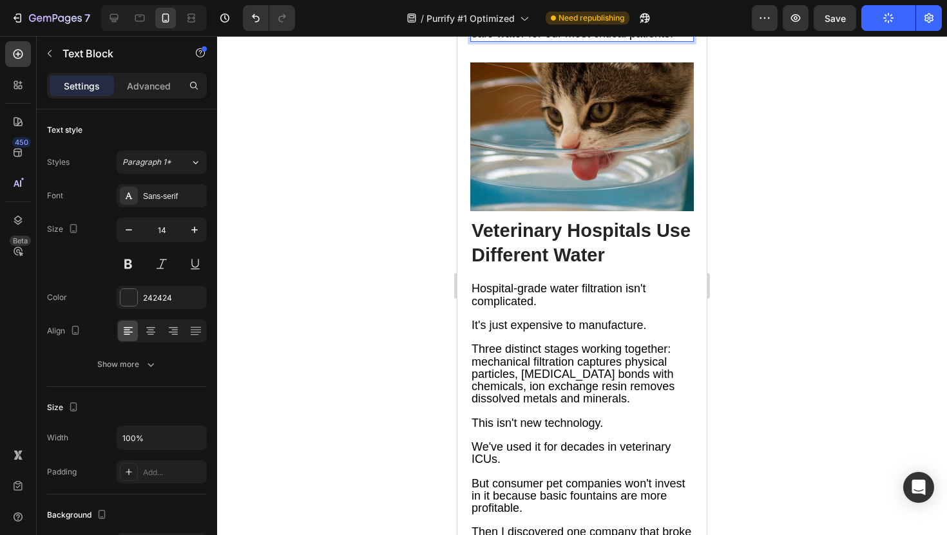
click at [535, 40] on span "Triple-stage units that create genuinely safe water for our most critical patie…" at bounding box center [572, 27] width 202 height 25
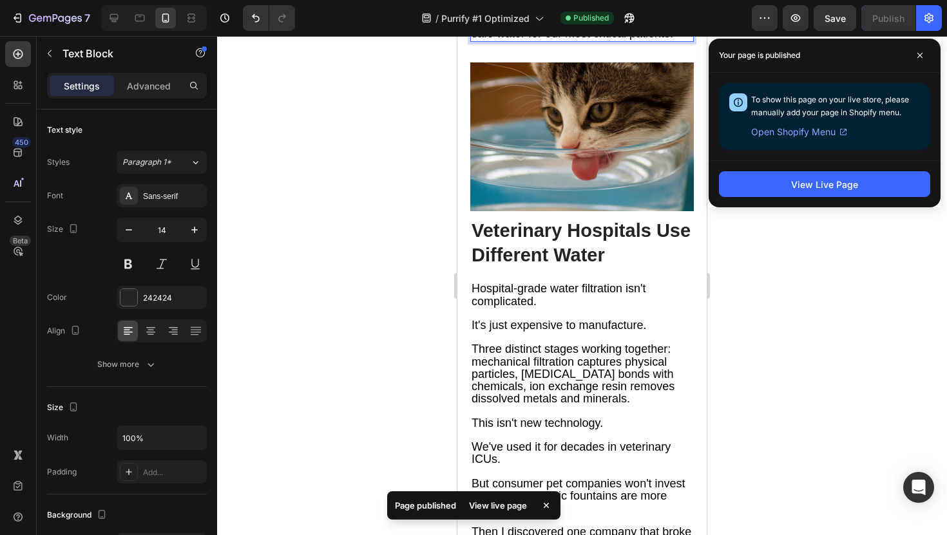
drag, startPoint x: 533, startPoint y: 166, endPoint x: 509, endPoint y: 167, distance: 24.5
click at [509, 40] on span "Triple-stage units that create genuinely safe water for our most critical patie…" at bounding box center [572, 27] width 202 height 25
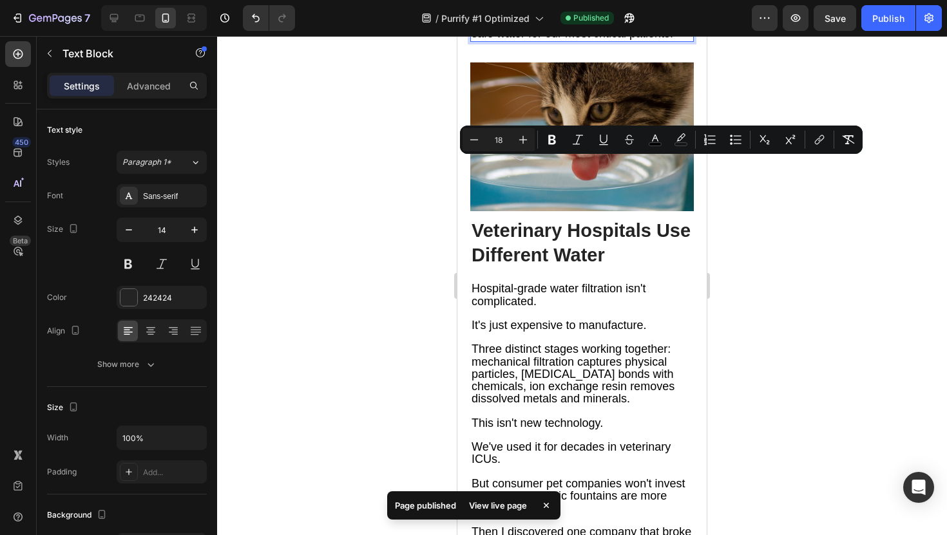
click at [533, 40] on span "Triple-stage units that create genuinely safe water for our most critical patie…" at bounding box center [572, 27] width 202 height 25
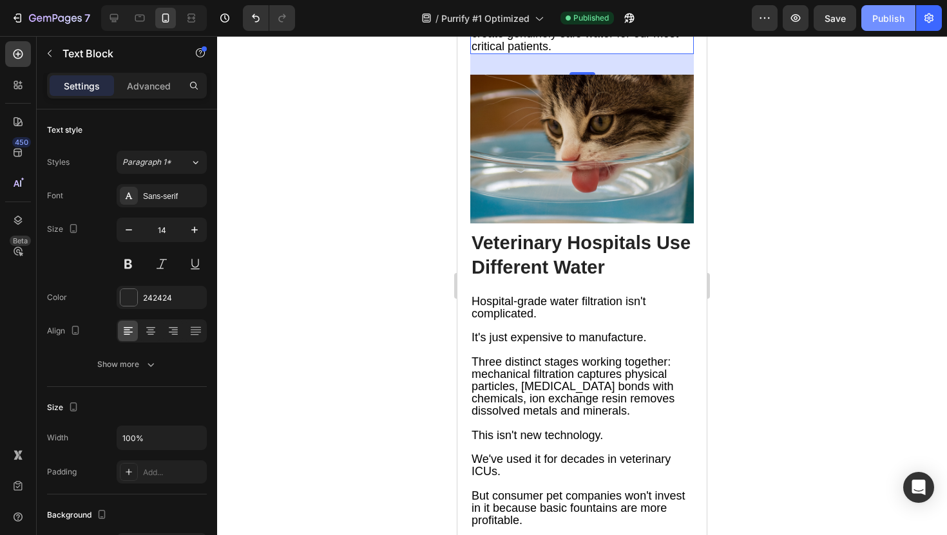
click at [889, 17] on div "Publish" at bounding box center [888, 19] width 32 height 14
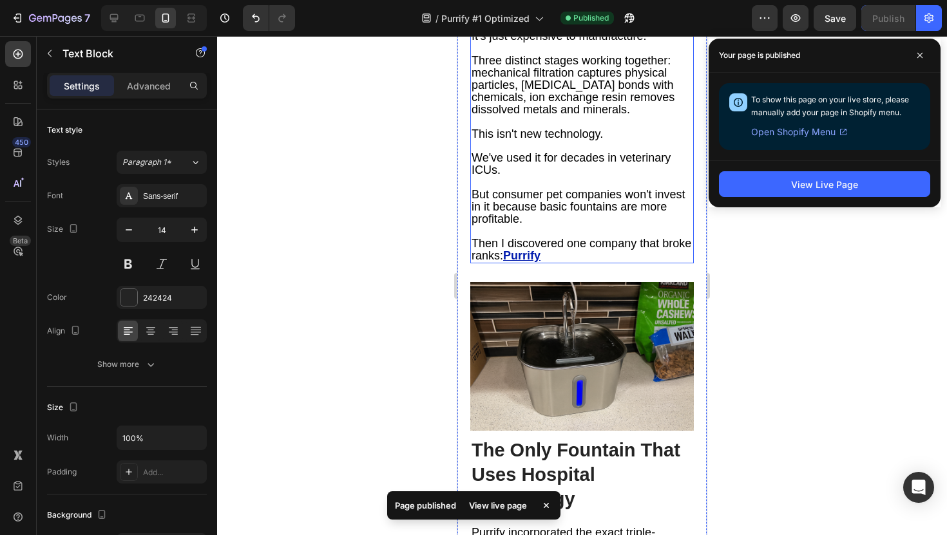
scroll to position [3889, 0]
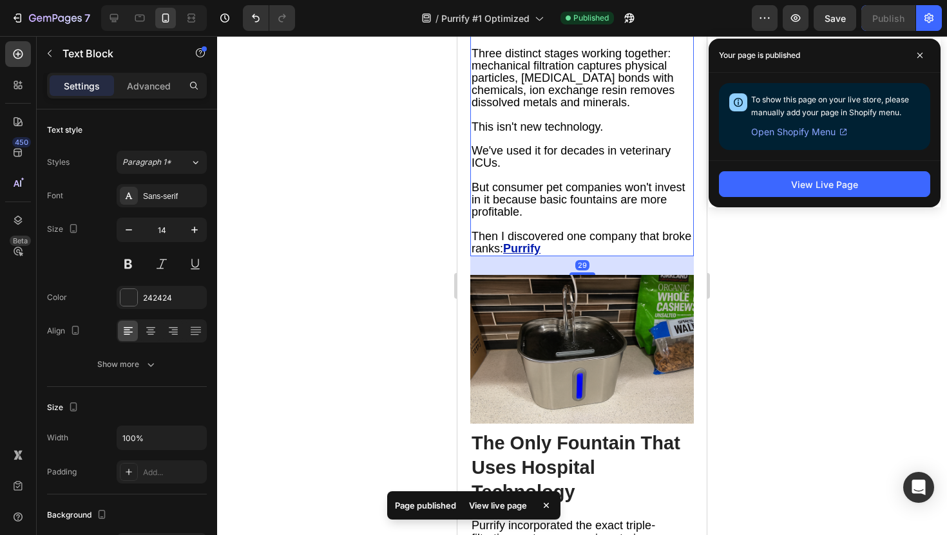
click at [474, 109] on span "Three distinct stages working together: mechanical filtration captures physical…" at bounding box center [572, 78] width 203 height 62
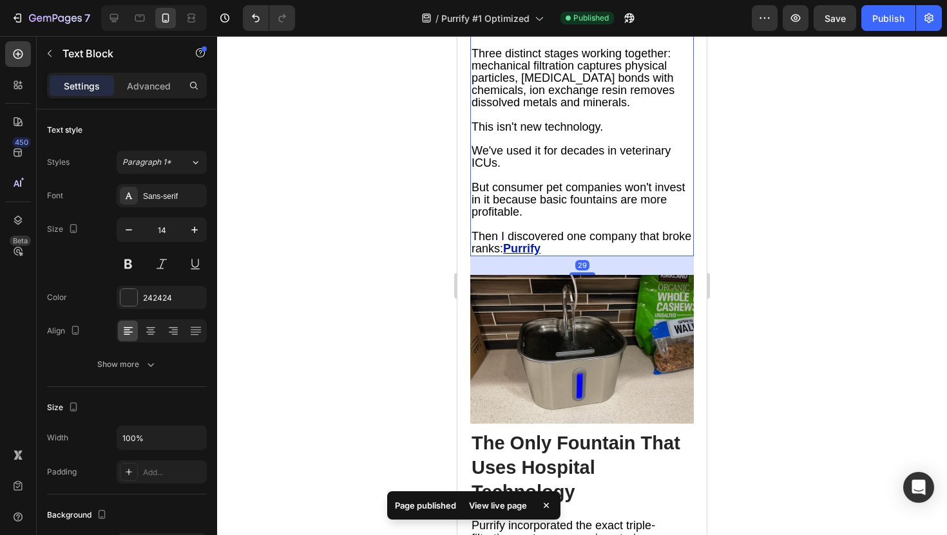
click at [473, 109] on span "Three distinct stages working together: mechanical filtration captures physical…" at bounding box center [572, 78] width 203 height 62
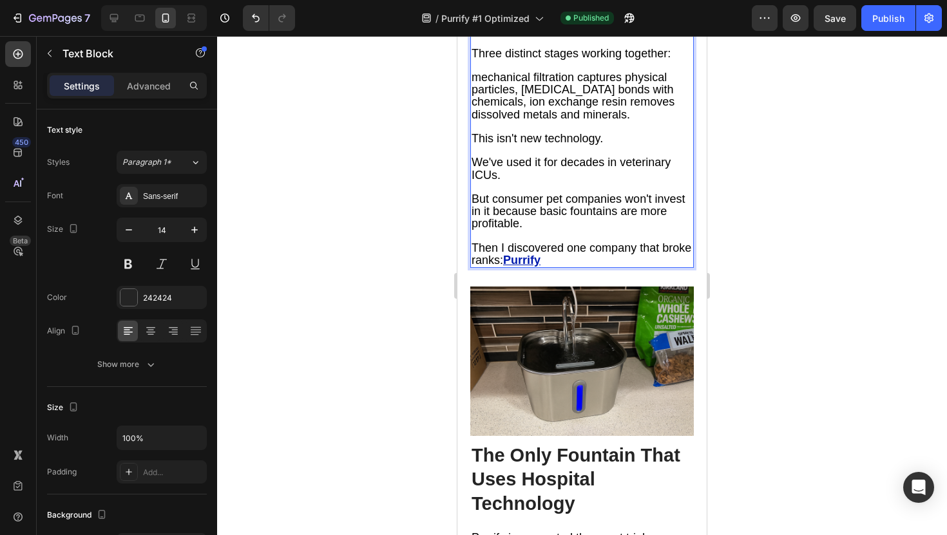
click at [519, 121] on span "mechanical filtration captures physical particles, [MEDICAL_DATA] bonds with ch…" at bounding box center [572, 96] width 203 height 50
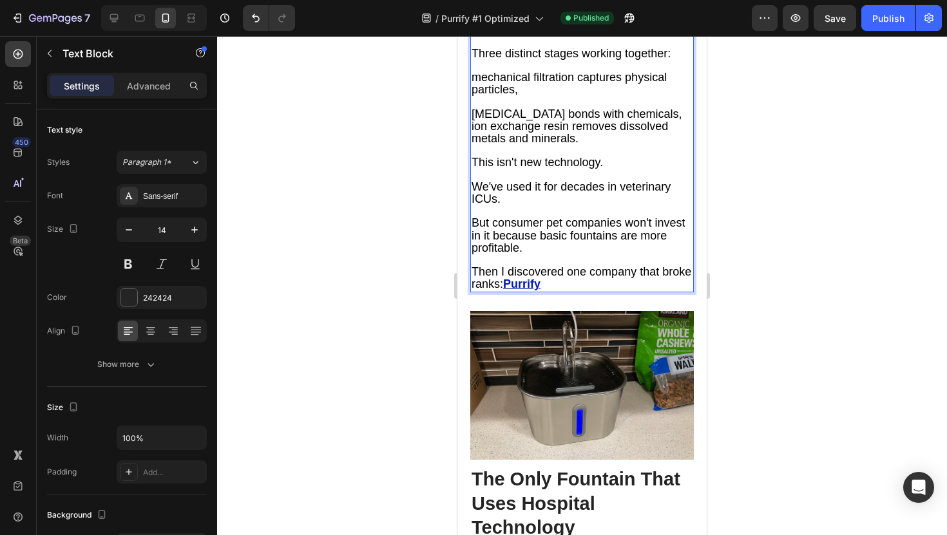
click at [674, 145] on span "[MEDICAL_DATA] bonds with chemicals, ion exchange resin removes dissolved metal…" at bounding box center [576, 126] width 210 height 37
click at [676, 145] on span "[MEDICAL_DATA] bonds with chemicals, ion exchange resin removes dissolved metal…" at bounding box center [576, 126] width 210 height 37
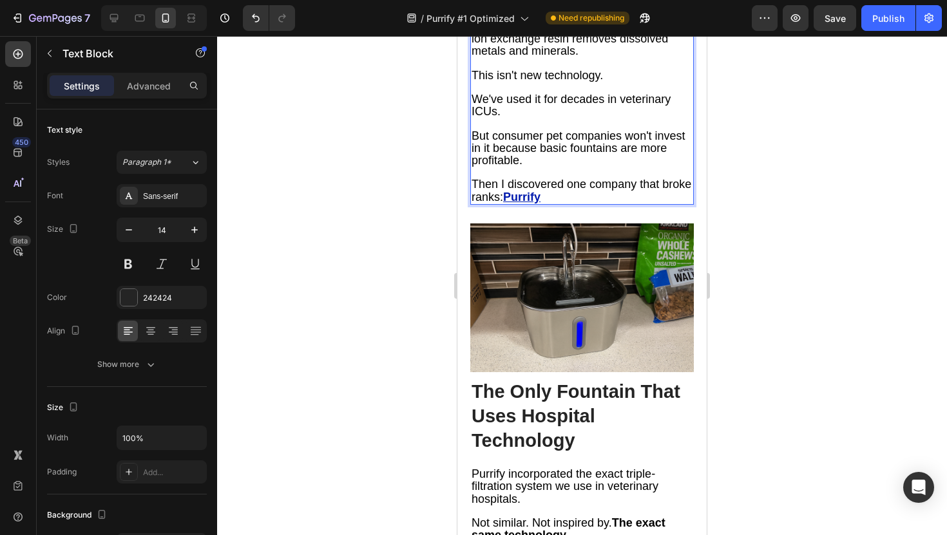
scroll to position [3991, 0]
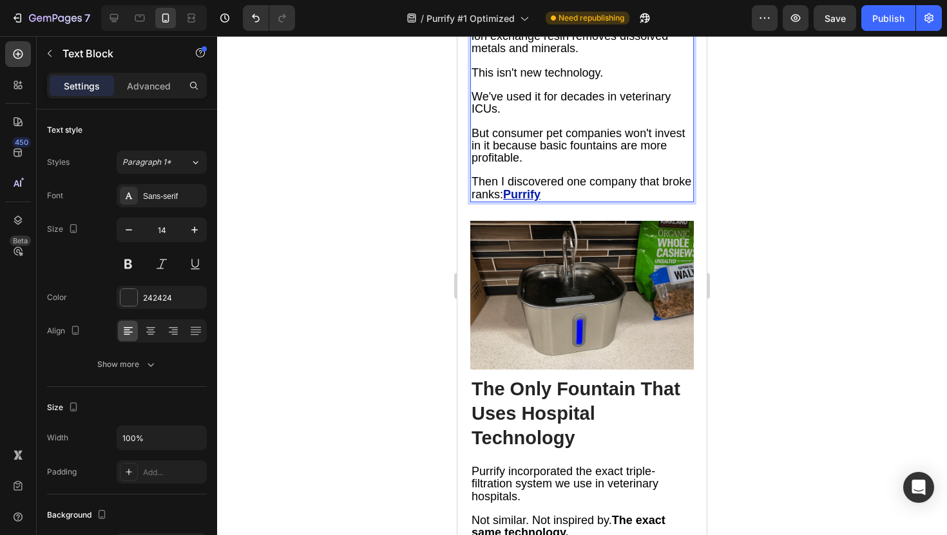
click at [620, 55] on p "ion exchange resin removes dissolved metals and minerals." at bounding box center [581, 42] width 221 height 24
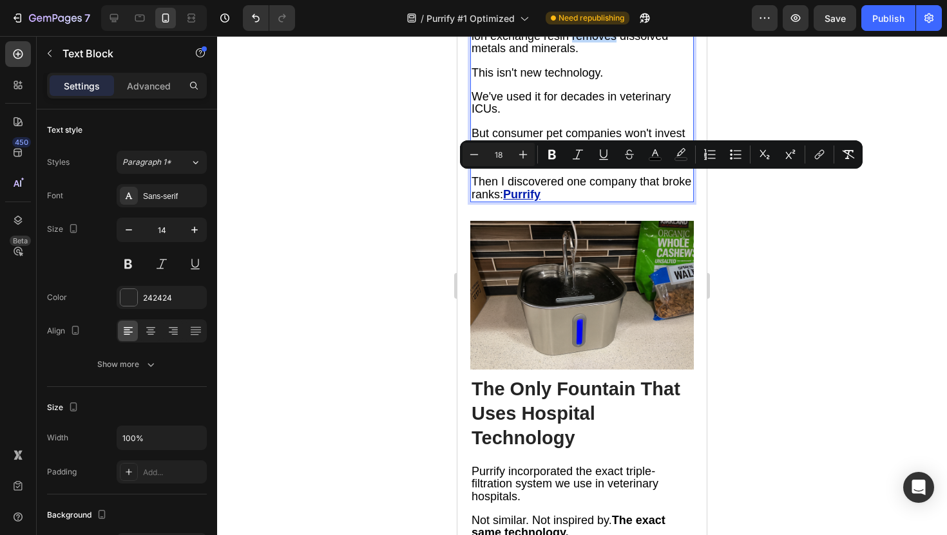
drag, startPoint x: 616, startPoint y: 184, endPoint x: 575, endPoint y: 184, distance: 40.6
click at [575, 55] on span "ion exchange resin removes dissolved metals and minerals." at bounding box center [569, 42] width 196 height 25
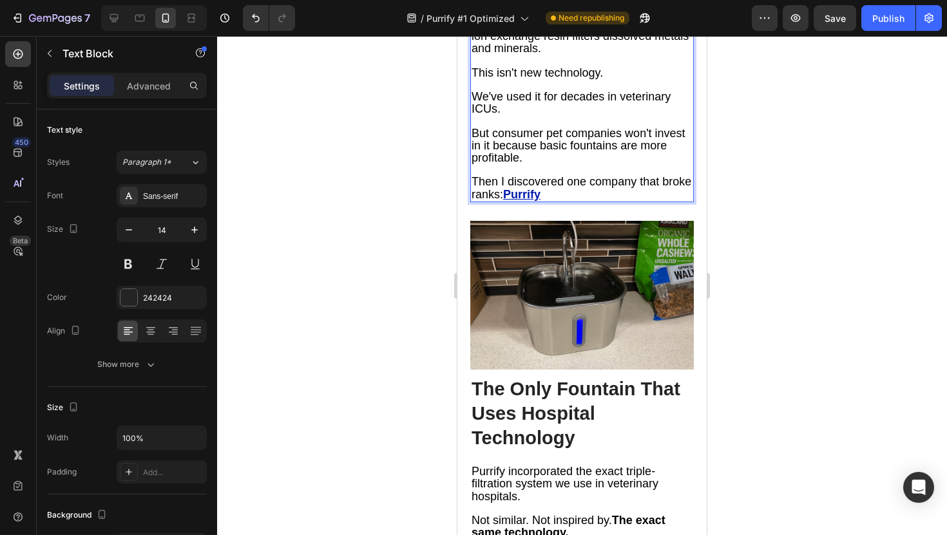
click at [591, 19] on span "[MEDICAL_DATA] bonds with chemicals," at bounding box center [576, 12] width 210 height 13
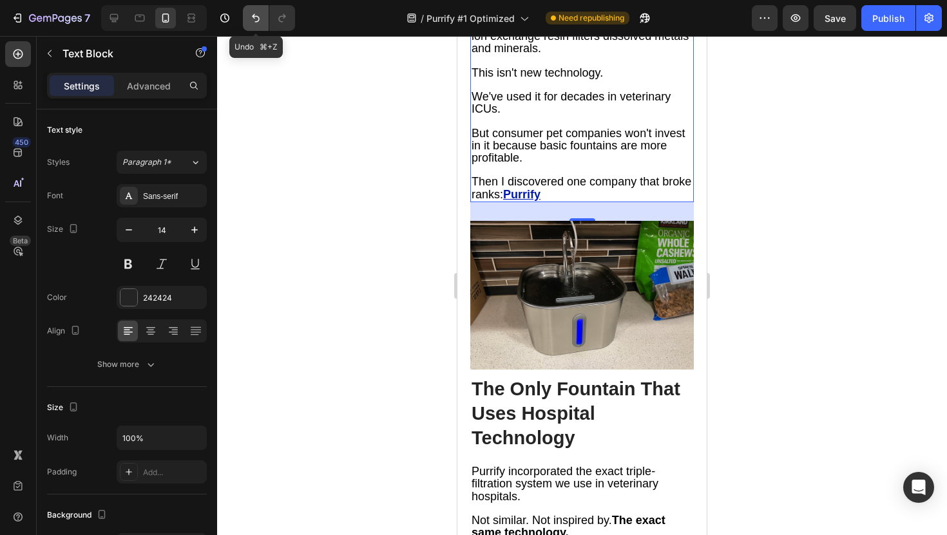
click at [254, 17] on icon "Undo/Redo" at bounding box center [256, 18] width 8 height 8
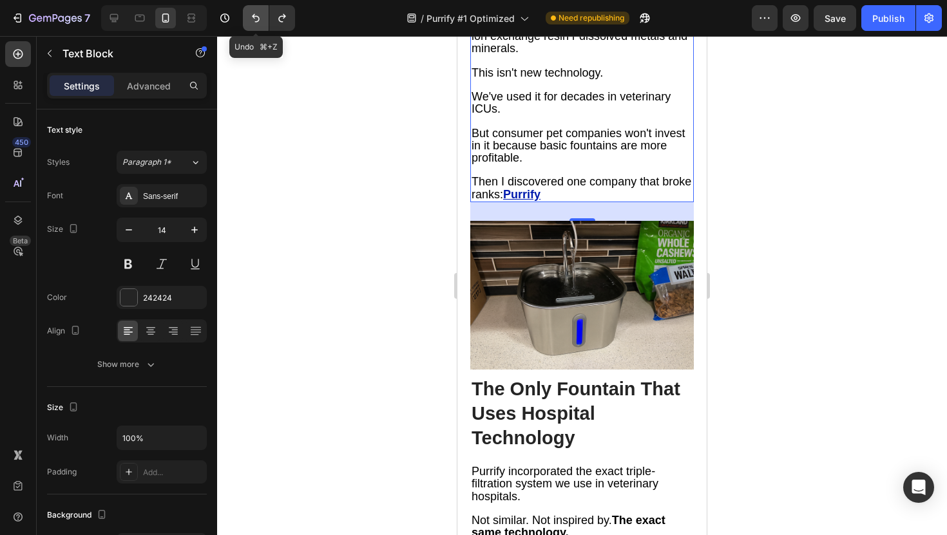
click at [254, 17] on icon "Undo/Redo" at bounding box center [256, 18] width 8 height 8
click at [875, 20] on div "Publish" at bounding box center [888, 19] width 32 height 14
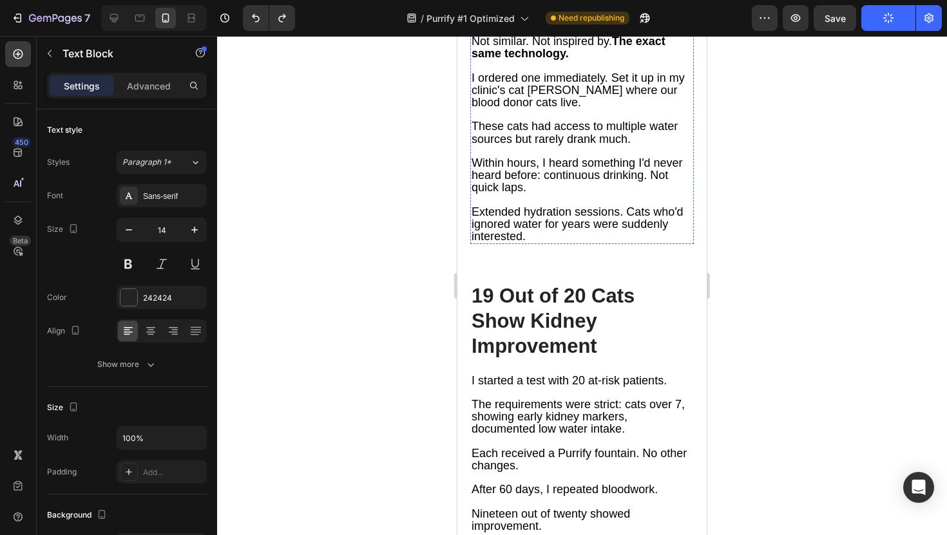
scroll to position [4471, 0]
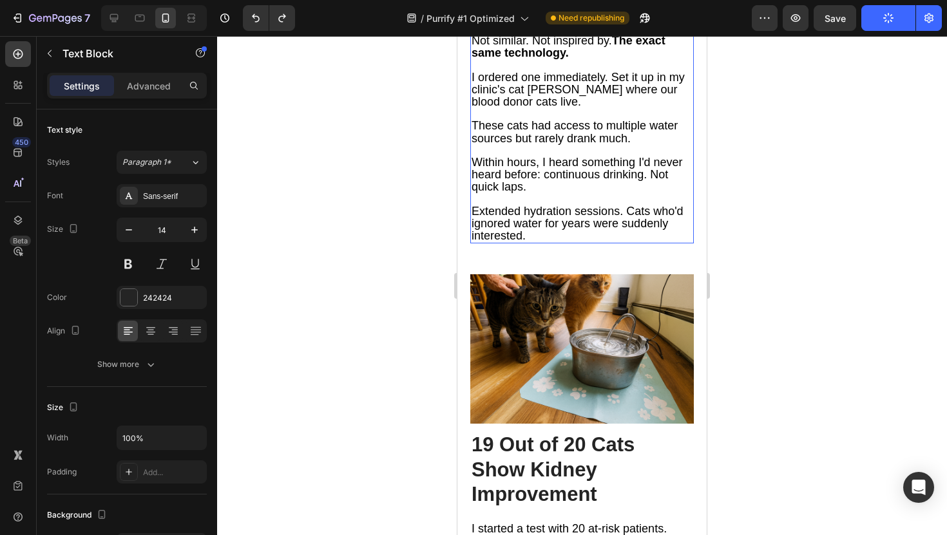
click at [614, 59] on span "Not similar. Not inspired by. The exact same technology." at bounding box center [568, 46] width 194 height 25
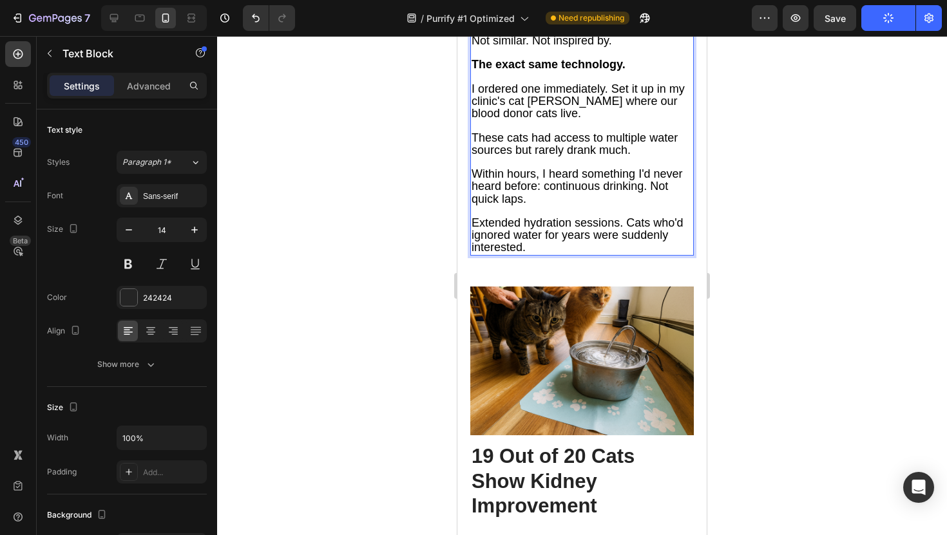
click at [533, 47] on span "Not similar. Not inspired by." at bounding box center [541, 40] width 140 height 13
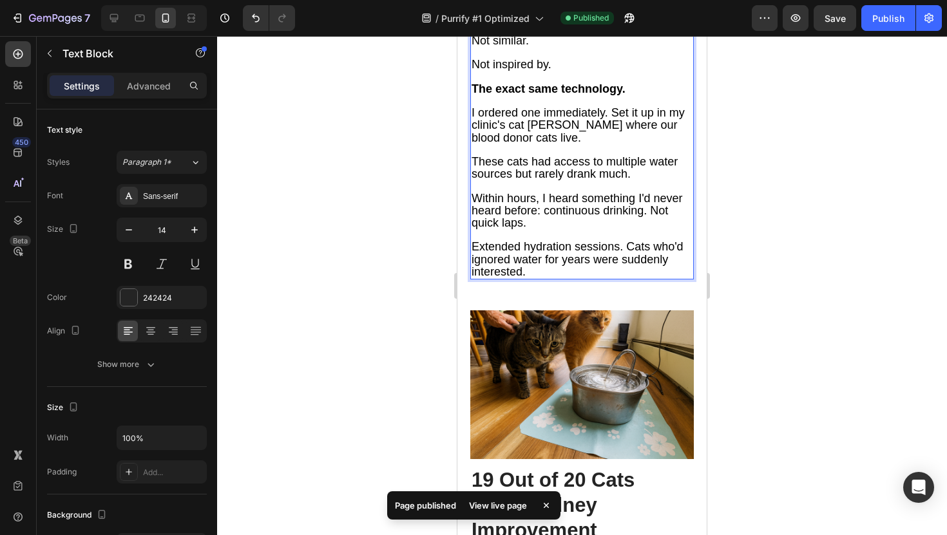
click at [515, 23] on span "Purrify incorporated the exact triple-filtration system we use in veterinary ho…" at bounding box center [564, 3] width 187 height 37
click at [654, 23] on span "Purrify incorporated the exact triple-filtration system we use in veterinary ho…" at bounding box center [564, 3] width 187 height 37
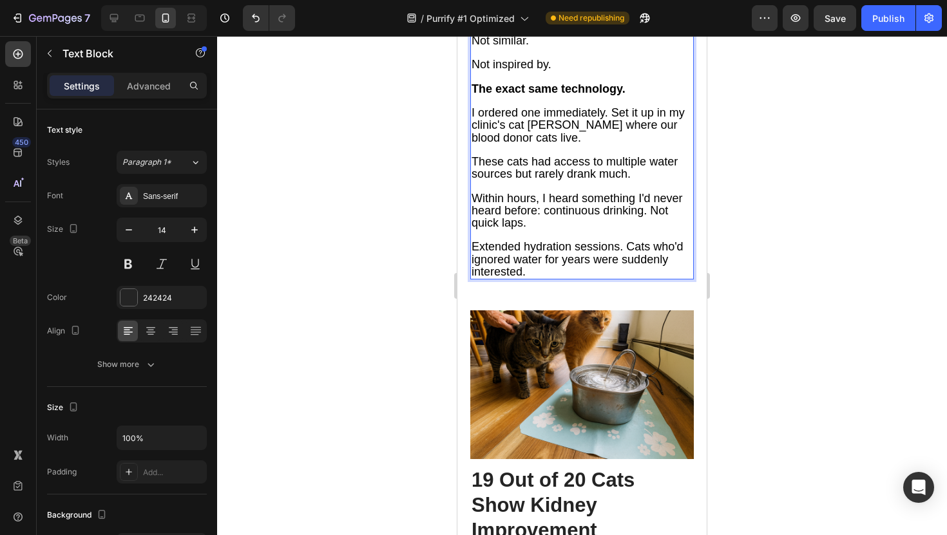
drag, startPoint x: 603, startPoint y: 150, endPoint x: 640, endPoint y: 151, distance: 37.4
click at [640, 23] on span "Purrify incorporated the exact triple-stage reverse osmosis filtration system w…" at bounding box center [581, 3] width 220 height 37
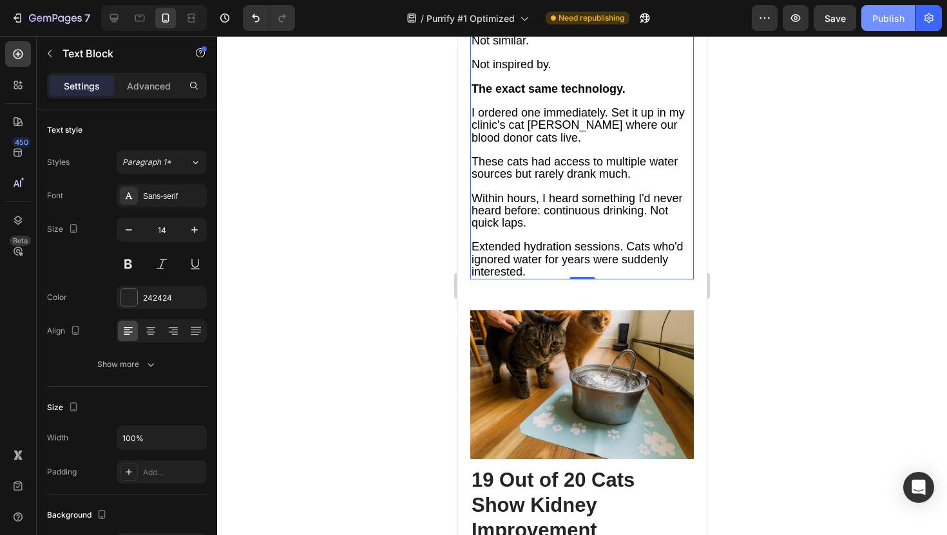
click at [877, 27] on button "Publish" at bounding box center [888, 18] width 54 height 26
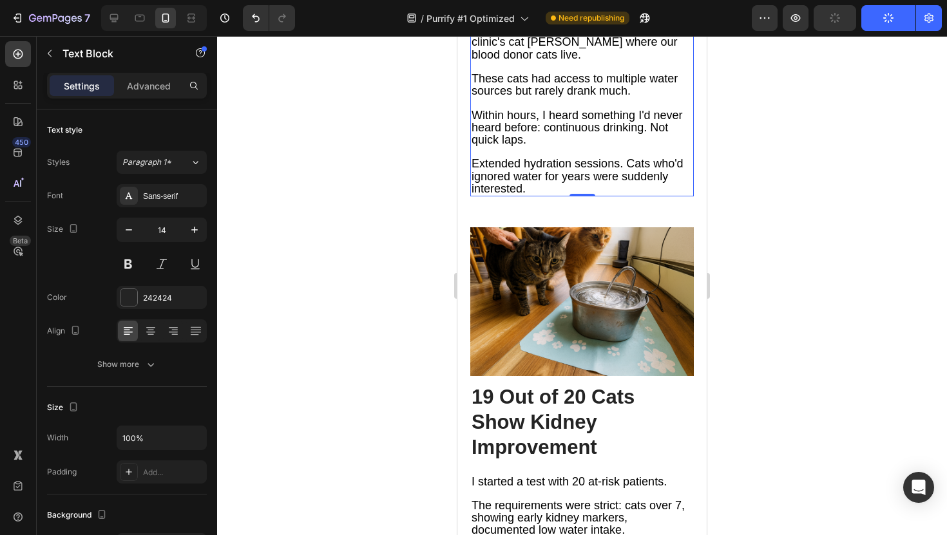
scroll to position [4583, 0]
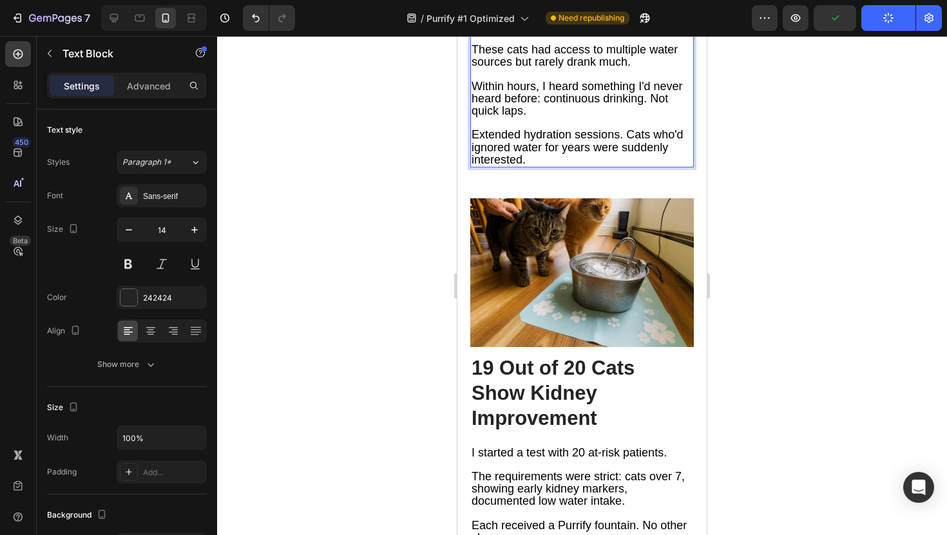
click at [612, 32] on span "I ordered one immediately. Set it up in my clinic's cat [PERSON_NAME] where our…" at bounding box center [577, 12] width 213 height 37
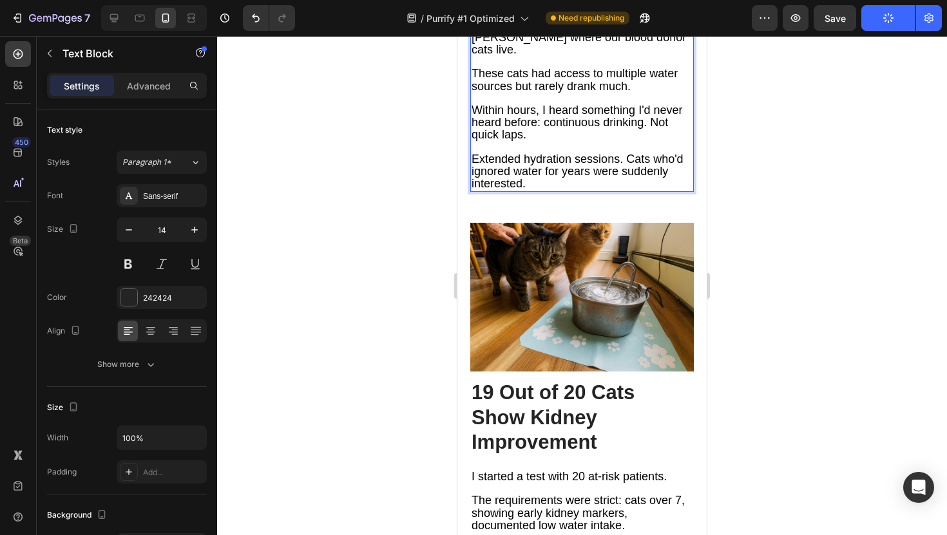
click at [650, 141] on span "Within hours, I heard something I'd never heard before: continuous drinking. No…" at bounding box center [576, 122] width 211 height 37
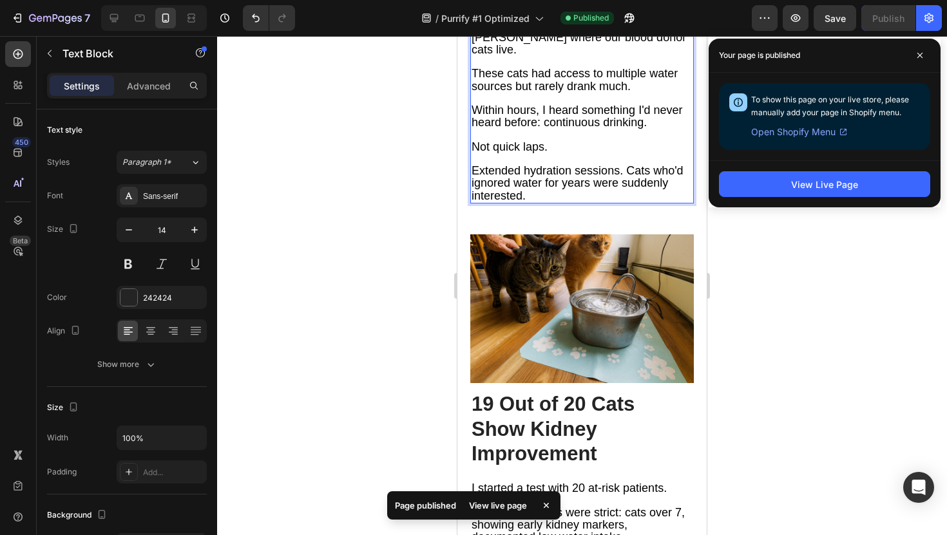
click at [628, 202] on span "Extended hydration sessions. Cats who'd ignored water for years were suddenly i…" at bounding box center [577, 182] width 212 height 37
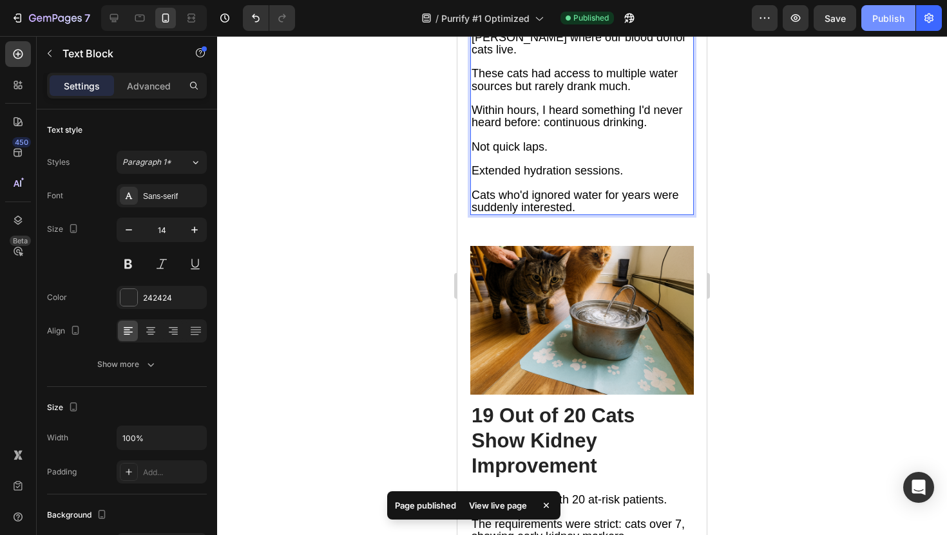
click at [889, 25] on button "Publish" at bounding box center [888, 18] width 54 height 26
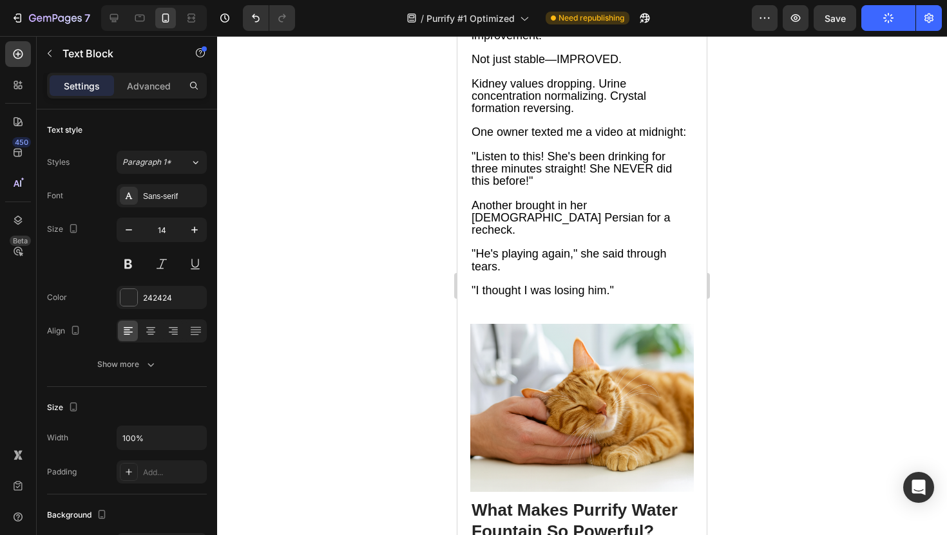
scroll to position [5202, 0]
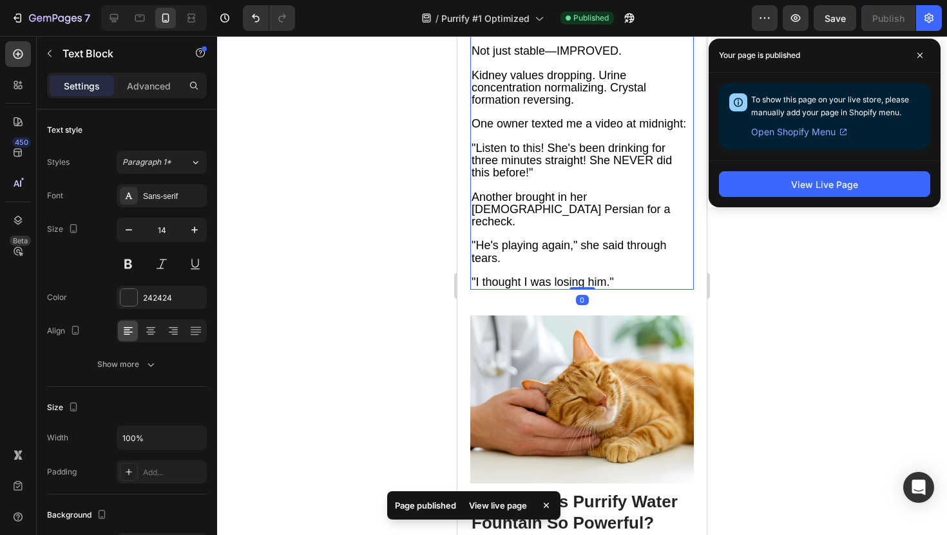
click at [600, 106] on span "Kidney values dropping. Urine concentration normalizing. Crystal formation reve…" at bounding box center [558, 87] width 175 height 37
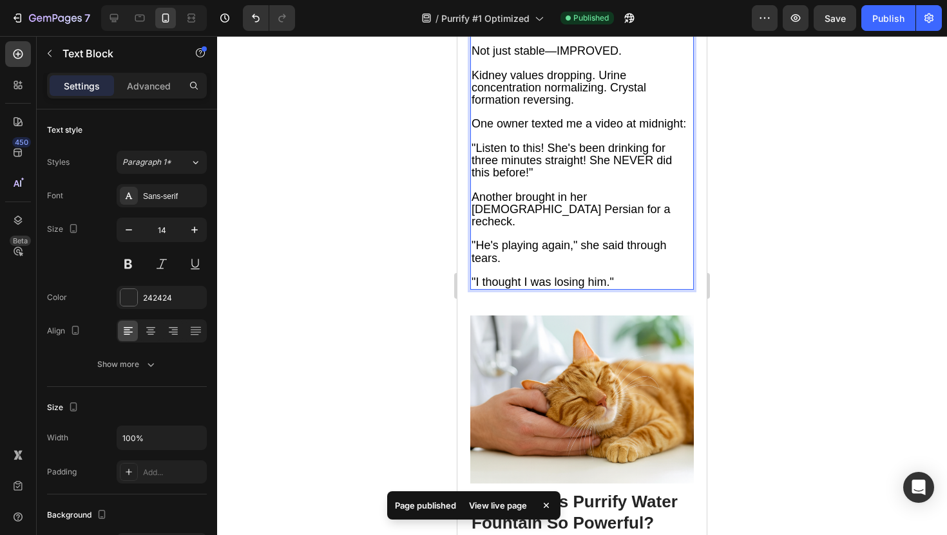
click at [600, 106] on span "Kidney values dropping. Urine concentration normalizing. Crystal formation reve…" at bounding box center [558, 87] width 175 height 37
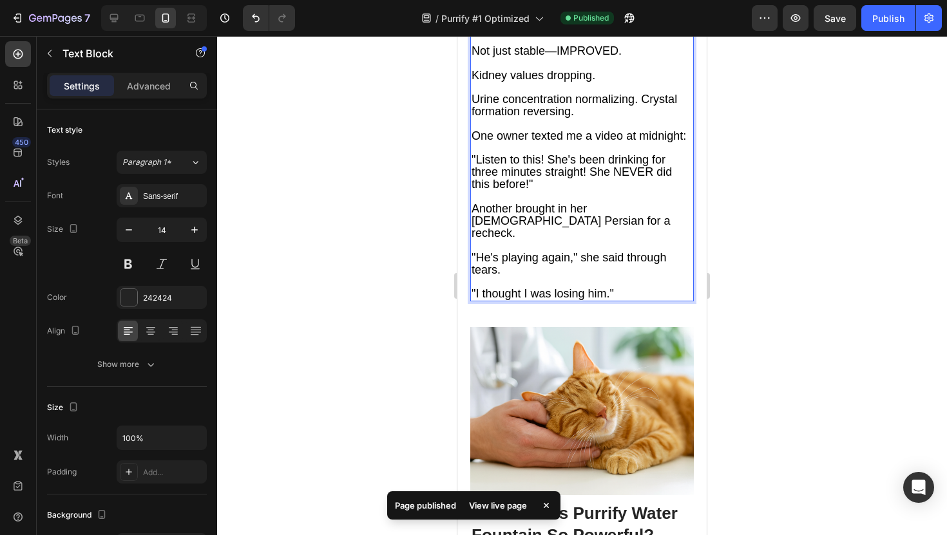
click at [642, 118] on span "Urine concentration normalizing. Crystal formation reversing." at bounding box center [573, 105] width 205 height 25
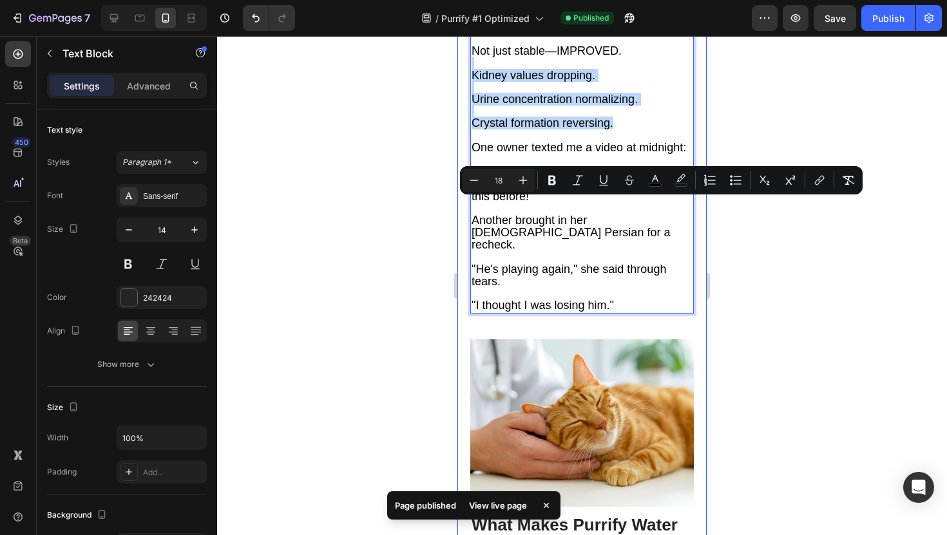
drag, startPoint x: 628, startPoint y: 256, endPoint x: 466, endPoint y: 197, distance: 172.2
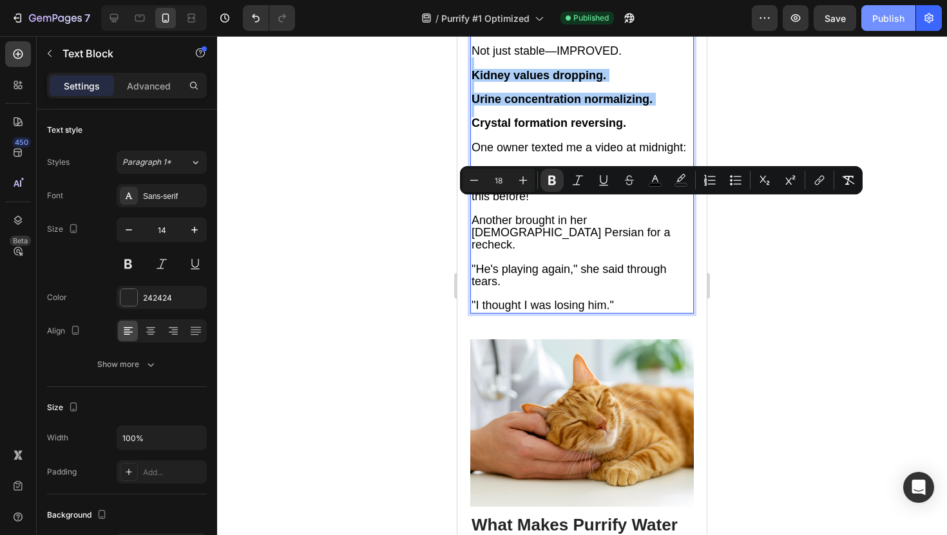
click at [891, 19] on div "Publish" at bounding box center [888, 19] width 32 height 14
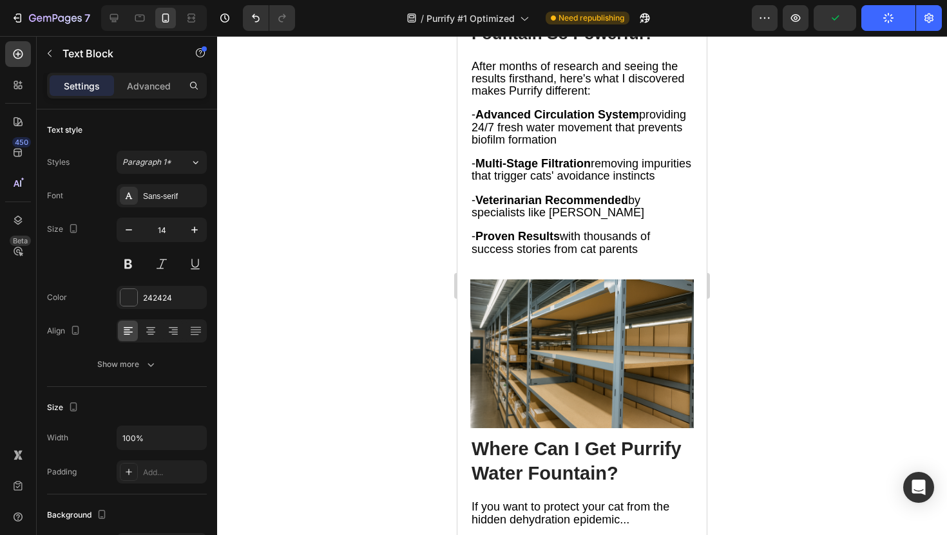
scroll to position [5718, 0]
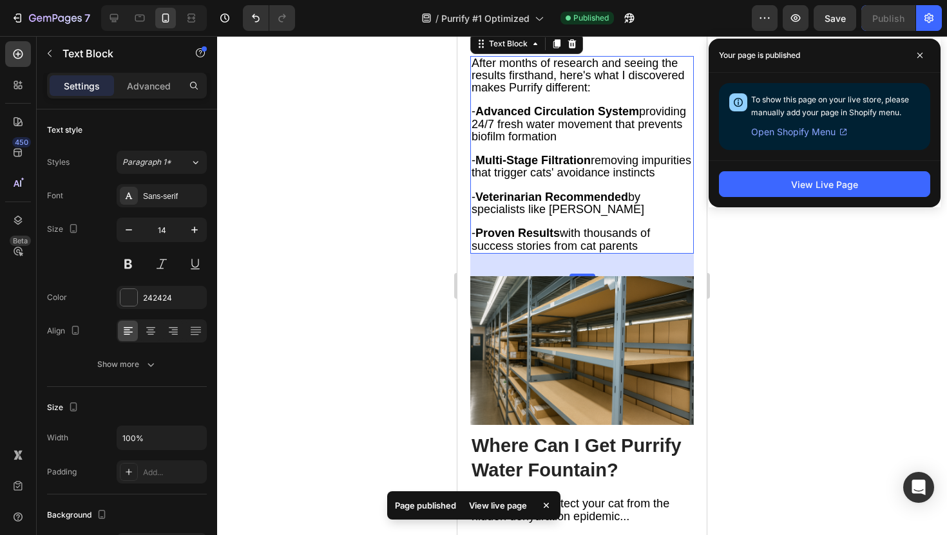
click at [497, 179] on span "- Multi-Stage Filtration removing impurities that trigger cats' avoidance insti…" at bounding box center [581, 166] width 220 height 25
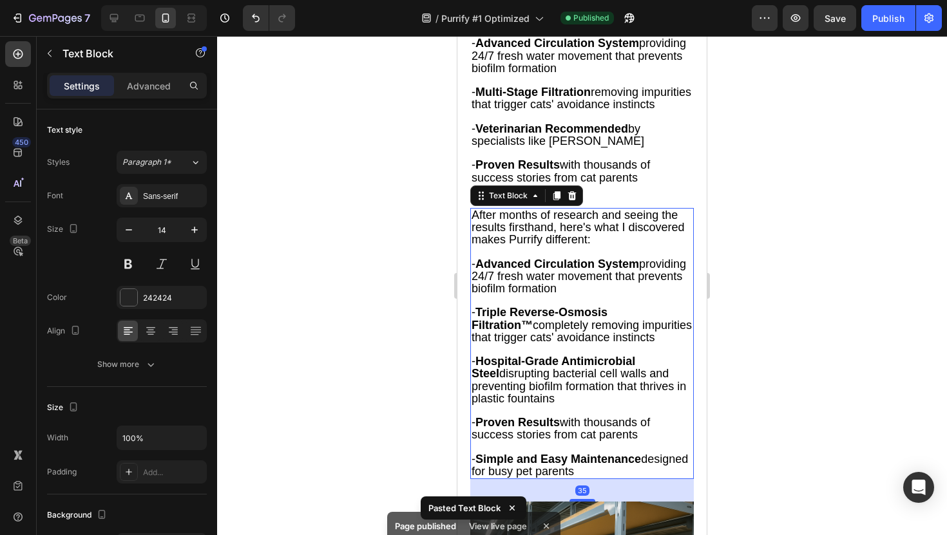
scroll to position [5765, 0]
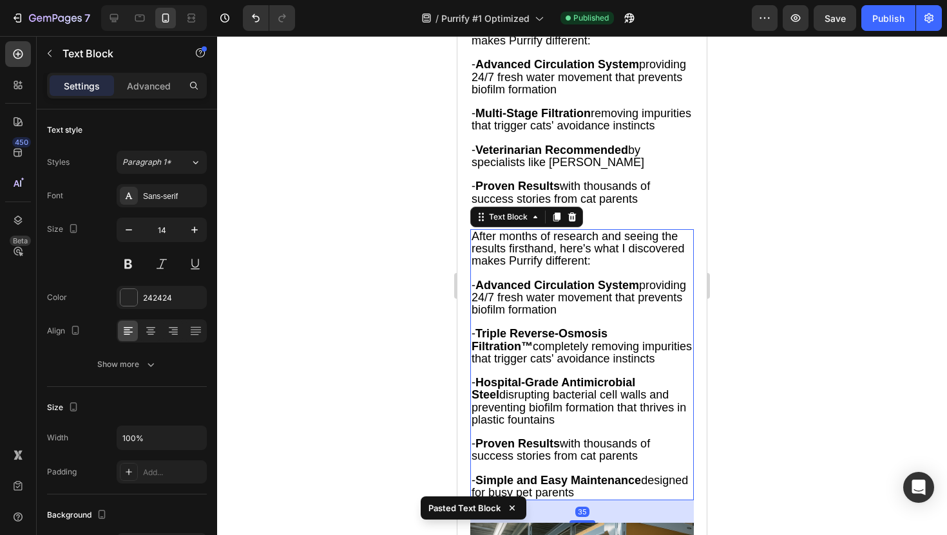
click at [529, 132] on span "- Multi-Stage Filtration removing impurities that trigger cats' avoidance insti…" at bounding box center [581, 119] width 220 height 25
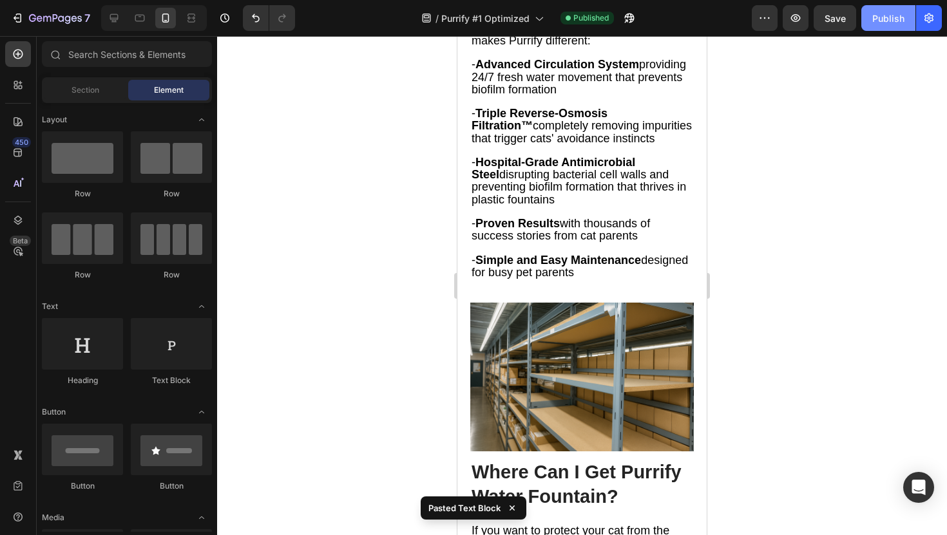
click at [889, 13] on div "Publish" at bounding box center [888, 19] width 32 height 14
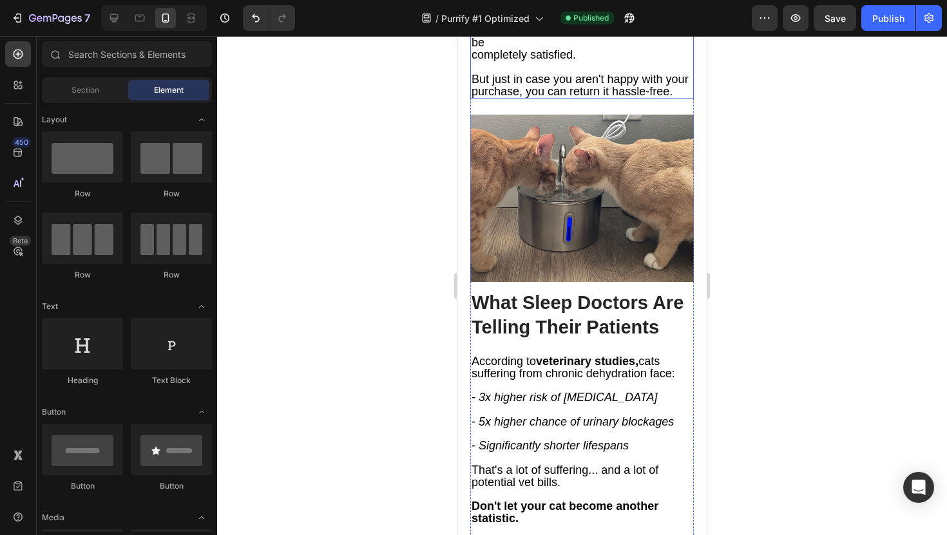
scroll to position [6749, 0]
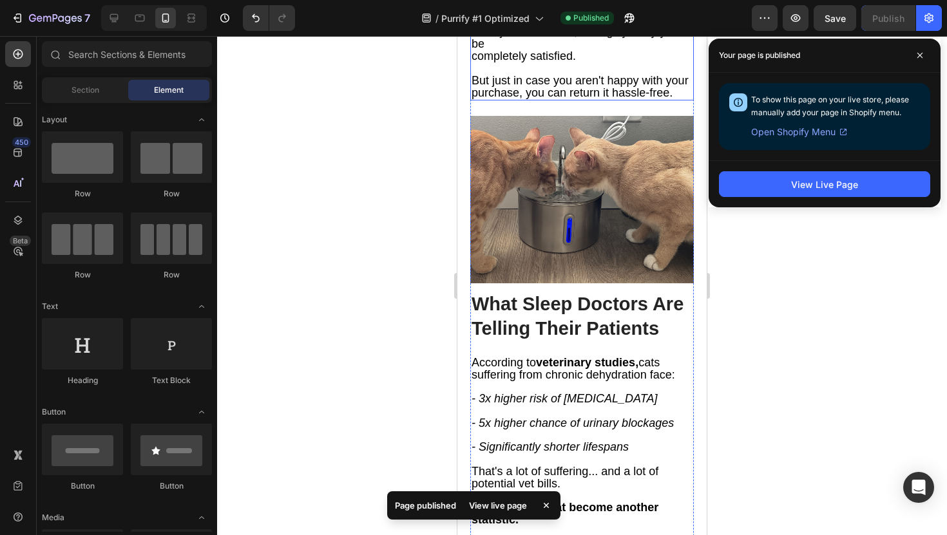
click at [477, 62] on span "completely satisfied." at bounding box center [523, 56] width 104 height 13
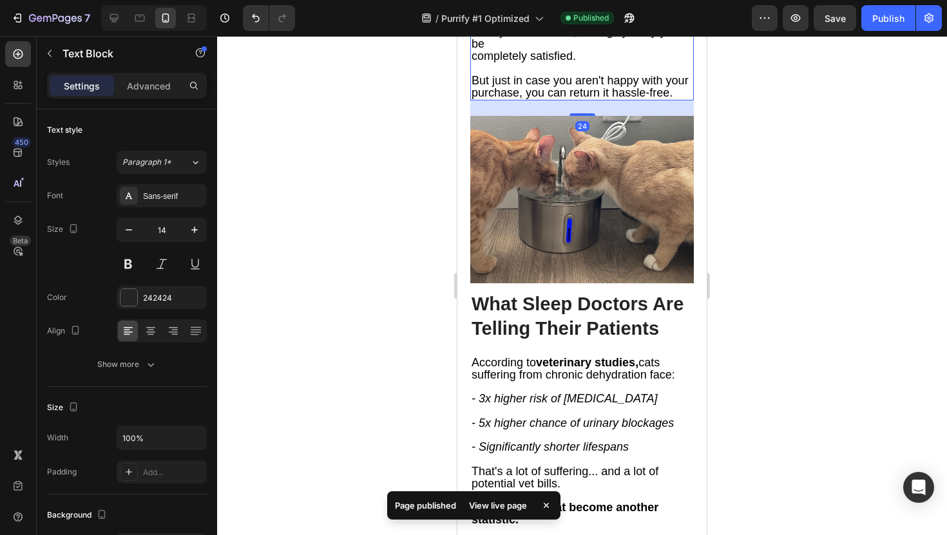
click at [471, 62] on span "completely satisfied." at bounding box center [523, 56] width 104 height 13
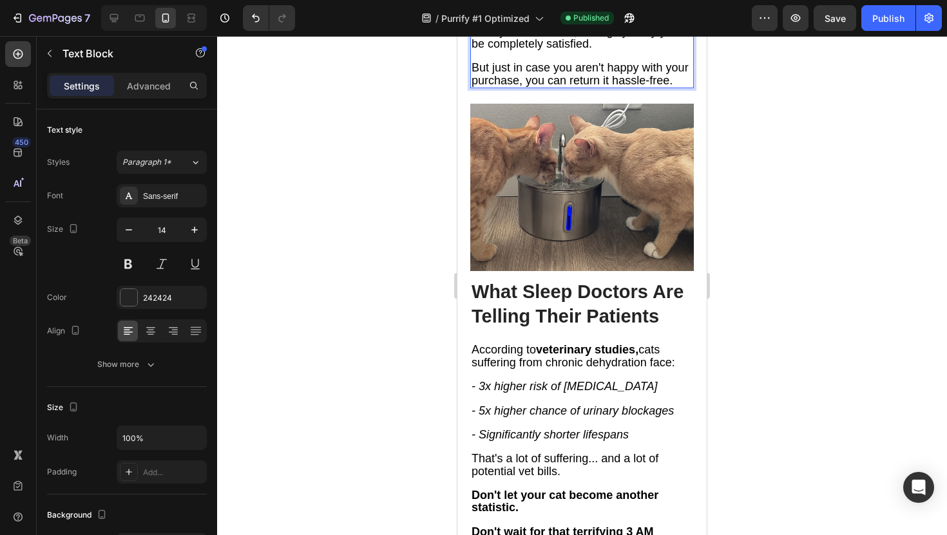
click at [578, 50] on span "From the thousands of positive reviews Purrify has received, it's highly likely…" at bounding box center [578, 31] width 214 height 37
click at [579, 50] on span "From the thousands of positive reviews Purrify has received, it's highly likely…" at bounding box center [578, 31] width 214 height 37
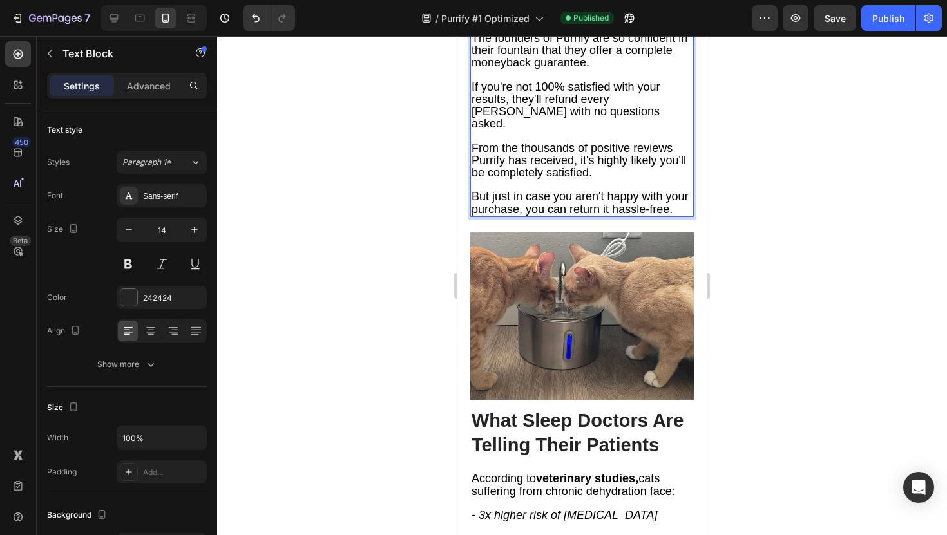
scroll to position [6619, 0]
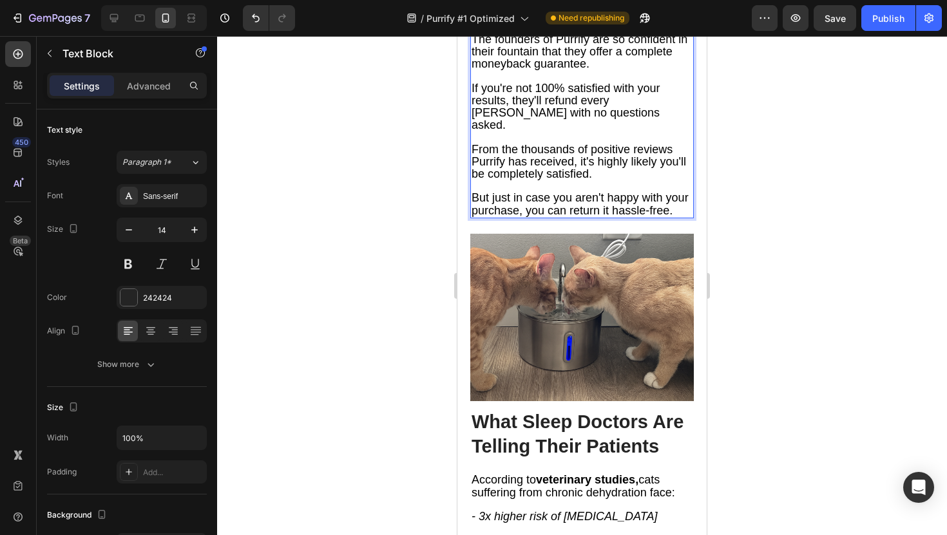
click at [588, 70] on span "The founders of Purrify are so confident in their fountain that they offer a co…" at bounding box center [579, 51] width 216 height 37
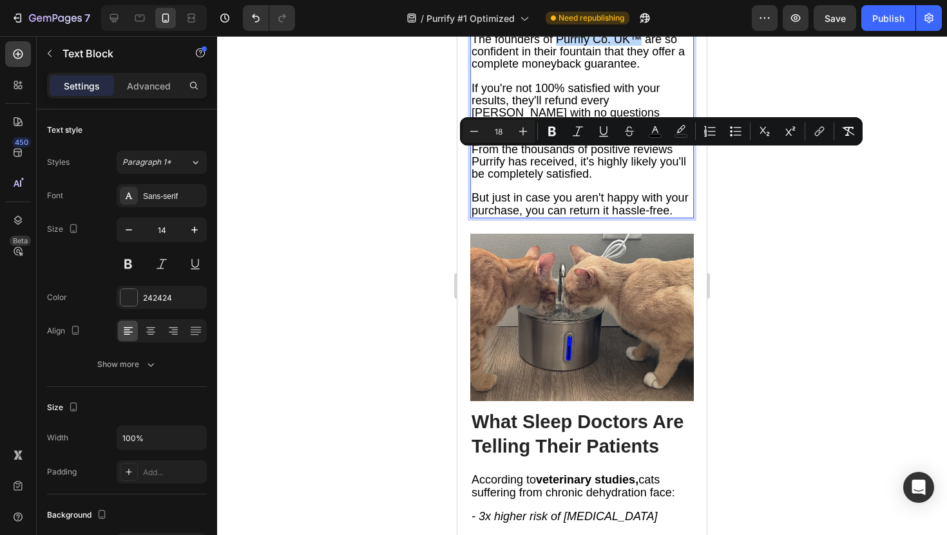
drag, startPoint x: 639, startPoint y: 155, endPoint x: 556, endPoint y: 156, distance: 83.1
click at [556, 70] on span "The founders of Purrify Co. UK™ are so confident in their fountain that they of…" at bounding box center [577, 51] width 213 height 37
click at [573, 132] on span "If you're not 100% satisfied with your results, they'll refund every [PERSON_NA…" at bounding box center [565, 107] width 189 height 50
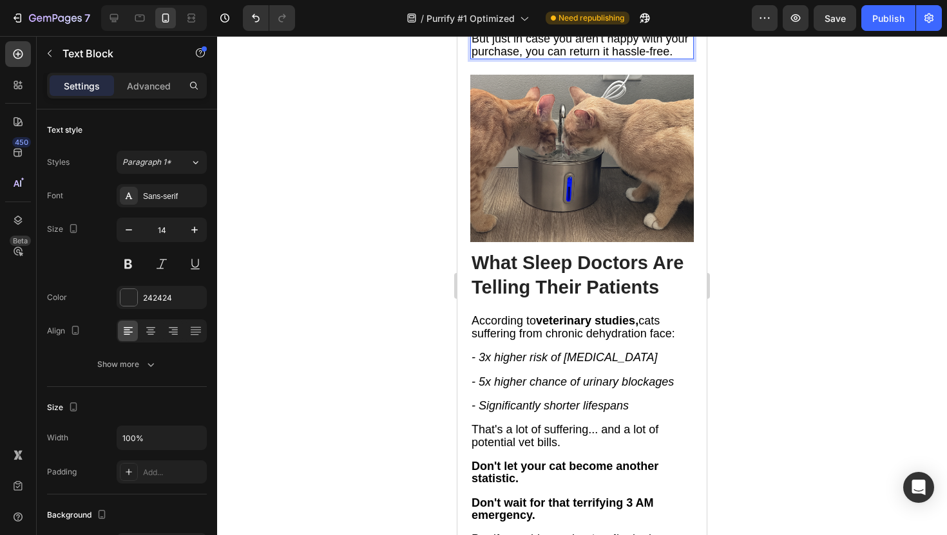
scroll to position [6798, 0]
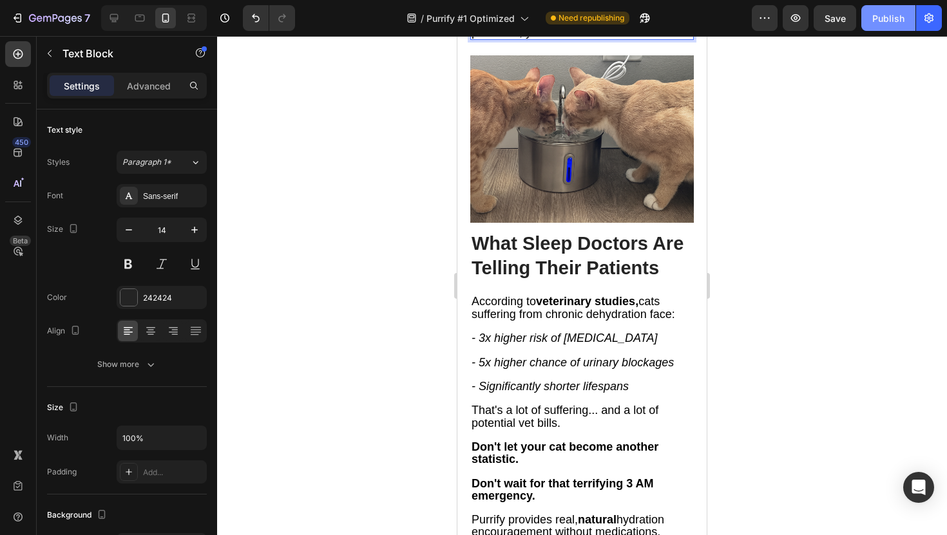
click at [897, 18] on div "Publish" at bounding box center [888, 19] width 32 height 14
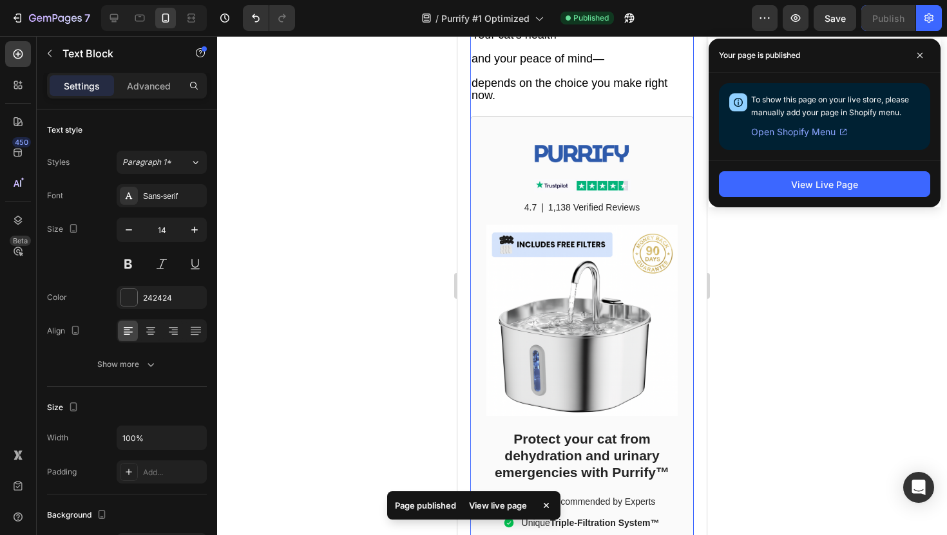
scroll to position [7578, 0]
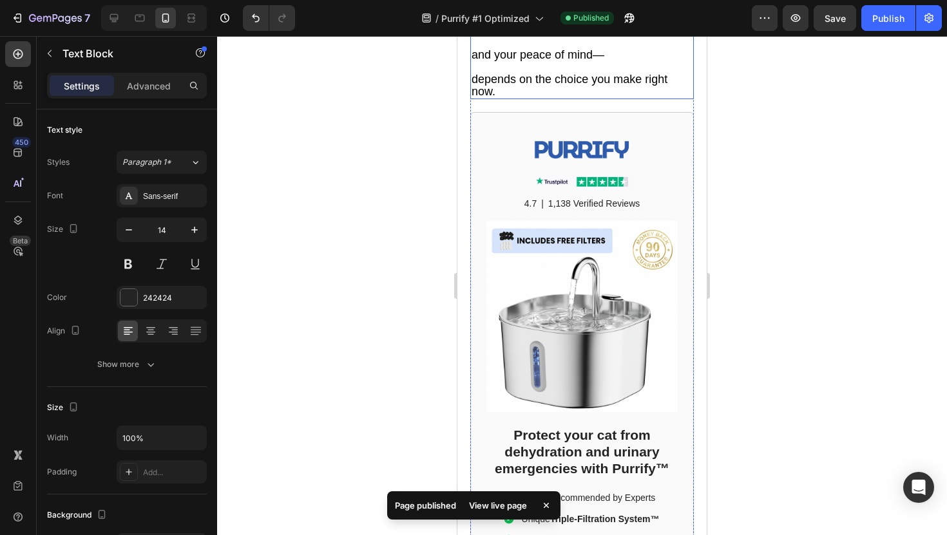
click at [571, 98] on span "depends on the choice you make right now." at bounding box center [569, 85] width 196 height 25
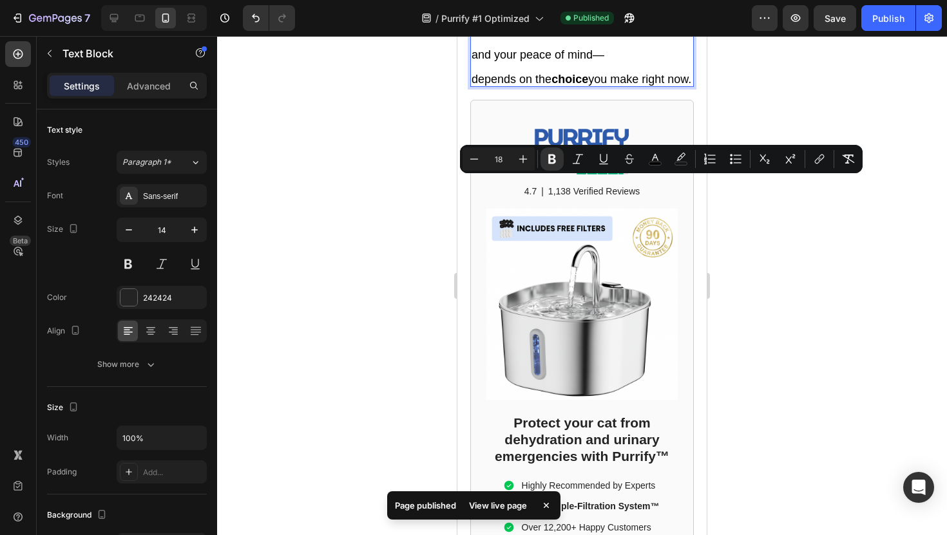
click at [571, 86] on strong "choice" at bounding box center [569, 79] width 37 height 13
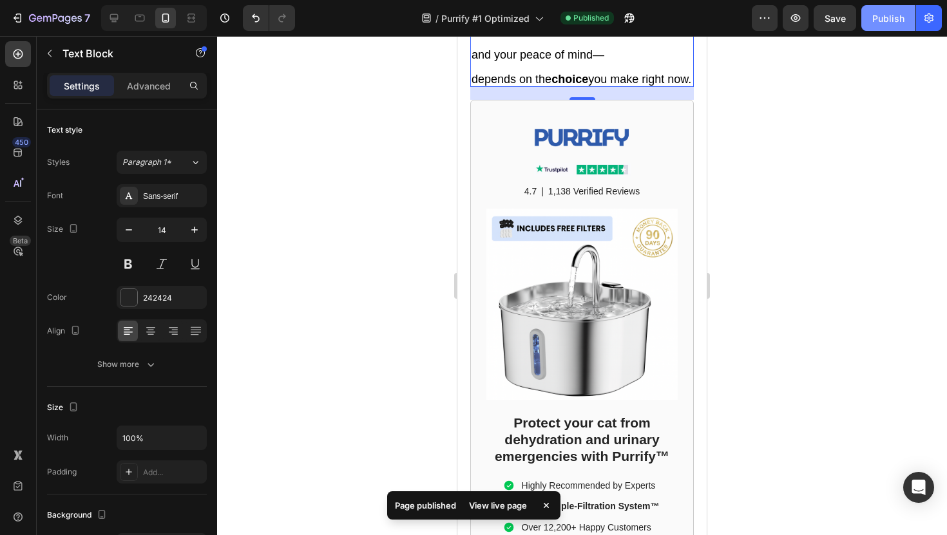
click at [887, 15] on div "Publish" at bounding box center [888, 19] width 32 height 14
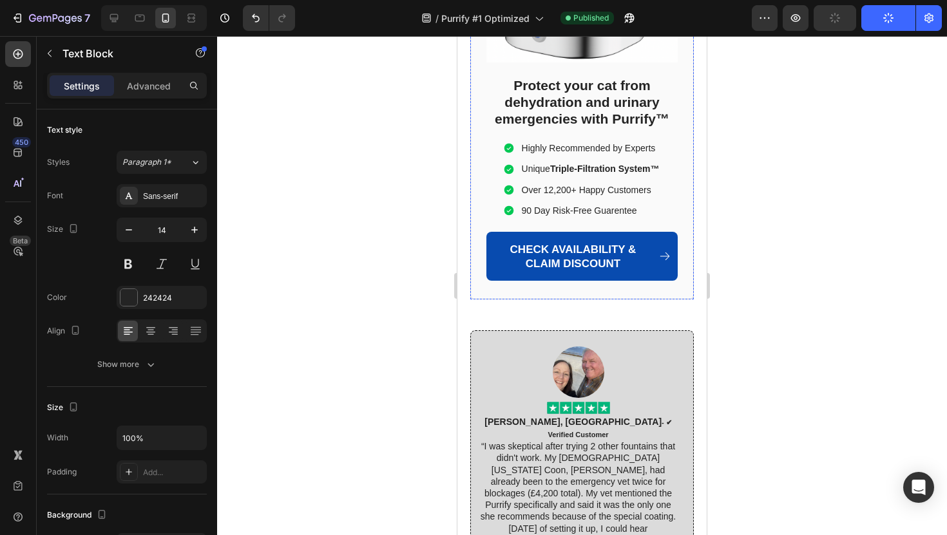
scroll to position [7919, 0]
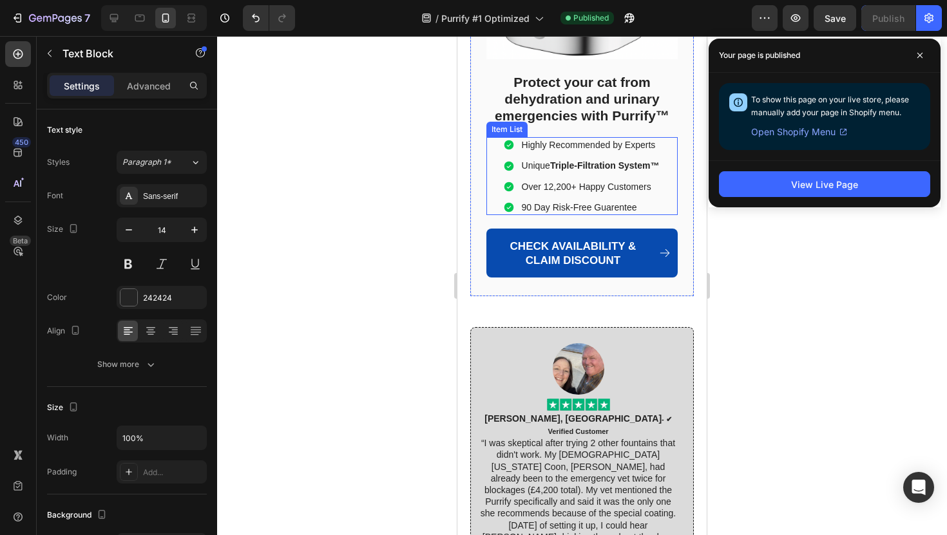
click at [566, 171] on strong "Triple-Filtration System™" at bounding box center [604, 165] width 109 height 10
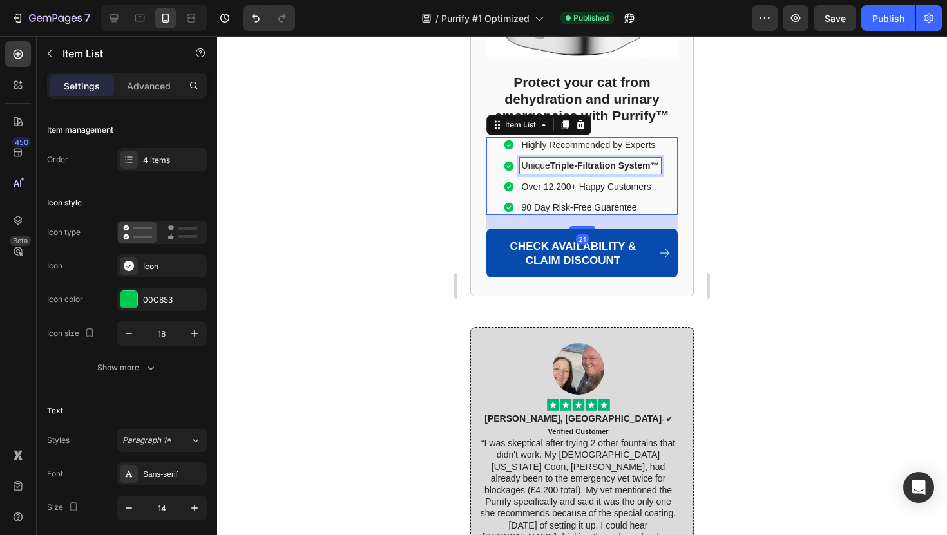
click at [566, 171] on strong "Triple-Filtration System™" at bounding box center [604, 165] width 109 height 10
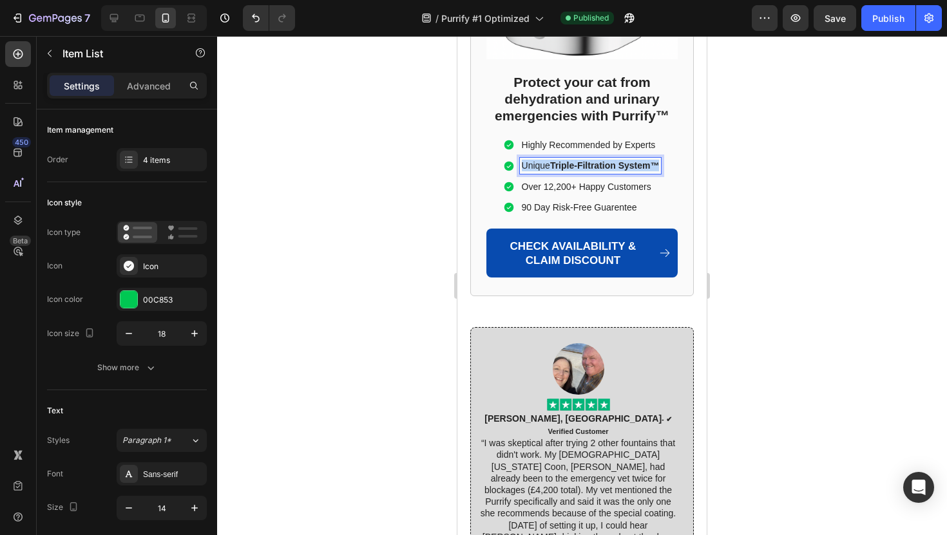
click at [566, 171] on strong "Triple-Filtration System™" at bounding box center [604, 165] width 109 height 10
click at [790, 162] on div at bounding box center [582, 285] width 730 height 499
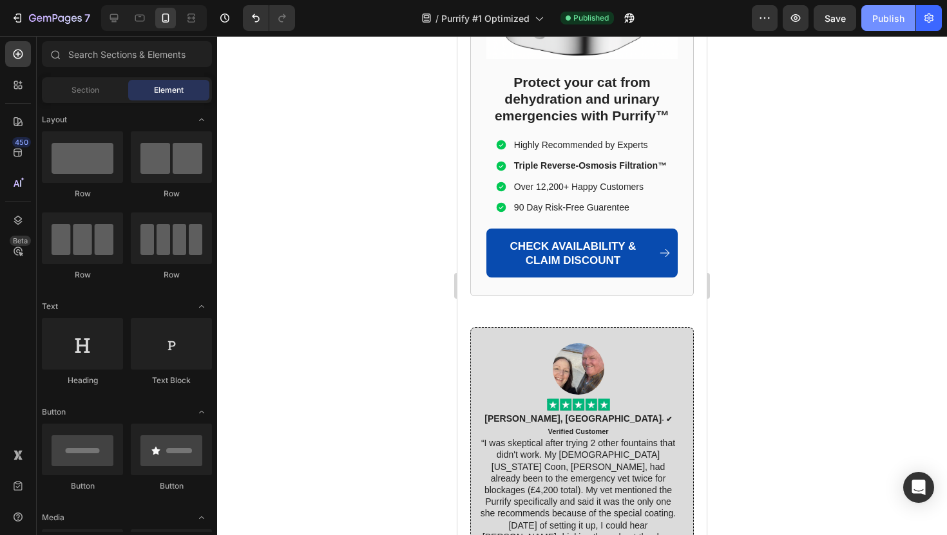
click at [899, 21] on div "Publish" at bounding box center [888, 19] width 32 height 14
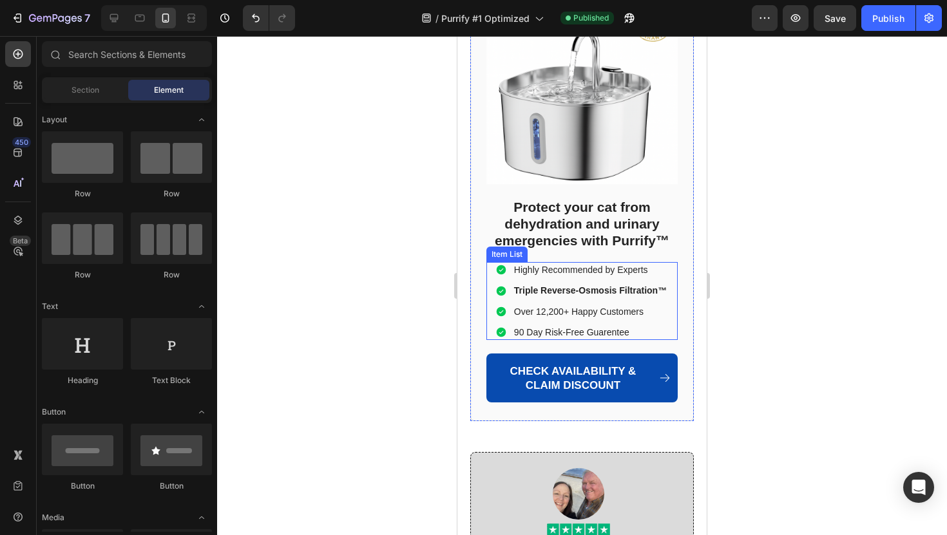
scroll to position [7788, 0]
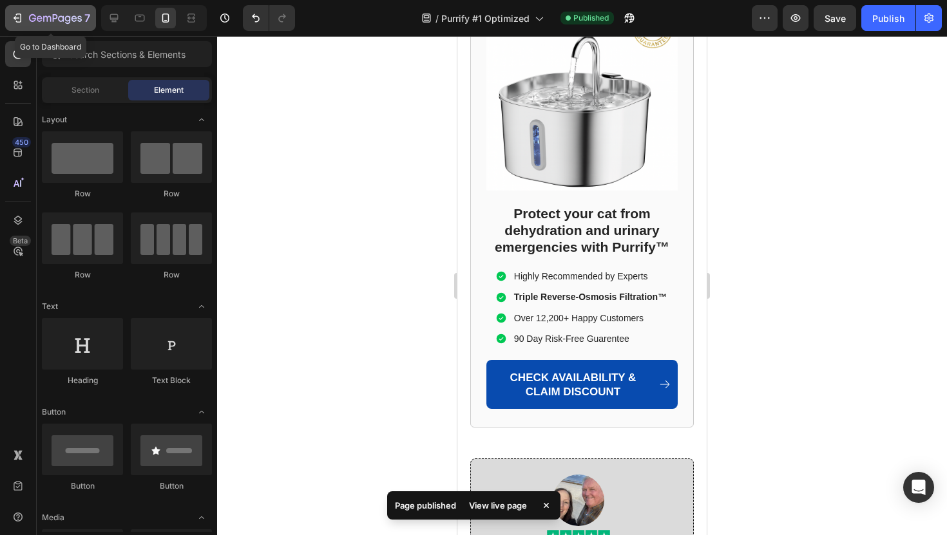
click at [72, 18] on icon "button" at bounding box center [74, 18] width 6 height 6
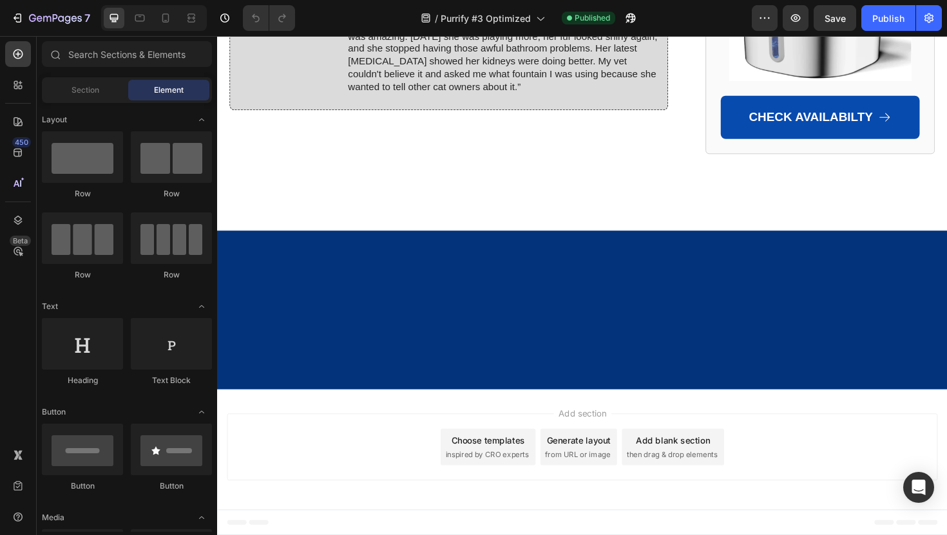
scroll to position [8839, 0]
click at [160, 15] on icon at bounding box center [165, 18] width 13 height 13
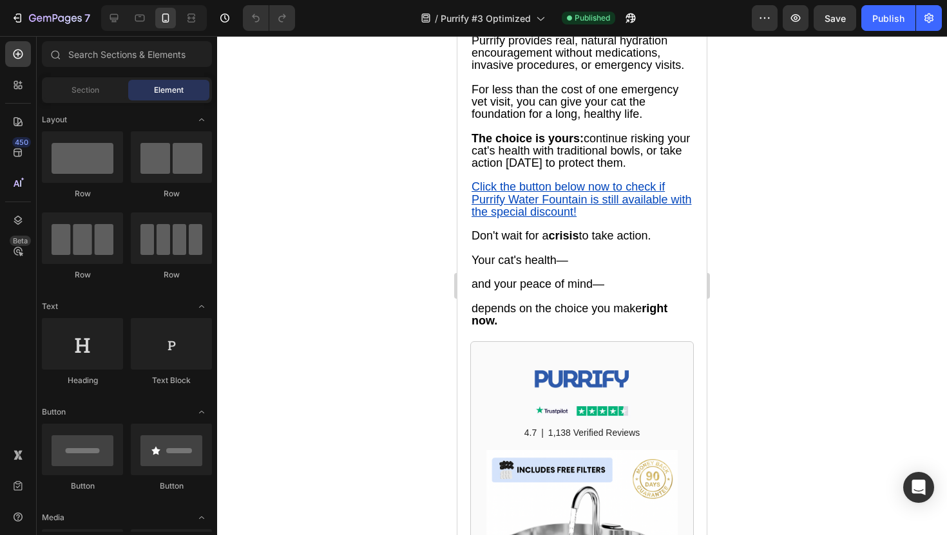
scroll to position [7561, 0]
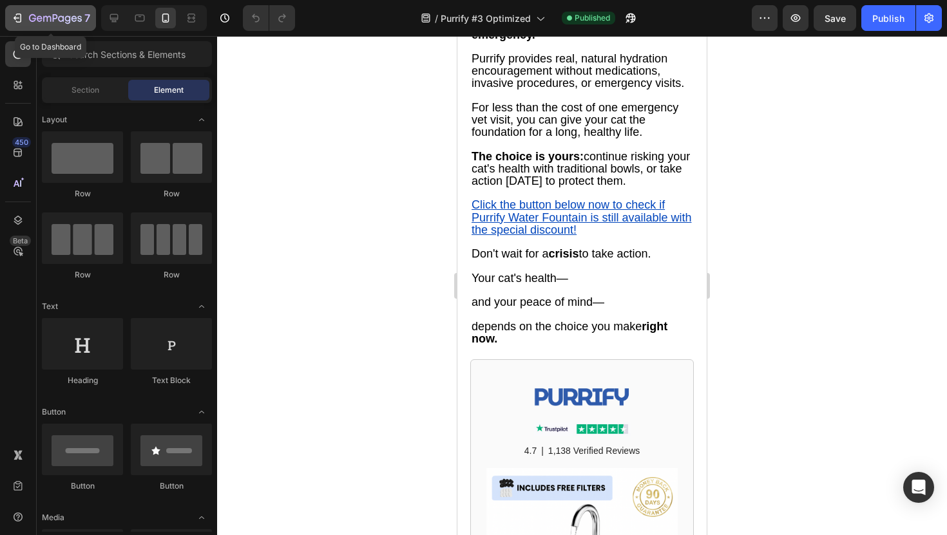
click at [12, 26] on button "7" at bounding box center [50, 18] width 91 height 26
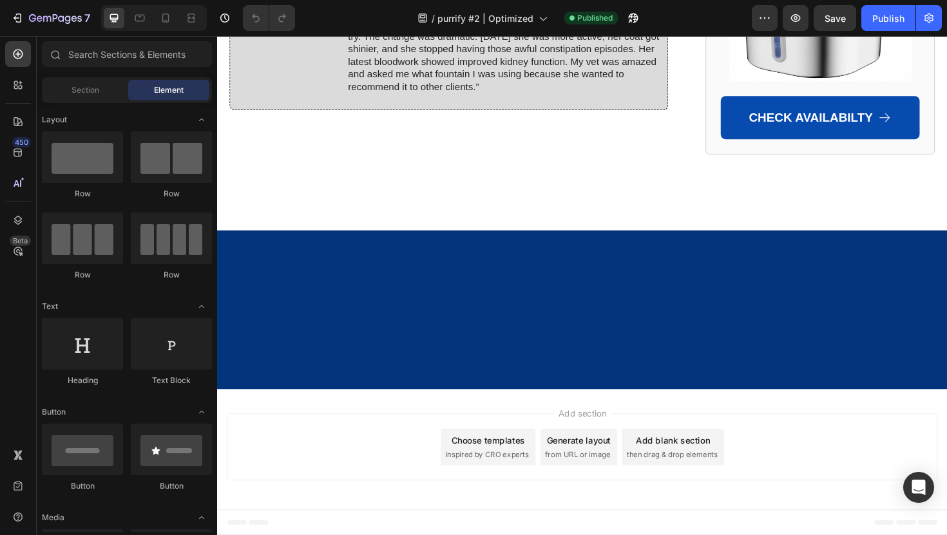
scroll to position [9971, 0]
click at [163, 18] on icon at bounding box center [165, 18] width 13 height 13
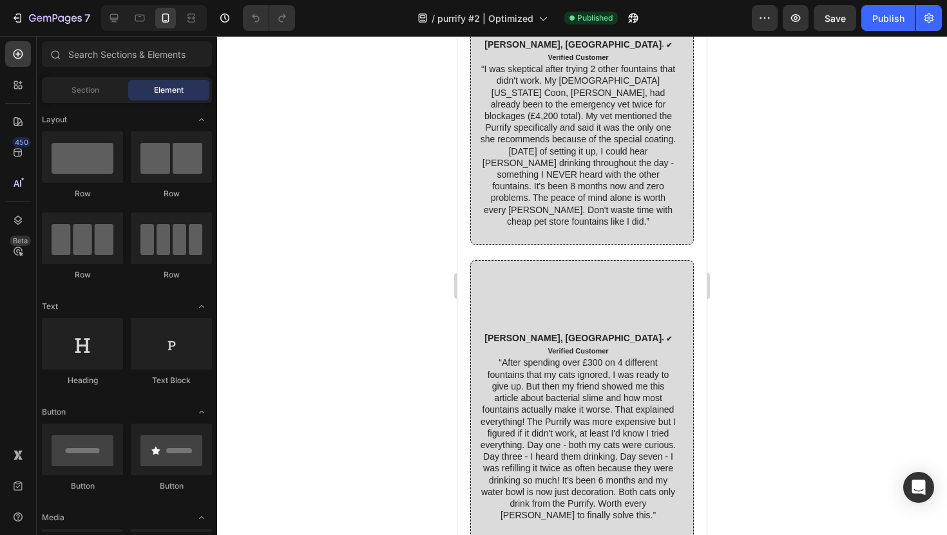
scroll to position [10170, 0]
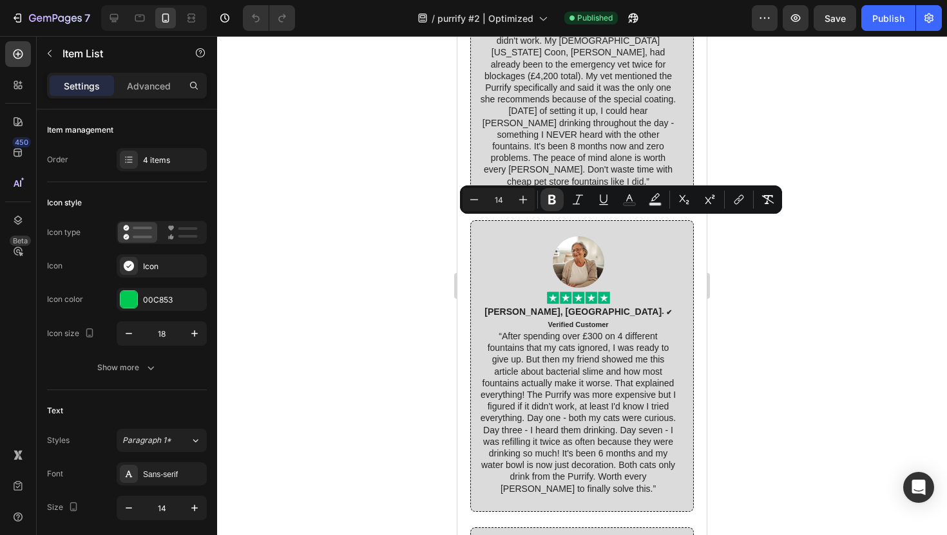
click at [328, 195] on div at bounding box center [582, 285] width 730 height 499
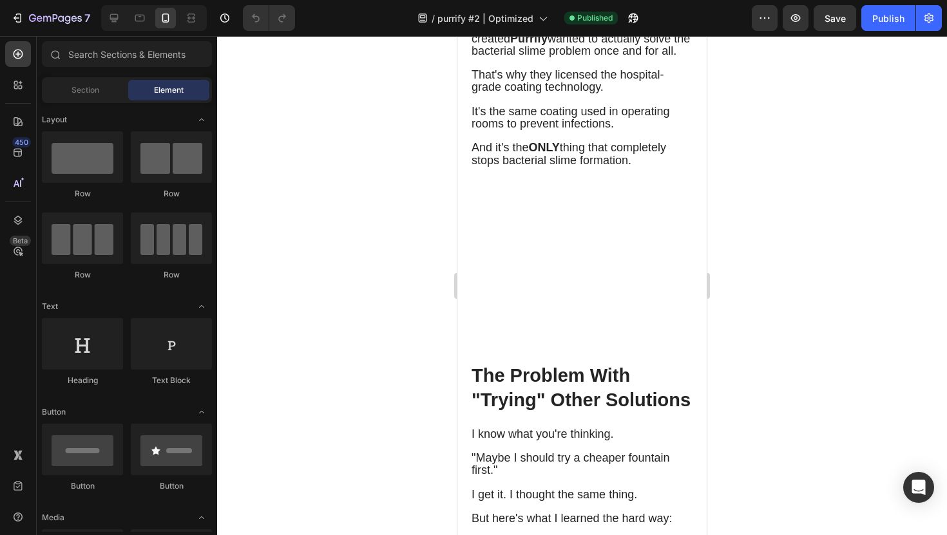
scroll to position [7618, 0]
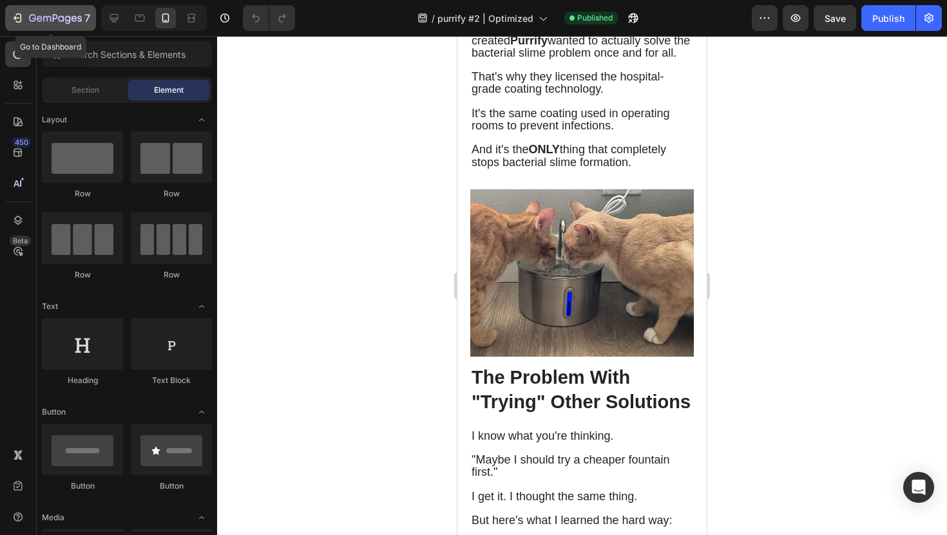
click at [56, 20] on icon "button" at bounding box center [55, 19] width 53 height 11
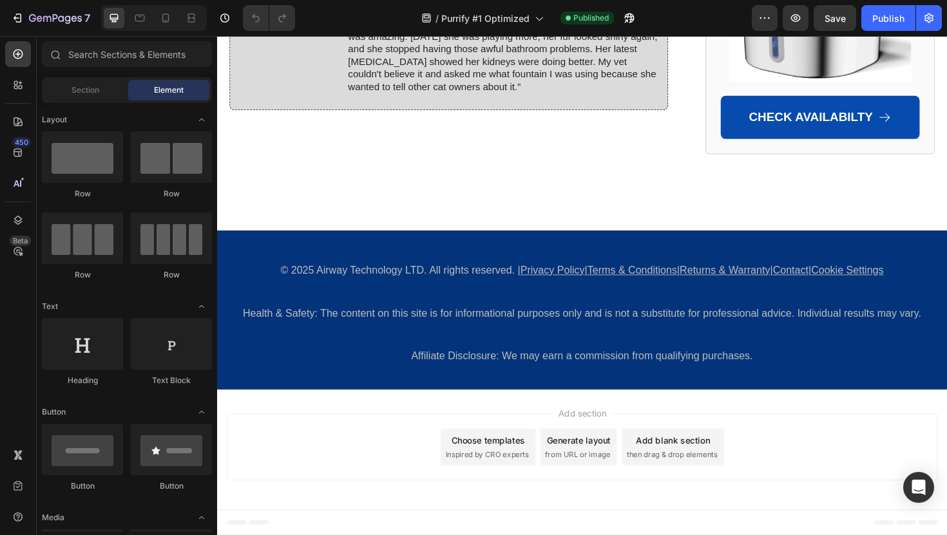
scroll to position [9035, 0]
click at [167, 21] on icon at bounding box center [165, 18] width 13 height 13
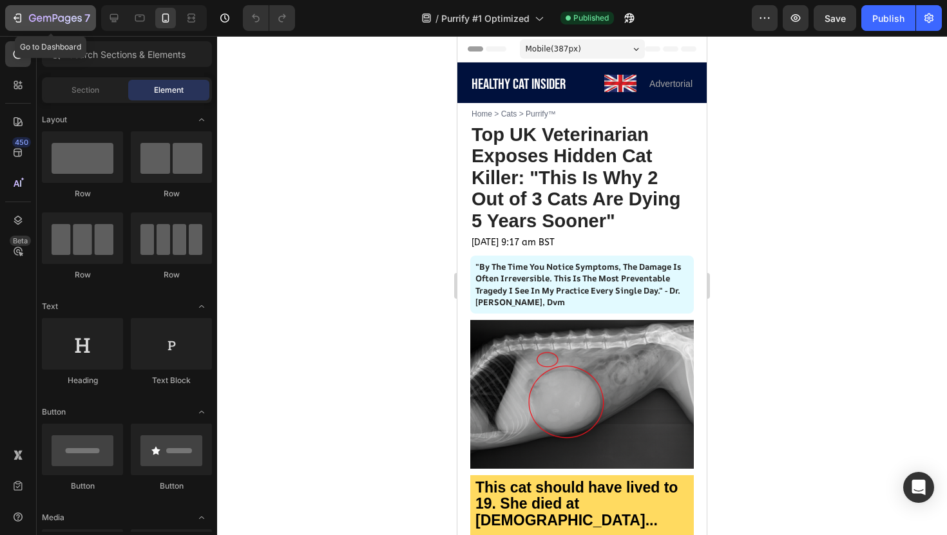
click at [36, 15] on icon "button" at bounding box center [55, 19] width 53 height 11
